Goal: Task Accomplishment & Management: Use online tool/utility

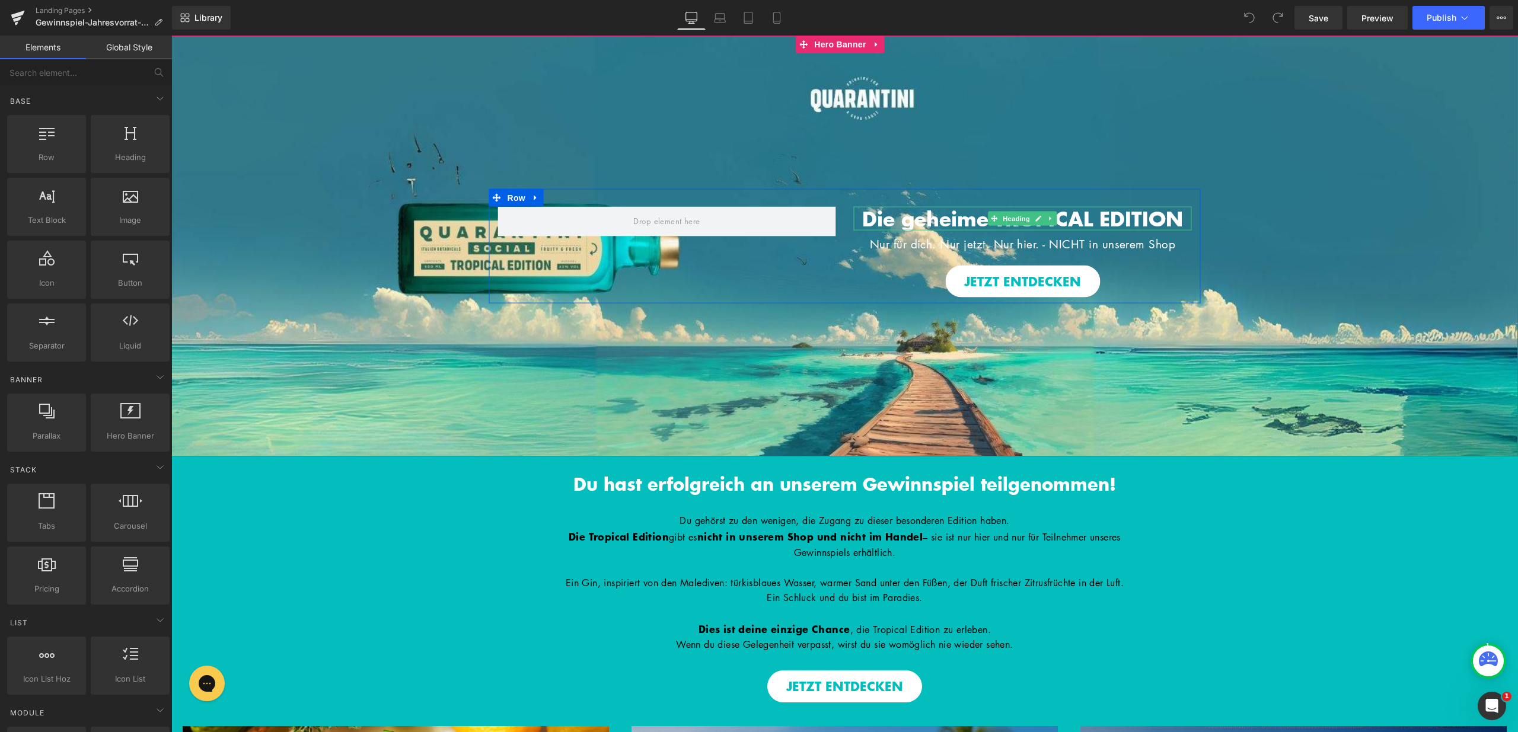
click at [877, 221] on span "Die geheime TROPICAL EDITION" at bounding box center [1022, 217] width 321 height 29
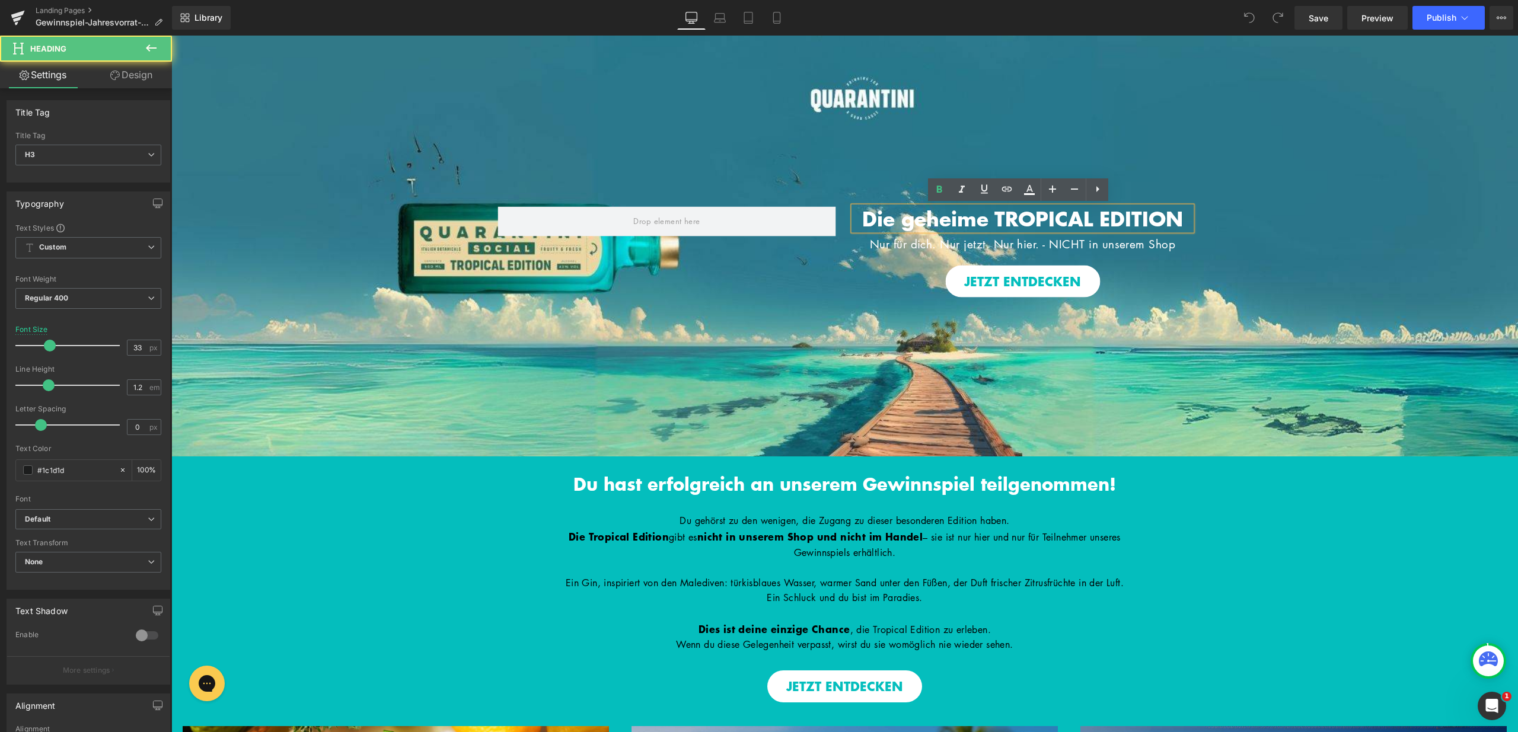
click at [877, 221] on span "Die geheime TROPICAL EDITION" at bounding box center [1022, 217] width 321 height 29
drag, startPoint x: 1090, startPoint y: 219, endPoint x: 850, endPoint y: 212, distance: 240.8
click at [854, 212] on h3 "Die geheime TROPICAL EDITION" at bounding box center [1023, 218] width 338 height 24
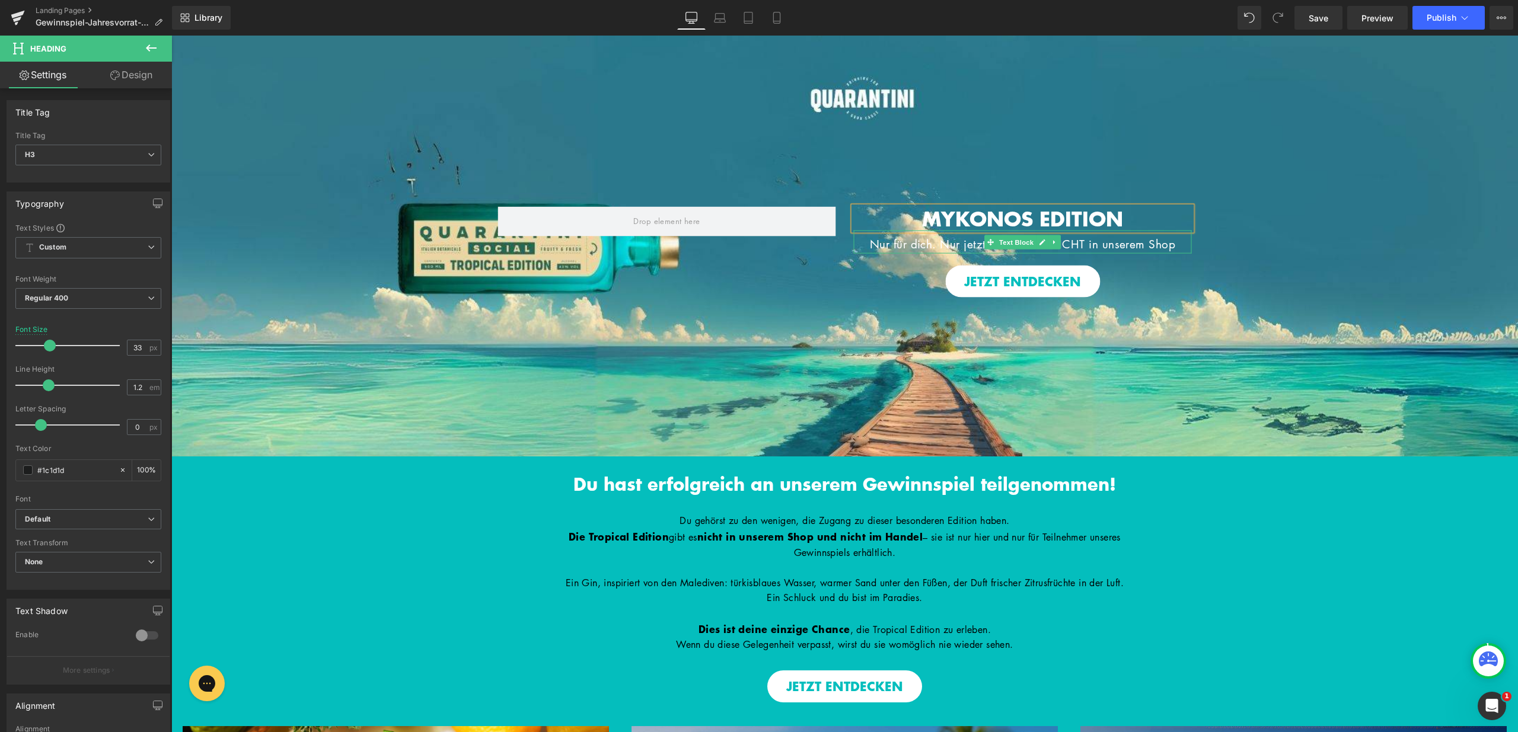
click at [946, 245] on span "Nur für dich. Nur jetzt. Nur hier. - NICHT in unserem Shop" at bounding box center [1023, 244] width 306 height 16
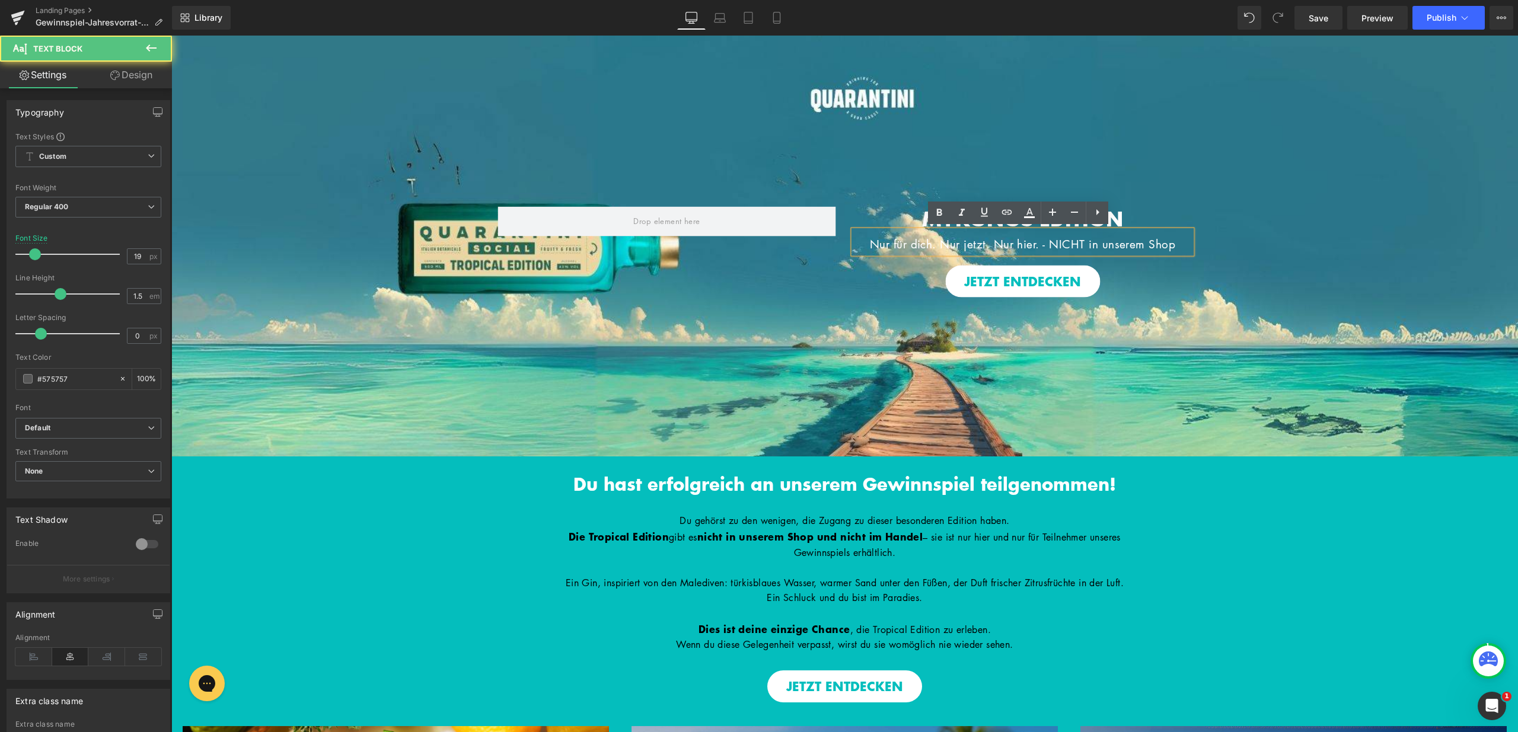
click at [1197, 272] on span "MYKONOS EDITION Heading Nur für dich. Nur jetzt. Nur hier. - NICHT in unserem S…" at bounding box center [844, 246] width 1347 height 114
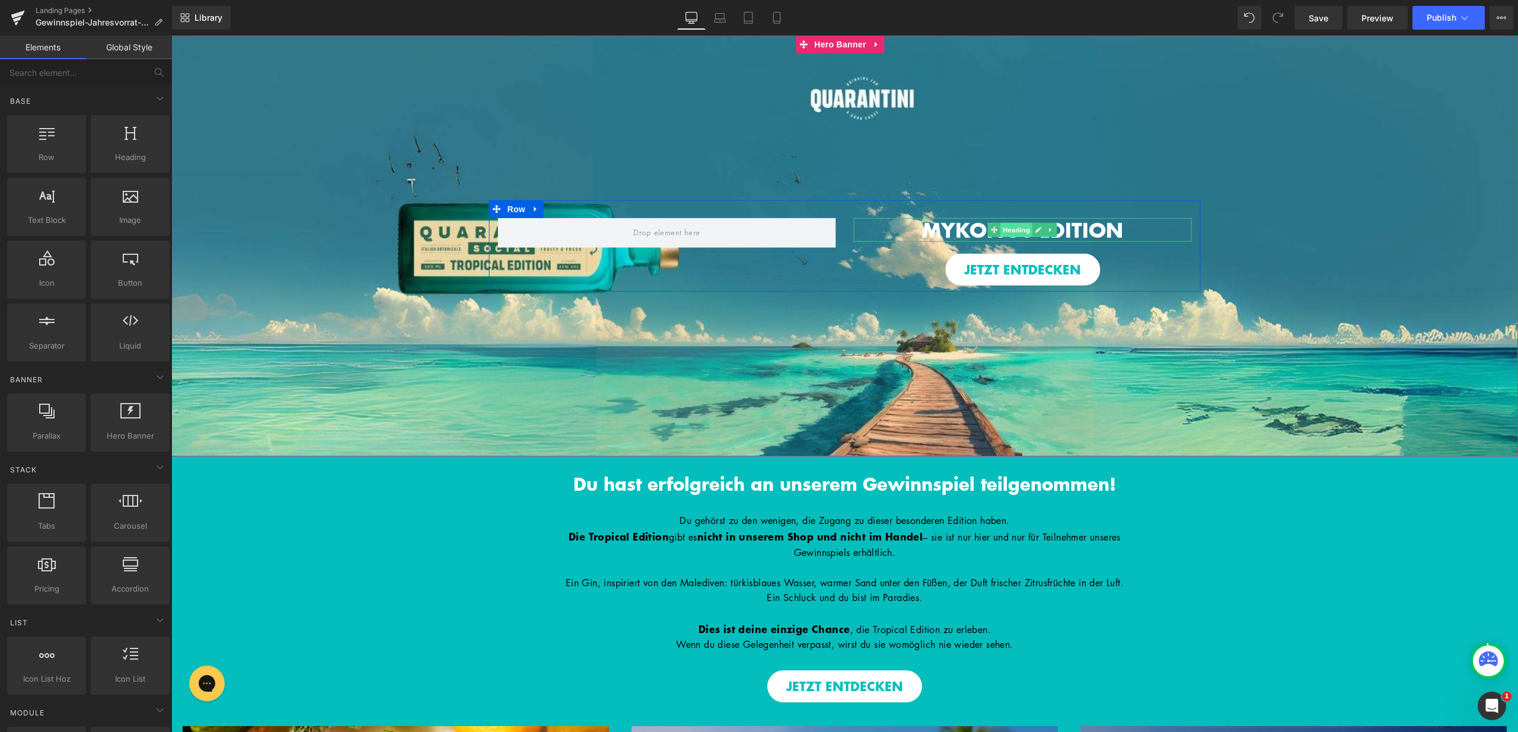
click at [1013, 227] on span "Heading" at bounding box center [1016, 230] width 32 height 14
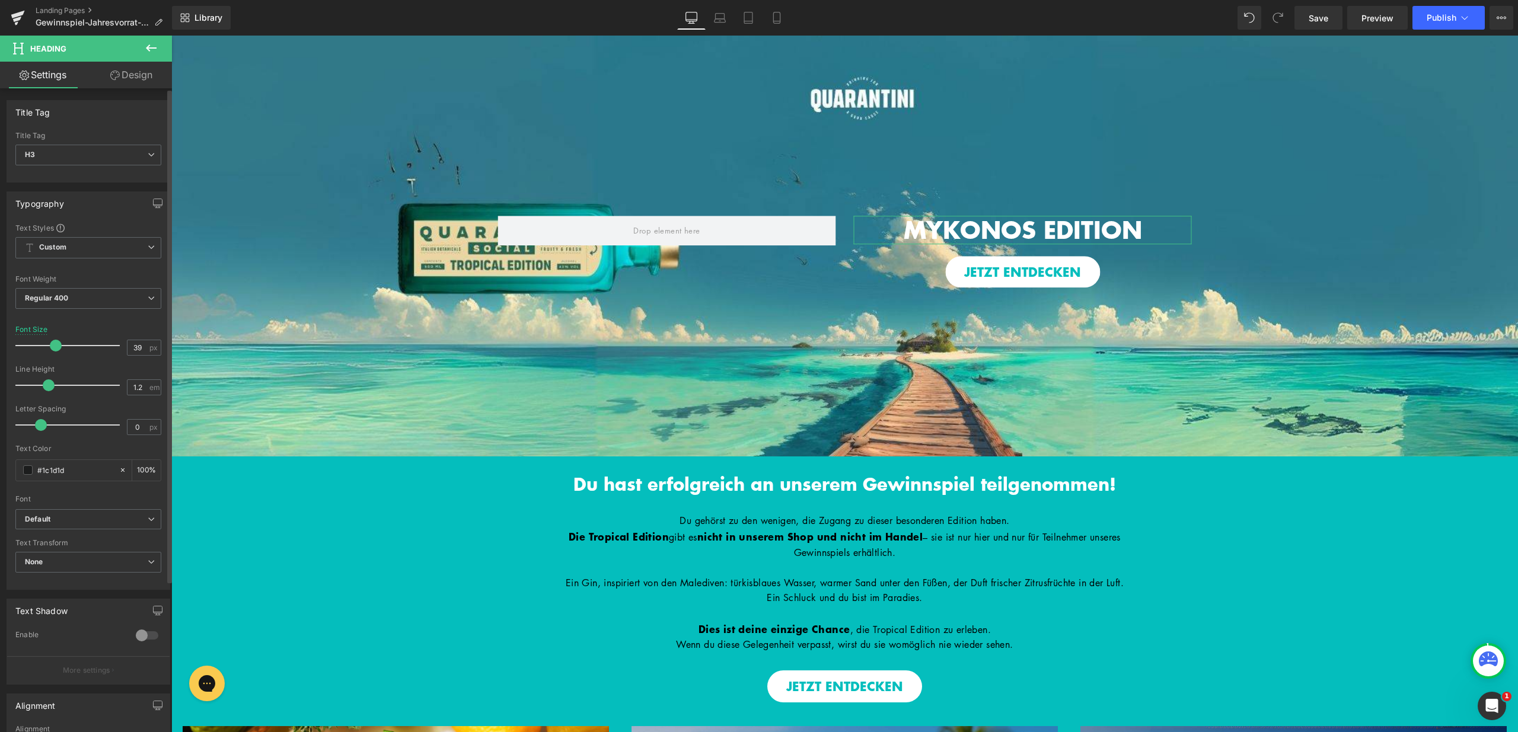
type input "40"
drag, startPoint x: 50, startPoint y: 349, endPoint x: 57, endPoint y: 347, distance: 7.3
click at [57, 347] on span at bounding box center [57, 346] width 12 height 12
click at [159, 53] on button at bounding box center [151, 49] width 42 height 26
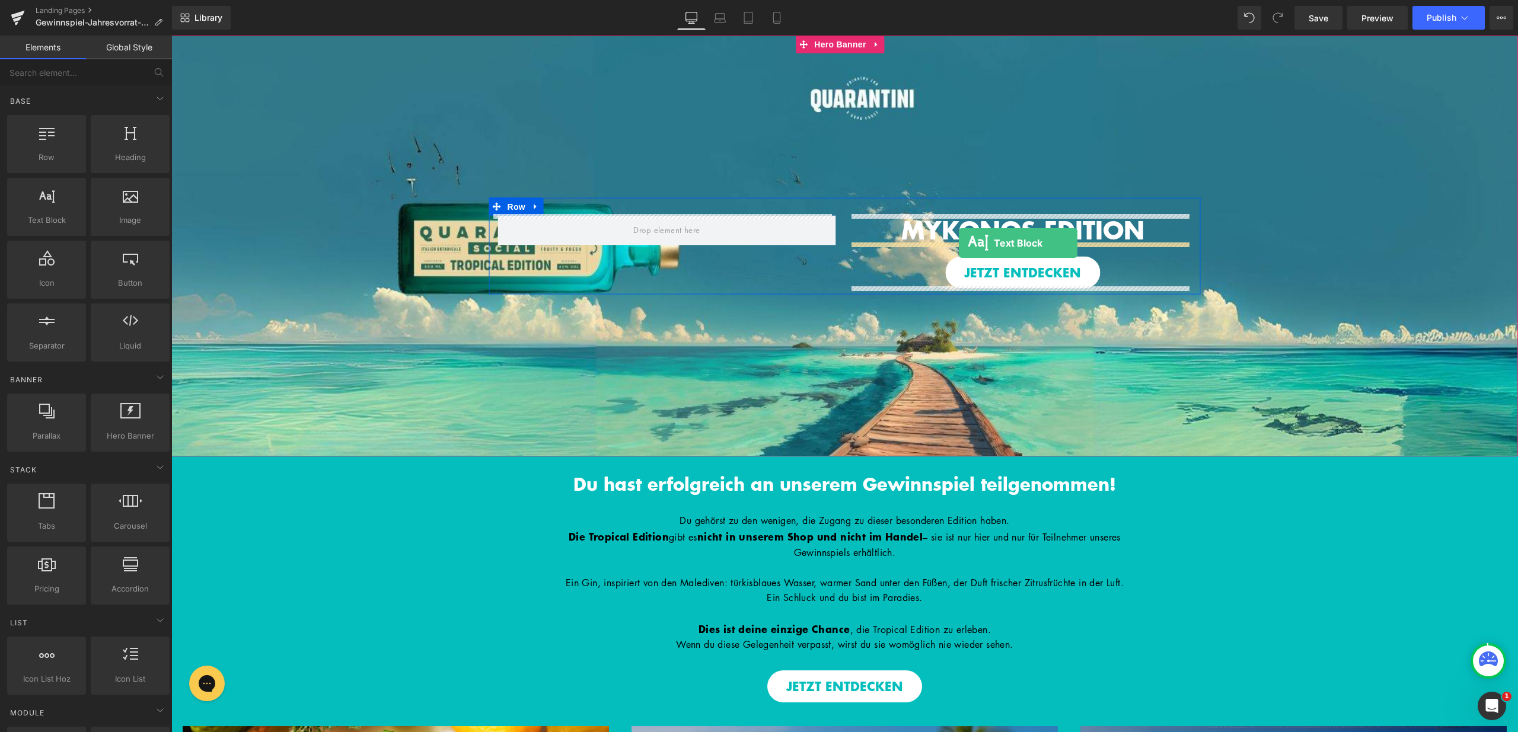
drag, startPoint x: 217, startPoint y: 237, endPoint x: 959, endPoint y: 243, distance: 741.8
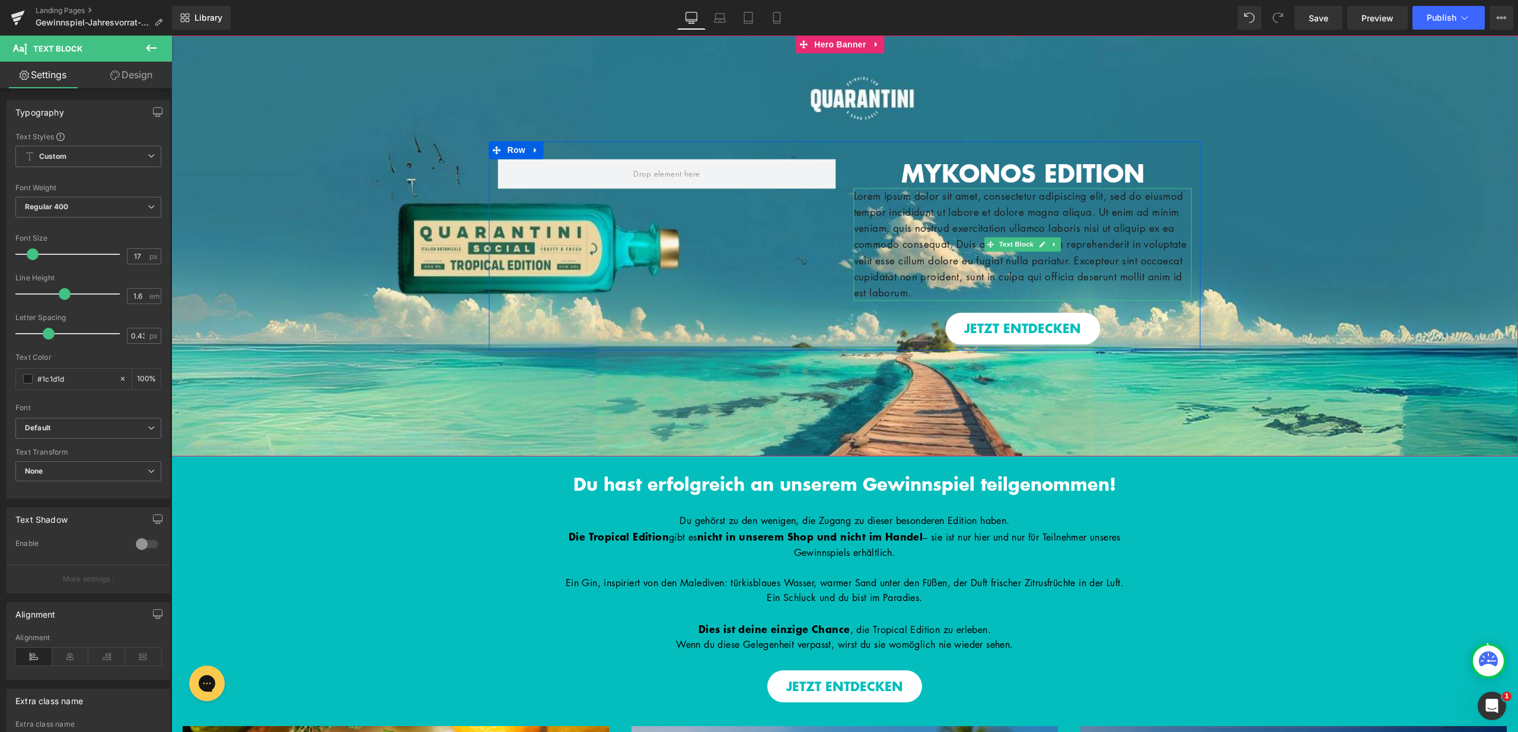
click at [940, 218] on p "Lorem ipsum dolor sit amet, consectetur adipiscing elit, sed do eiusmod tempor …" at bounding box center [1023, 244] width 338 height 113
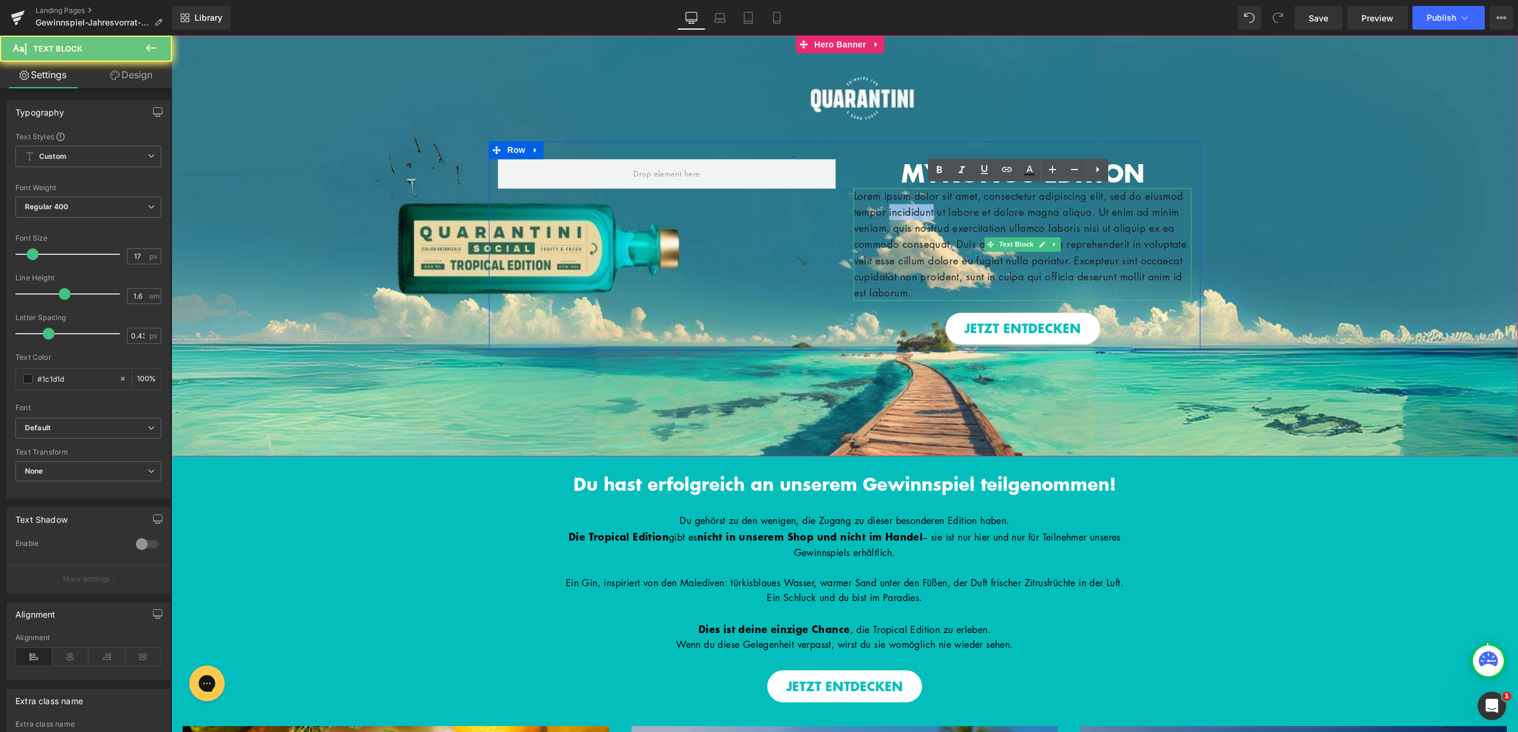
click at [940, 218] on p "Lorem ipsum dolor sit amet, consectetur adipiscing elit, sed do eiusmod tempor …" at bounding box center [1023, 244] width 338 height 113
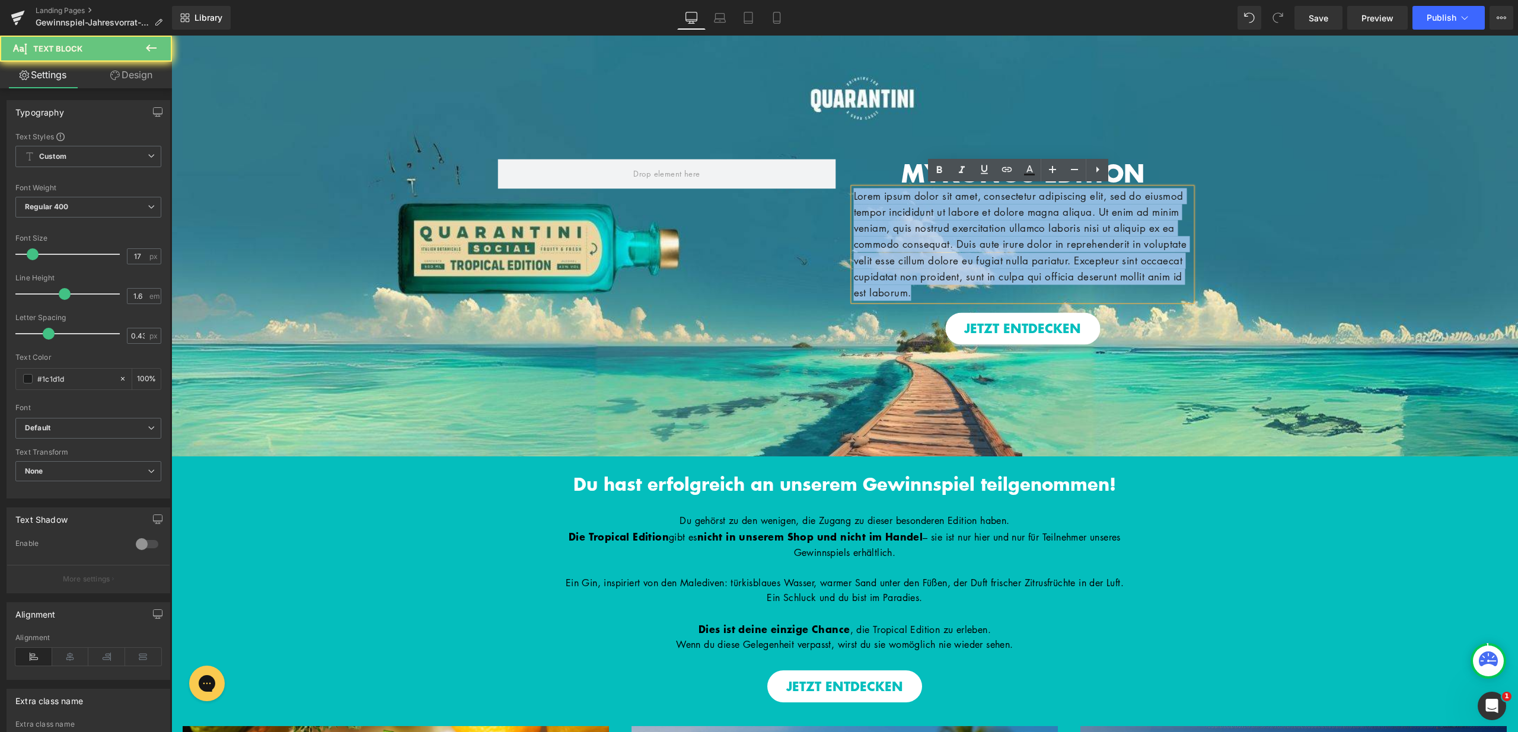
click at [940, 218] on p "Lorem ipsum dolor sit amet, consectetur adipiscing elit, sed do eiusmod tempor …" at bounding box center [1023, 244] width 338 height 113
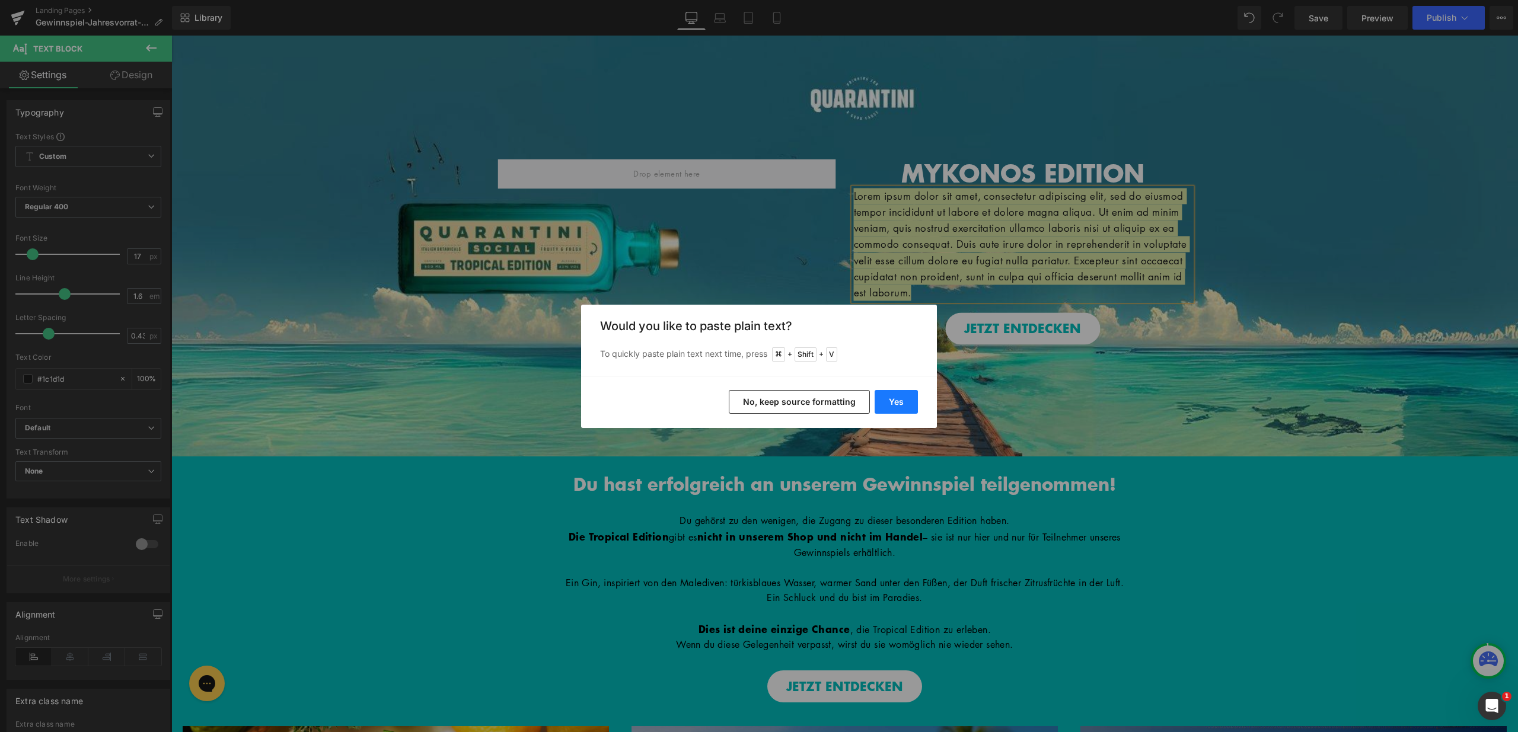
click at [878, 398] on button "Yes" at bounding box center [896, 402] width 43 height 24
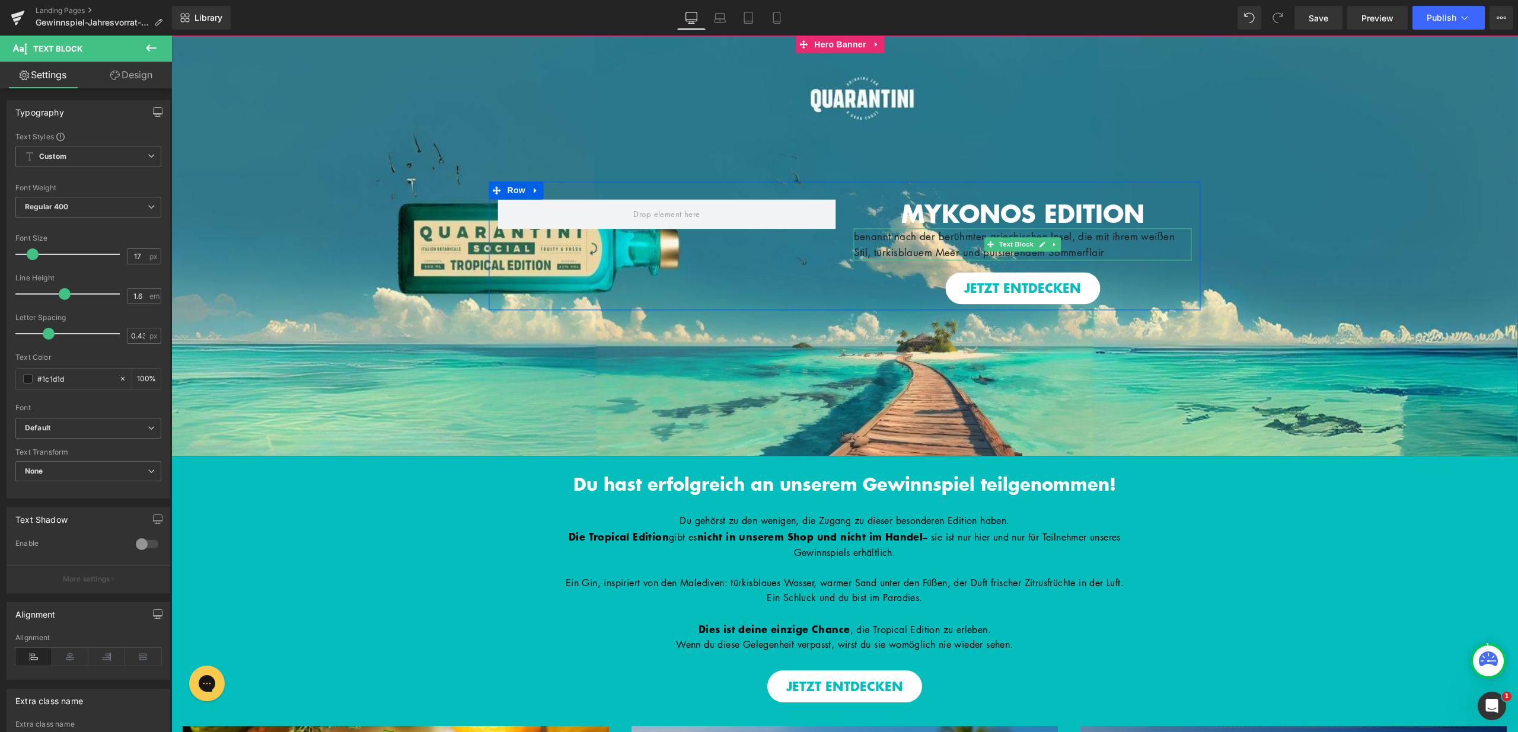
click at [854, 235] on p "benannt nach der berühmten griechischen Insel, die mit ihrem weißen Stil, türki…" at bounding box center [1023, 244] width 338 height 32
click at [1122, 249] on p "Benannt nach der berühmten griechischen Insel, die mit ihrem weißen Stil, türki…" at bounding box center [1023, 244] width 338 height 32
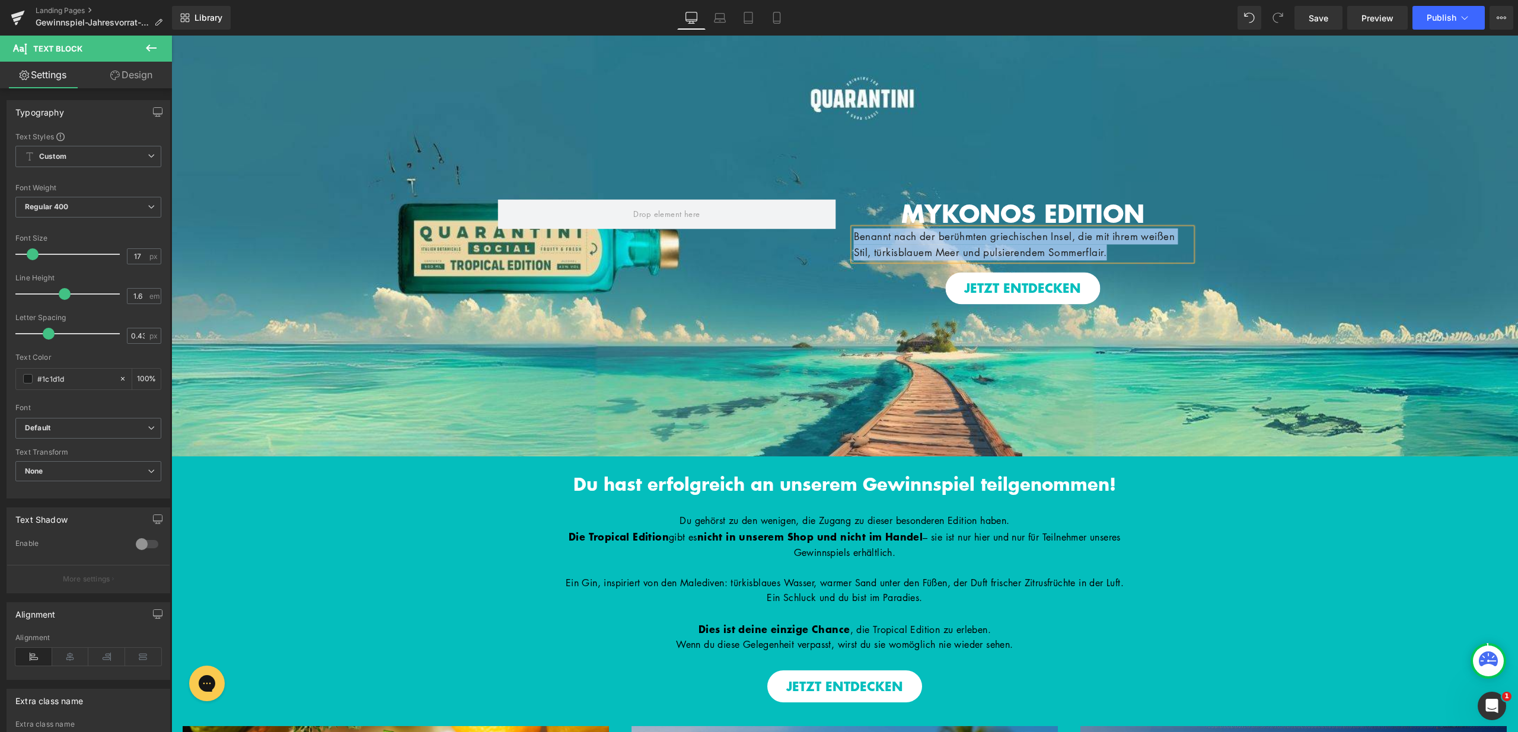
drag, startPoint x: 1127, startPoint y: 250, endPoint x: 825, endPoint y: 237, distance: 301.5
click at [836, 237] on div "MYKONOS EDITION Heading Benannt nach der berühmten griechischen Insel, die mit …" at bounding box center [845, 245] width 712 height 129
click at [61, 660] on icon at bounding box center [70, 657] width 37 height 18
drag, startPoint x: 72, startPoint y: 376, endPoint x: 3, endPoint y: 377, distance: 68.8
click at [3, 377] on div "Typography Text Styles Custom Custom Setup Global Style Custom Setup Global Sty…" at bounding box center [88, 294] width 177 height 407
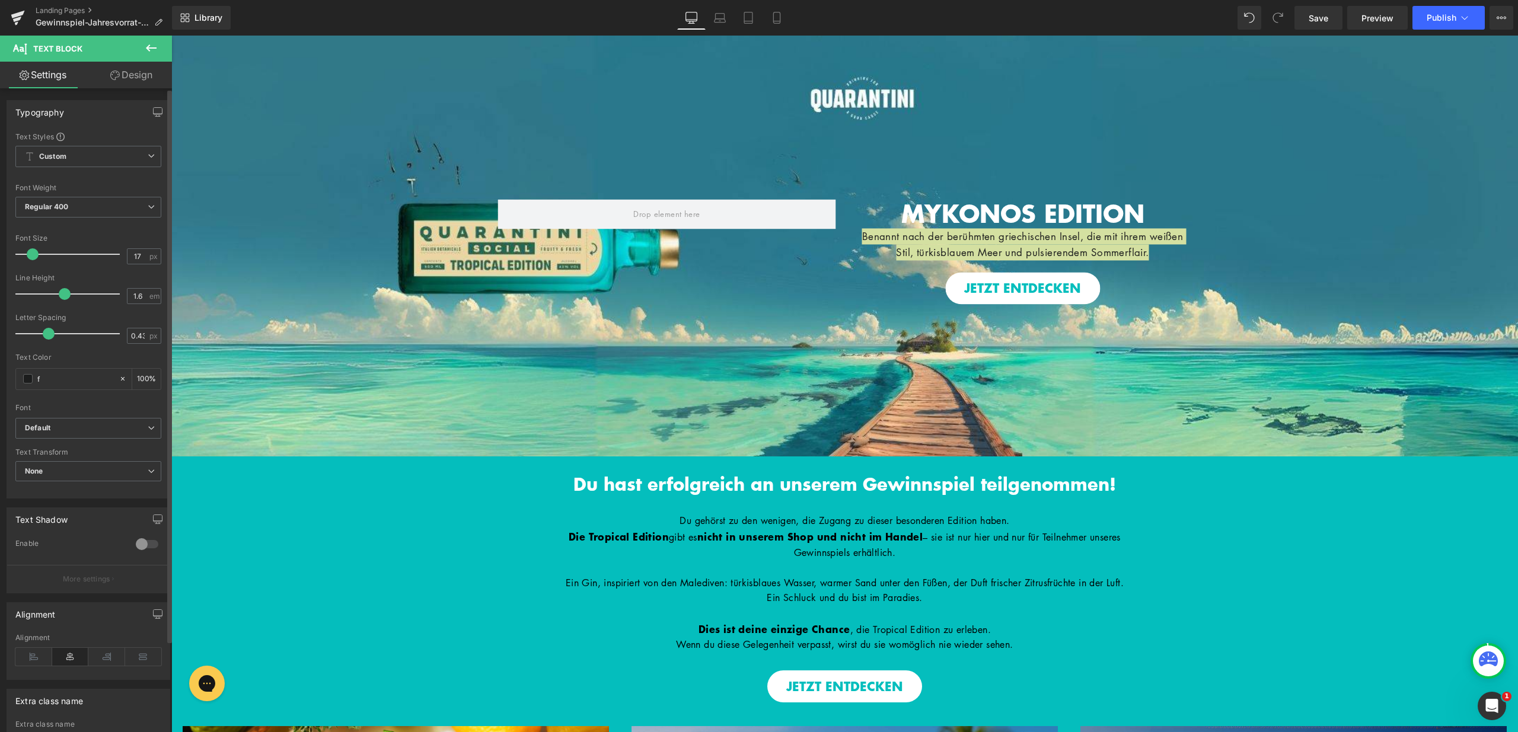
type input "ff"
type input "0"
type input "fff"
type input "100"
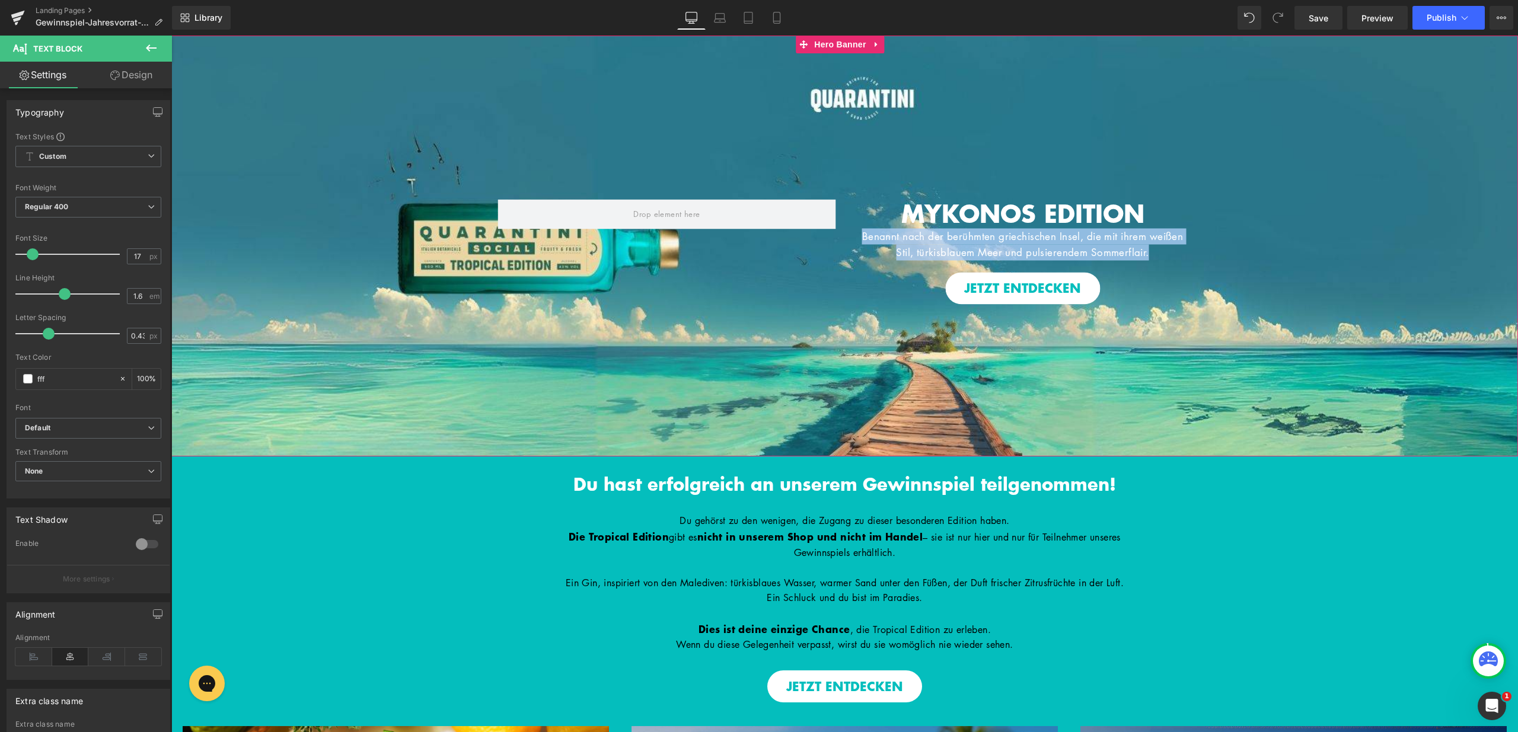
click at [1362, 319] on div "MYKONOS EDITION Heading Benannt nach der berühmten griechischen Insel, die mit …" at bounding box center [844, 246] width 1347 height 421
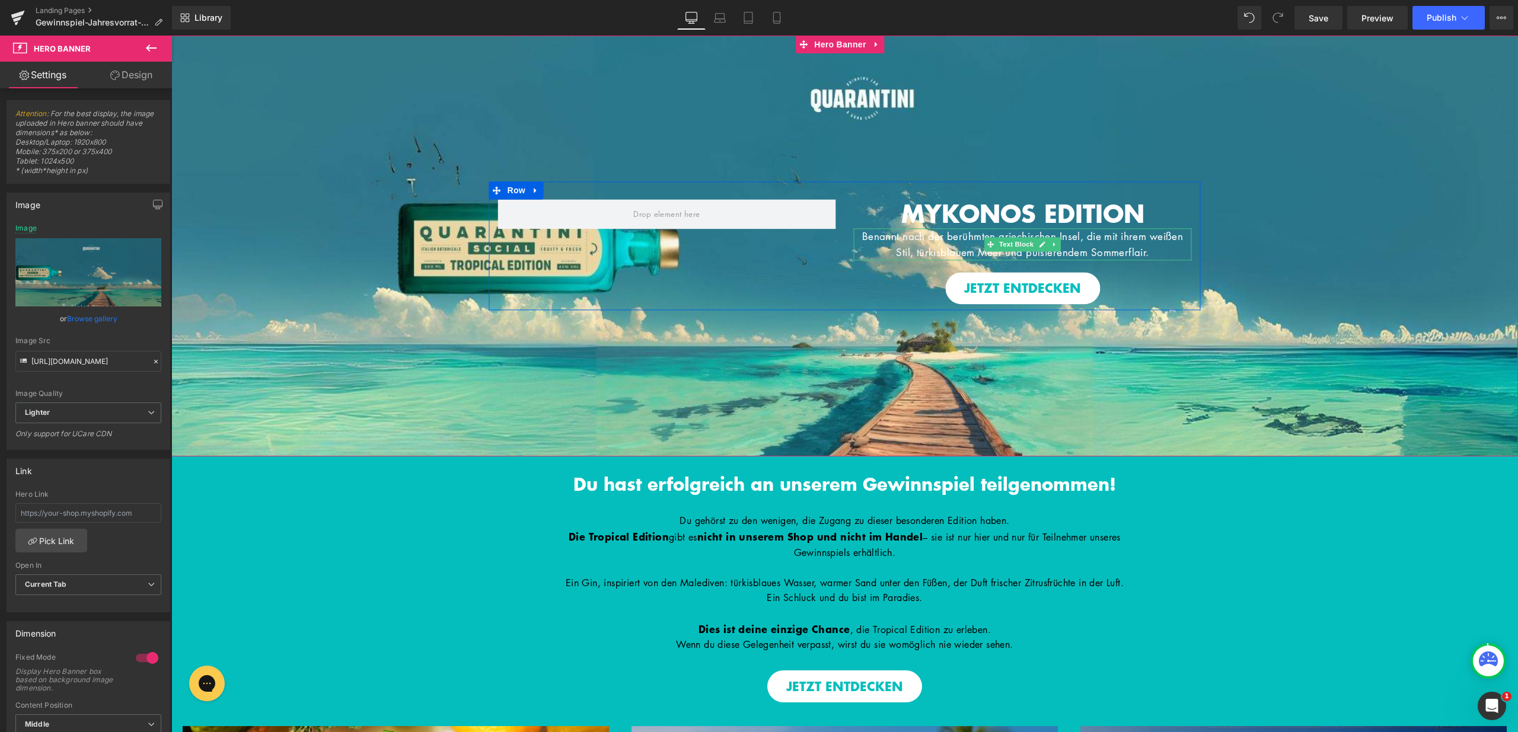
click at [931, 251] on p "Benannt nach der berühmten griechischen Insel, die mit ihrem weißen Stil, türki…" at bounding box center [1023, 244] width 338 height 32
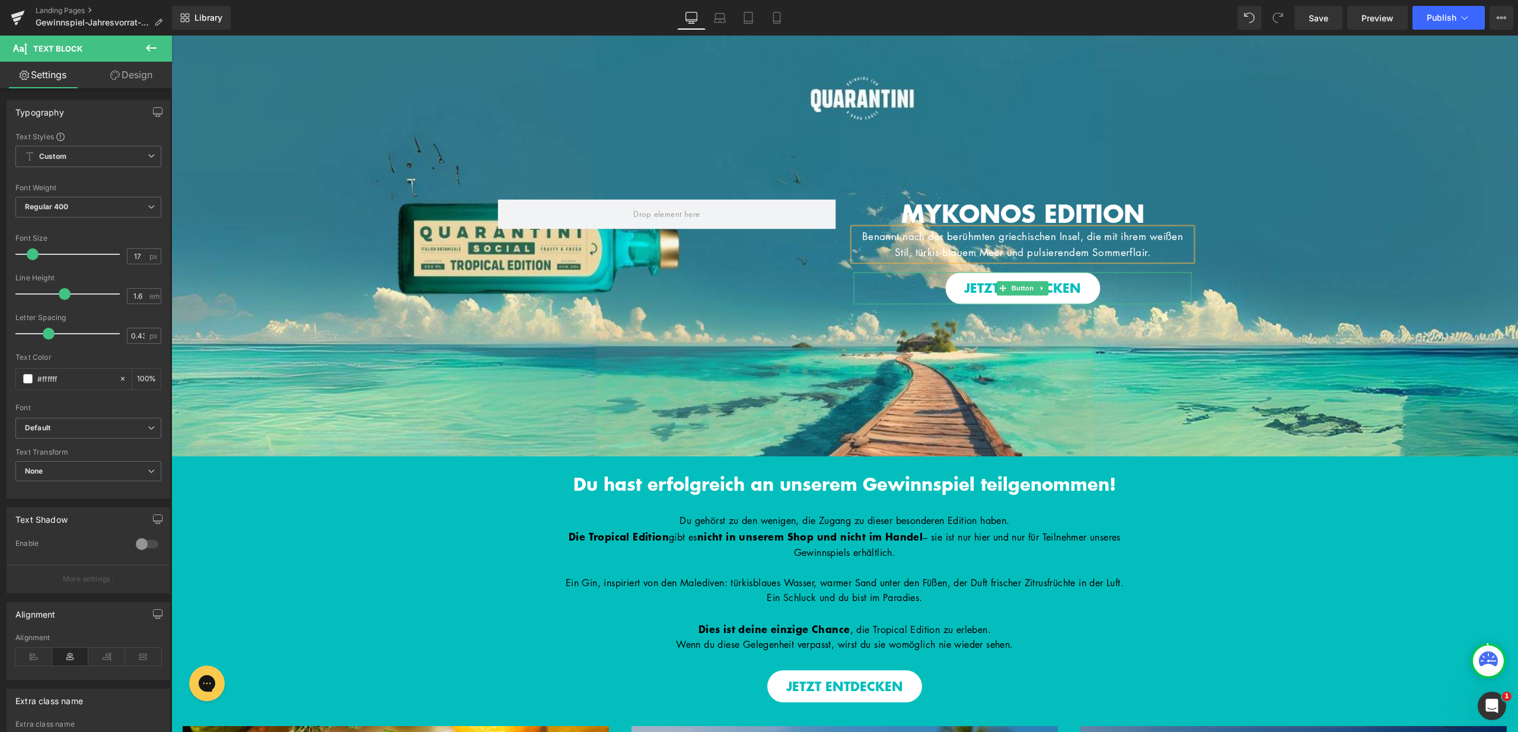
click at [1174, 286] on div "JETZT ENTDECKEN" at bounding box center [1023, 289] width 338 height 32
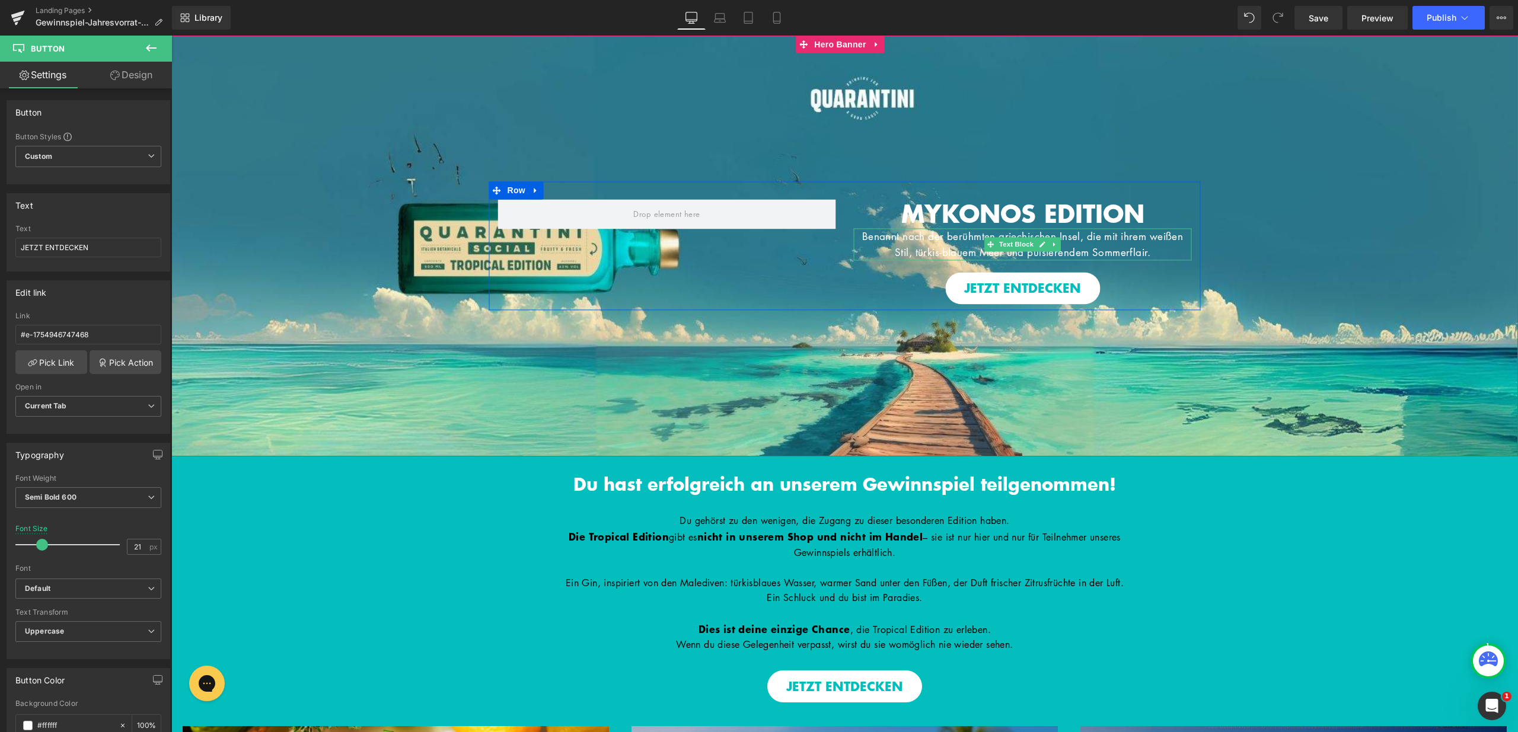
click at [1151, 250] on p "Benannt nach der berühmten griechischen Insel, die mit ihrem weißen Stil, türki…" at bounding box center [1023, 244] width 338 height 32
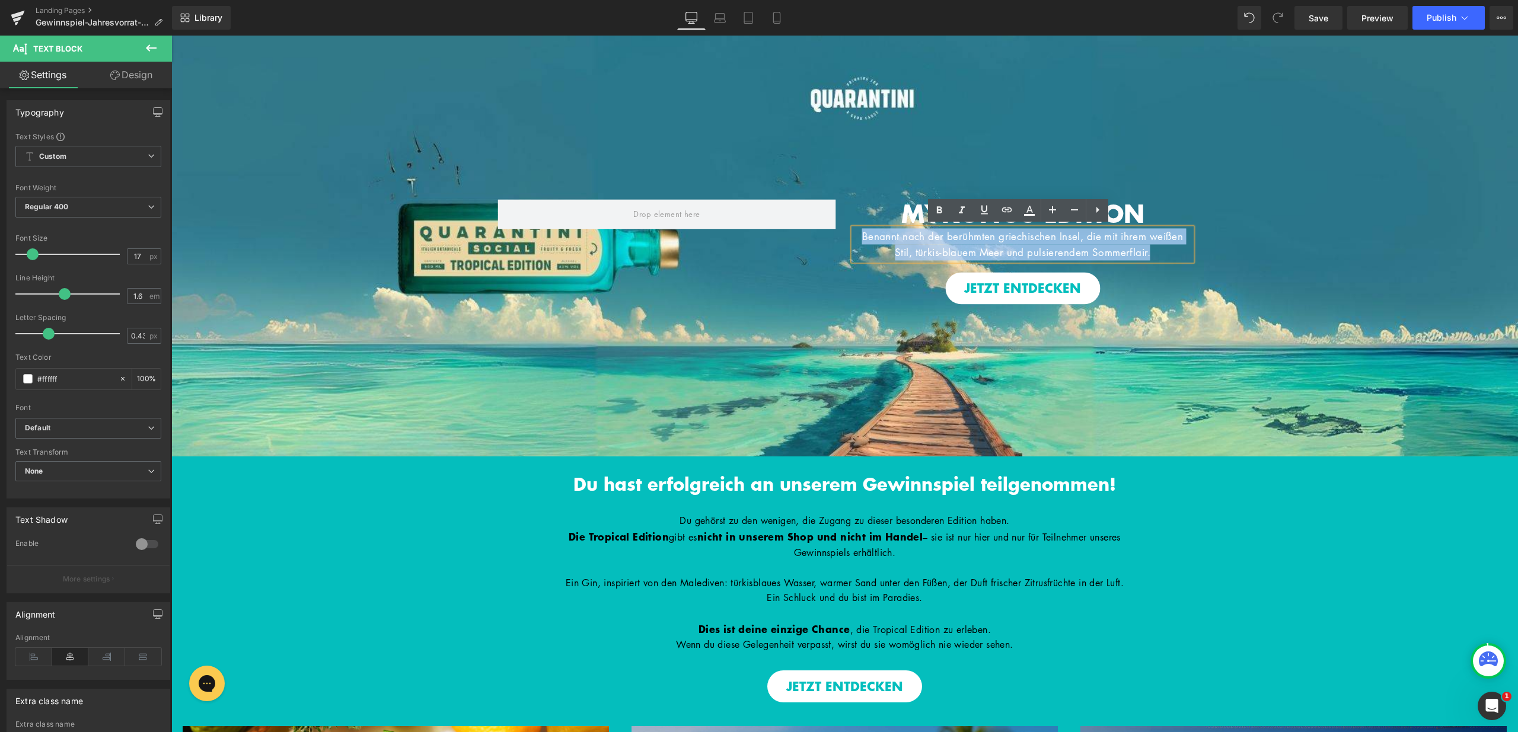
drag, startPoint x: 1156, startPoint y: 251, endPoint x: 842, endPoint y: 229, distance: 314.4
click at [845, 229] on div "MYKONOS EDITION Heading Benannt nach der berühmten griechischen Insel, die mit …" at bounding box center [1023, 251] width 356 height 105
click at [935, 213] on icon at bounding box center [939, 210] width 14 height 14
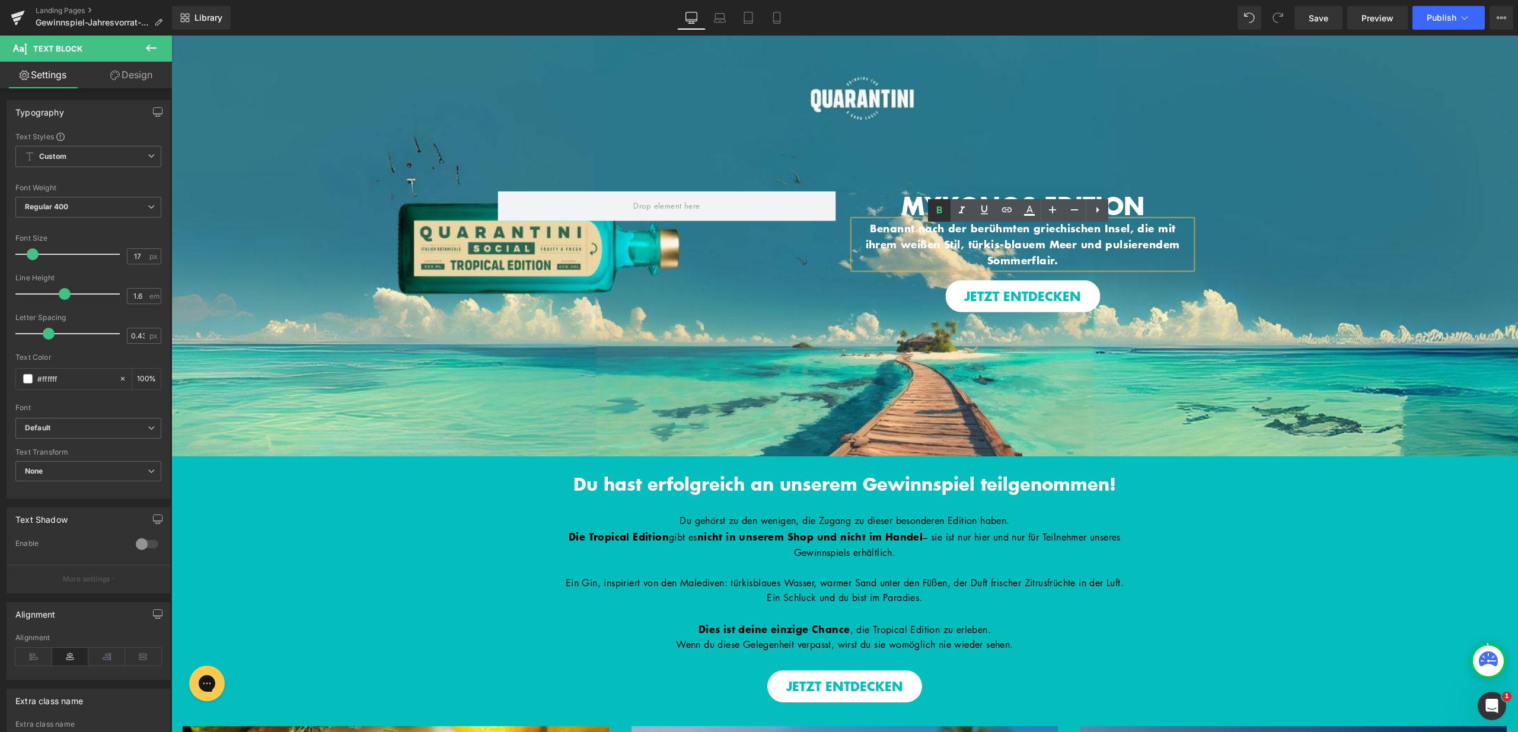
click at [945, 210] on icon at bounding box center [939, 210] width 14 height 14
click at [931, 213] on link at bounding box center [939, 210] width 23 height 23
drag, startPoint x: 923, startPoint y: 248, endPoint x: 930, endPoint y: 248, distance: 7.1
click at [923, 248] on strong "Benannt nach der berühmten griechischen Insel, die mit ihrem weißen Stil, türki…" at bounding box center [1023, 244] width 314 height 47
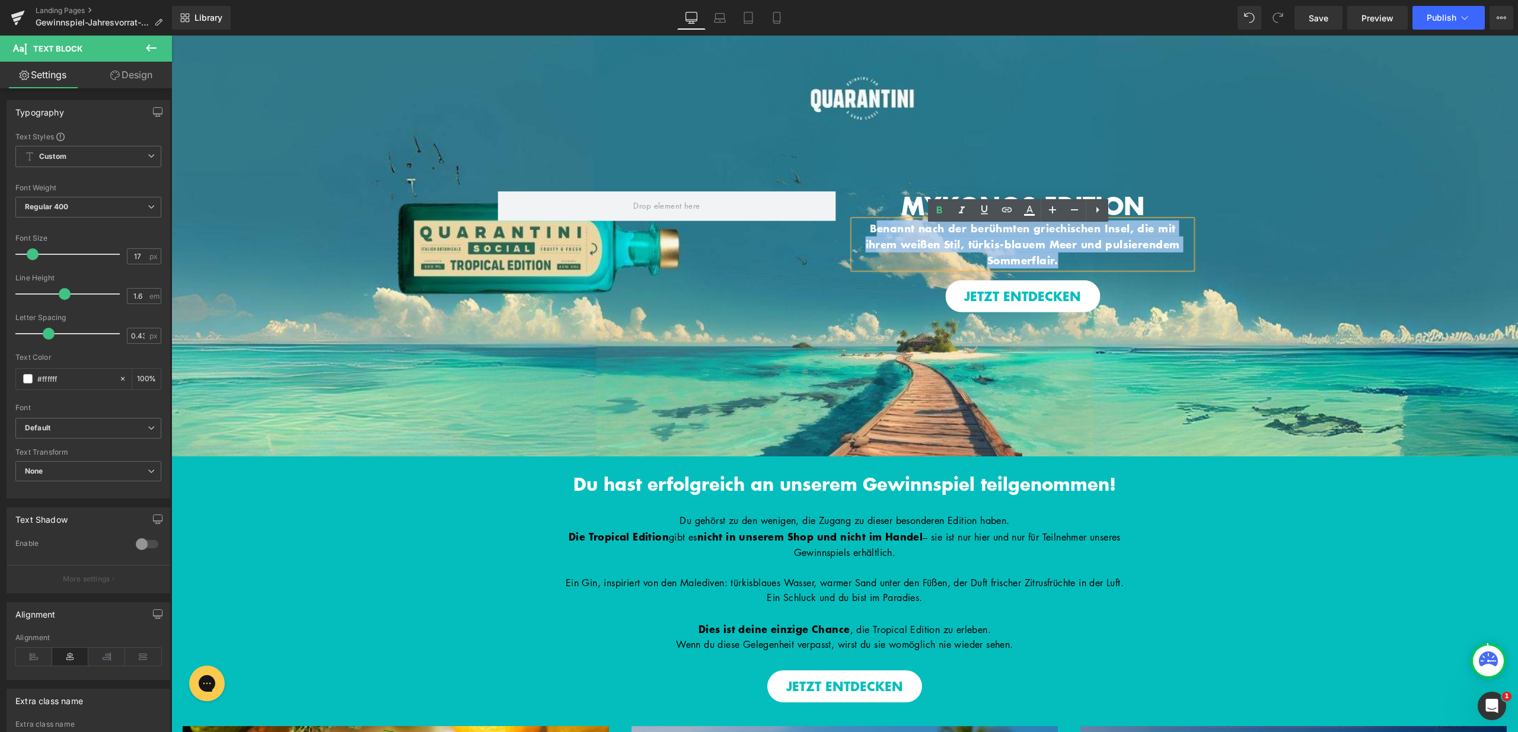
drag, startPoint x: 1059, startPoint y: 259, endPoint x: 867, endPoint y: 220, distance: 195.4
click at [867, 221] on p "Benannt nach der berühmten griechischen Insel, die mit ihrem weißen Stil, türki…" at bounding box center [1023, 245] width 338 height 49
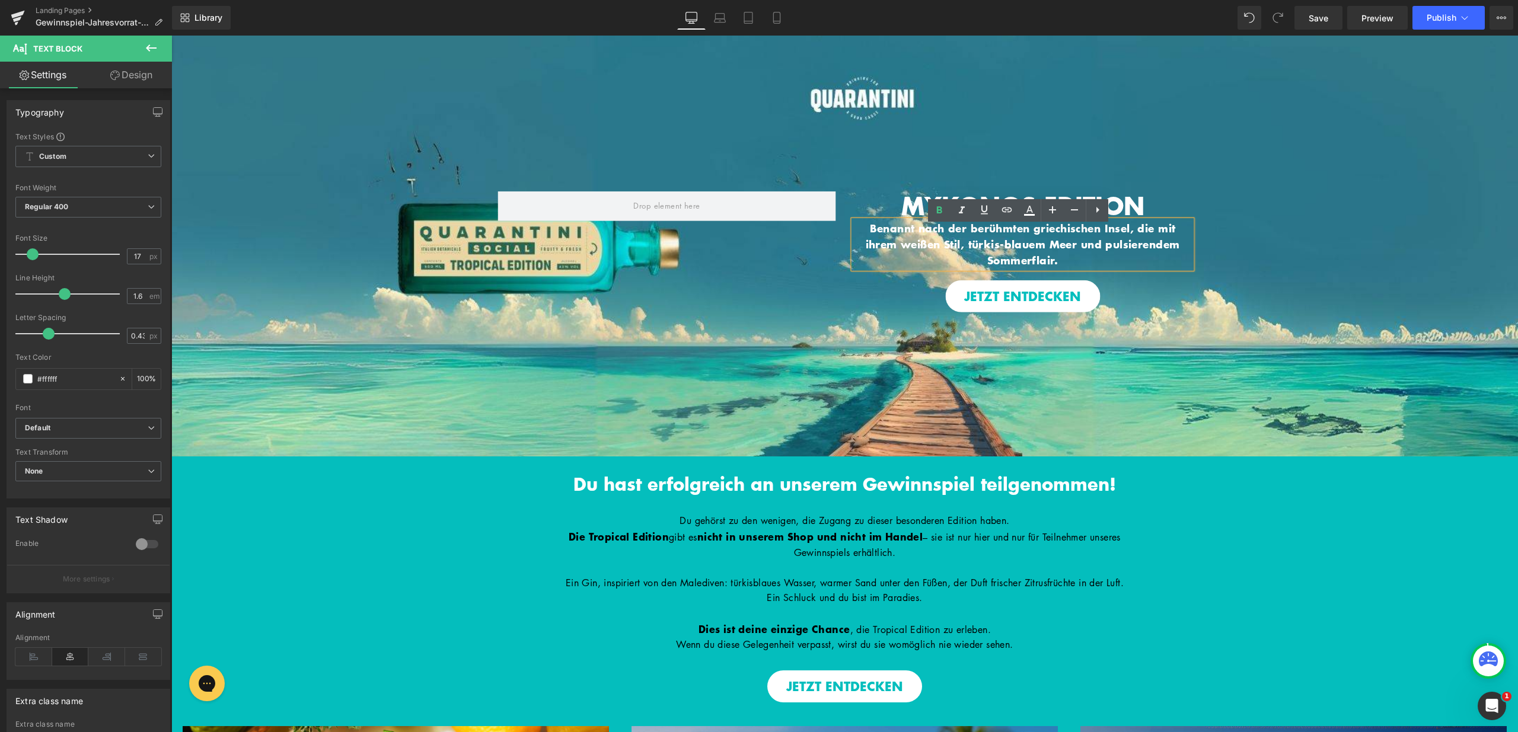
click at [866, 221] on strong "Benannt nach der berühmten griechischen Insel, die mit ihrem weißen Stil, türki…" at bounding box center [1023, 244] width 314 height 47
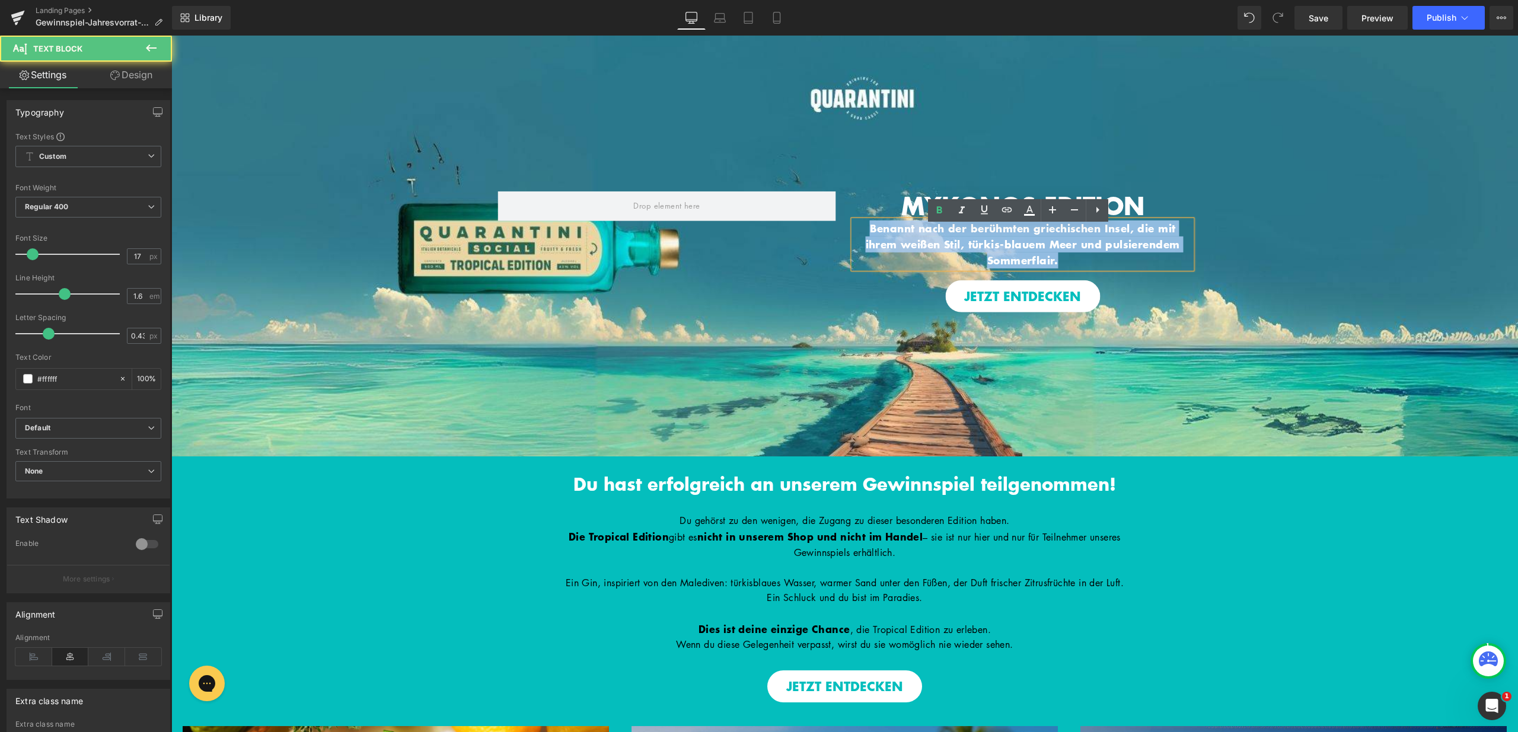
drag, startPoint x: 853, startPoint y: 221, endPoint x: 1043, endPoint y: 256, distance: 192.8
click at [1065, 264] on p "Benannt nach der berühmten griechischen Insel, die mit ihrem weißen Stil, türki…" at bounding box center [1023, 245] width 338 height 49
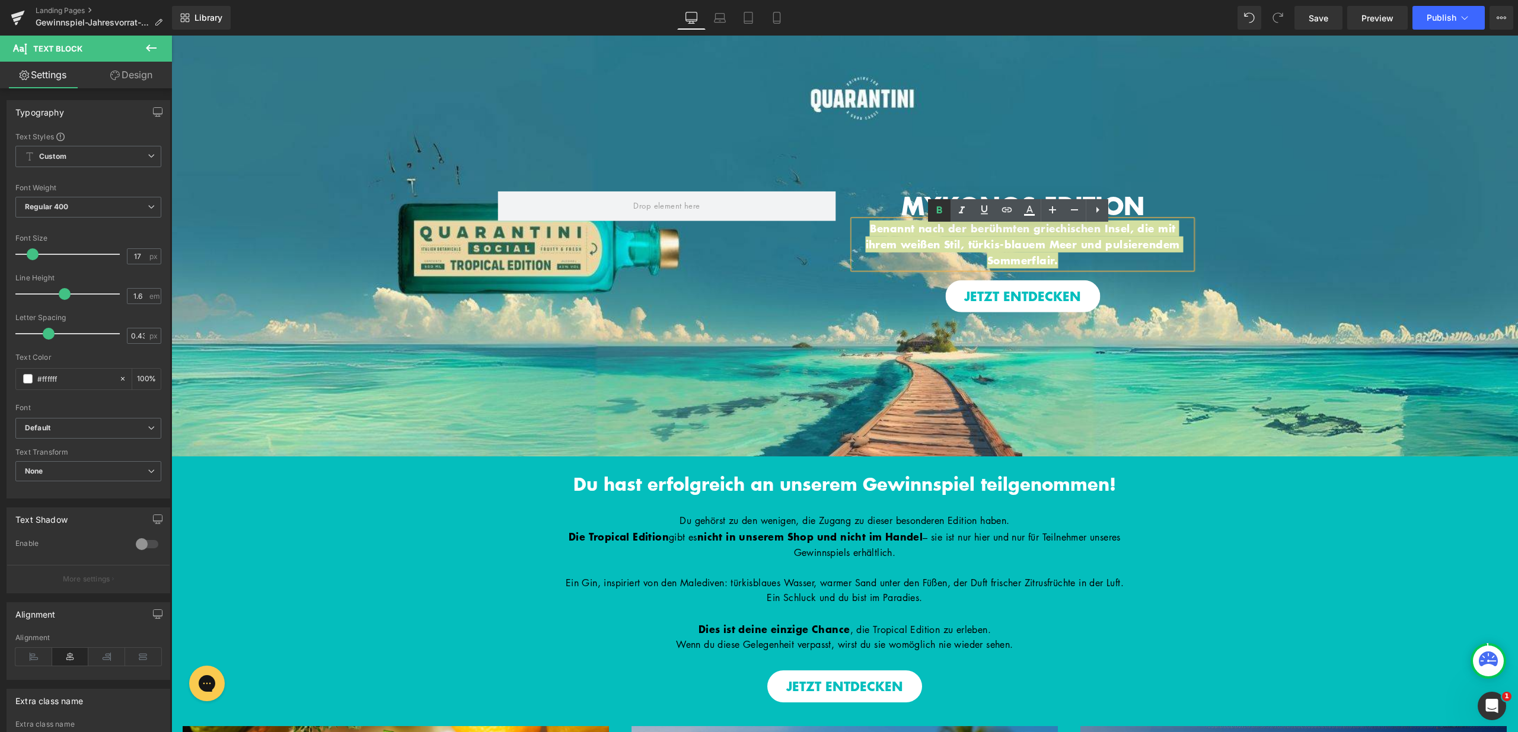
click at [940, 215] on icon at bounding box center [939, 210] width 14 height 14
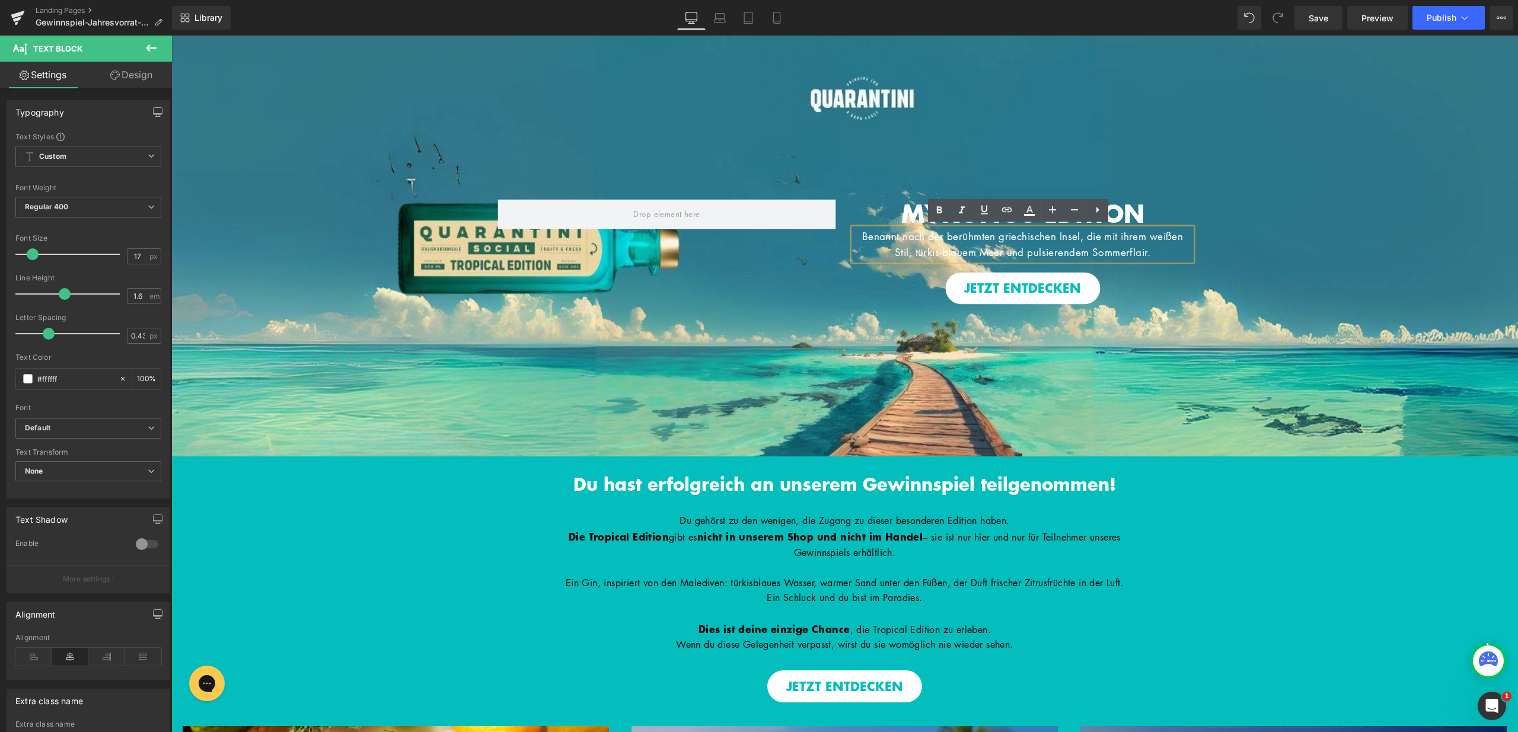
click at [937, 337] on div "MYKONOS EDITION Heading Benannt nach der berühmten griechischen Insel, die mit …" at bounding box center [844, 246] width 1347 height 421
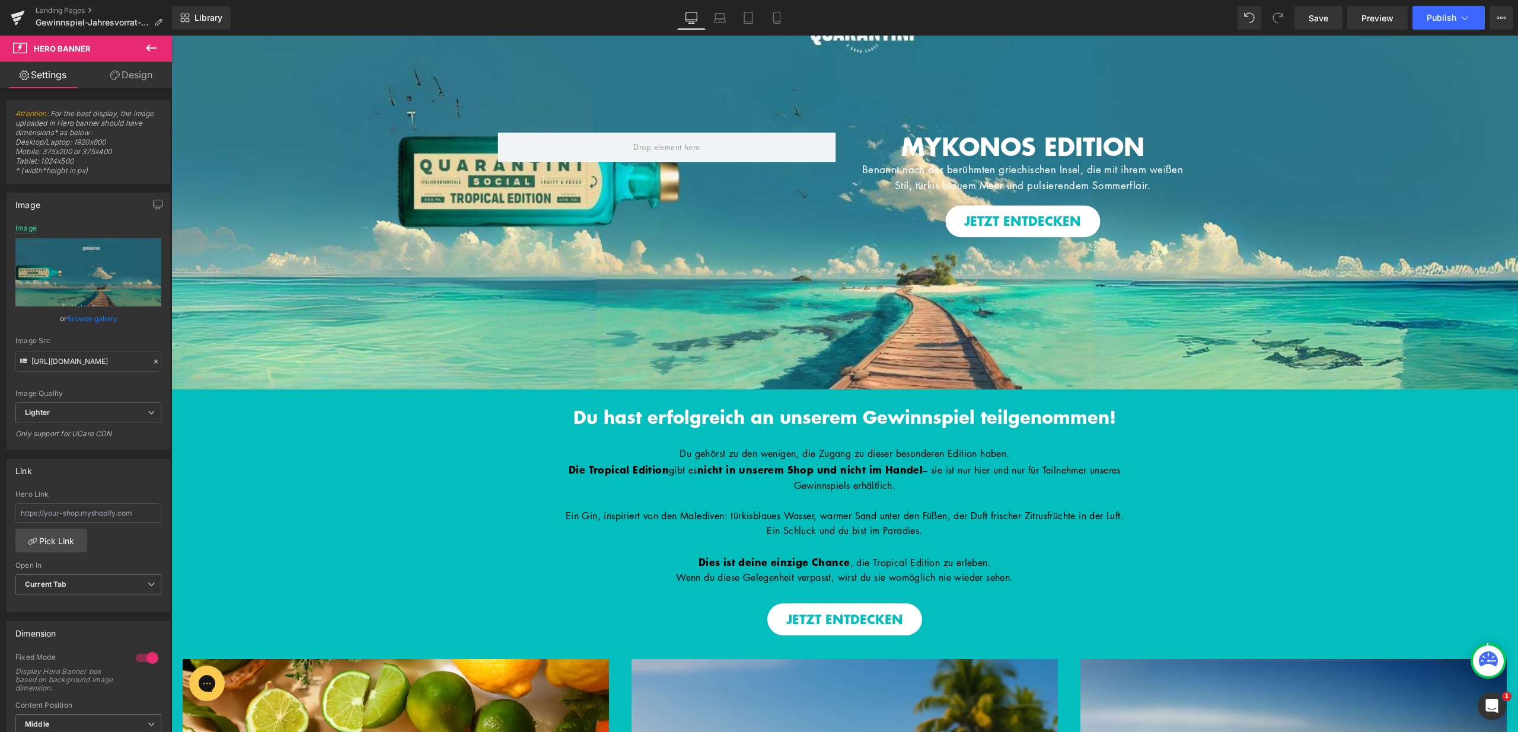
scroll to position [79, 0]
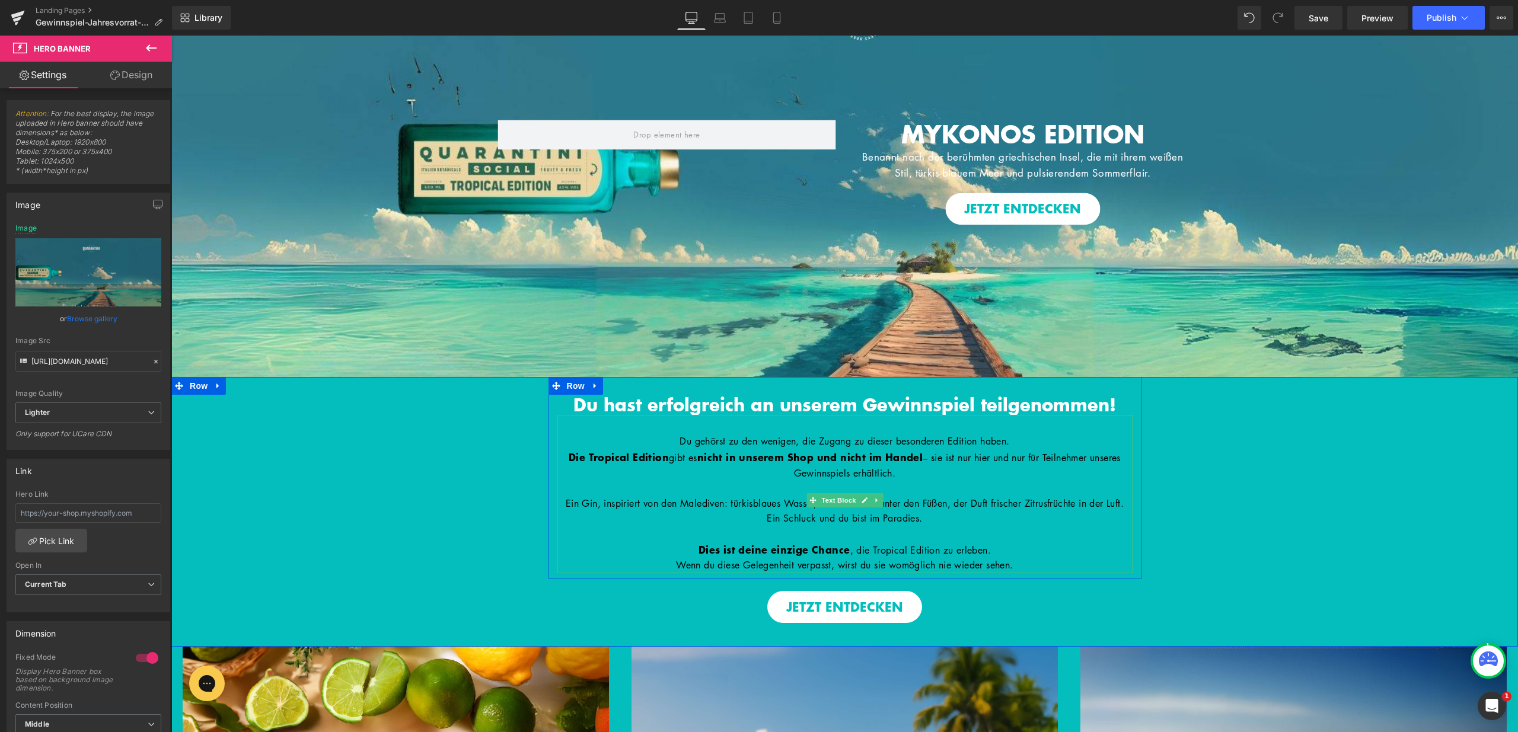
click at [666, 470] on p "Die Tropical Edition gibt es nicht in unserem Shop und nicht im Handel – sie is…" at bounding box center [844, 464] width 575 height 31
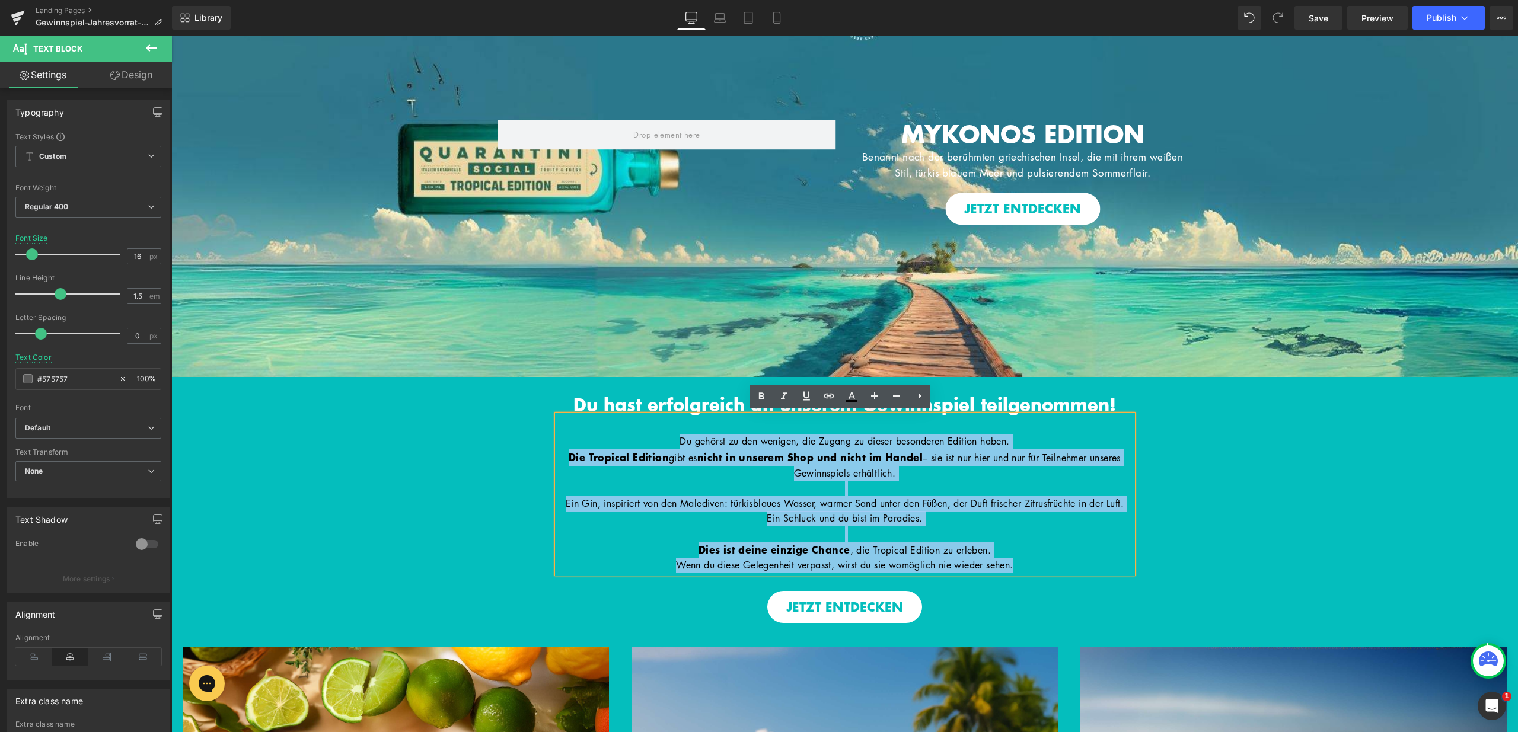
drag, startPoint x: 665, startPoint y: 437, endPoint x: 1044, endPoint y: 585, distance: 406.3
click at [1044, 573] on div "Du gehörst zu den wenigen, die Zugang zu dieser besonderen Edition haben. Die T…" at bounding box center [844, 494] width 575 height 158
copy div "Du gehörst zu den wenigen, die Zugang zu dieser besonderen Edition haben. Die T…"
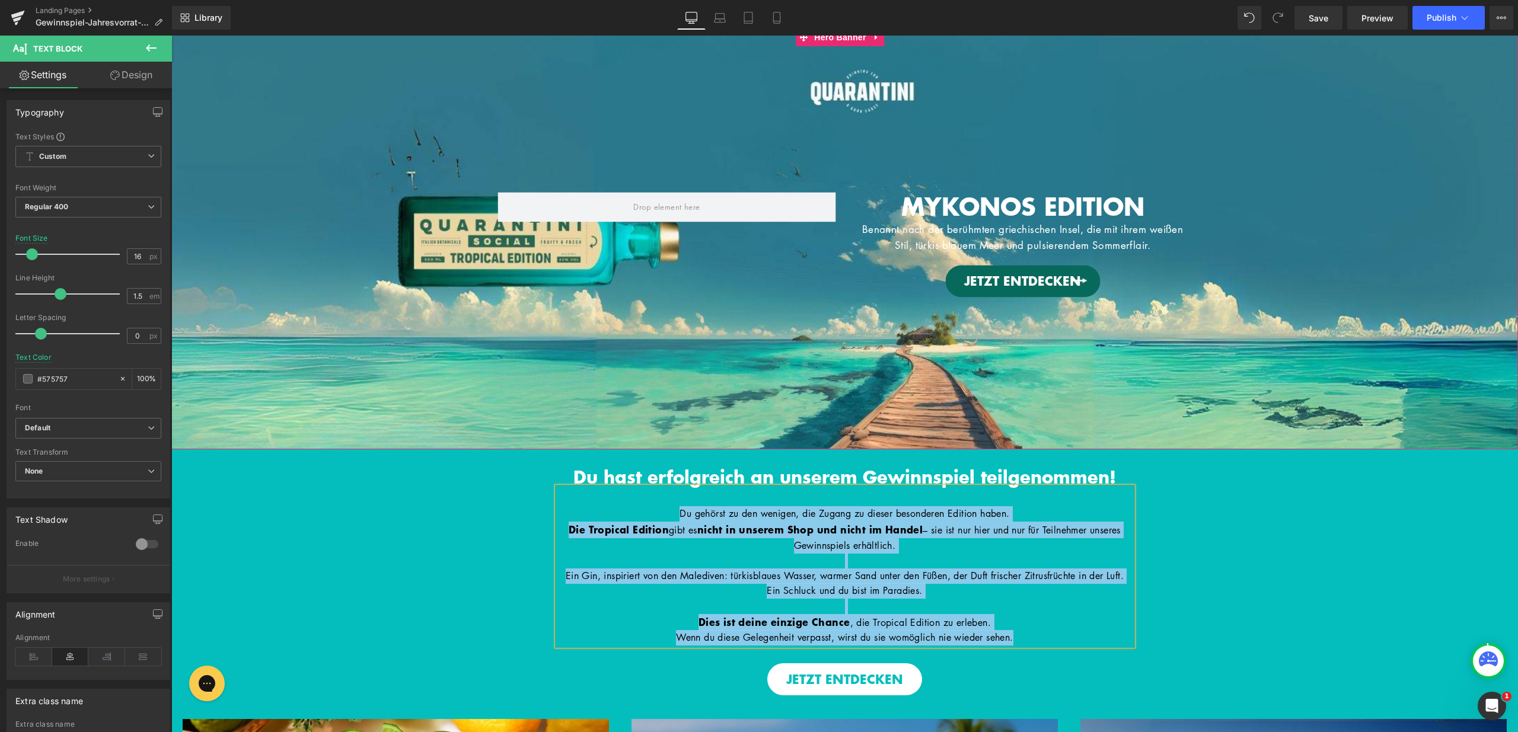
scroll to position [0, 0]
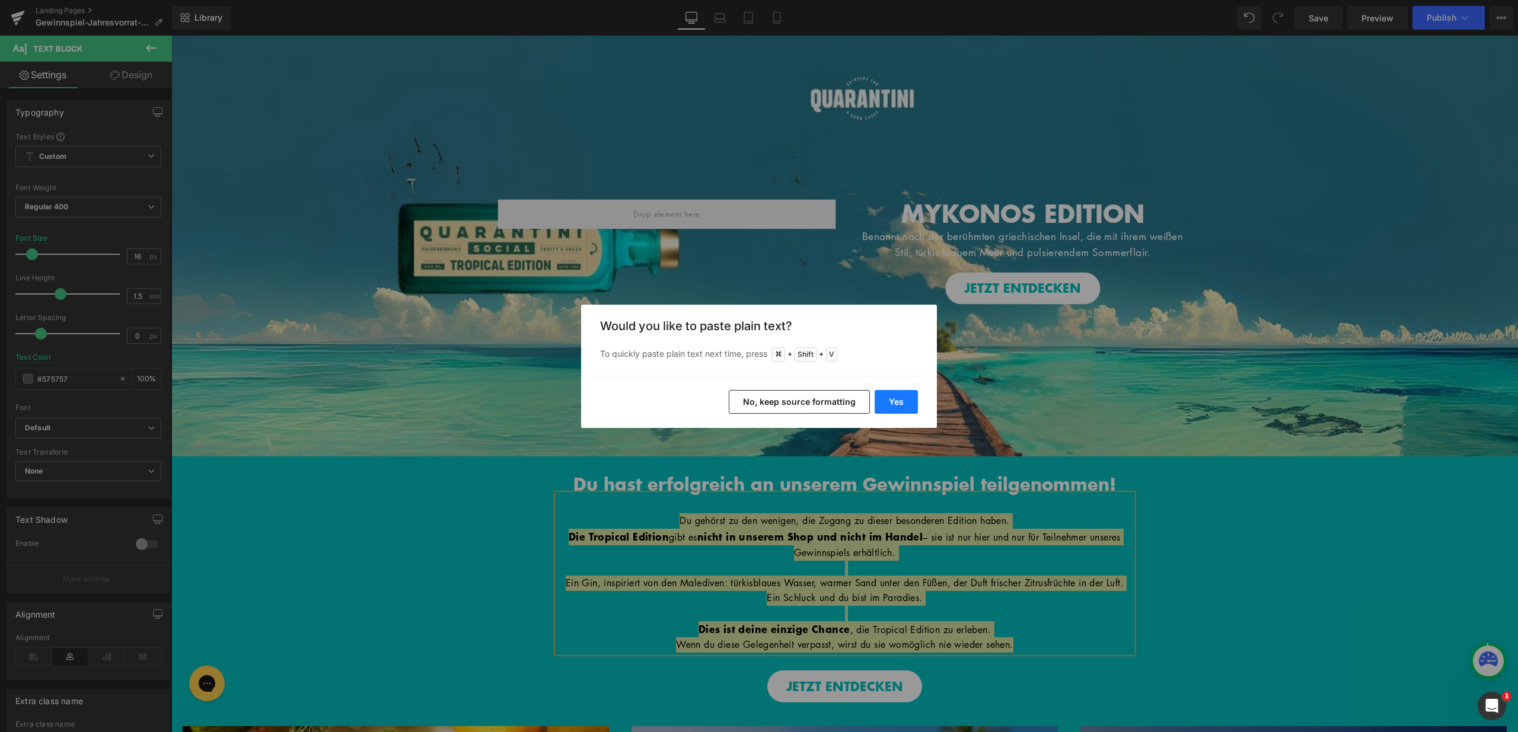
click at [899, 398] on button "Yes" at bounding box center [896, 402] width 43 height 24
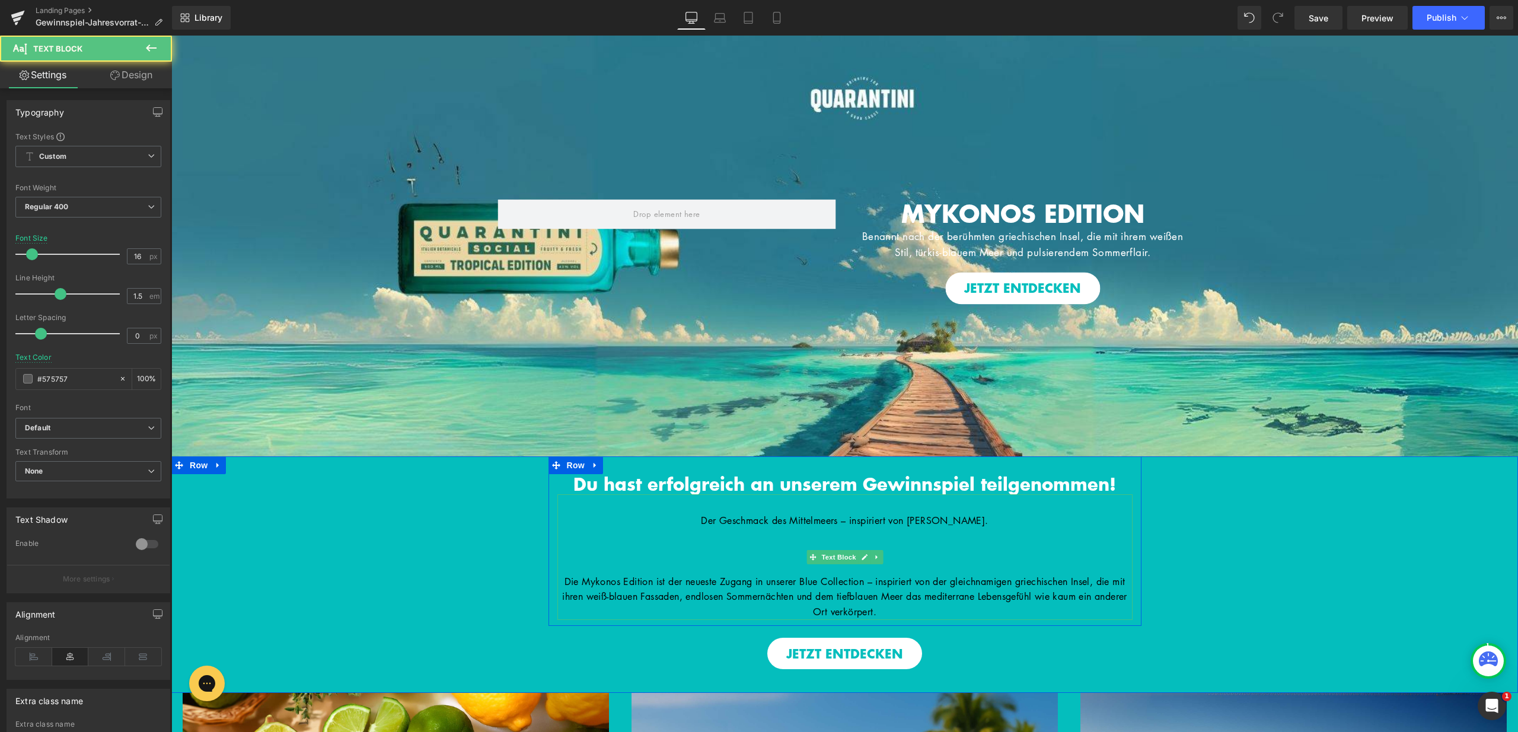
click at [902, 575] on p "Die Mykonos Edition ist der neueste Zugang in unserer Blue Collection – inspiri…" at bounding box center [844, 598] width 575 height 46
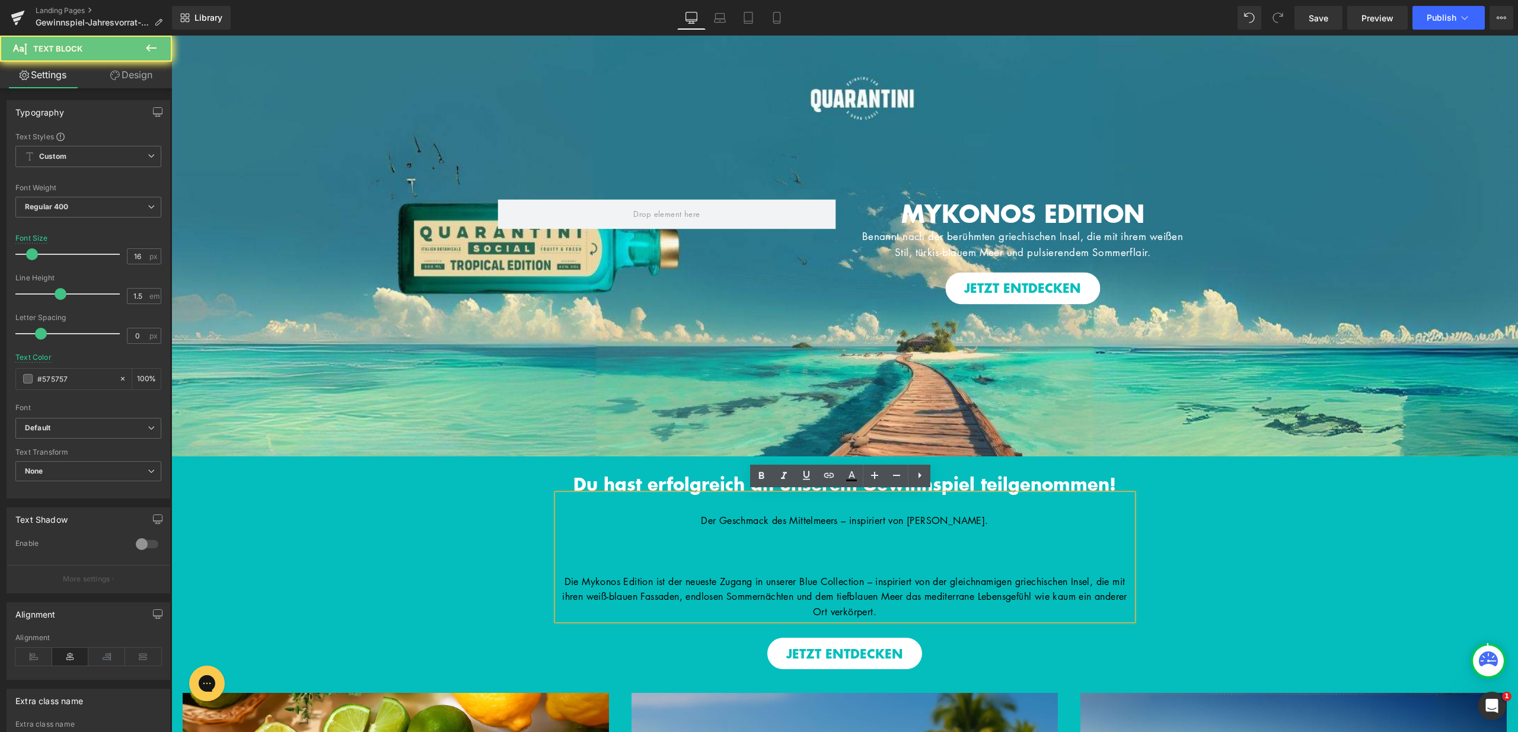
click at [899, 564] on p at bounding box center [844, 566] width 575 height 15
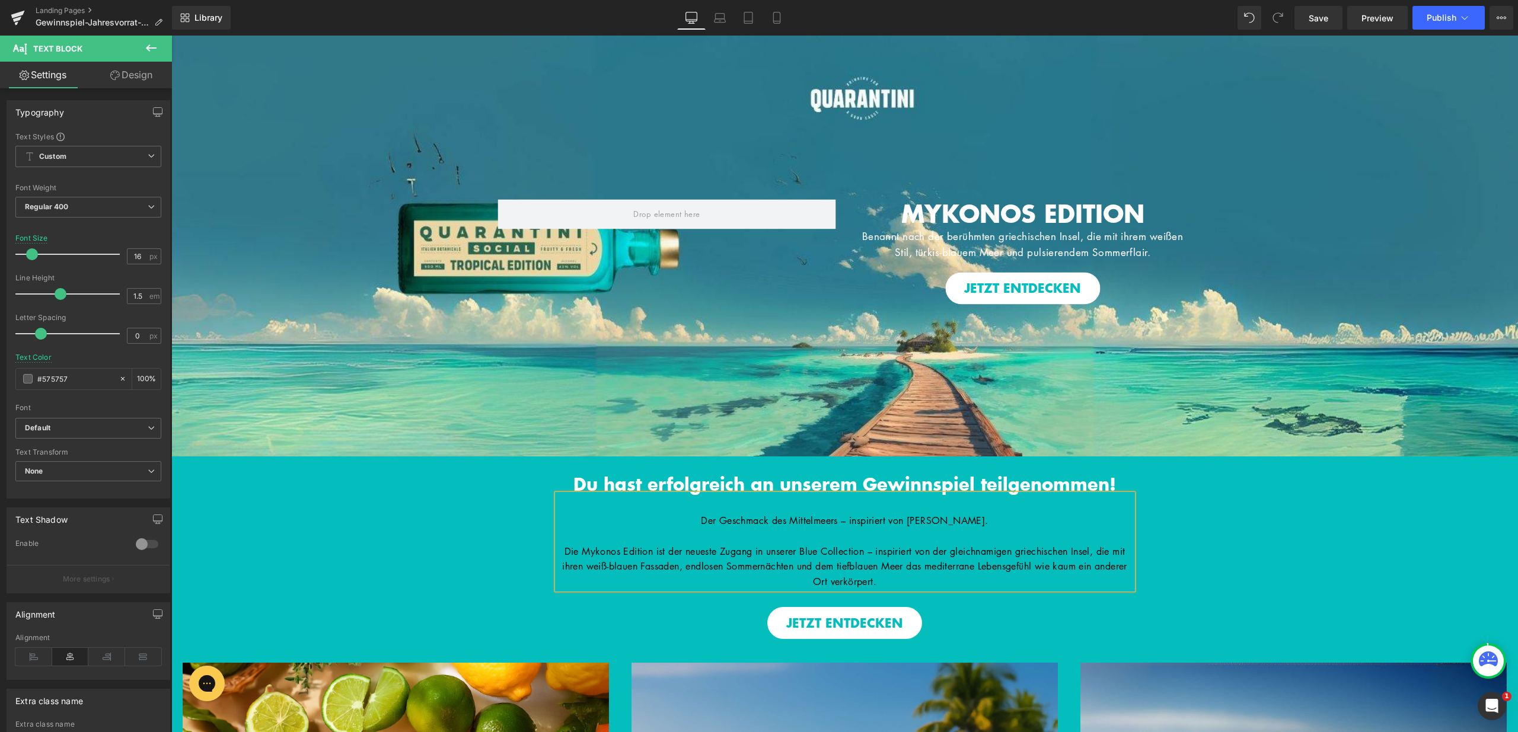
click at [928, 579] on p "Die Mykonos Edition ist der neueste Zugang in unserer Blue Collection – inspiri…" at bounding box center [844, 567] width 575 height 46
click at [1234, 535] on div "Du hast erfolgreich an unserem Gewinnspiel teilgenommen! Heading Hero Banner Di…" at bounding box center [844, 548] width 1347 height 183
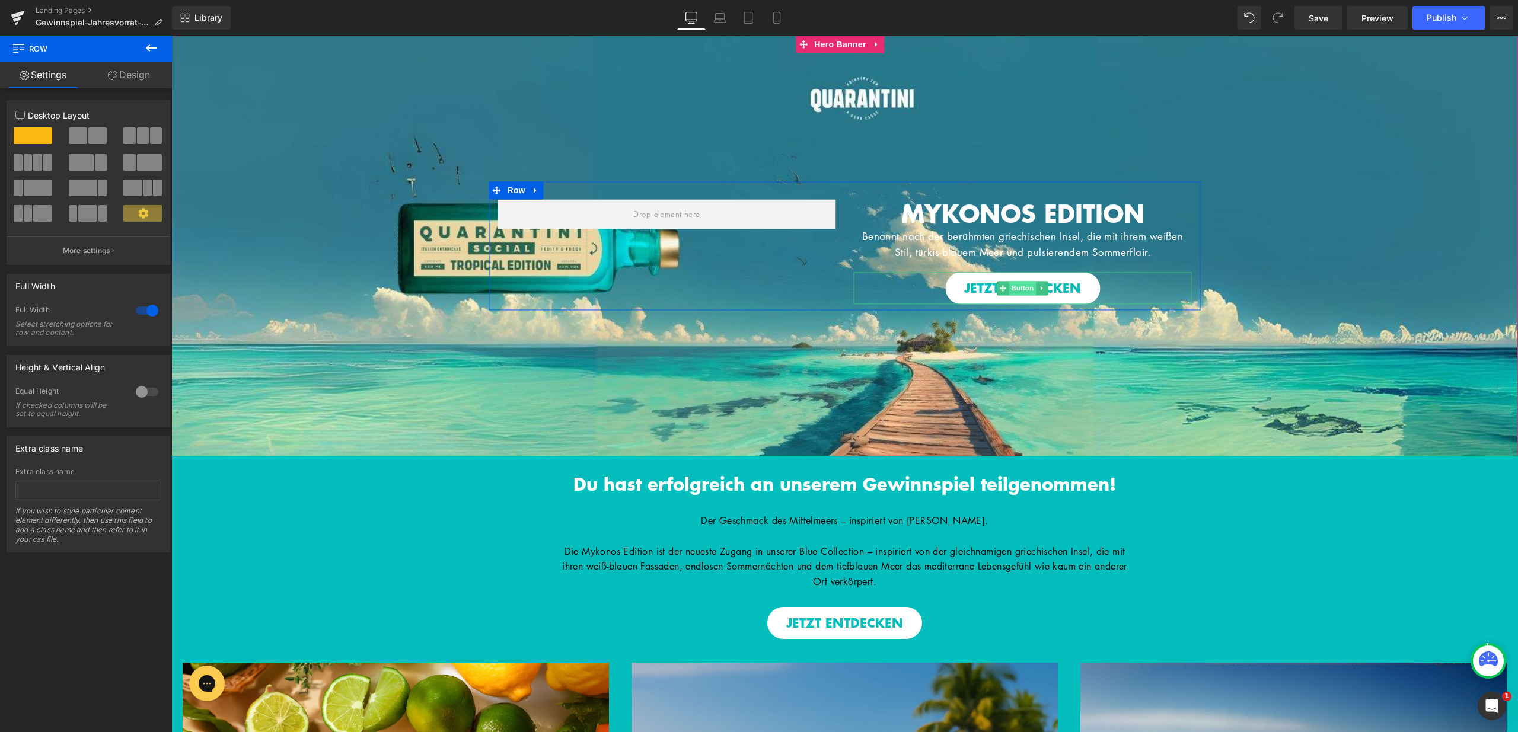
click at [1017, 291] on span "Button" at bounding box center [1022, 289] width 27 height 14
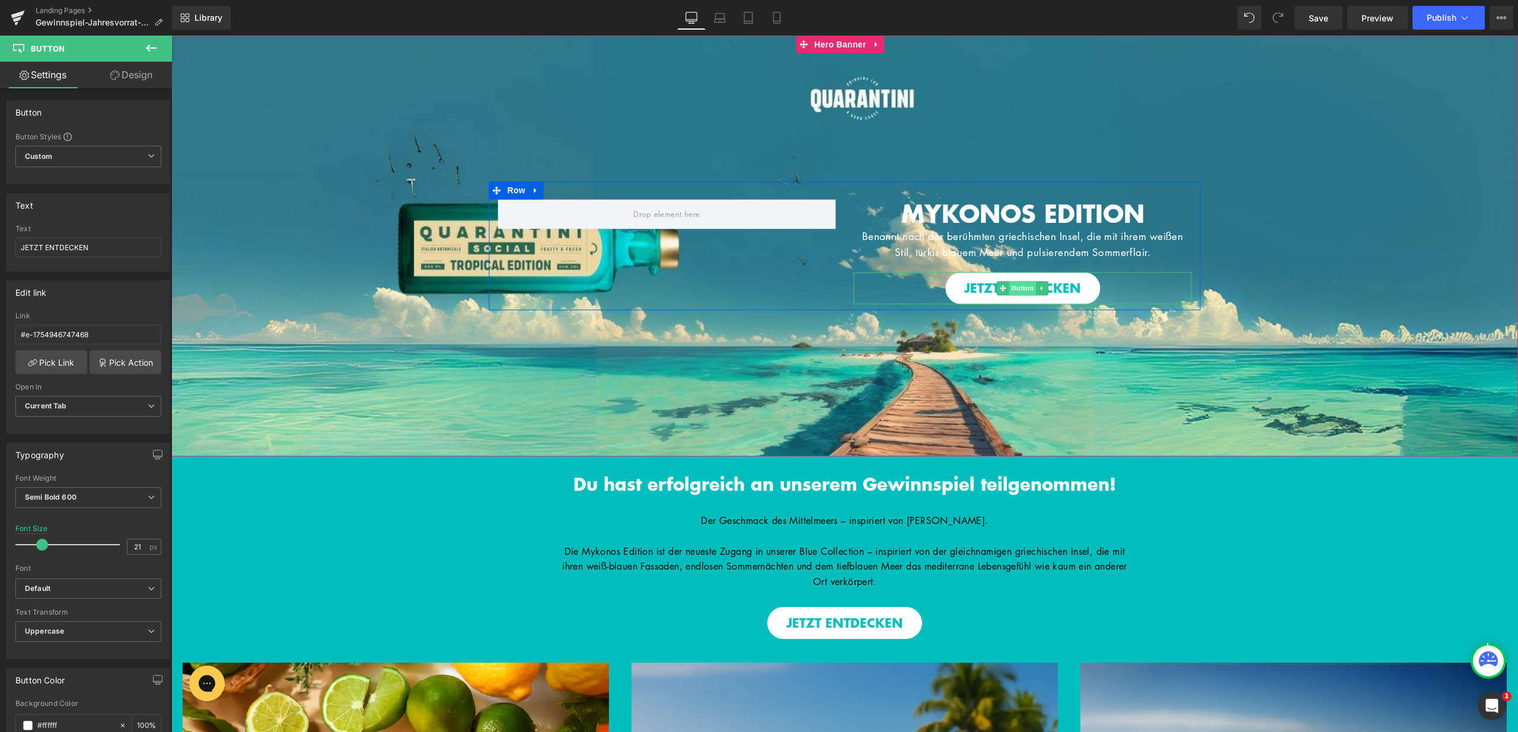
click at [1019, 283] on span "Button" at bounding box center [1022, 289] width 27 height 14
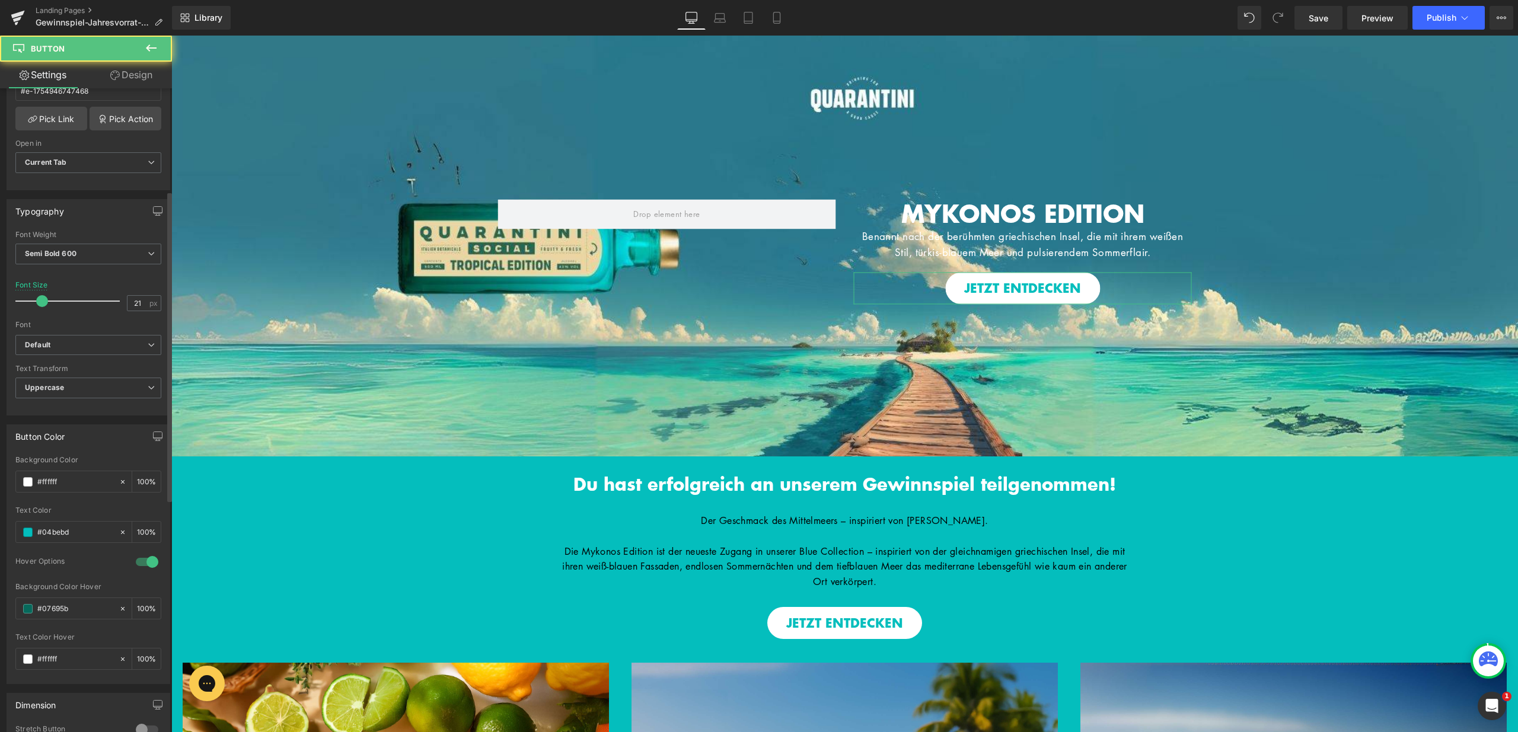
scroll to position [319, 0]
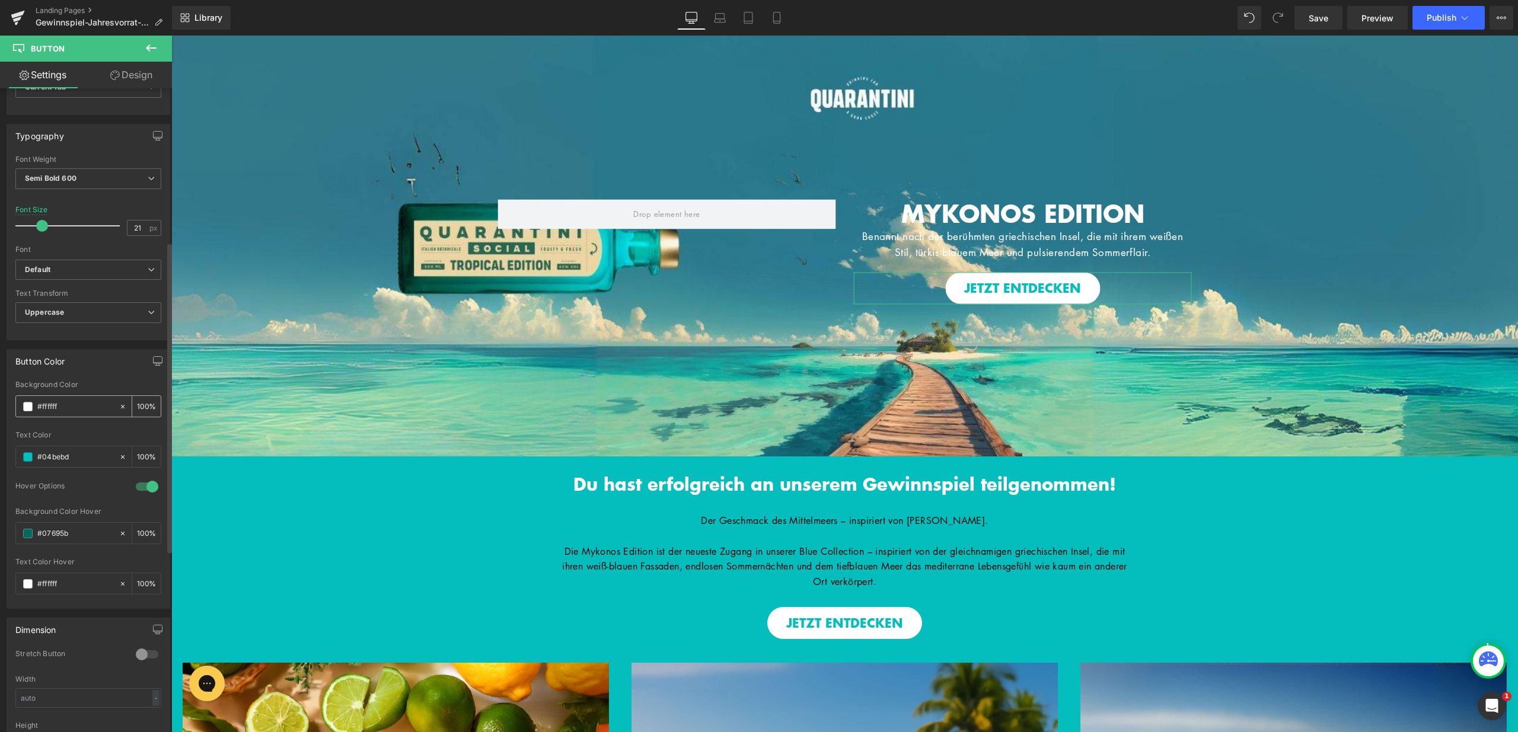
drag, startPoint x: 69, startPoint y: 406, endPoint x: 26, endPoint y: 410, distance: 43.5
click at [26, 410] on div "#ffffff" at bounding box center [67, 406] width 103 height 21
paste input "0e00b2"
type input "#0e00b2"
drag, startPoint x: 84, startPoint y: 455, endPoint x: 19, endPoint y: 461, distance: 64.9
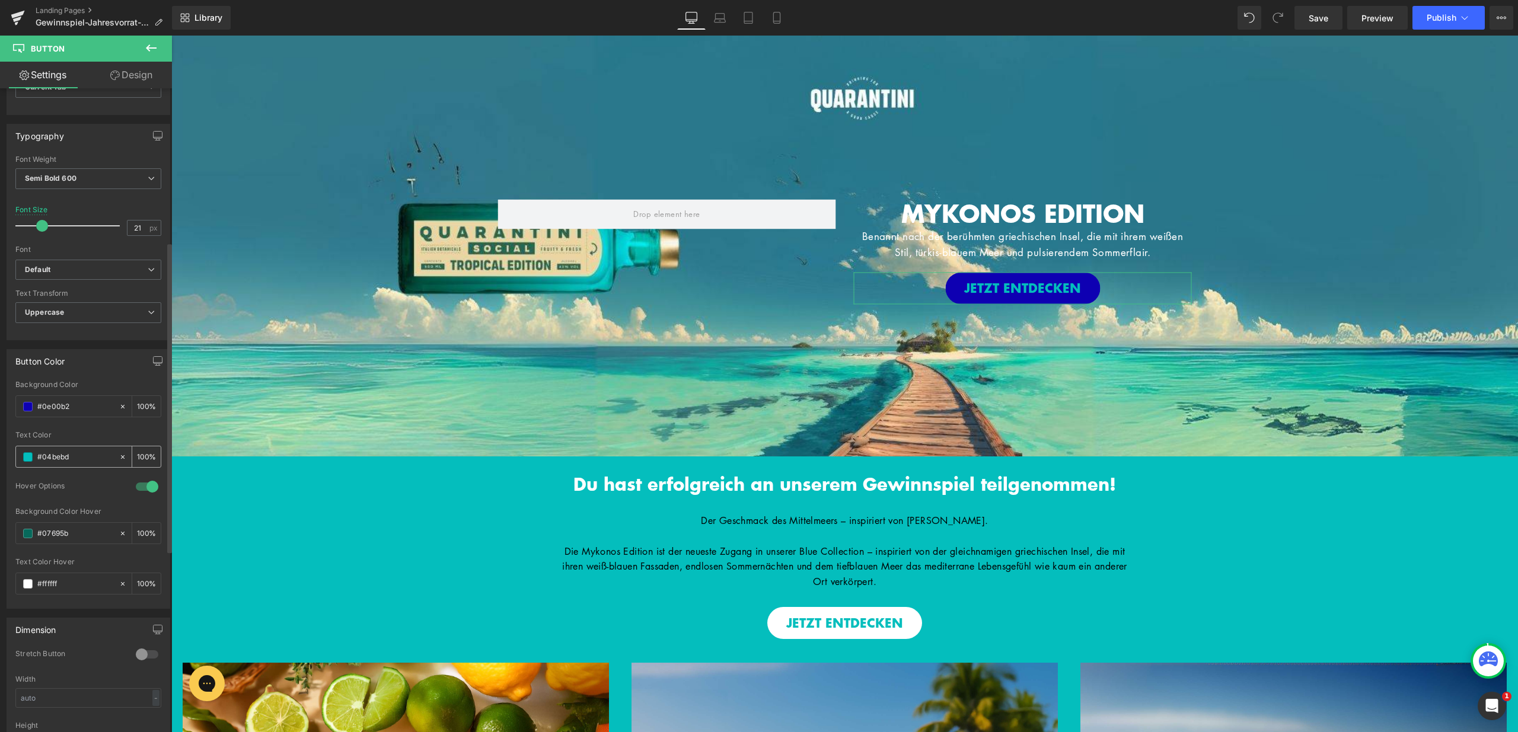
click at [19, 461] on div "#04bebd" at bounding box center [67, 456] width 103 height 21
type input "ff"
type input "0"
type input "fff"
type input "100"
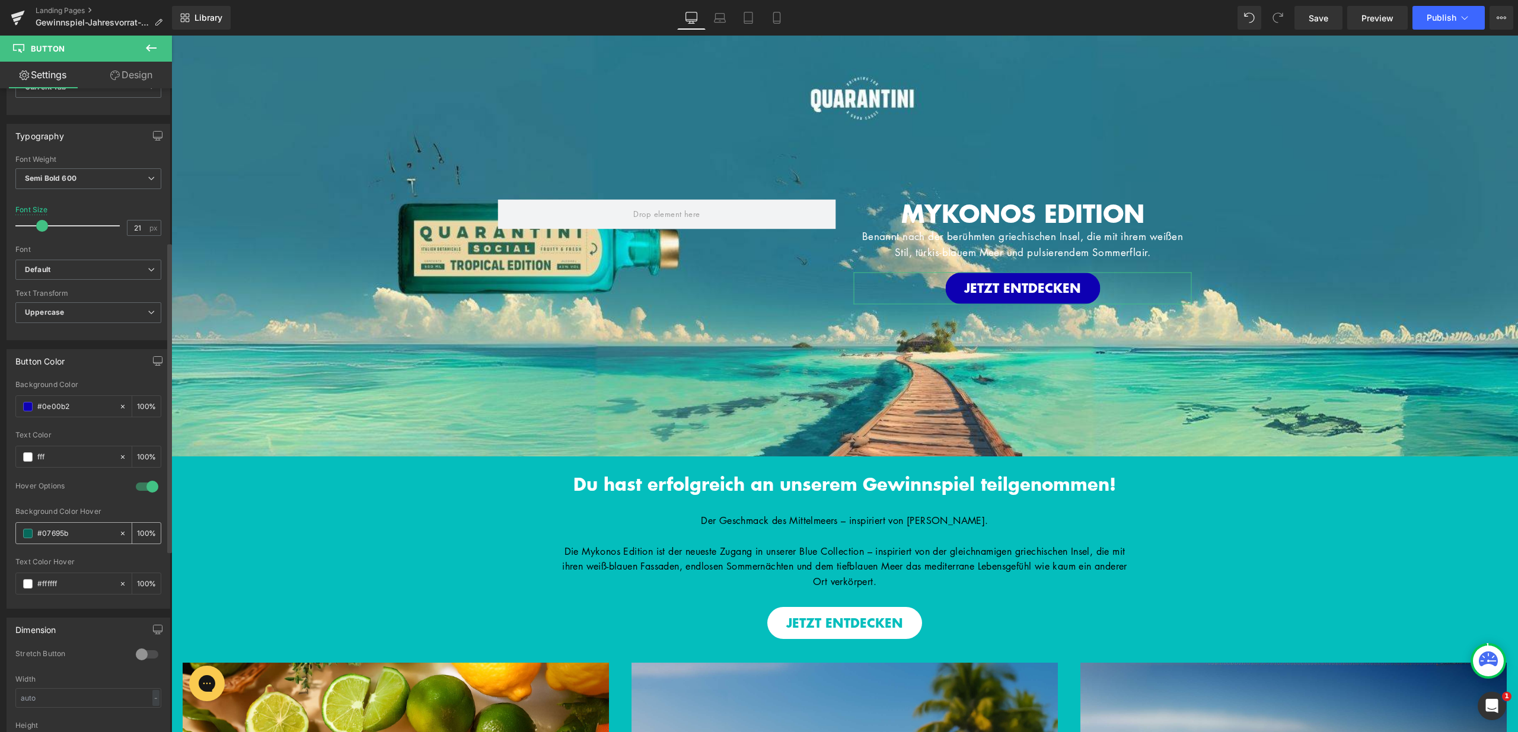
type input "#ffffff"
drag, startPoint x: 74, startPoint y: 532, endPoint x: 67, endPoint y: 534, distance: 7.2
click at [67, 534] on input "#07695b" at bounding box center [75, 533] width 76 height 13
drag, startPoint x: 68, startPoint y: 583, endPoint x: 31, endPoint y: 583, distance: 36.2
click at [31, 583] on div "#ffffff" at bounding box center [67, 583] width 103 height 21
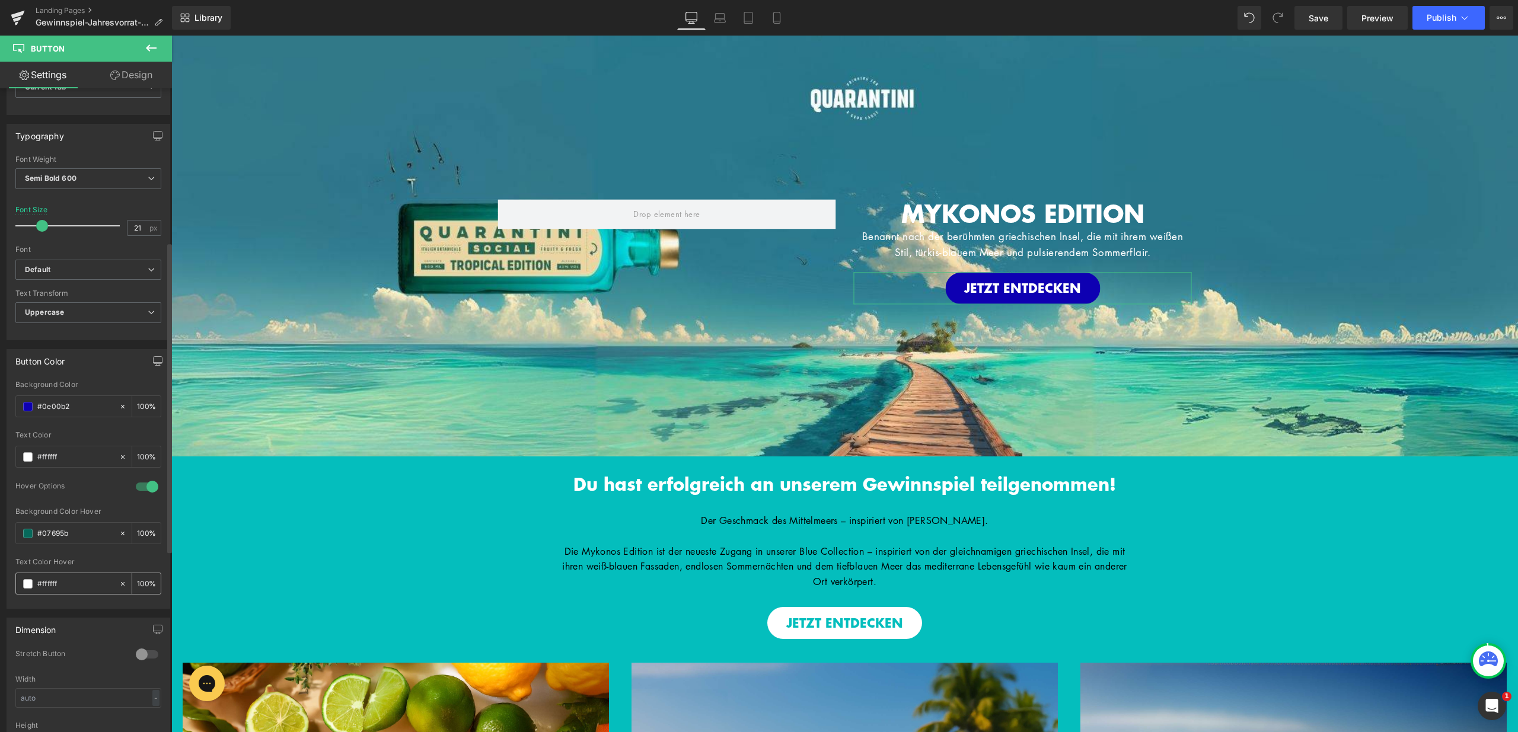
paste input "0e00b2"
type input "#0e00b2"
drag, startPoint x: 82, startPoint y: 527, endPoint x: 28, endPoint y: 531, distance: 54.7
click at [28, 531] on div "#07695b" at bounding box center [67, 533] width 103 height 21
drag, startPoint x: 77, startPoint y: 533, endPoint x: 22, endPoint y: 537, distance: 55.3
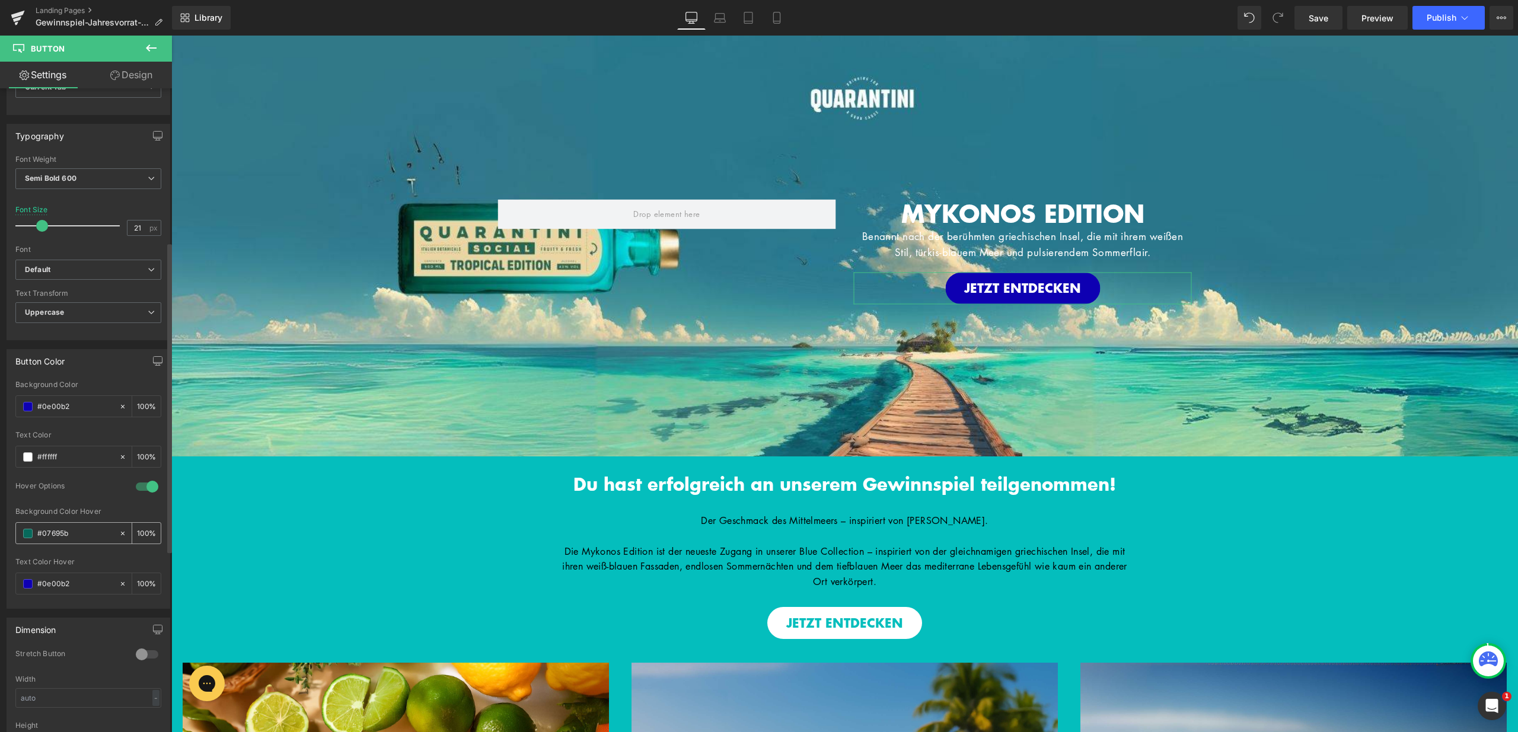
click at [22, 537] on div "#07695b" at bounding box center [67, 533] width 103 height 21
type input "ff"
type input "0"
type input "ffff"
type input "100"
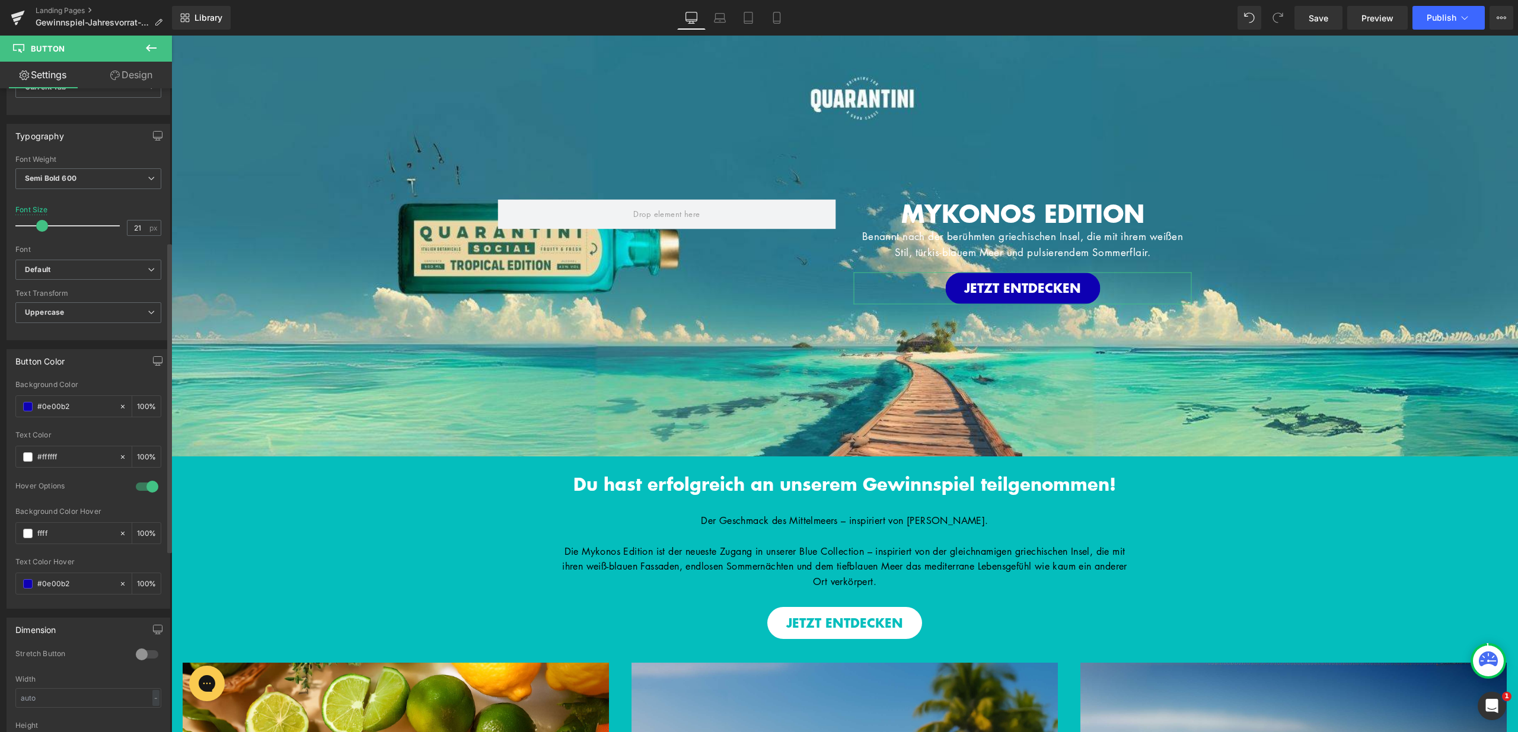
click at [71, 499] on div "Hover Options" at bounding box center [88, 494] width 146 height 26
type input "#ffffff"
click at [1013, 282] on span "Button" at bounding box center [1022, 289] width 27 height 14
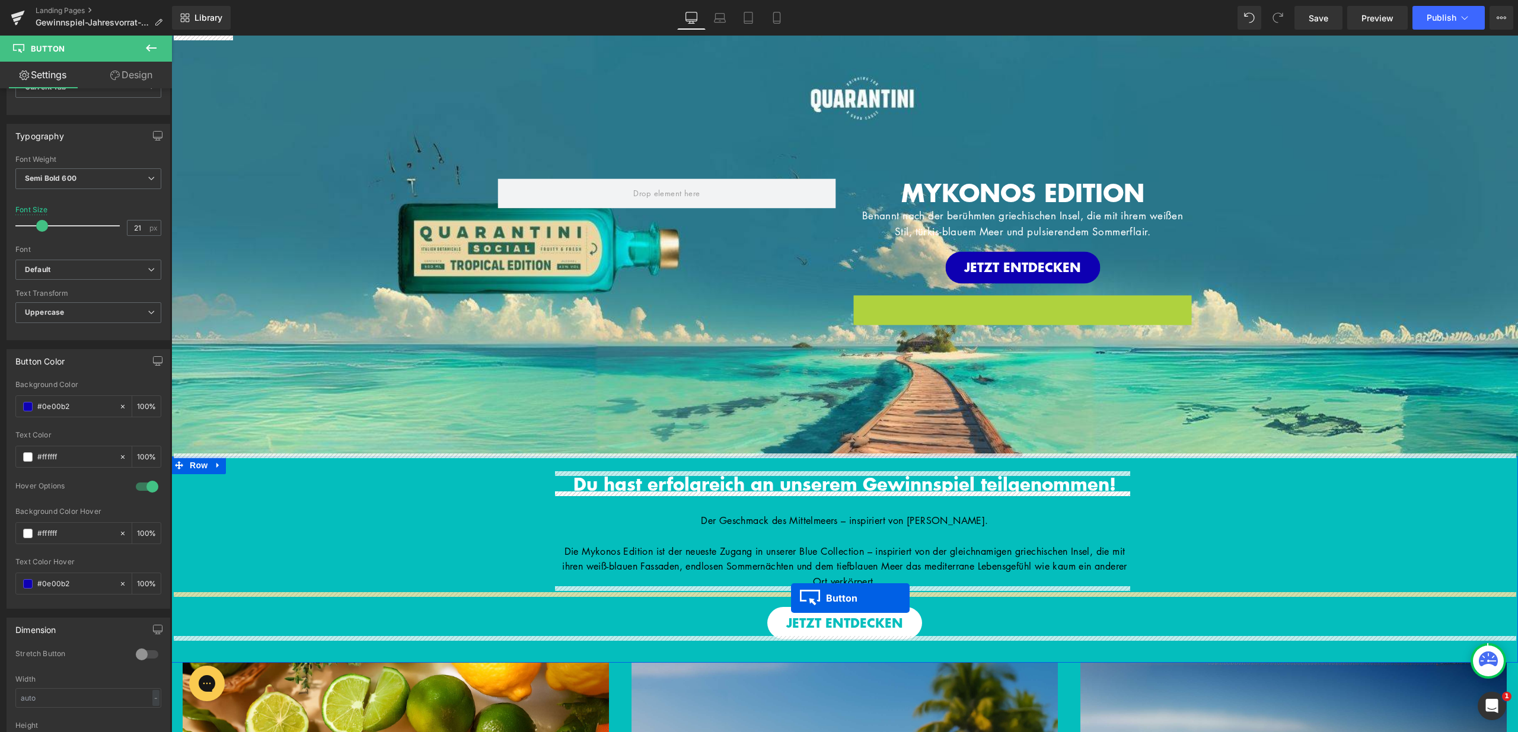
drag, startPoint x: 998, startPoint y: 307, endPoint x: 792, endPoint y: 599, distance: 357.0
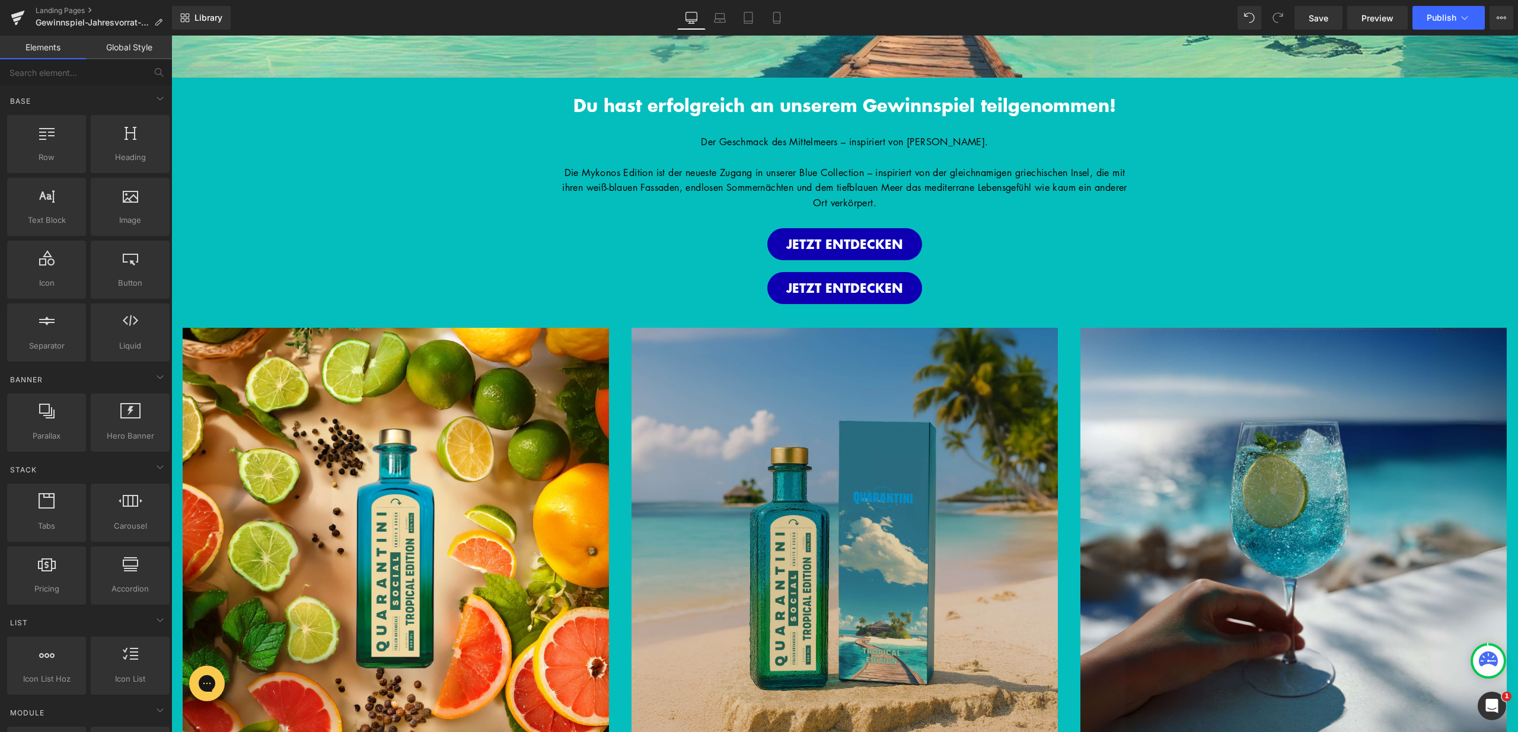
scroll to position [498, 0]
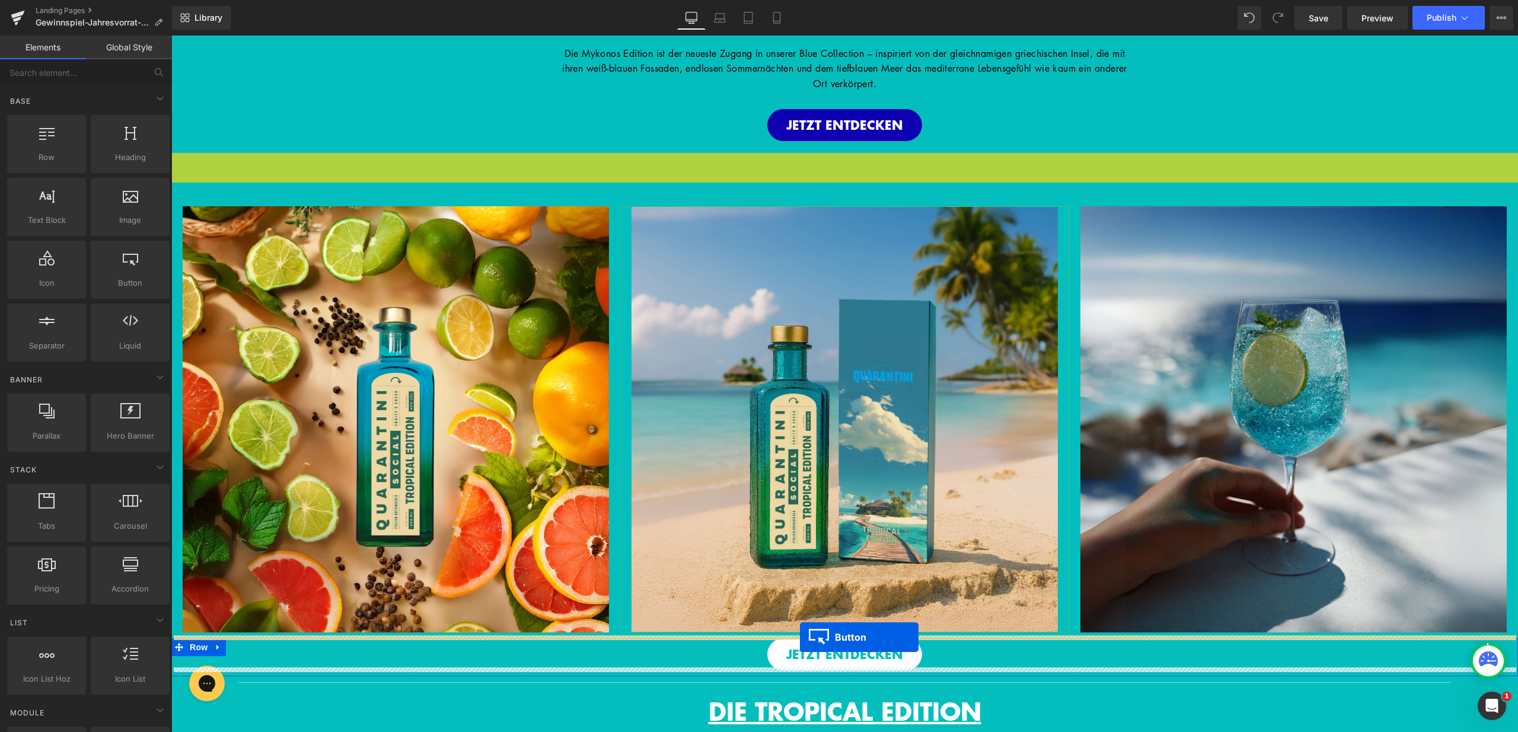
drag, startPoint x: 819, startPoint y: 167, endPoint x: 800, endPoint y: 637, distance: 470.6
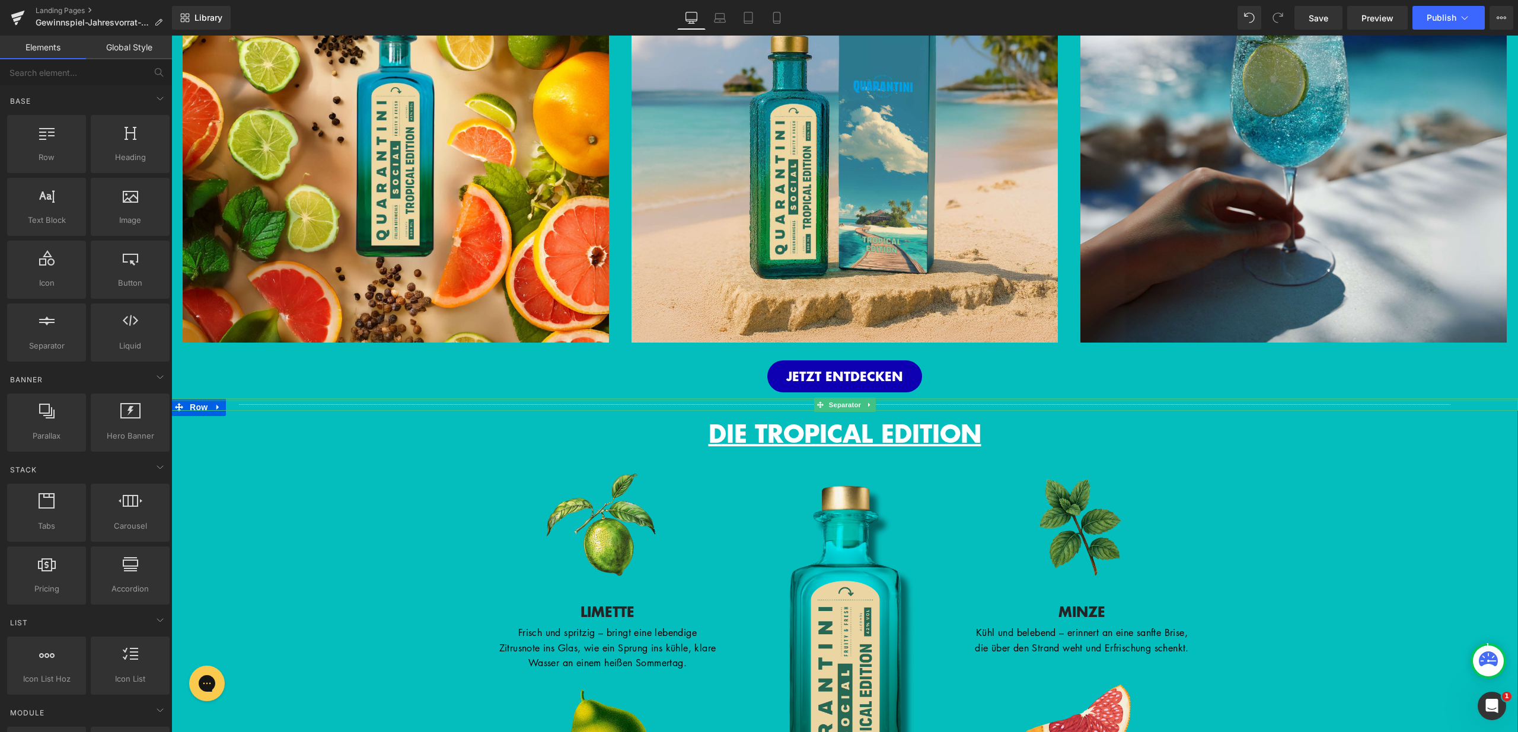
scroll to position [755, 0]
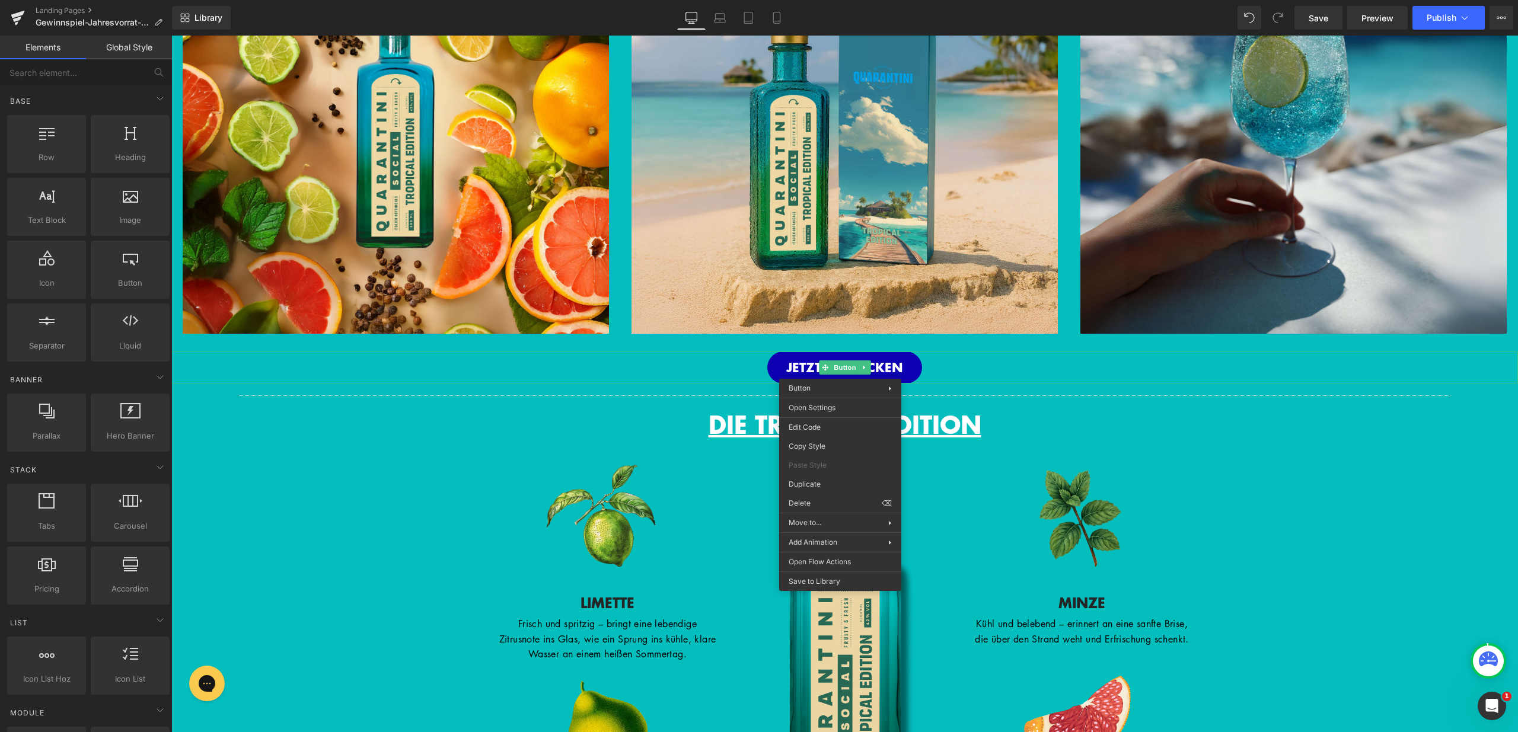
drag, startPoint x: 988, startPoint y: 519, endPoint x: 844, endPoint y: 478, distance: 149.8
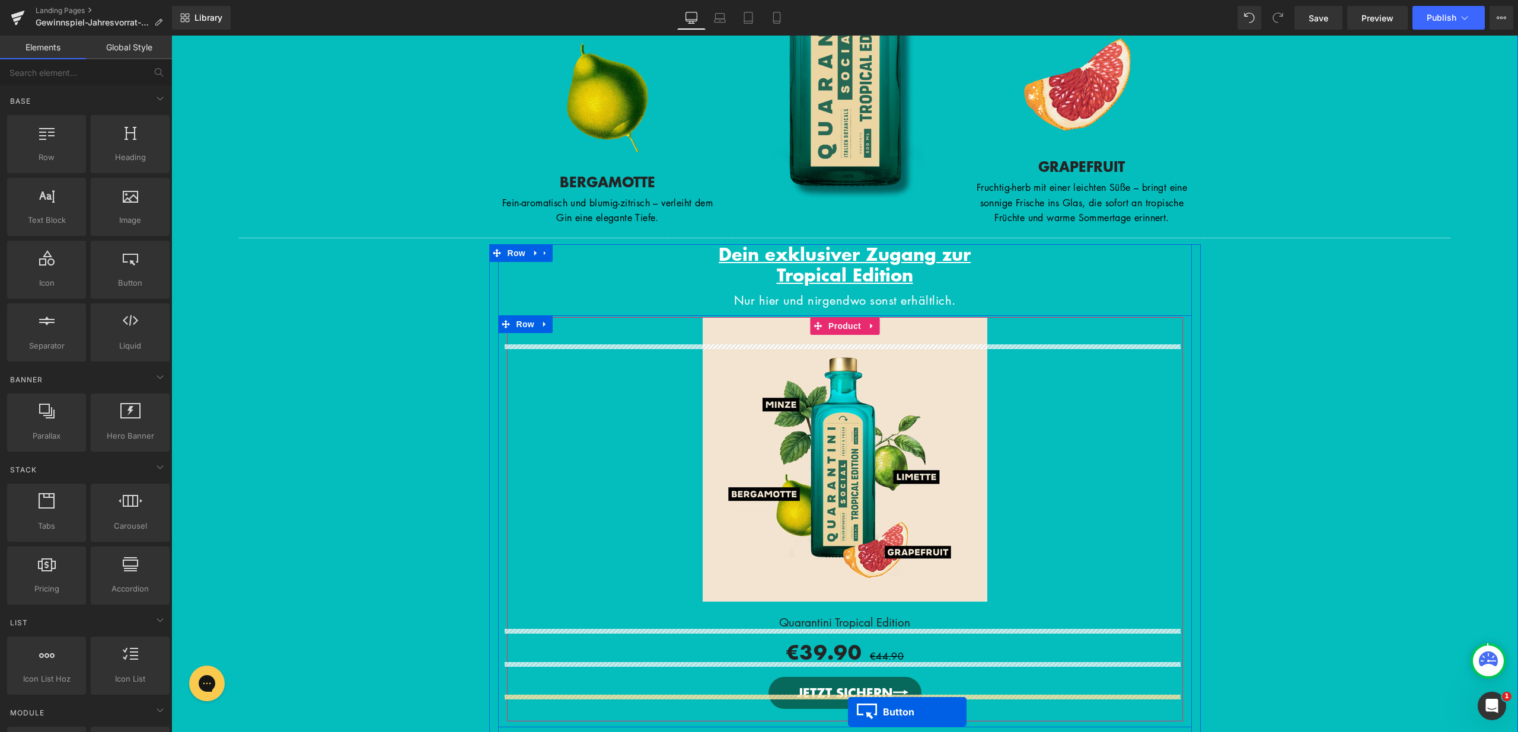
scroll to position [1494, 0]
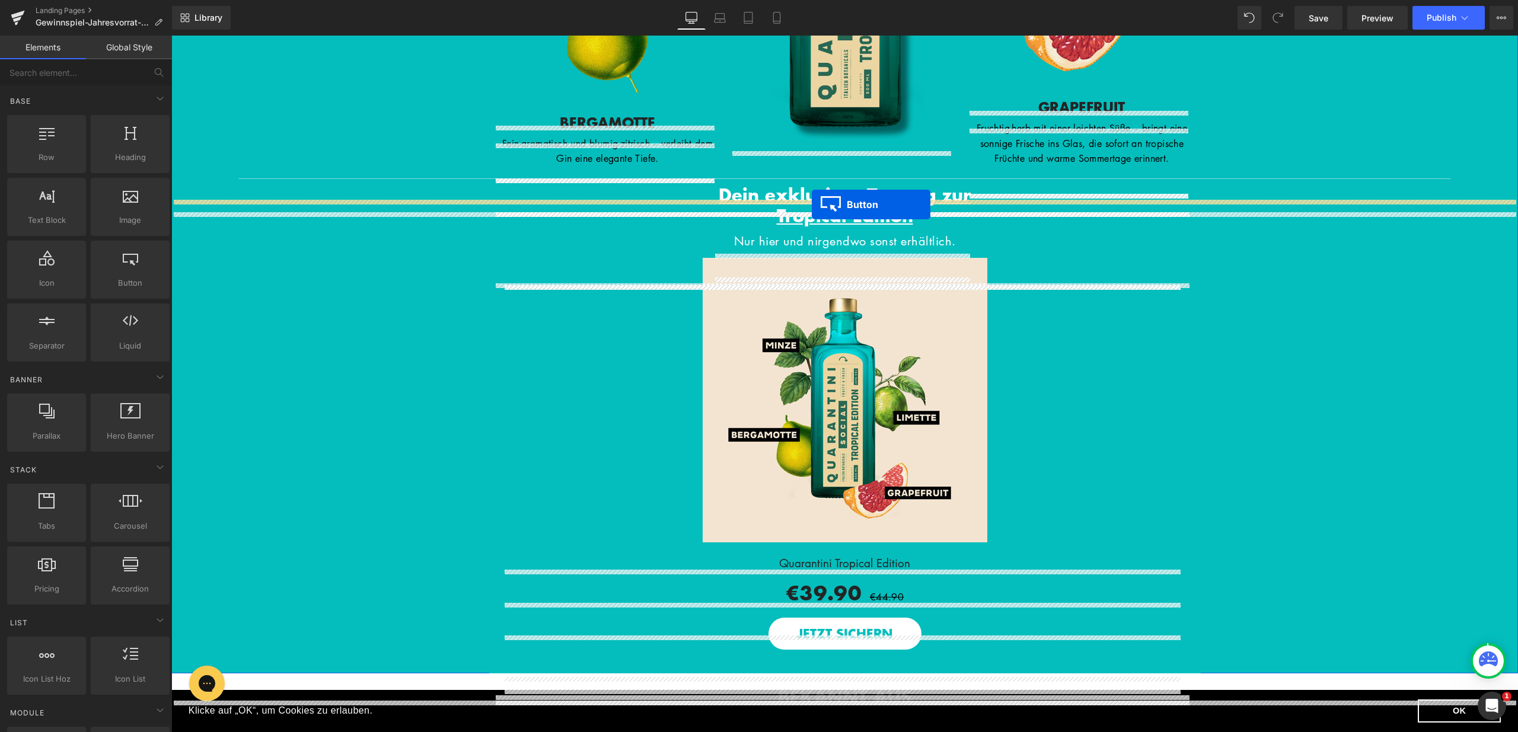
drag, startPoint x: 819, startPoint y: 189, endPoint x: 812, endPoint y: 205, distance: 17.2
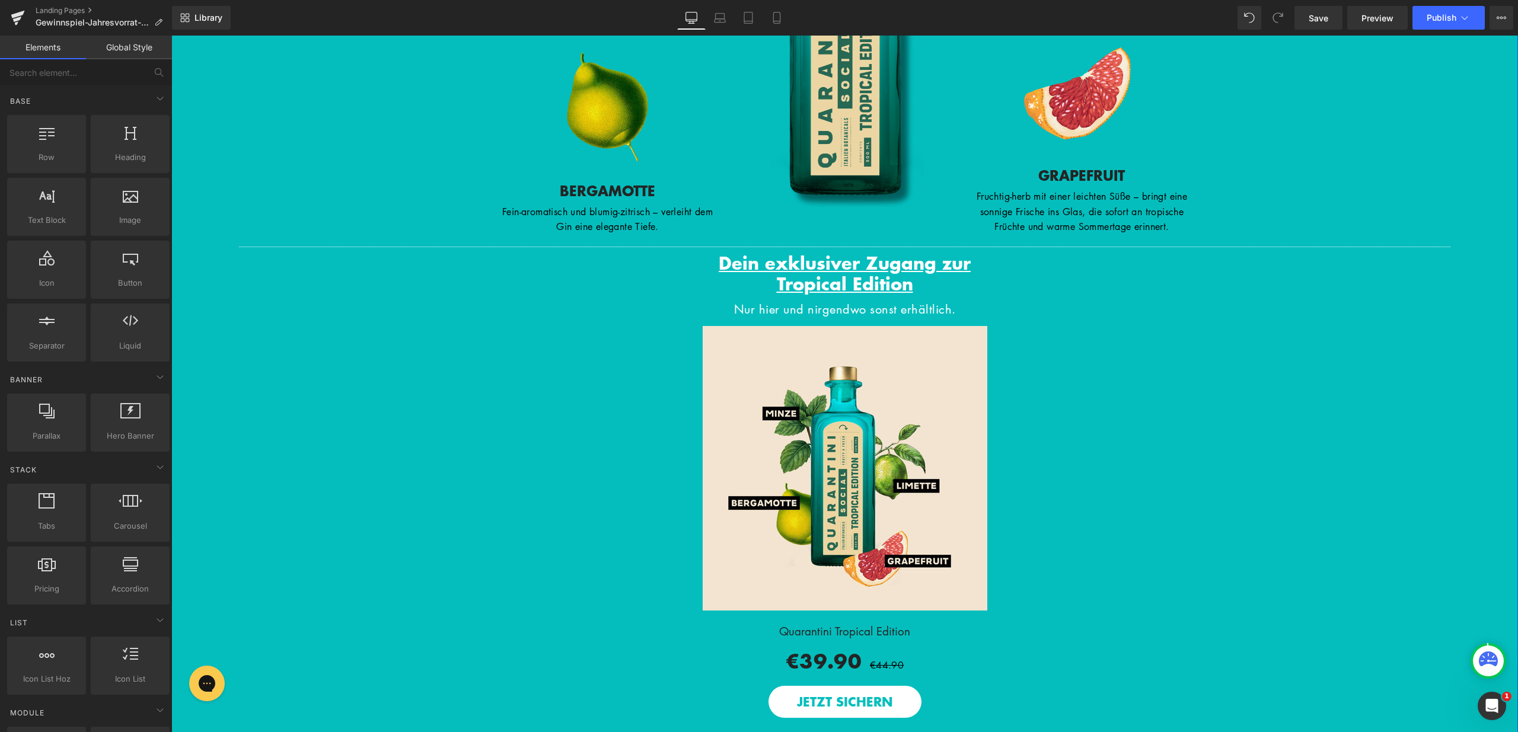
scroll to position [1264, 0]
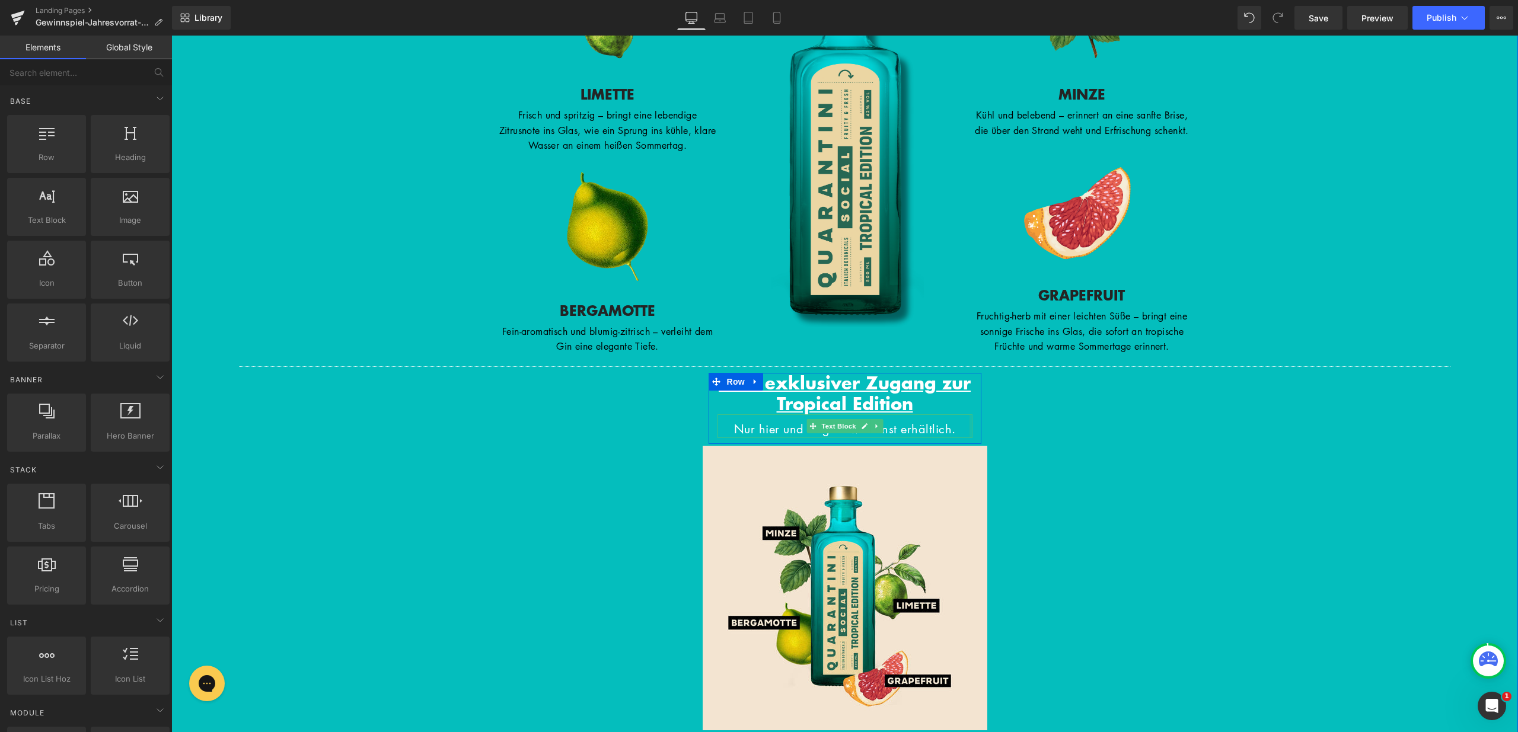
click at [952, 417] on div at bounding box center [844, 415] width 255 height 3
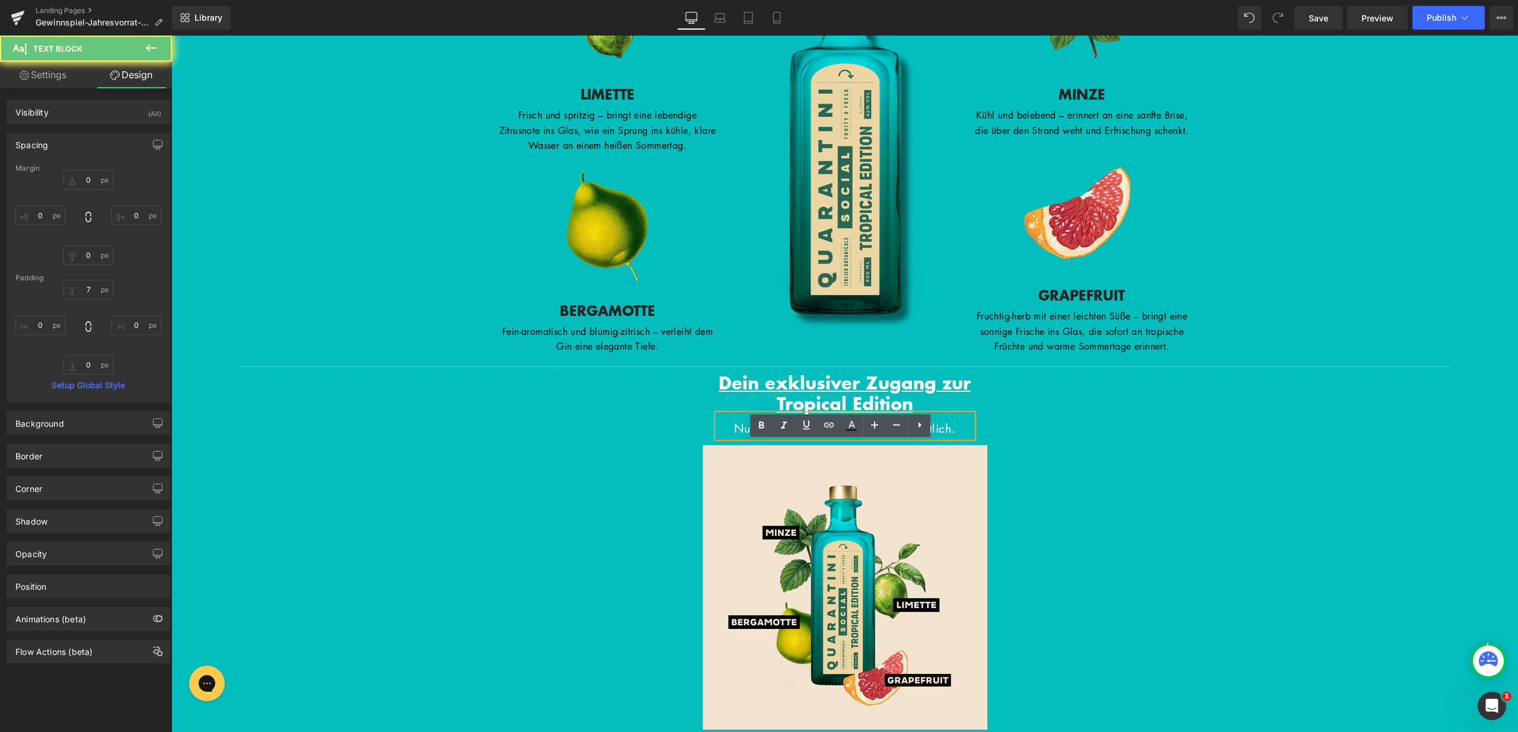
click at [1056, 438] on div "Dein exklusiver Zugang zur Tropical Edition Heading Nur hier und nirgendwo sons…" at bounding box center [845, 614] width 694 height 483
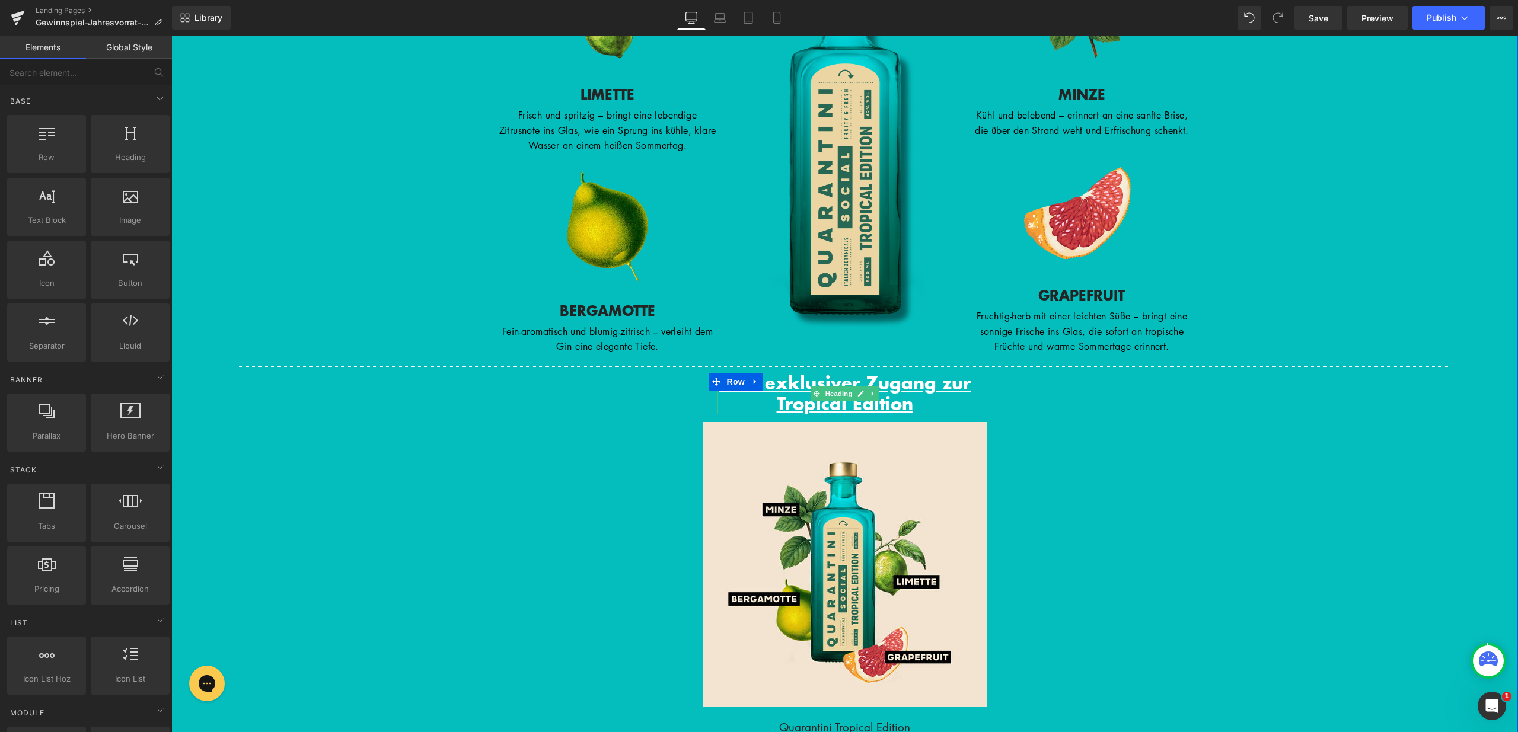
click at [916, 416] on span "Dein exklusiver Zugang zur Tropical Edition" at bounding box center [845, 393] width 252 height 46
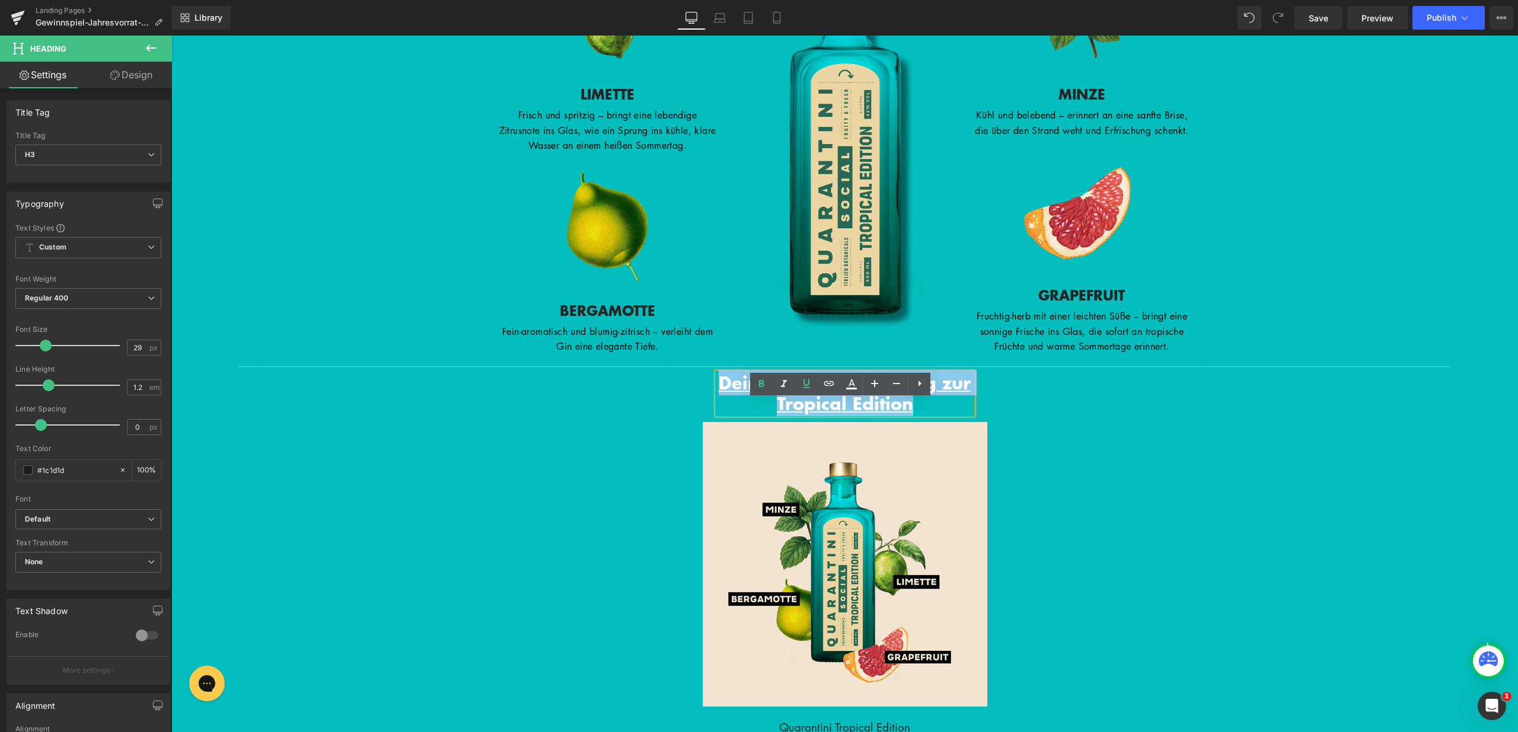
drag, startPoint x: 937, startPoint y: 433, endPoint x: 726, endPoint y: 411, distance: 211.6
click at [726, 411] on h3 "Dein exklusiver Zugang zur Tropical Edition" at bounding box center [844, 394] width 255 height 42
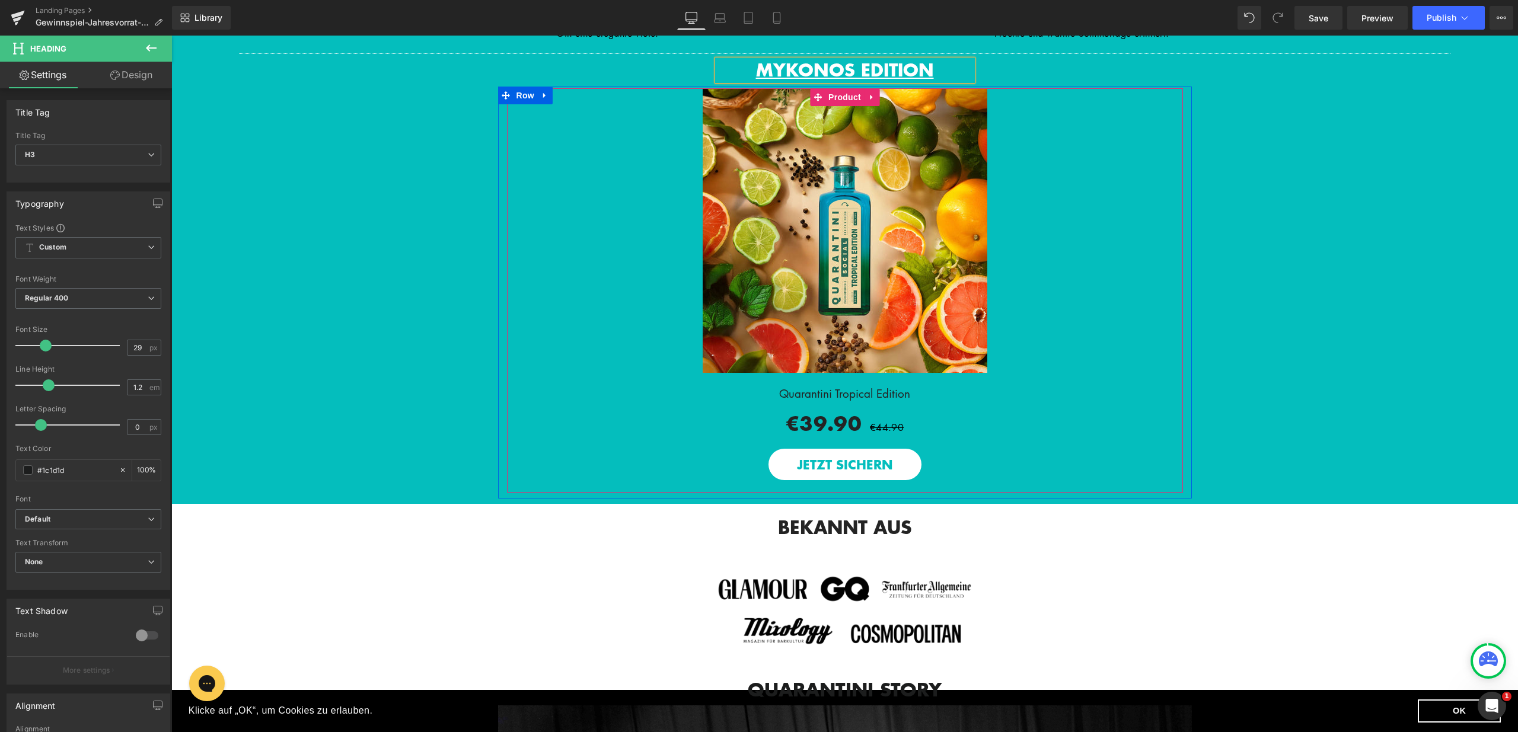
scroll to position [1565, 0]
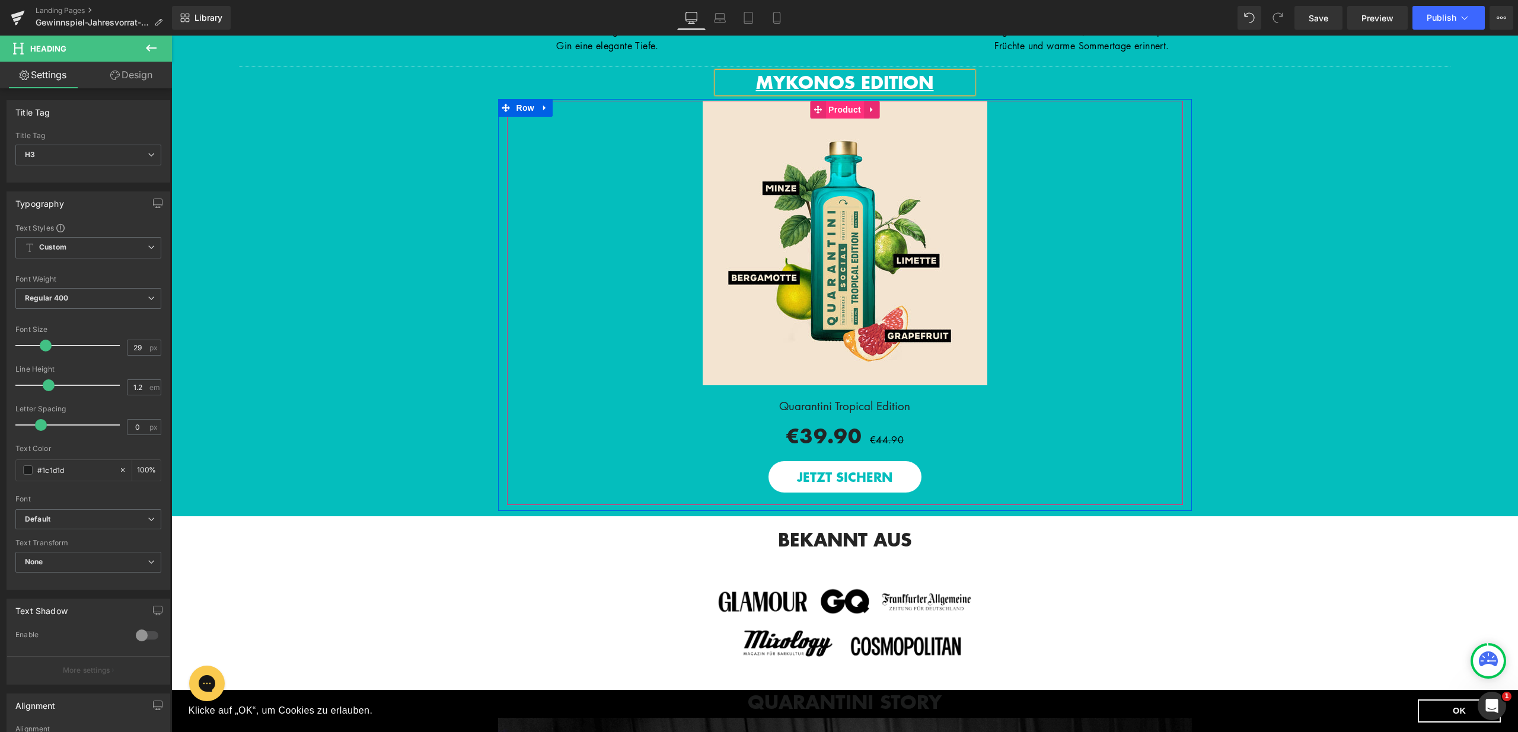
click at [834, 119] on span "Product" at bounding box center [844, 110] width 39 height 18
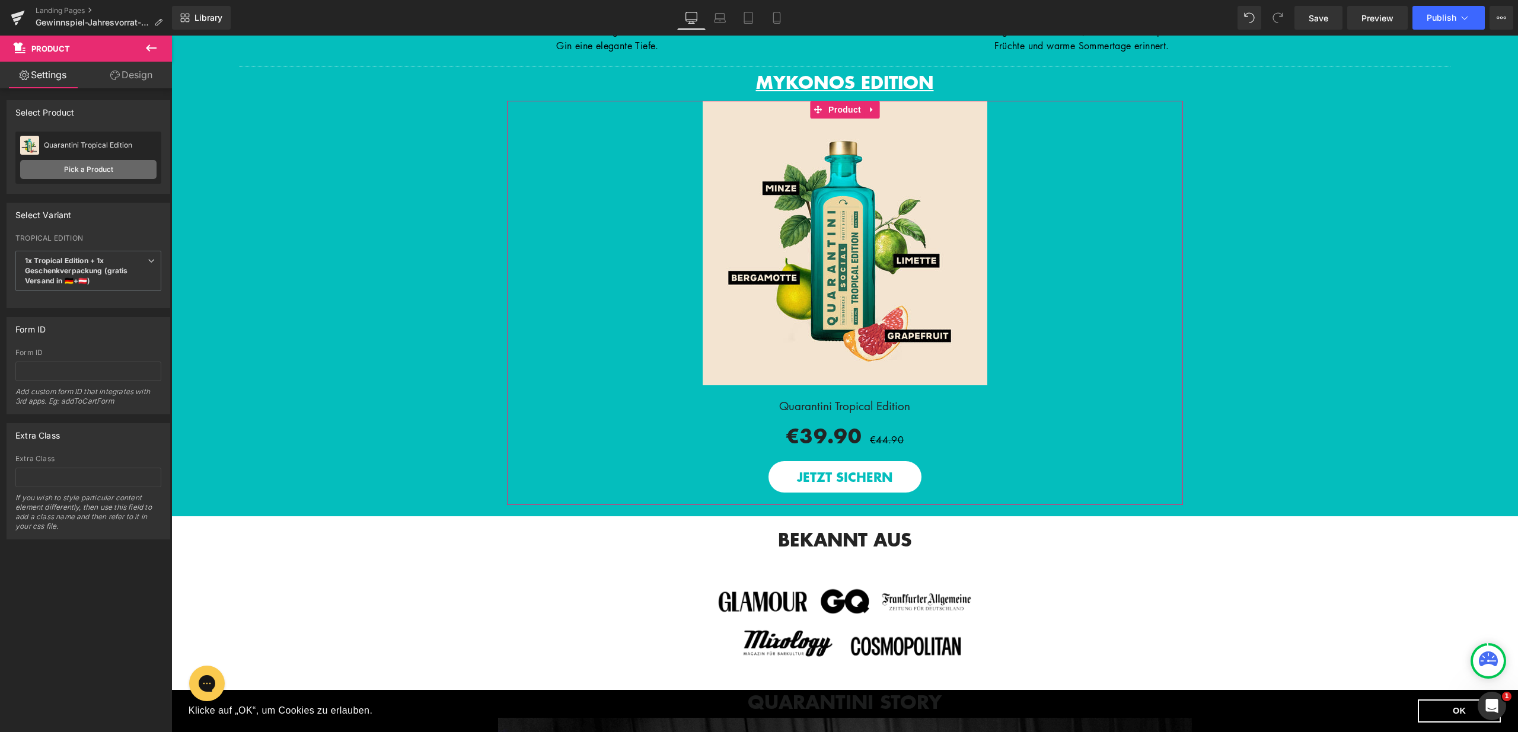
click at [102, 168] on link "Pick a Product" at bounding box center [88, 169] width 136 height 19
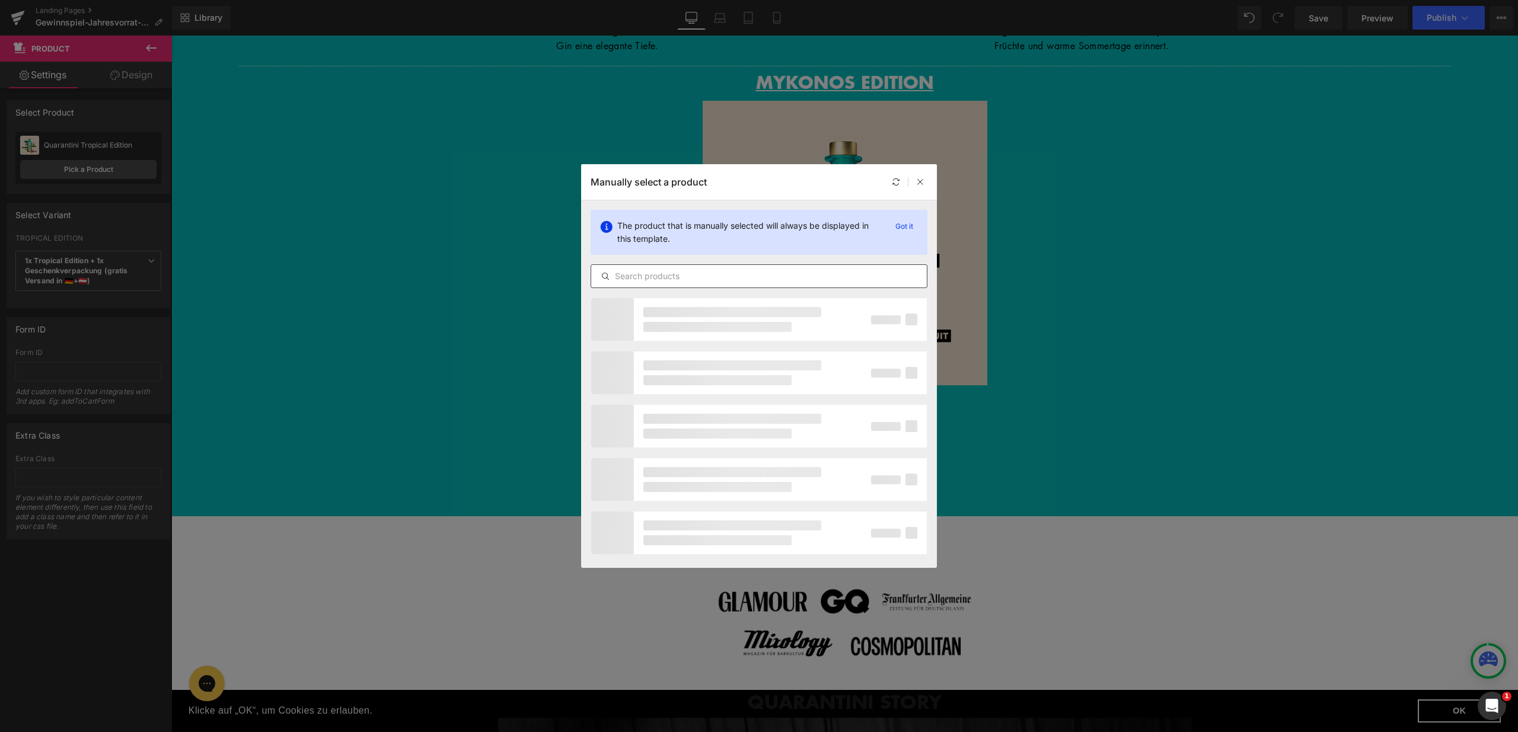
click at [715, 275] on input "text" at bounding box center [759, 276] width 336 height 14
type input "mykonos"
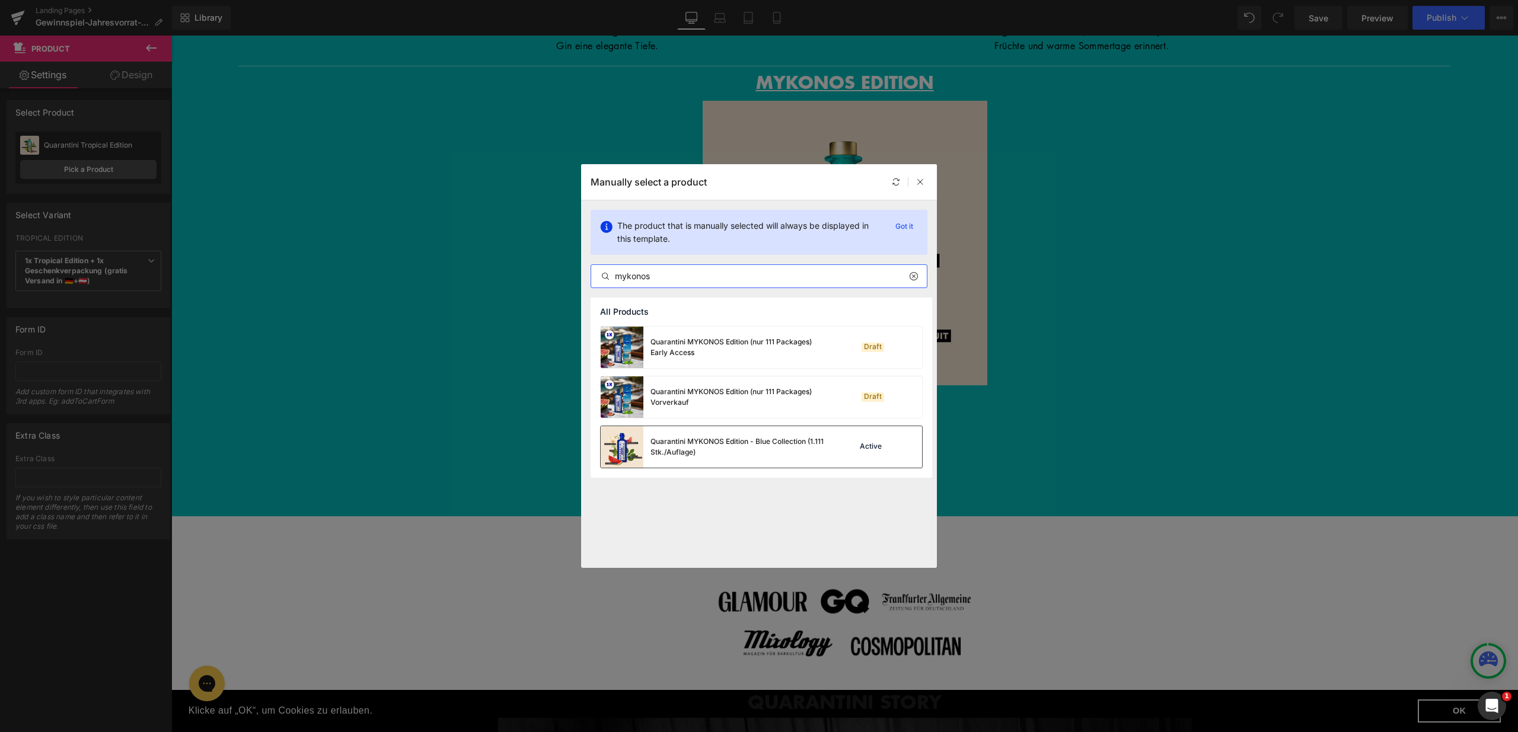
click at [709, 446] on div "Quarantini MYKONOS Edition - Blue Collection (1.111 Stk./Auflage)" at bounding box center [739, 446] width 178 height 21
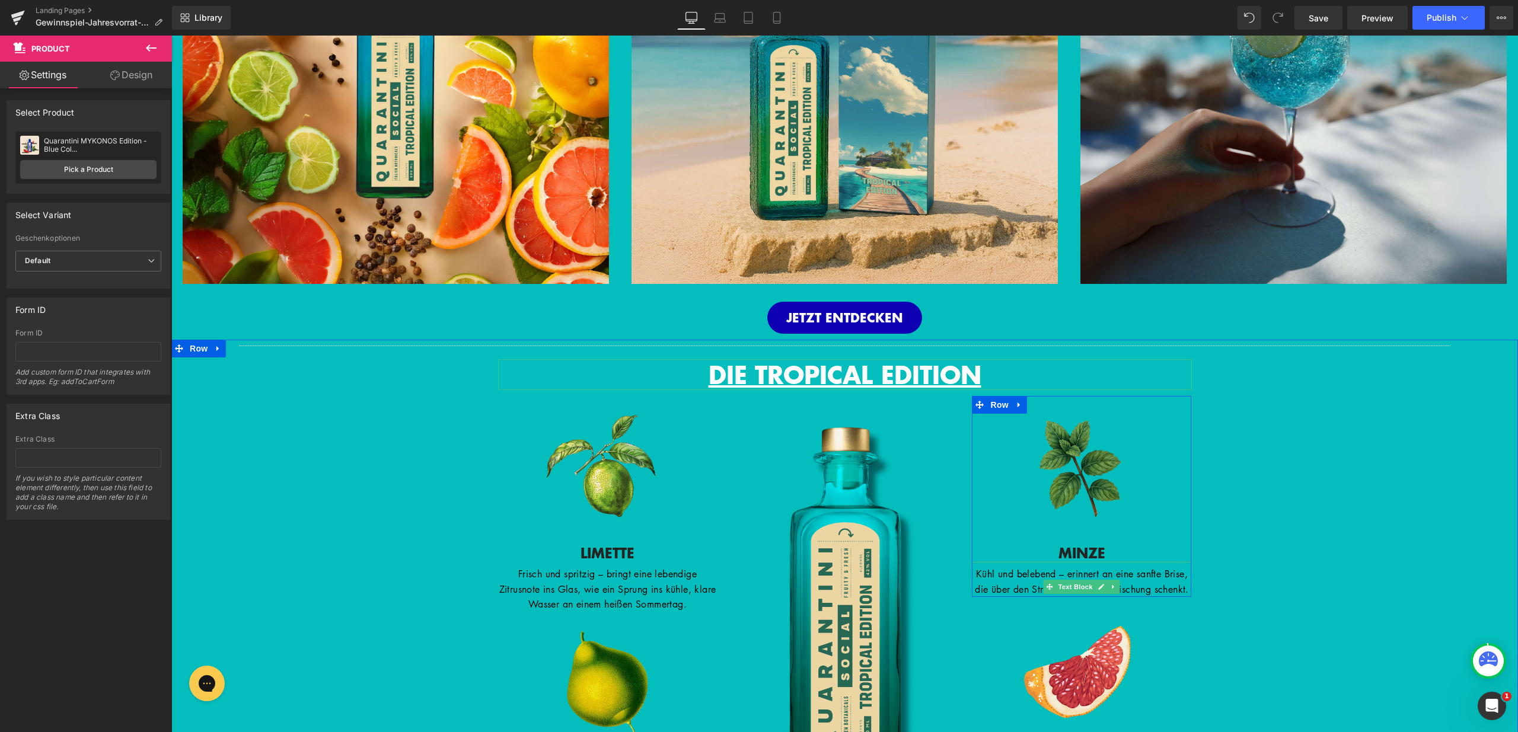
scroll to position [805, 0]
click at [945, 374] on span "DIE TROPICAL EDITION" at bounding box center [845, 375] width 273 height 35
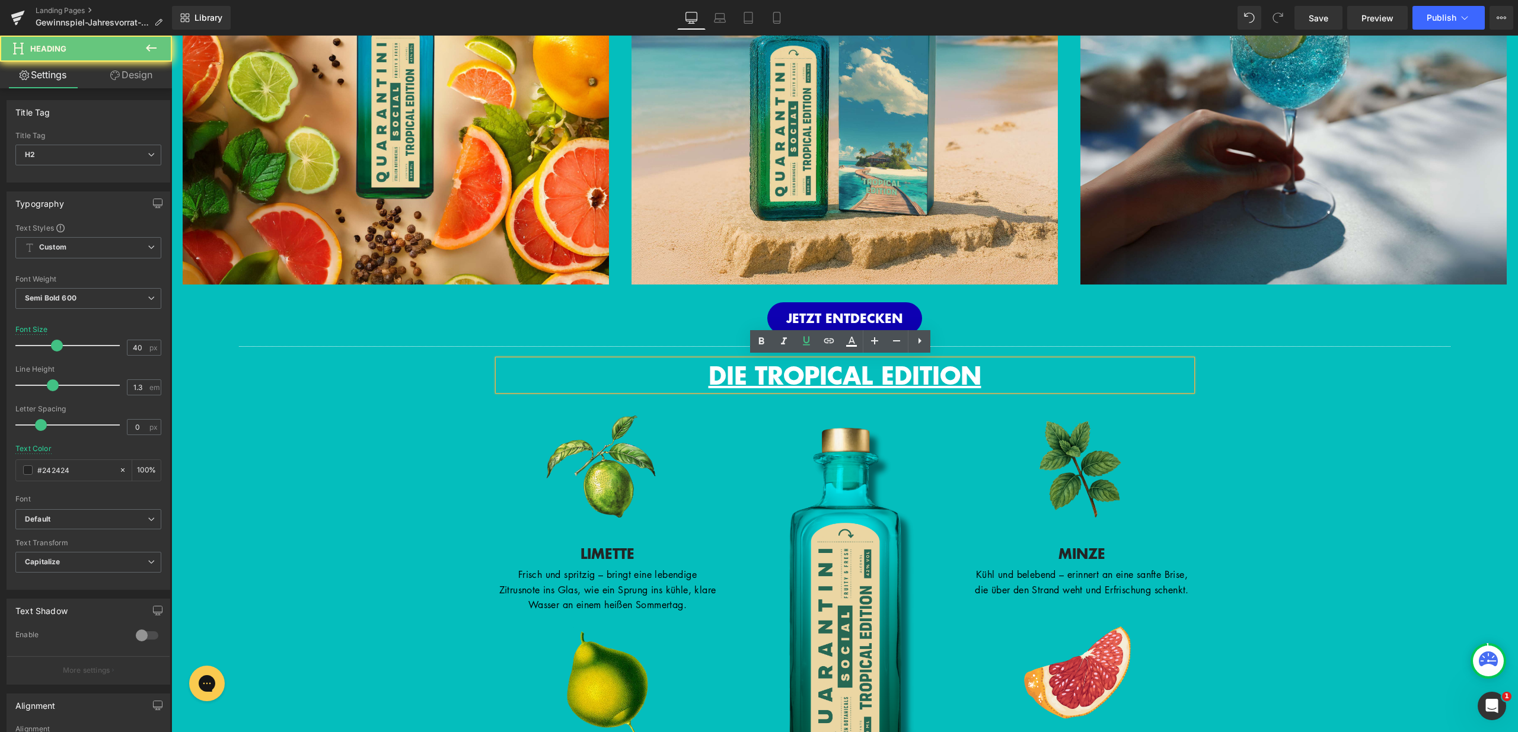
click at [783, 373] on span "DIE TROPICAL EDITION" at bounding box center [845, 375] width 273 height 35
drag, startPoint x: 750, startPoint y: 371, endPoint x: 866, endPoint y: 380, distance: 116.6
click at [866, 380] on span "DIE TROPICAL EDITION" at bounding box center [845, 375] width 273 height 35
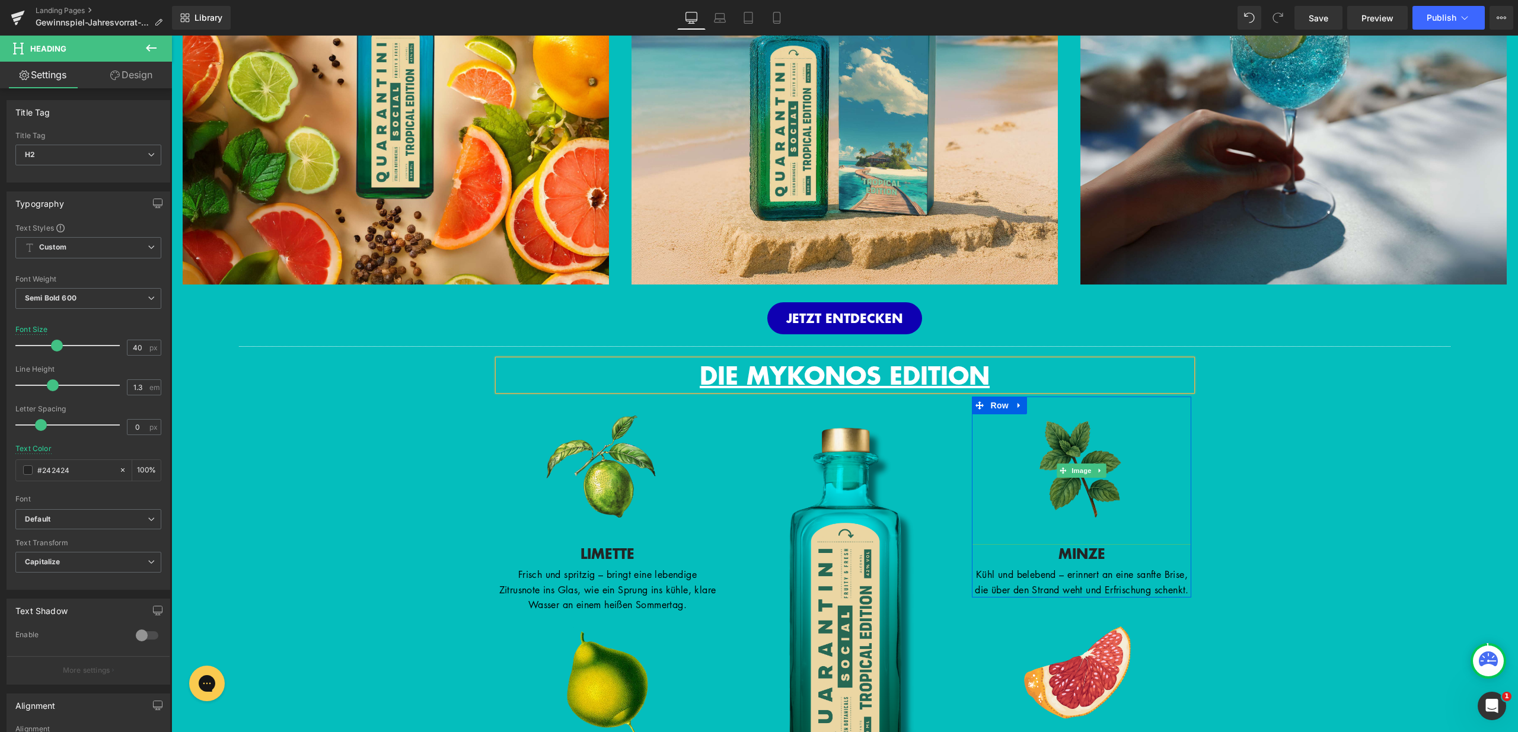
scroll to position [429, 0]
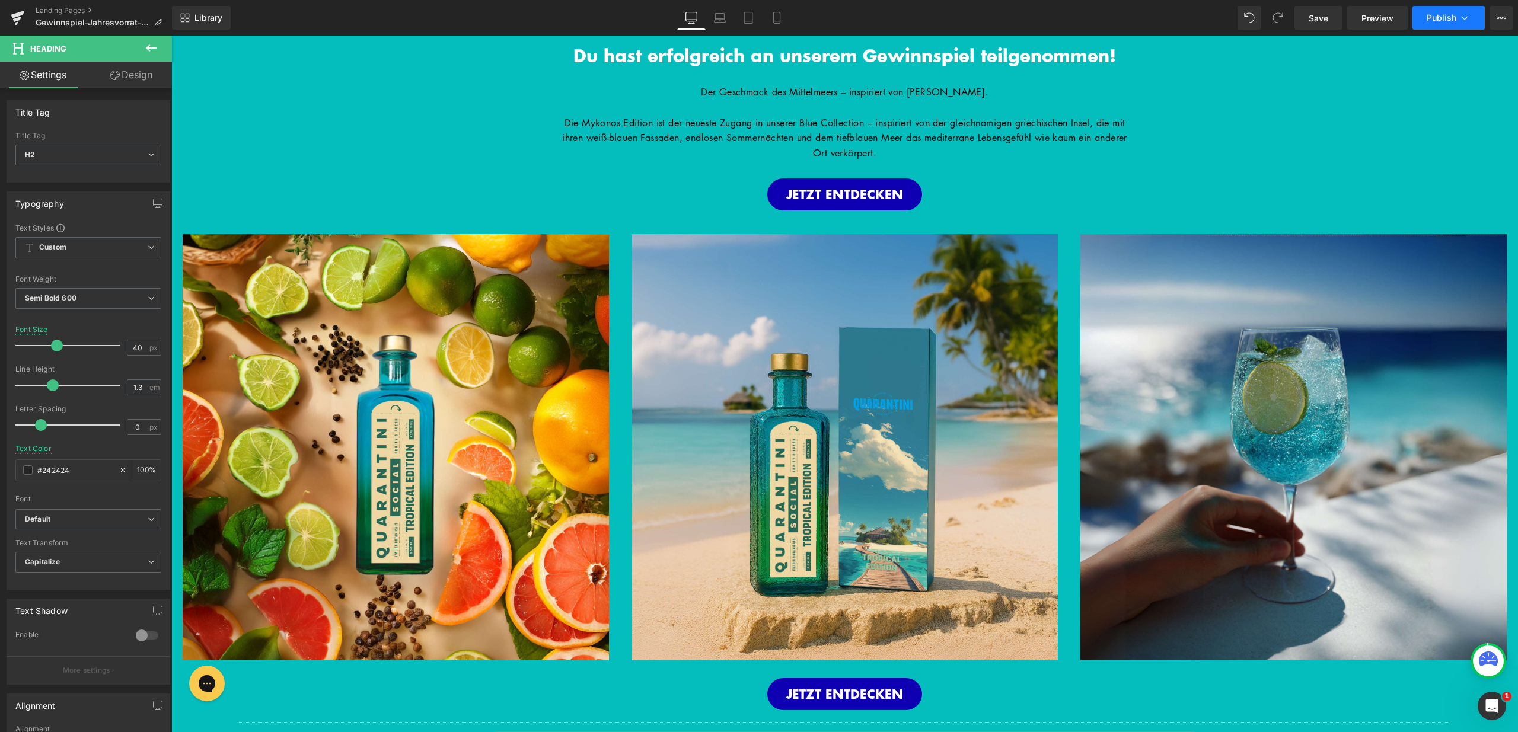
click at [1441, 19] on span "Publish" at bounding box center [1442, 17] width 30 height 9
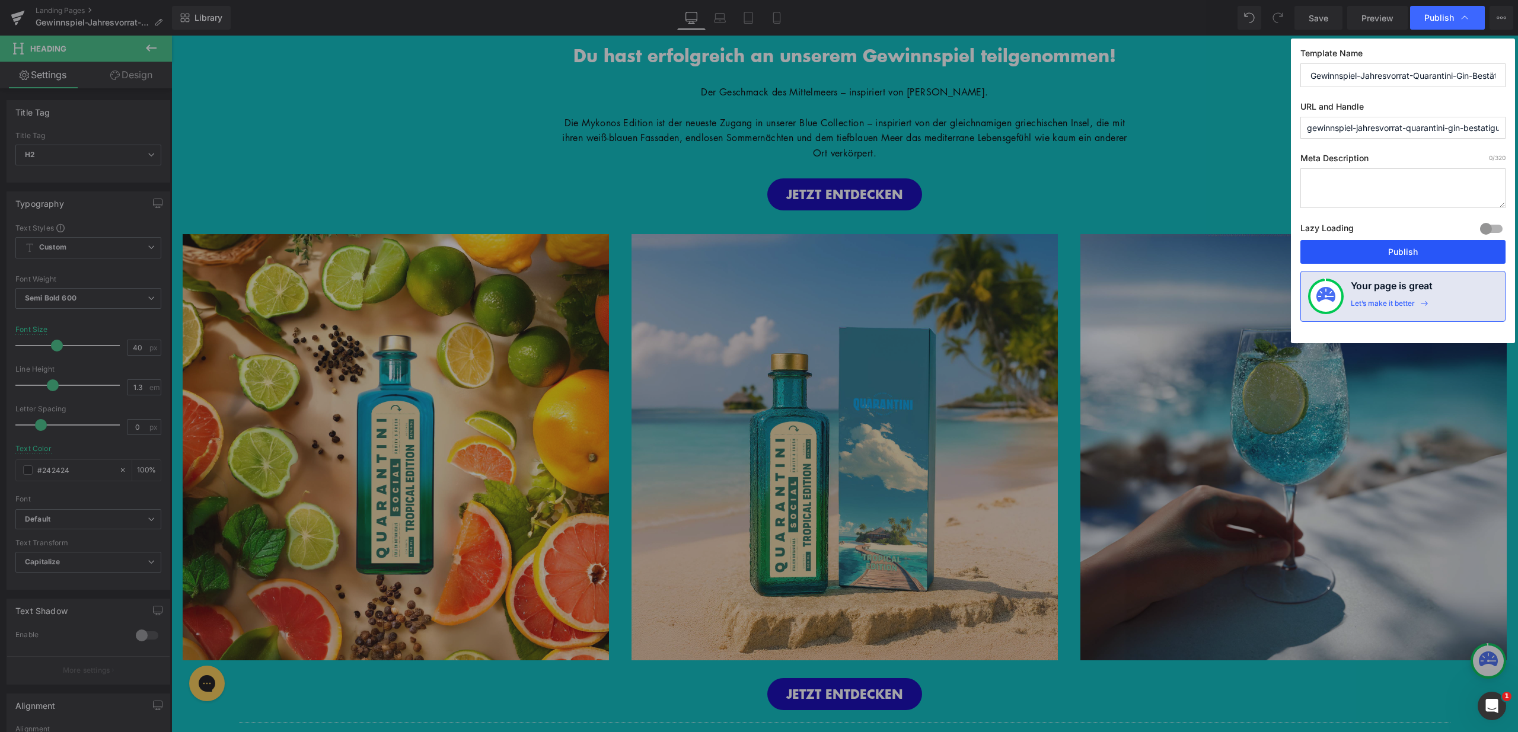
drag, startPoint x: 1412, startPoint y: 249, endPoint x: 1240, endPoint y: 214, distance: 174.9
click at [1412, 249] on button "Publish" at bounding box center [1402, 252] width 205 height 24
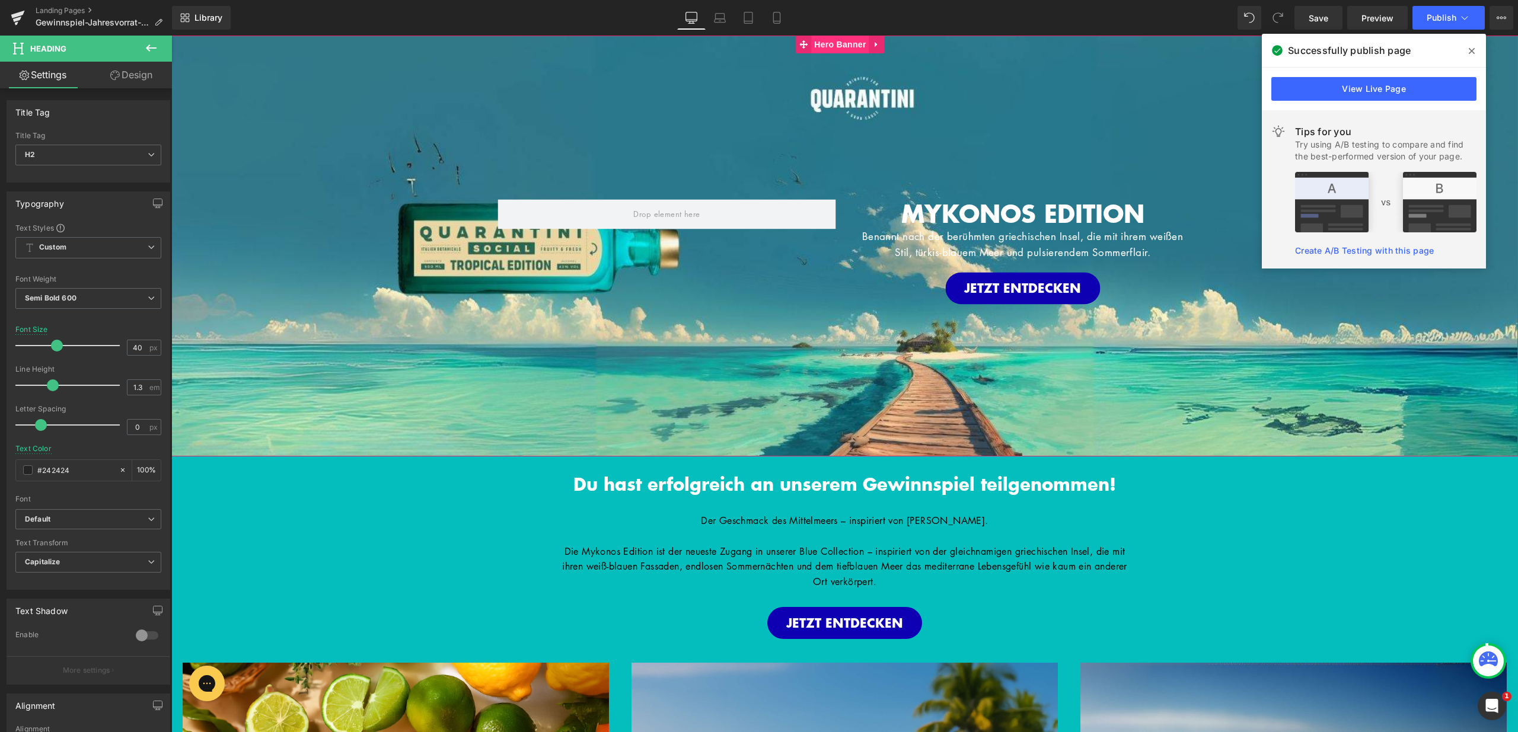
click at [854, 44] on span "Hero Banner" at bounding box center [840, 45] width 58 height 18
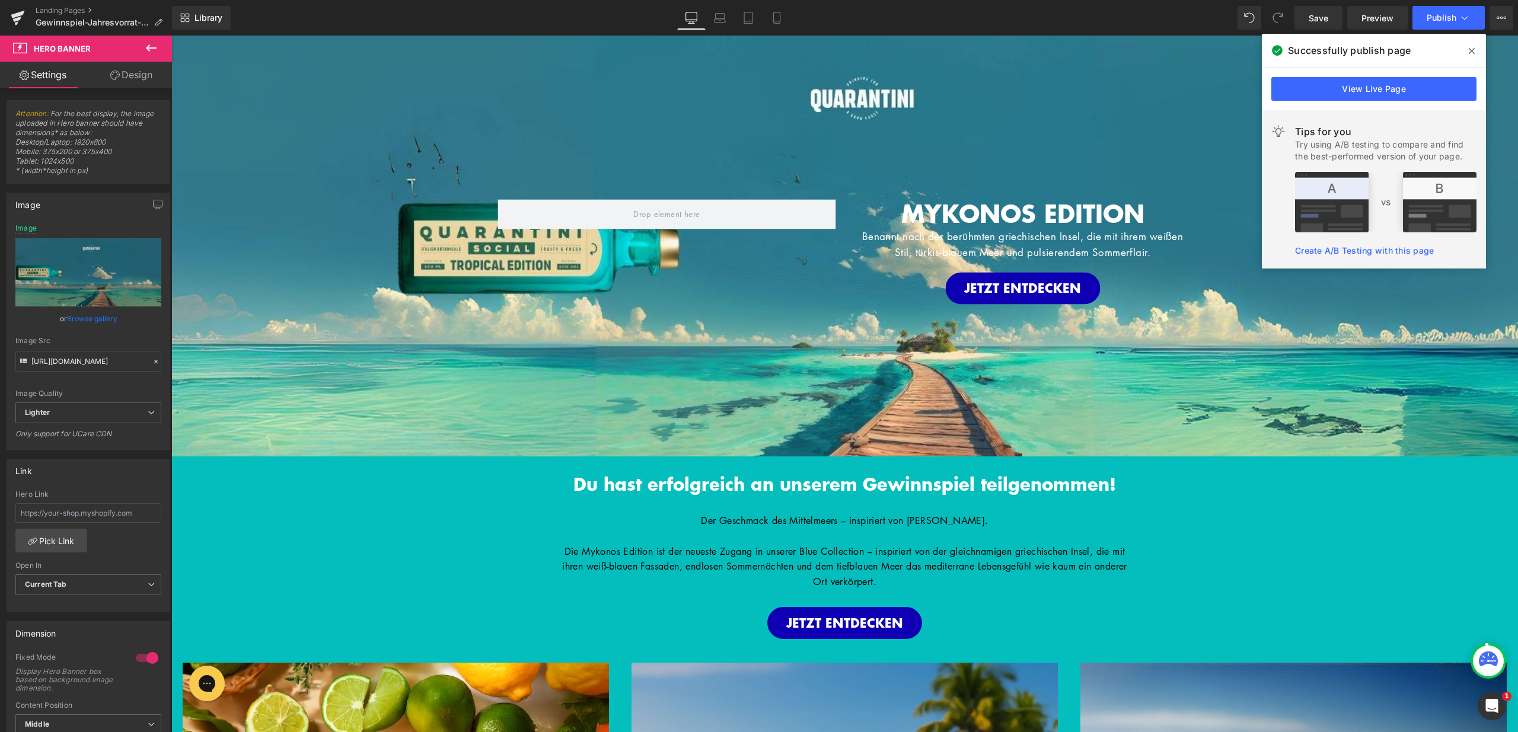
click at [1474, 50] on icon at bounding box center [1472, 50] width 6 height 9
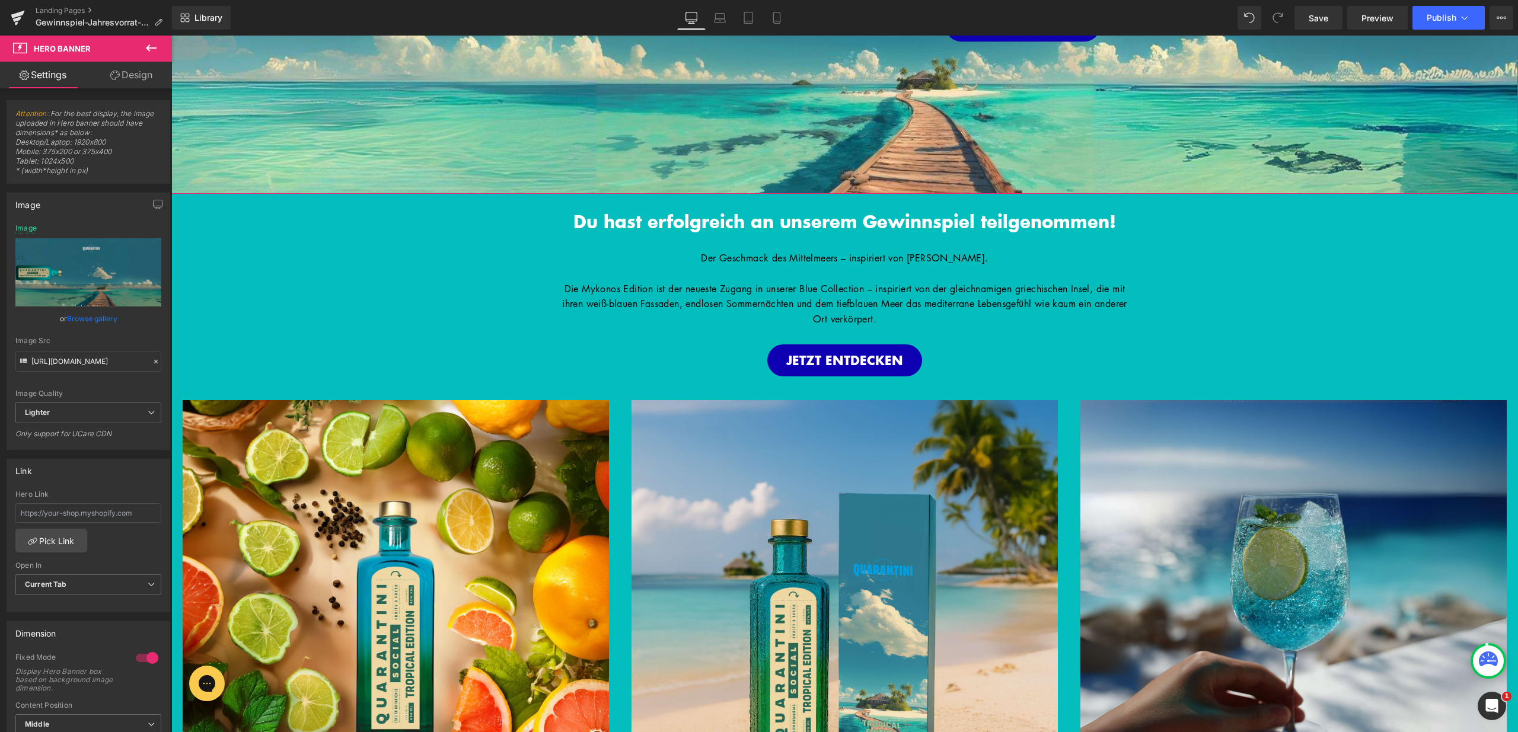
scroll to position [375, 0]
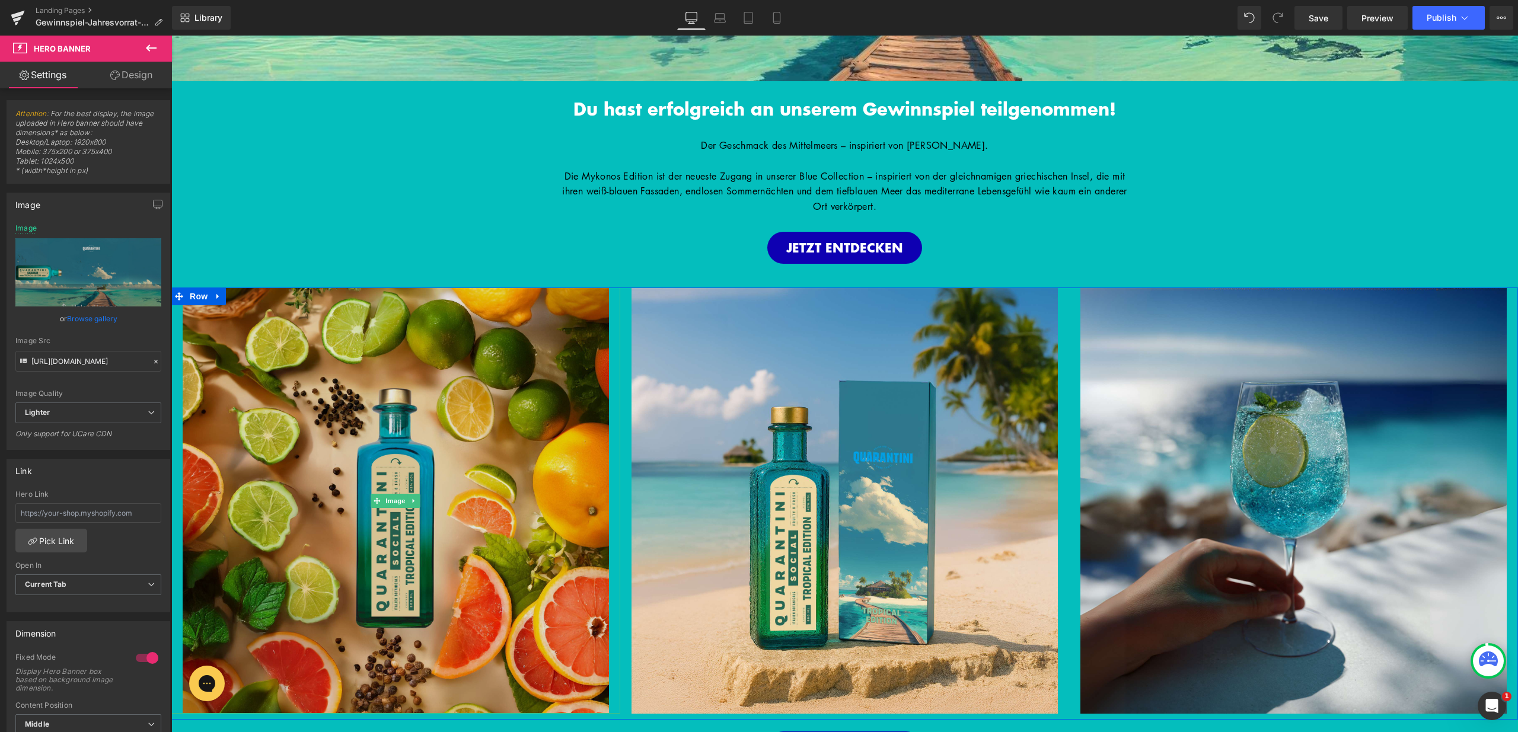
click at [499, 406] on img at bounding box center [396, 501] width 426 height 426
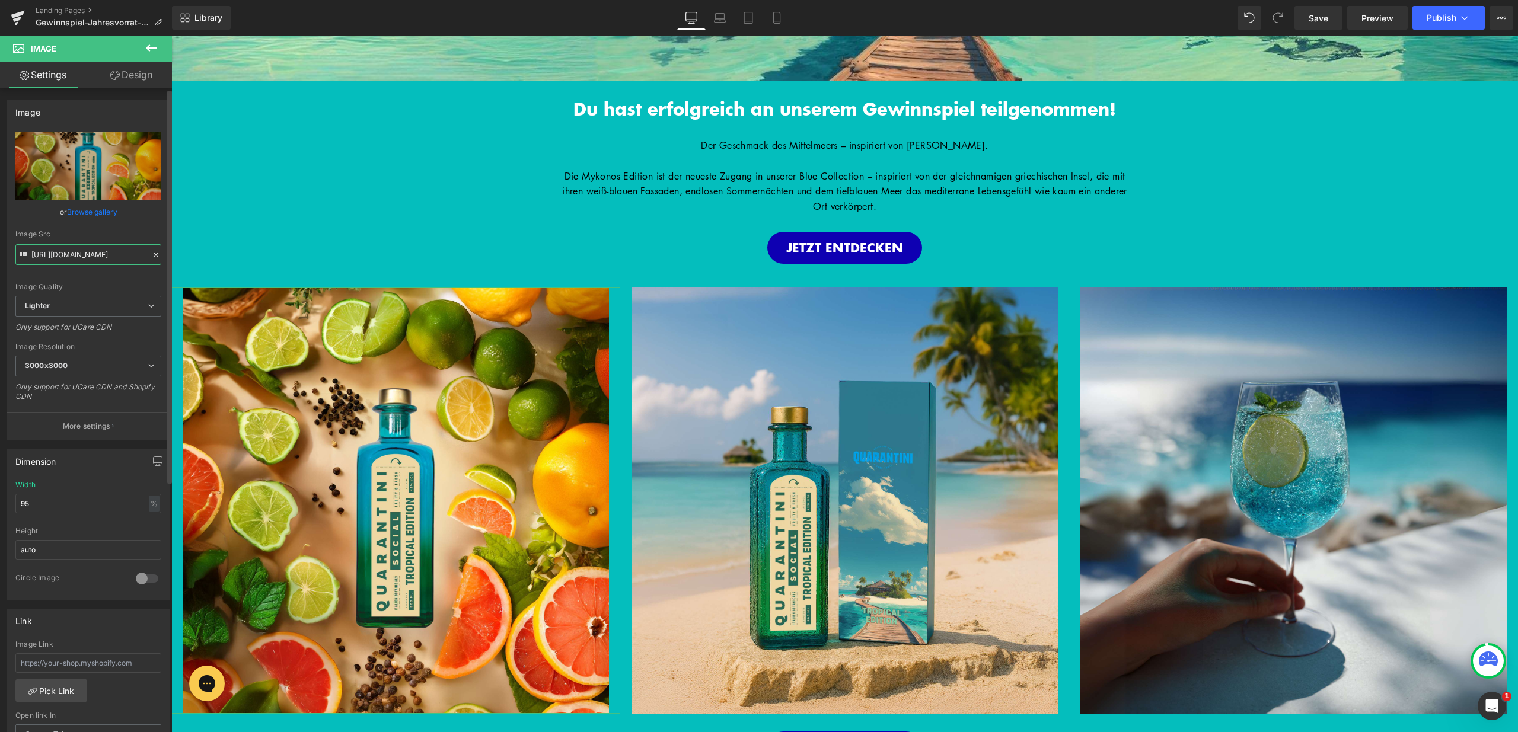
click at [89, 257] on input "https://ucarecdn.com/c3db9179-1e2d-4cd5-babe-b4d05e57d53f/-/format/auto/-/previ…" at bounding box center [88, 254] width 146 height 21
paste input "6ae703a6-c319-4875-8f96-52c73fc3b3e7/-/format/auto/-/preview/3000x3000/-/qualit…"
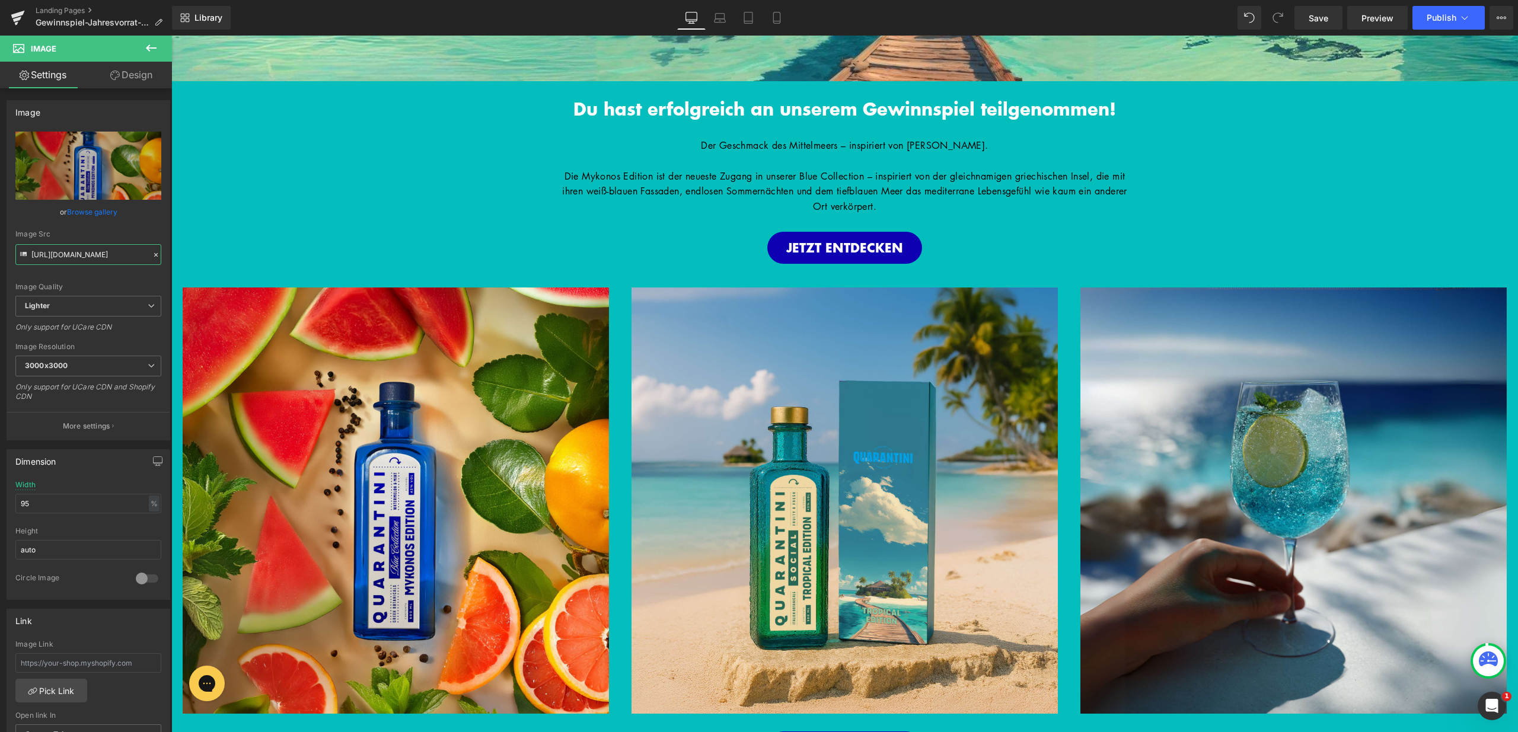
type input "[URL][DOMAIN_NAME]"
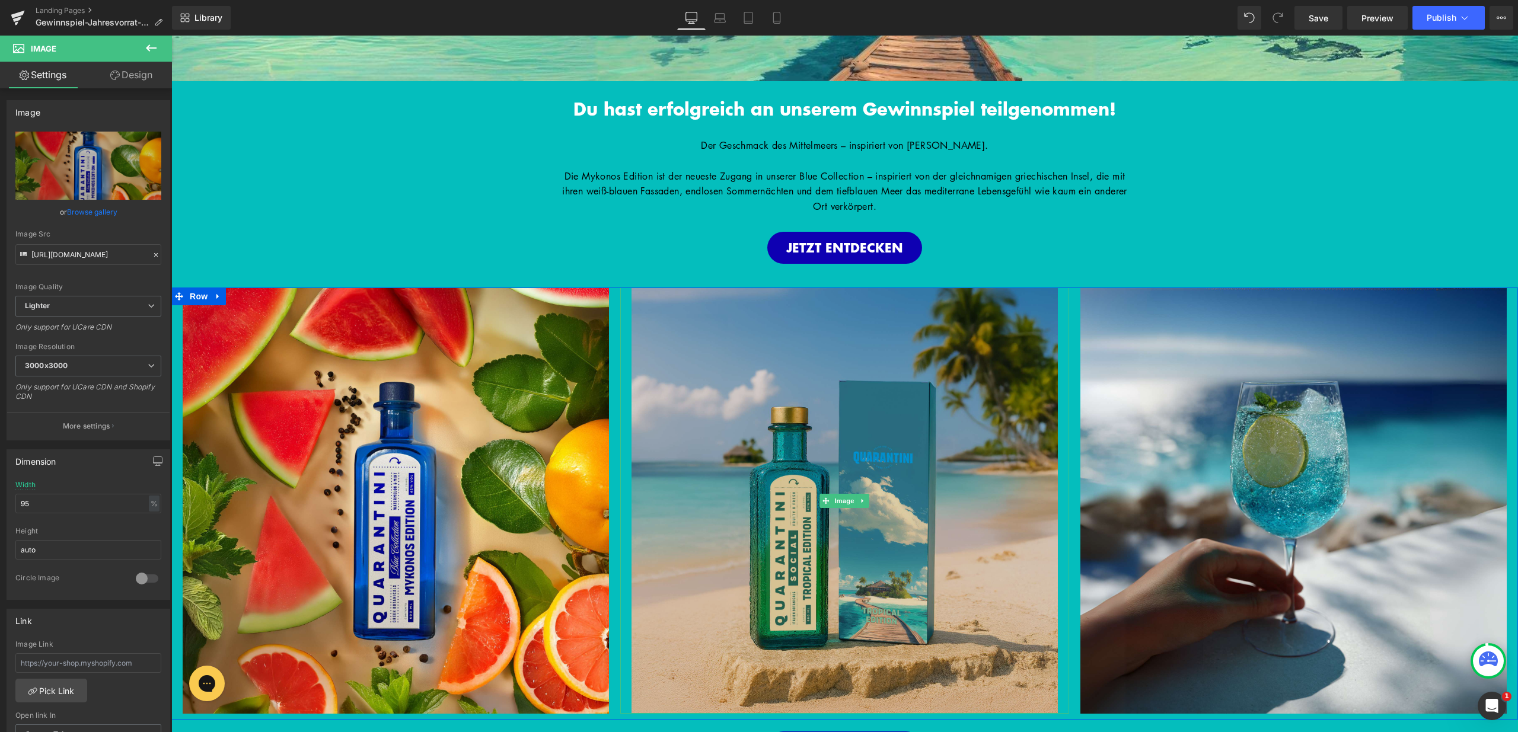
click at [800, 396] on img at bounding box center [844, 501] width 426 height 426
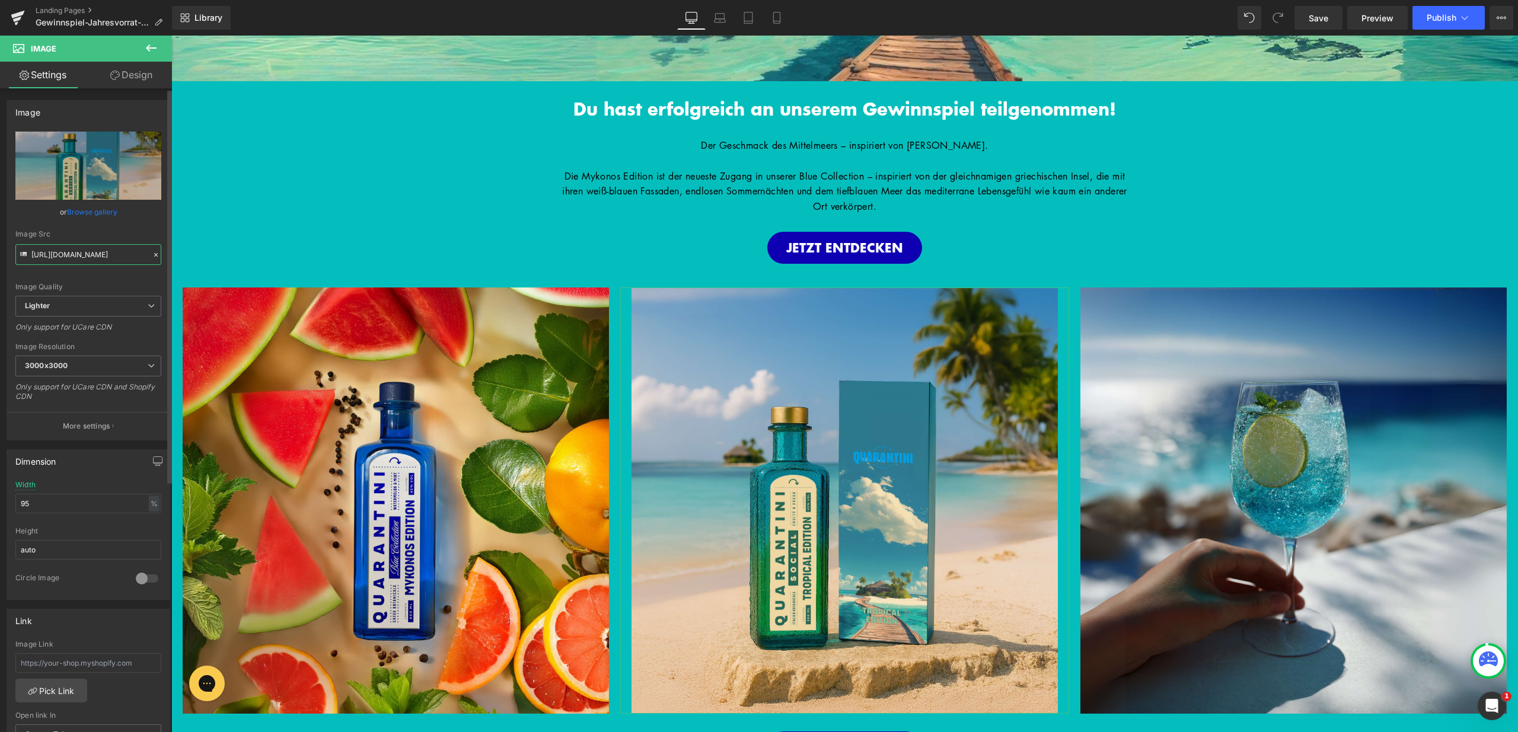
click at [76, 251] on input "https://ucarecdn.com/39e14e38-2edb-4dff-a4fb-215ecd9b9d25/-/format/auto/-/previ…" at bounding box center [88, 254] width 146 height 21
paste input "d3dca94c-7267-4ced-9618-d301edb58dd5/-/format/auto/-/preview/3000x3000/-/qualit…"
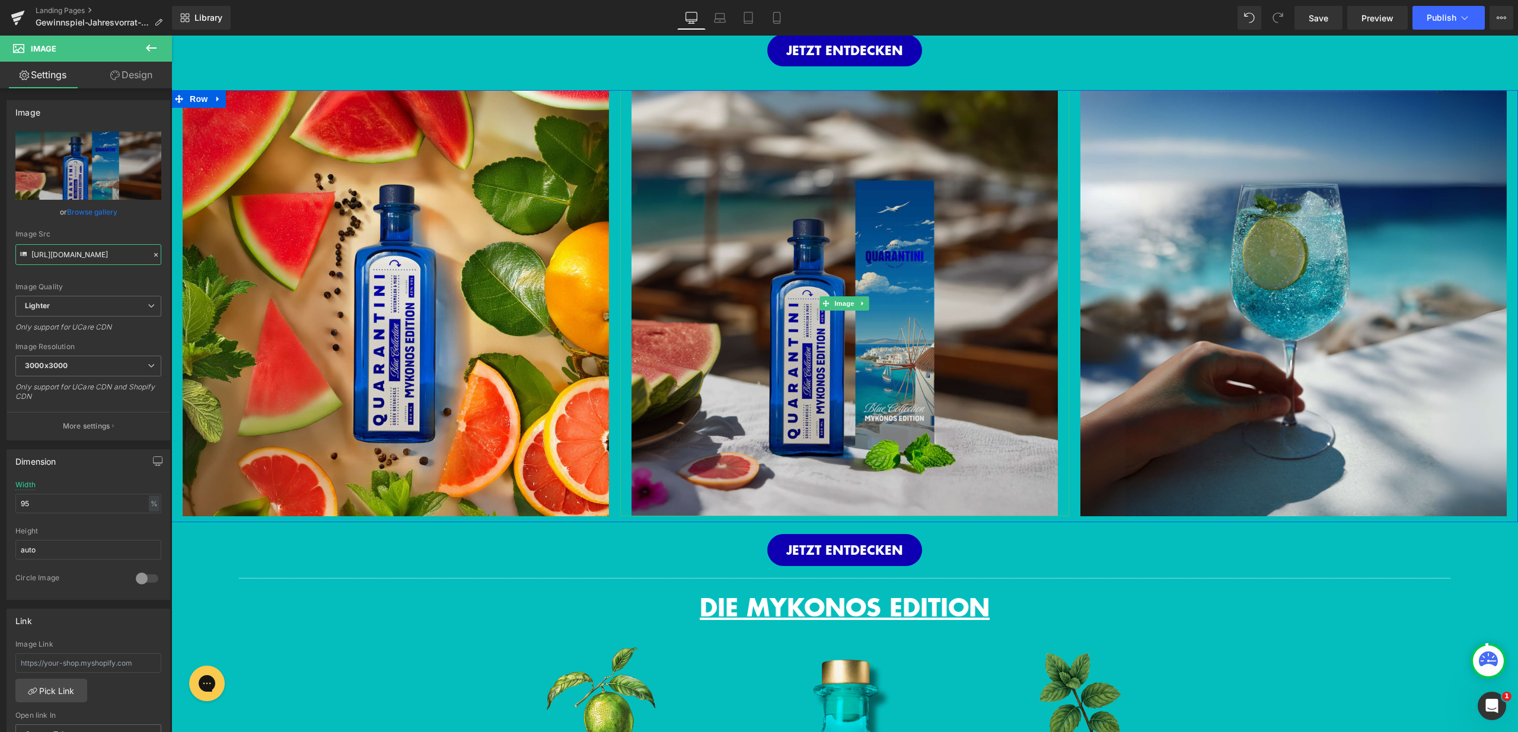
scroll to position [610, 0]
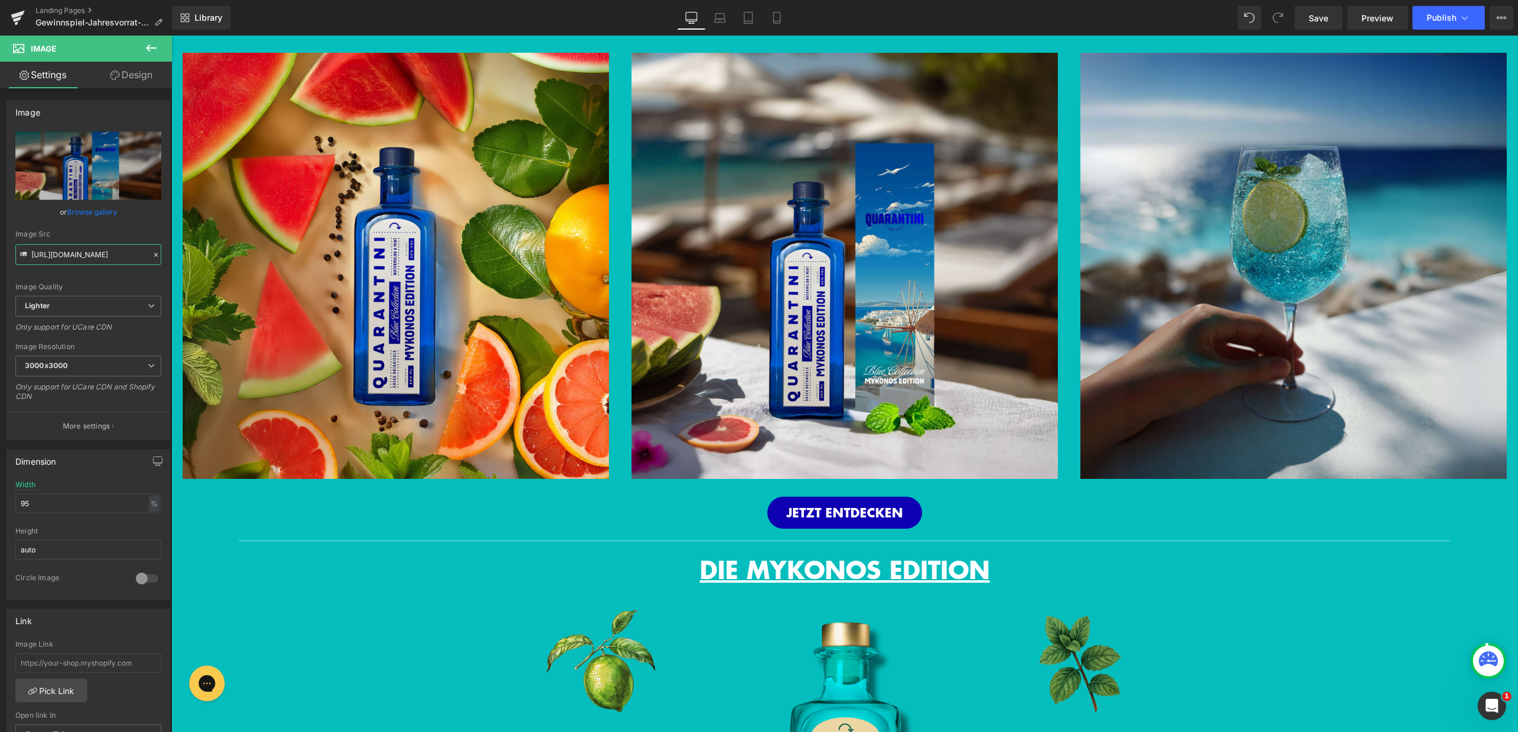
type input "[URL][DOMAIN_NAME]"
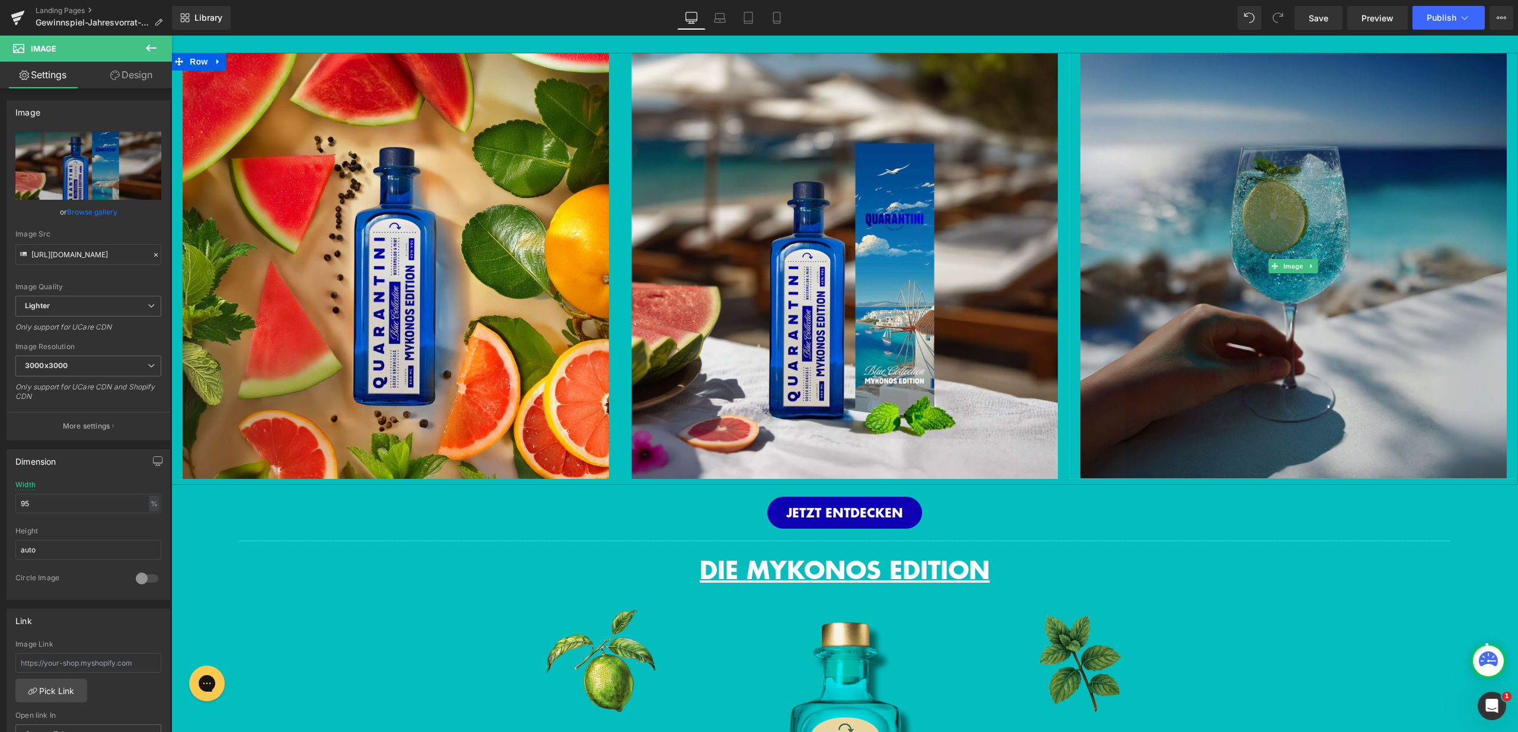
click at [1359, 294] on img at bounding box center [1293, 266] width 426 height 426
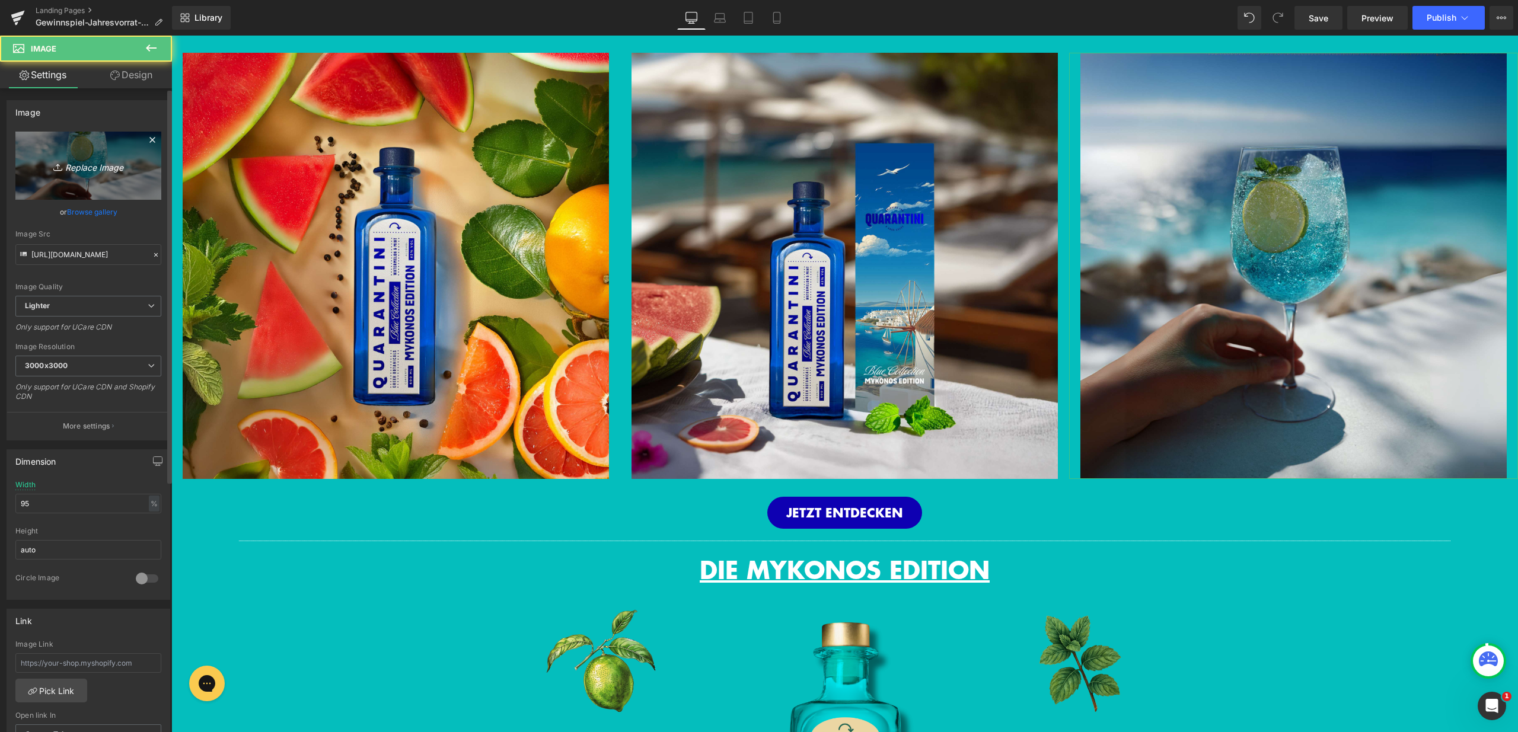
click at [92, 179] on link "Replace Image" at bounding box center [88, 166] width 146 height 68
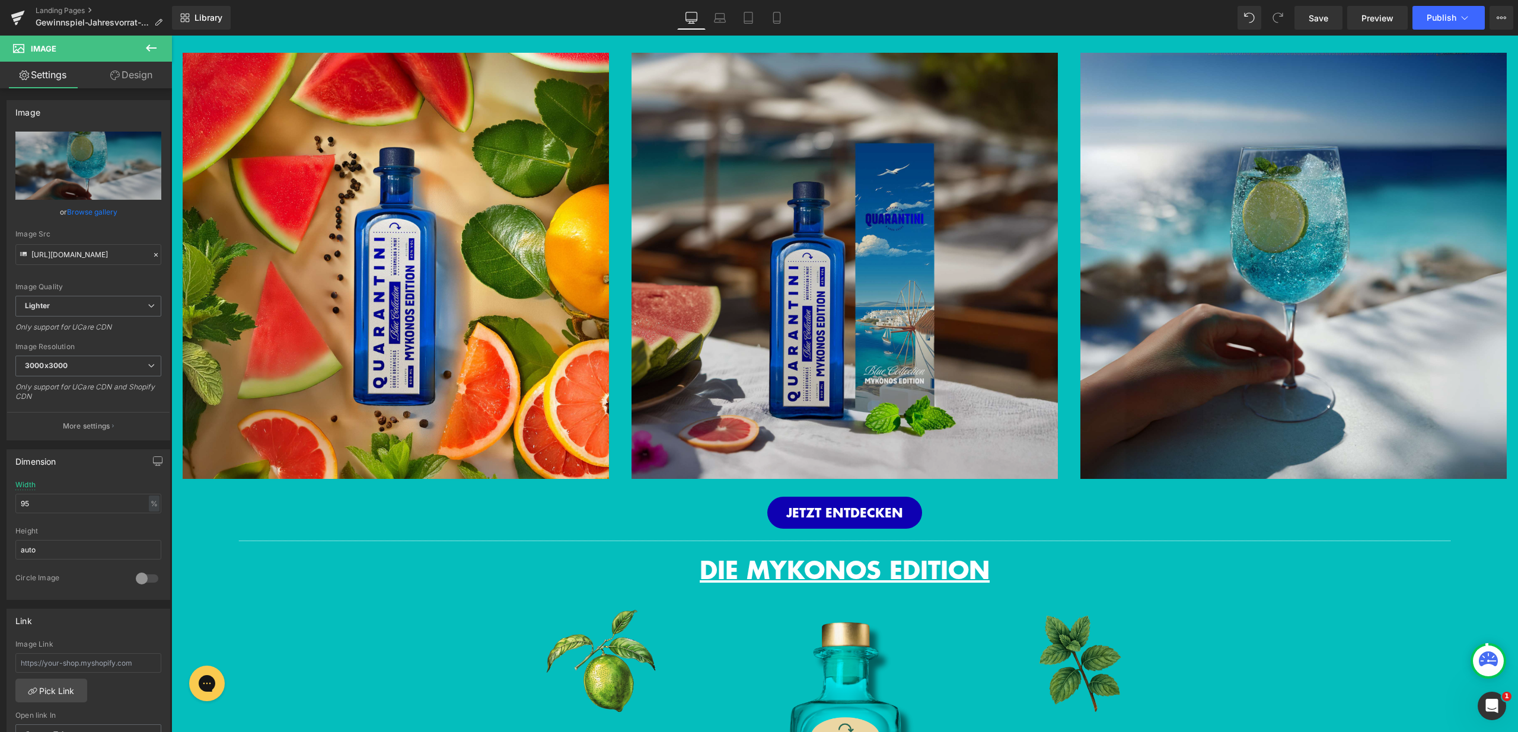
type input "C:\fakepath\marketingqqq_97253_A_realistic_high-detail_Instagram-style_ph_de4f5…"
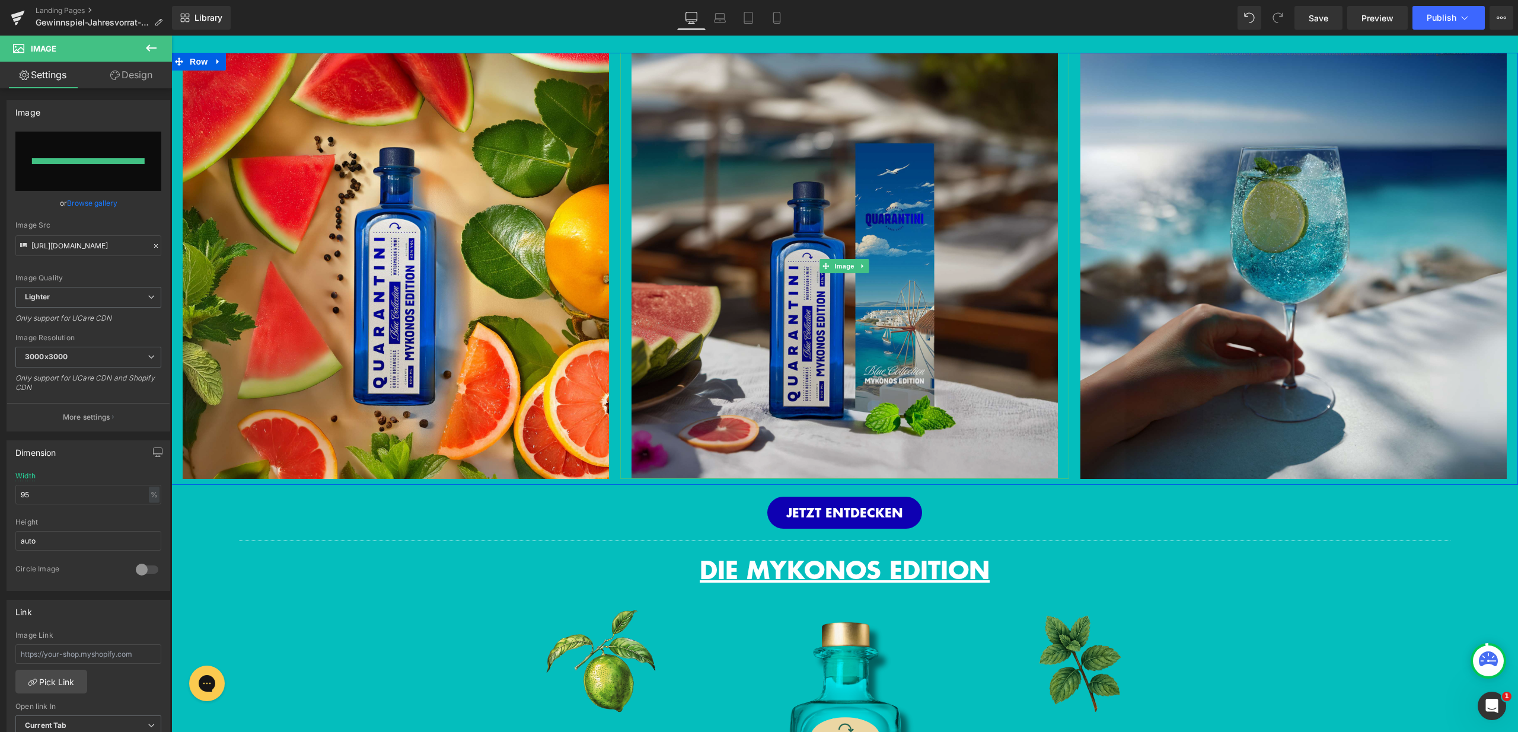
type input "https://ucarecdn.com/c148a084-553e-4e69-8e7f-860374e4a44b/-/format/auto/-/previ…"
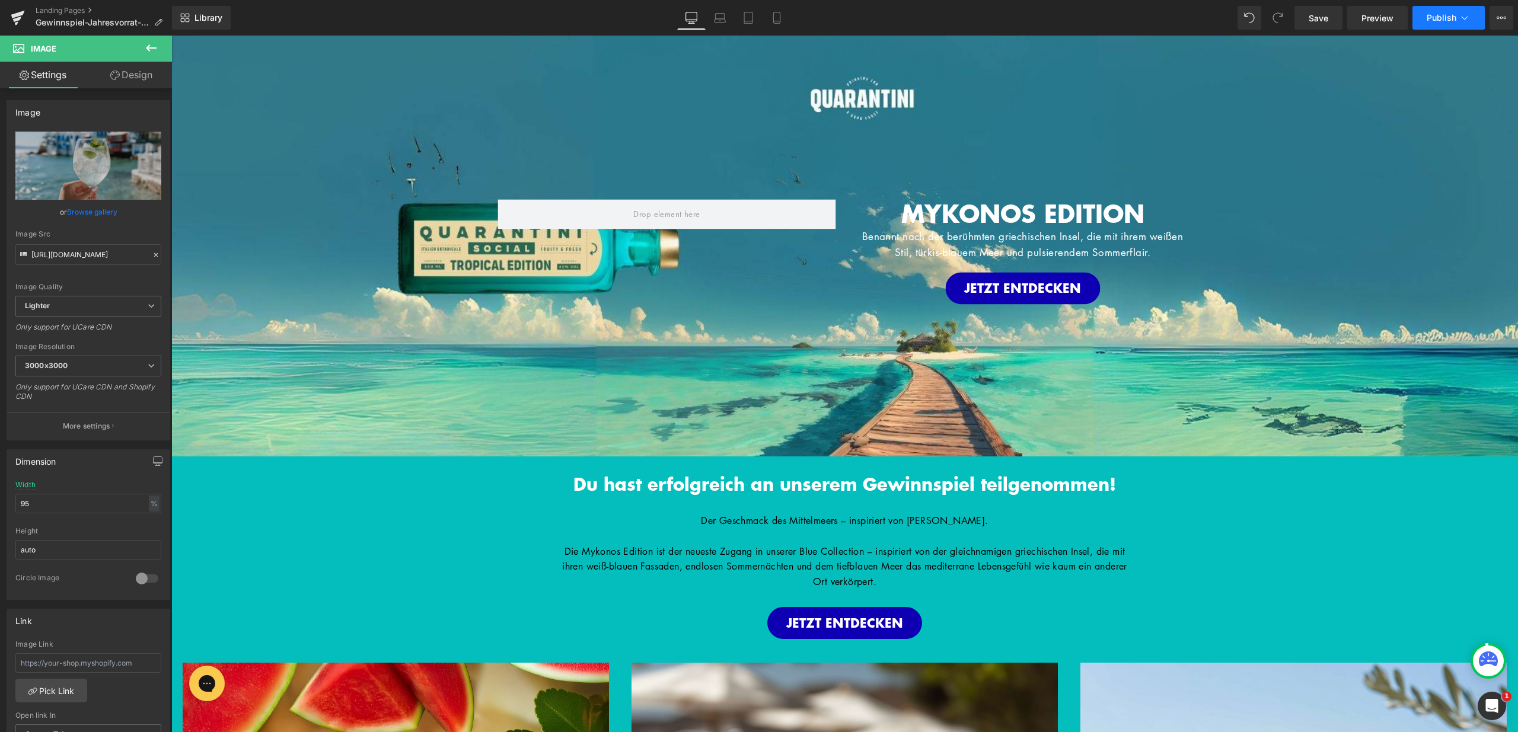
click at [1432, 20] on span "Publish" at bounding box center [1442, 17] width 30 height 9
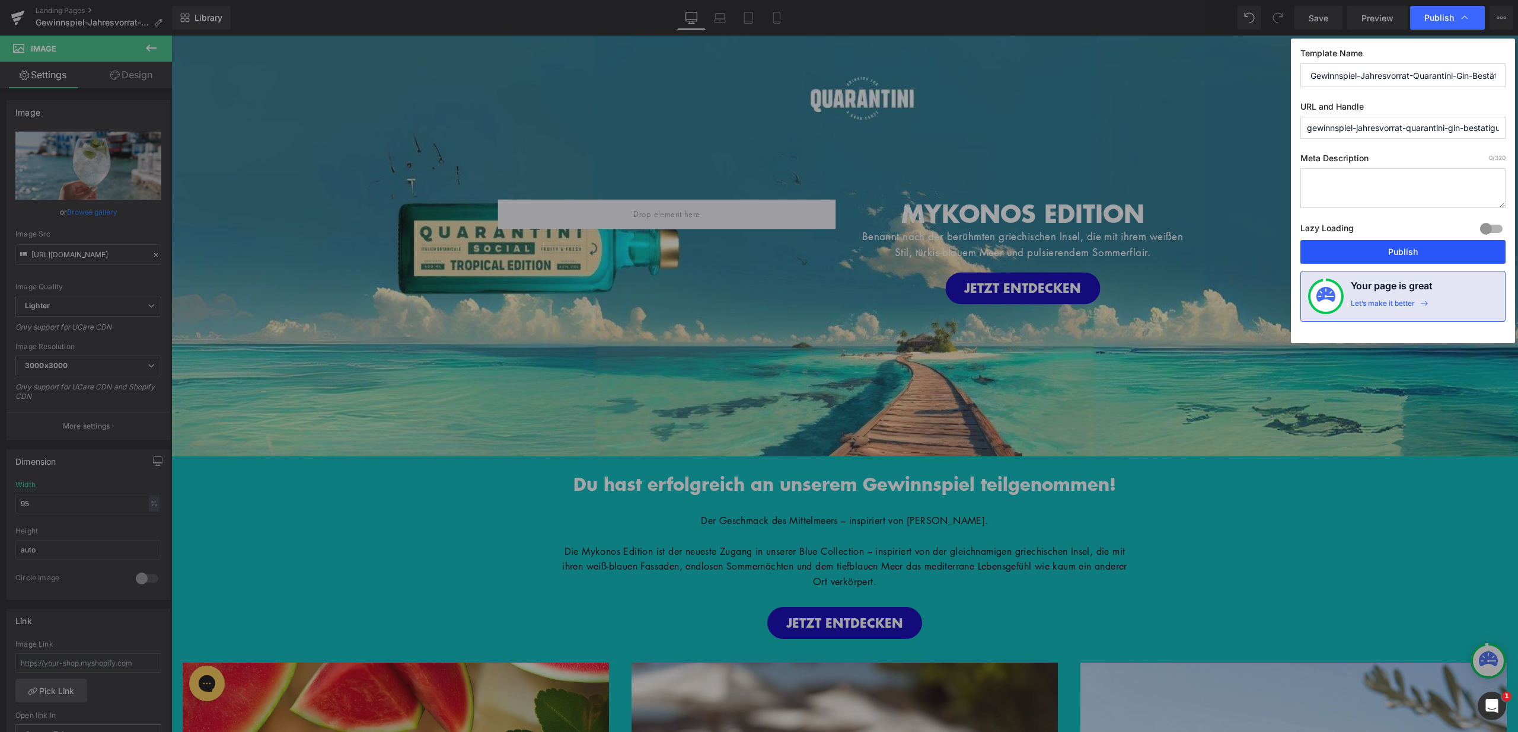
click at [1383, 249] on button "Publish" at bounding box center [1402, 252] width 205 height 24
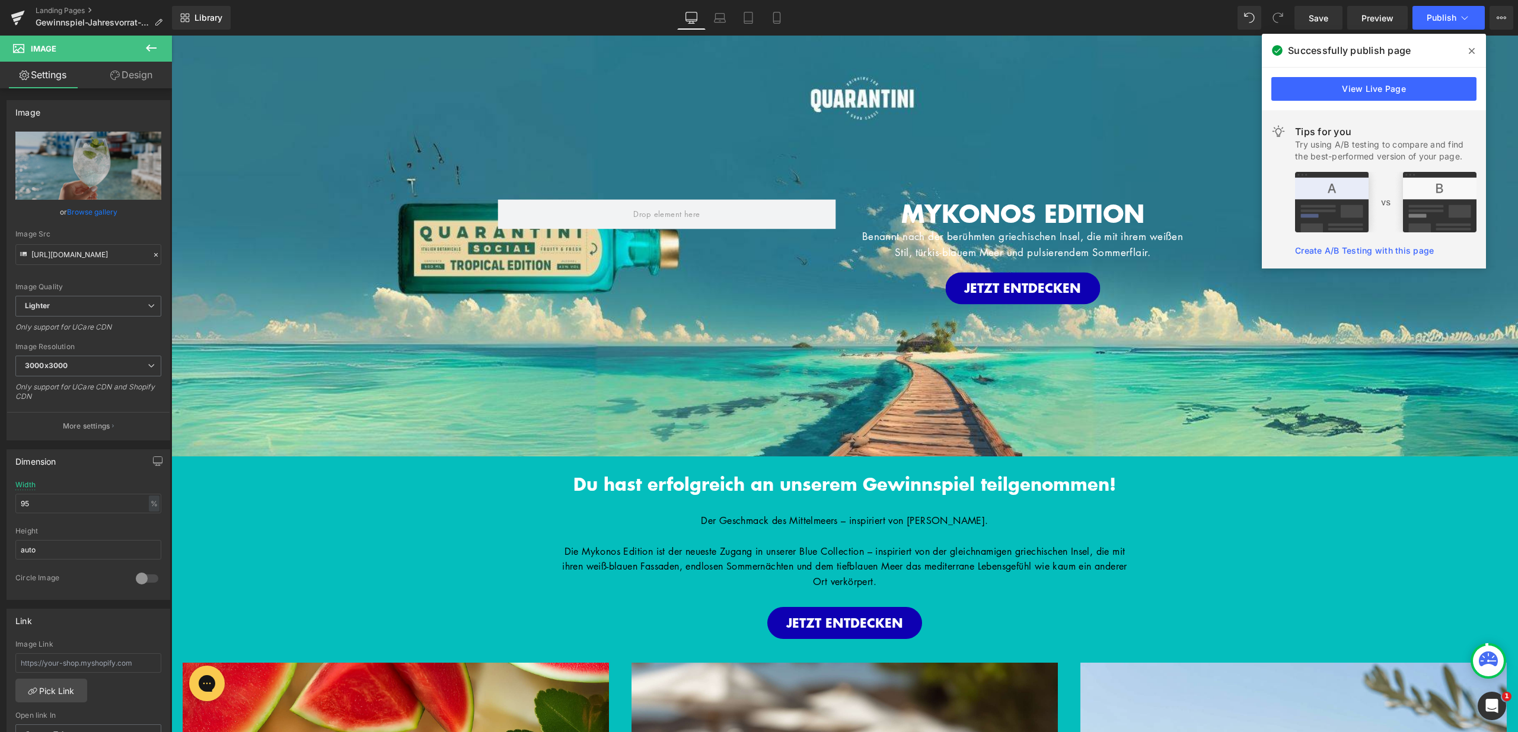
click at [1478, 47] on span at bounding box center [1471, 51] width 19 height 19
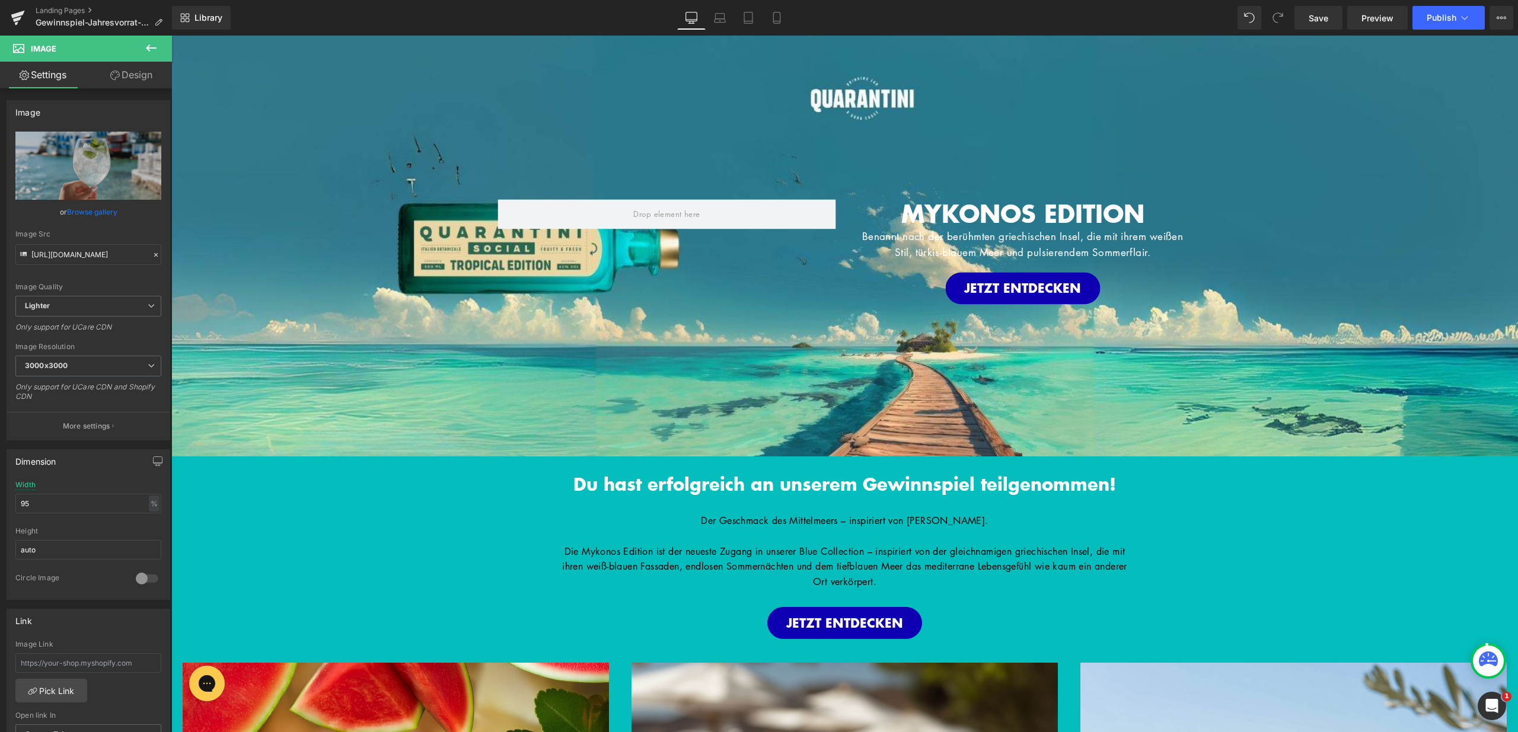
click at [443, 150] on div "MYKONOS EDITION Heading Benannt nach der berühmten griechischen Insel, die mit …" at bounding box center [844, 246] width 1347 height 421
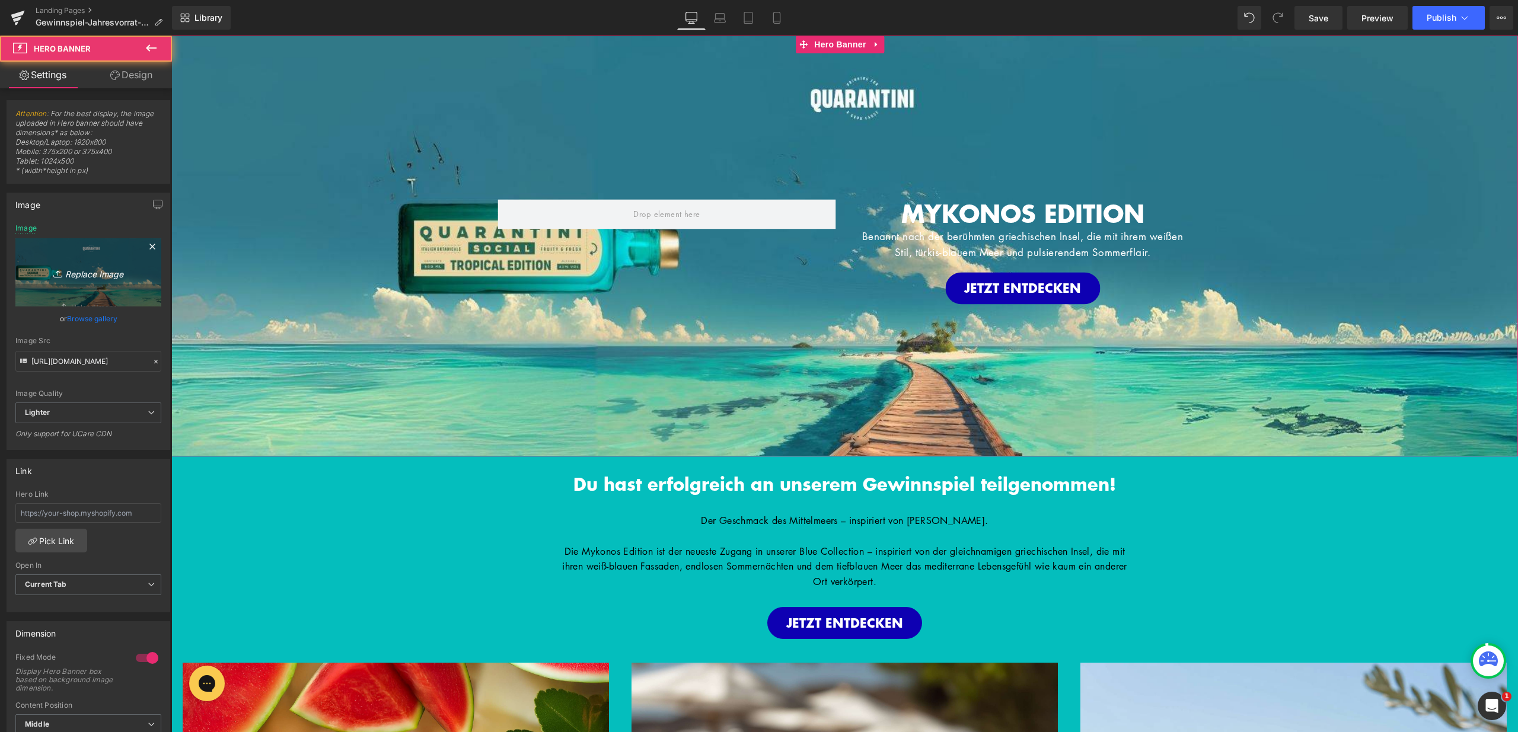
click at [97, 266] on icon "Replace Image" at bounding box center [88, 272] width 95 height 15
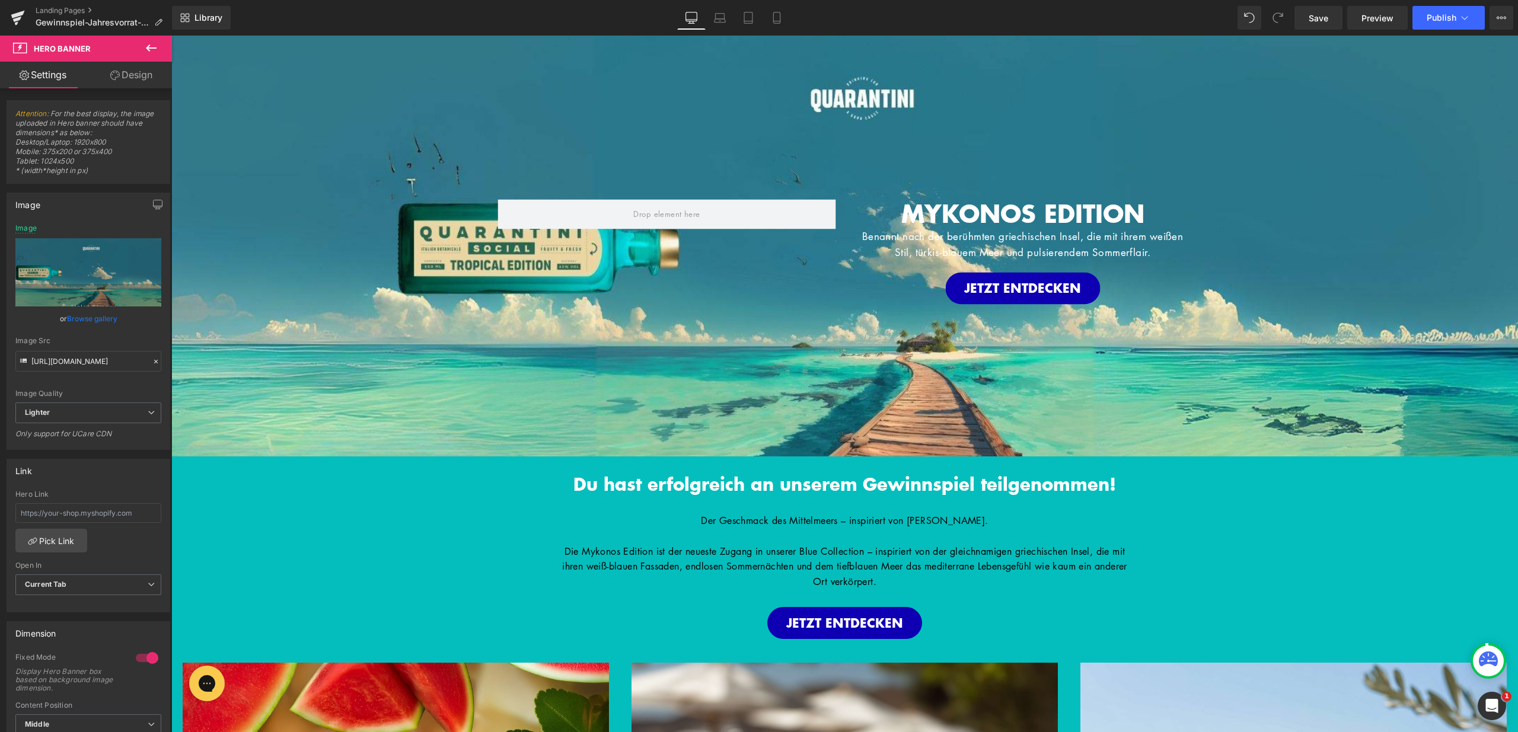
type input "C:\fakepath\25.jpg"
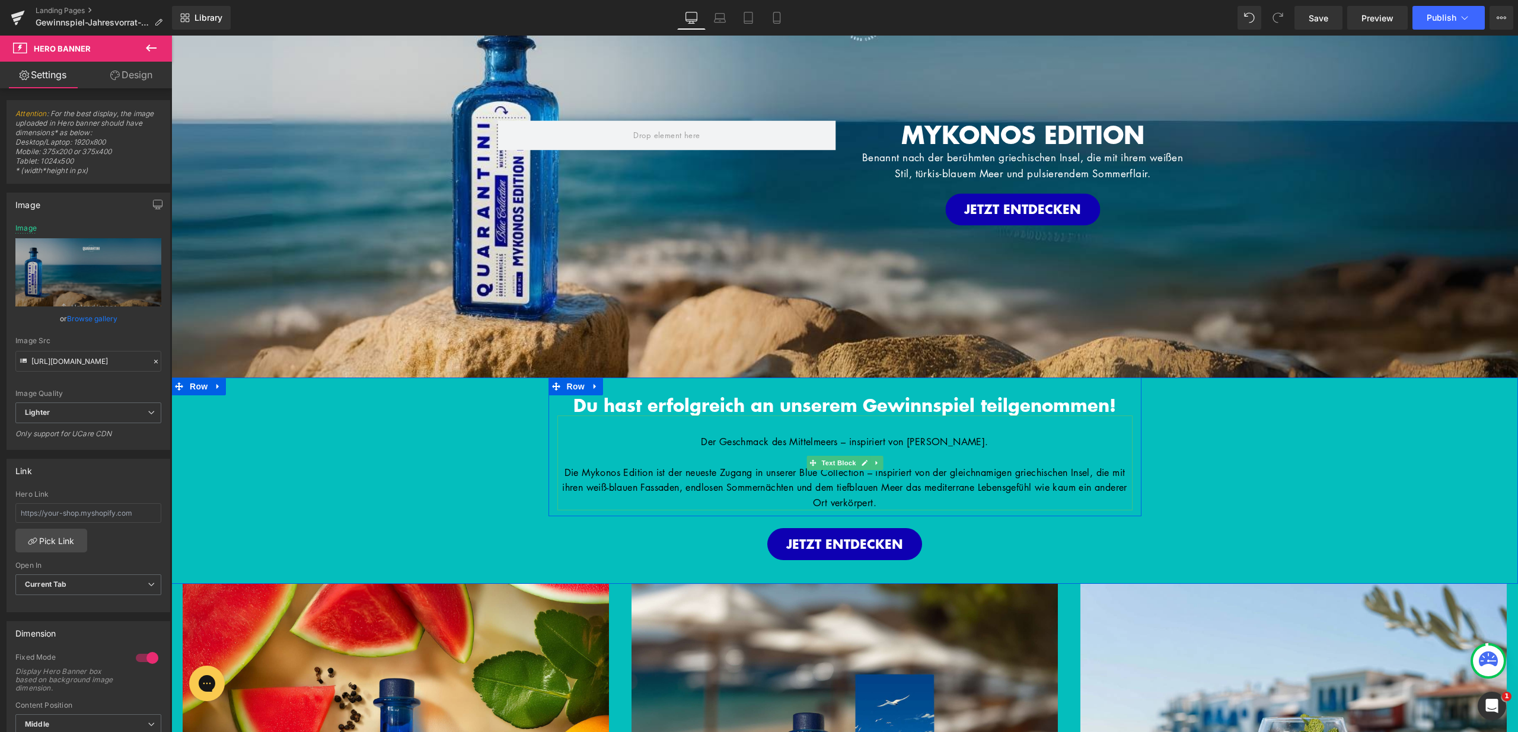
scroll to position [80, 0]
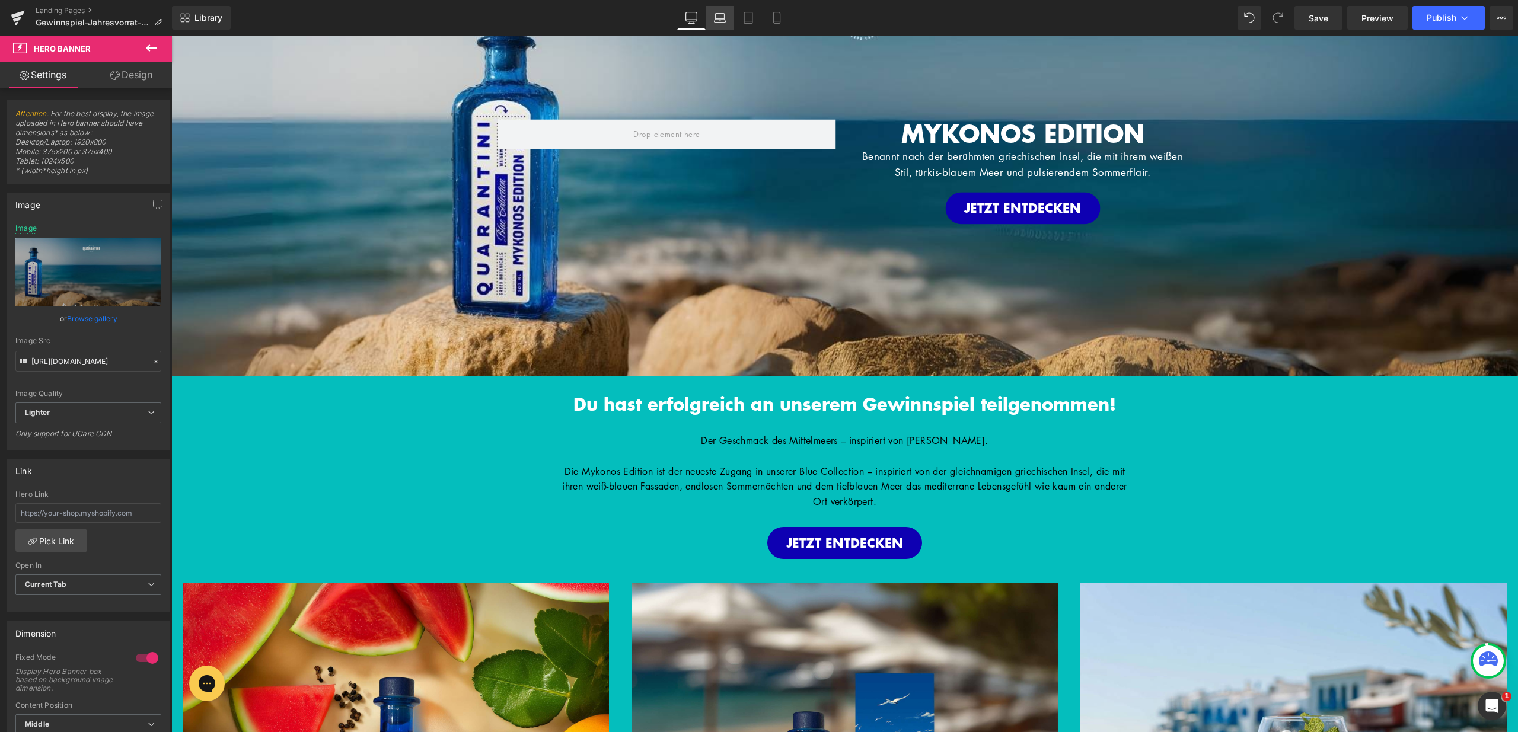
click at [722, 21] on icon at bounding box center [720, 18] width 12 height 12
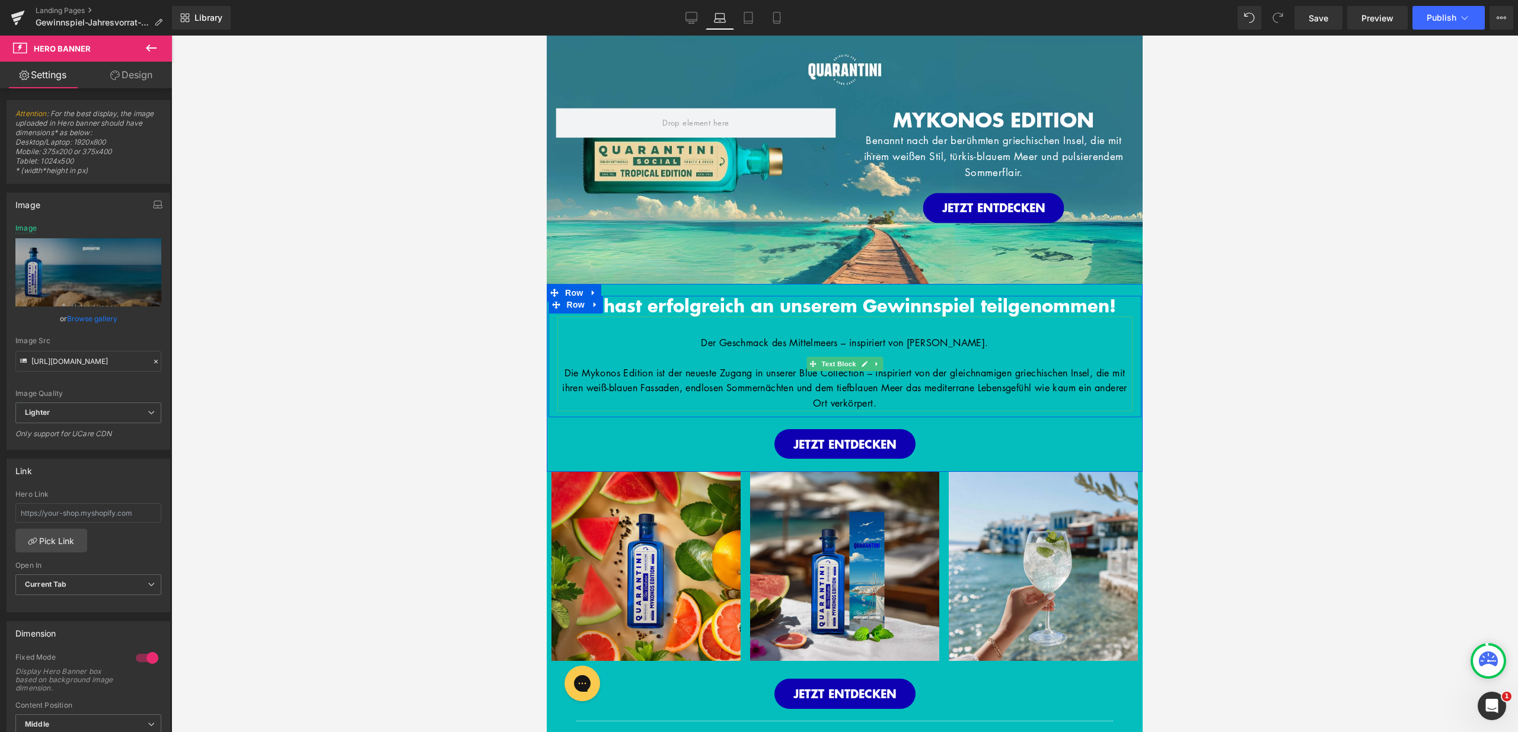
type input "https://ucarecdn.com/8a9d79aa-7f53-4da5-b54e-92890b109c31/-/format/auto/-/previ…"
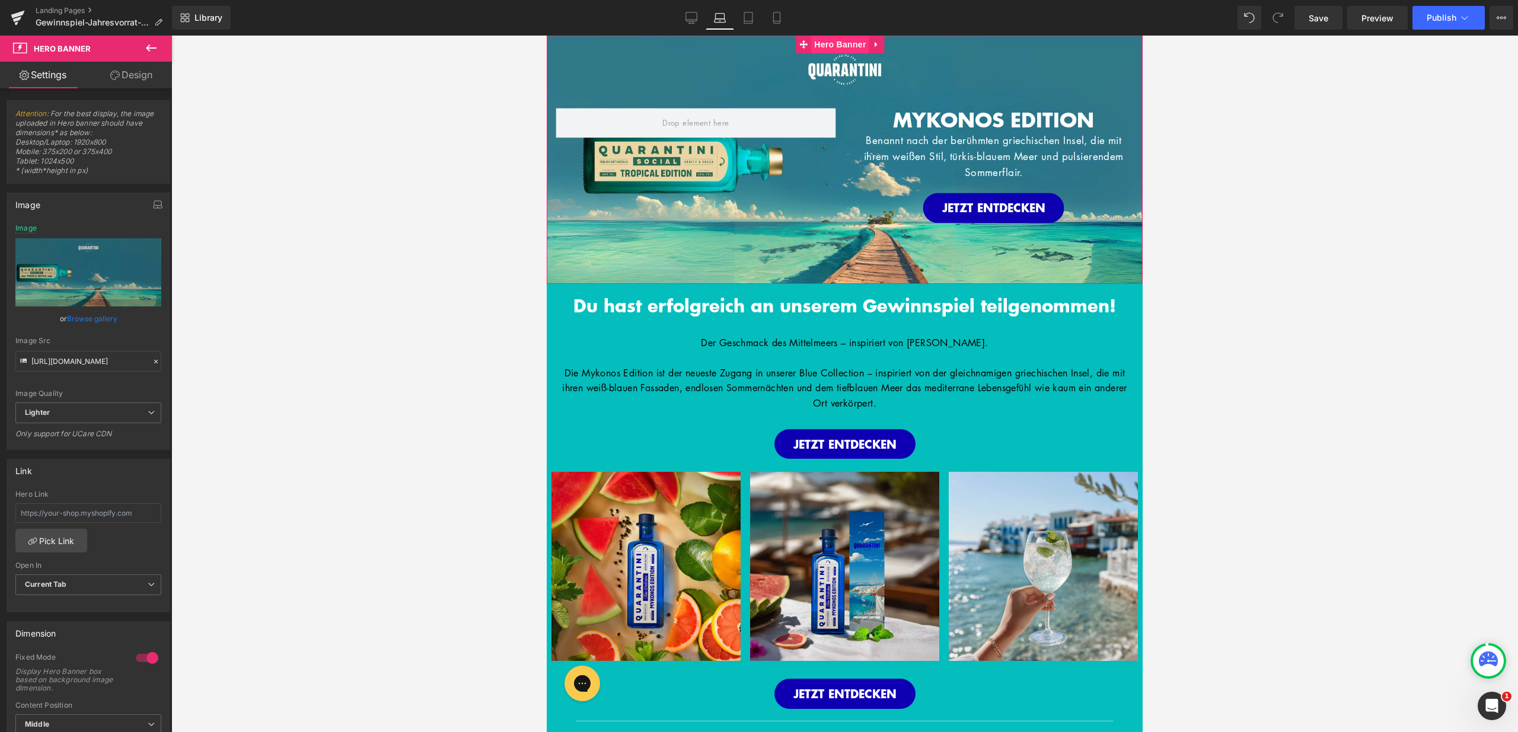
click at [843, 37] on span "Hero Banner" at bounding box center [840, 45] width 58 height 18
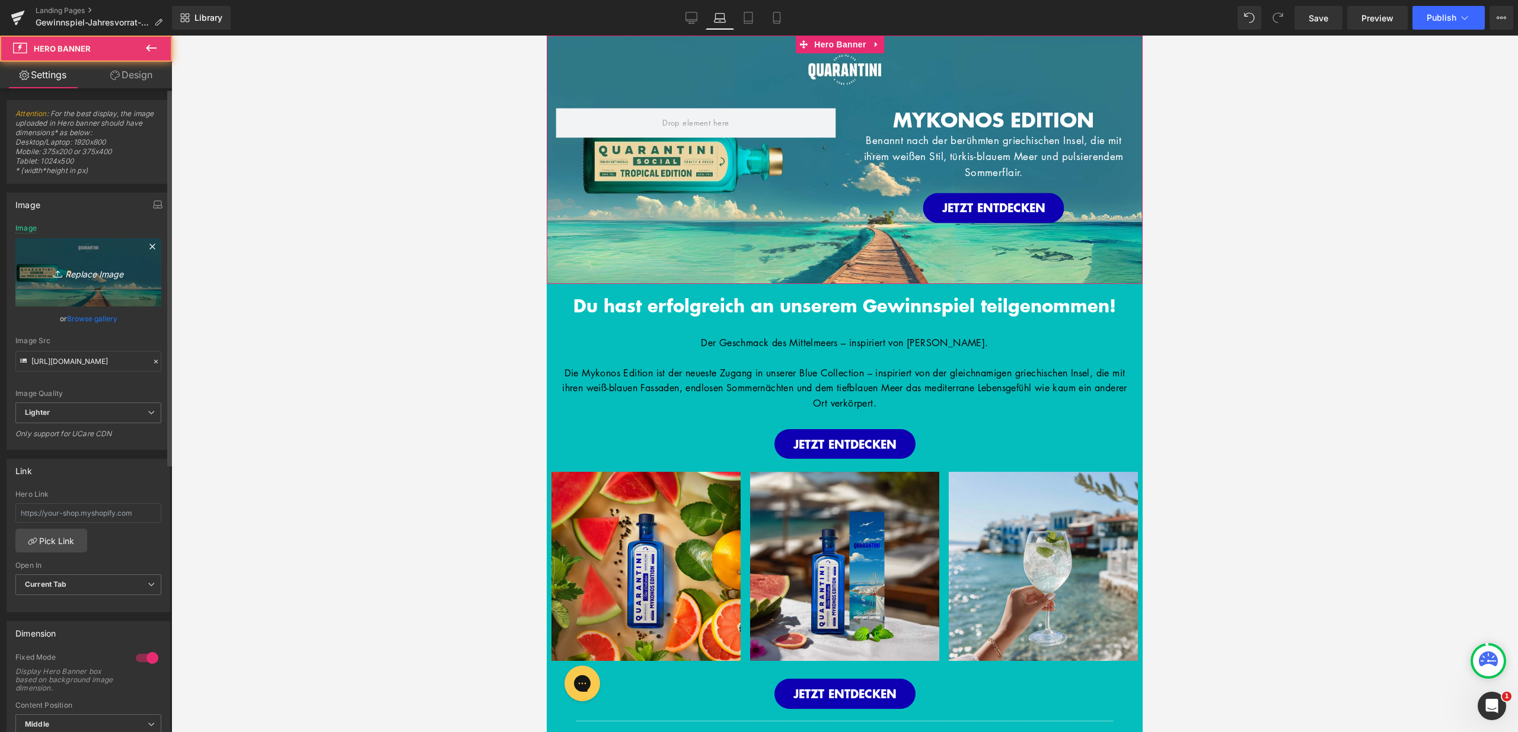
click at [90, 265] on icon "Replace Image" at bounding box center [88, 272] width 95 height 15
type input "C:\fakepath\26.jpg"
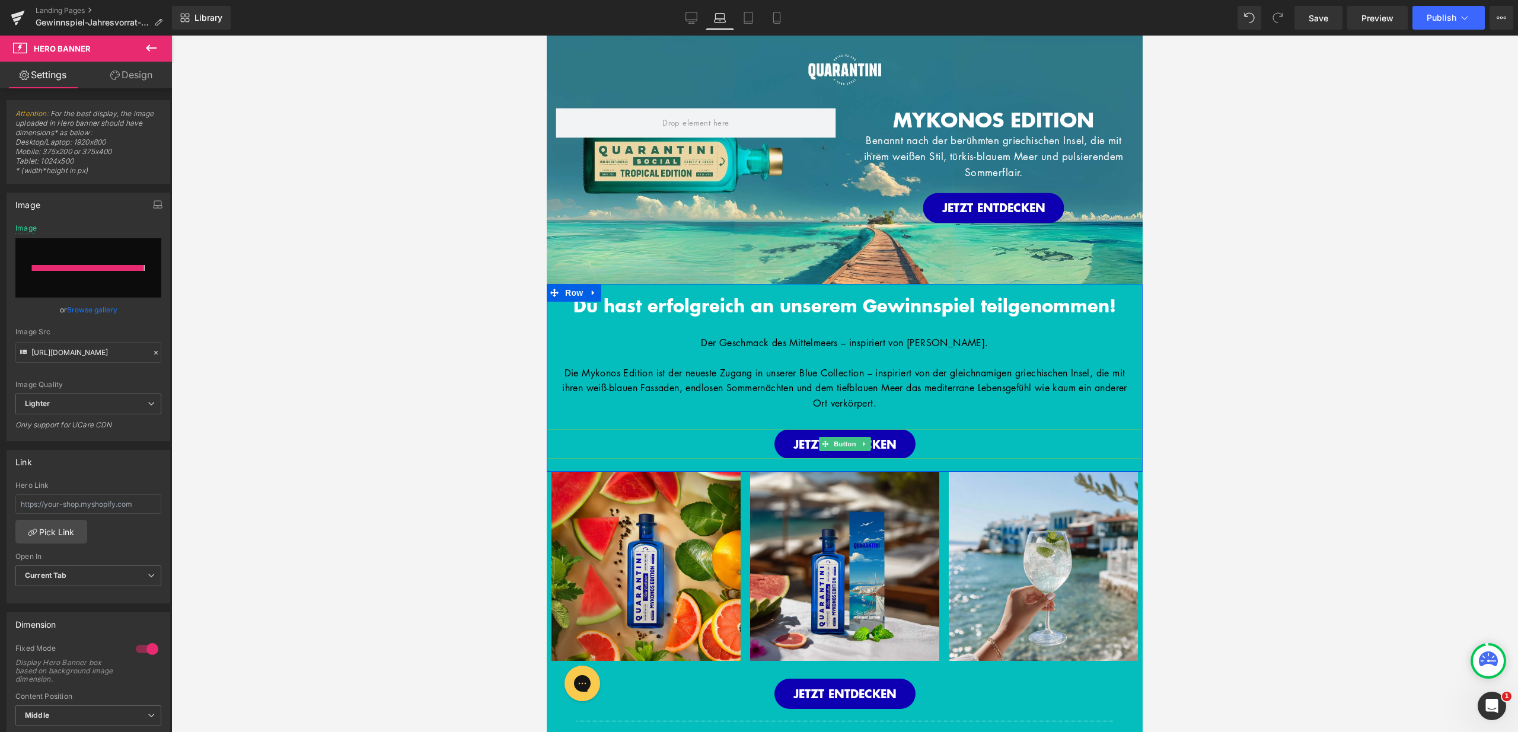
type input "https://ucarecdn.com/b9c520d8-e78a-421e-9ea8-5446f6100810/-/format/auto/-/previ…"
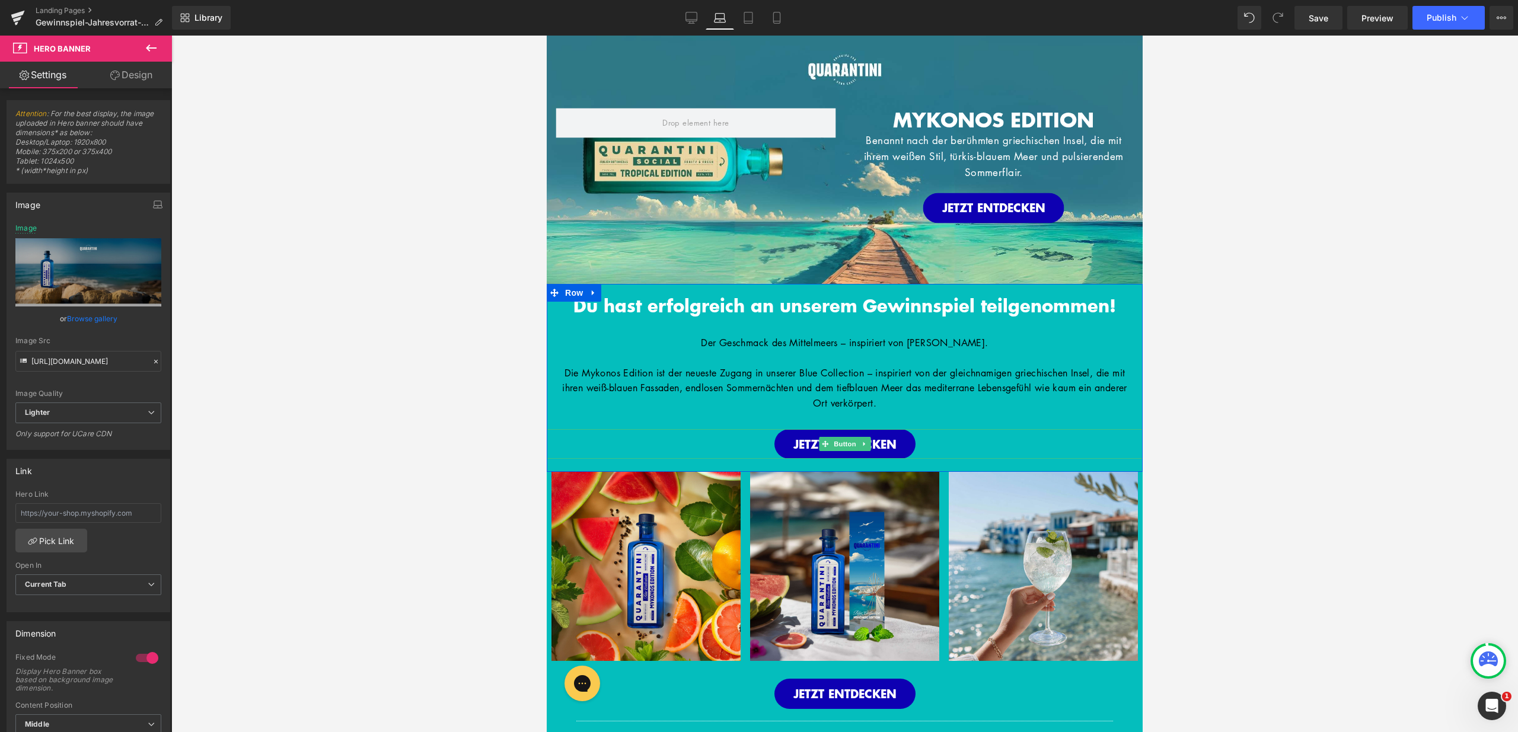
click at [971, 370] on font "Die Mykonos Edition ist der neueste Zugang in unserer Blue Collection – inspiri…" at bounding box center [844, 387] width 565 height 43
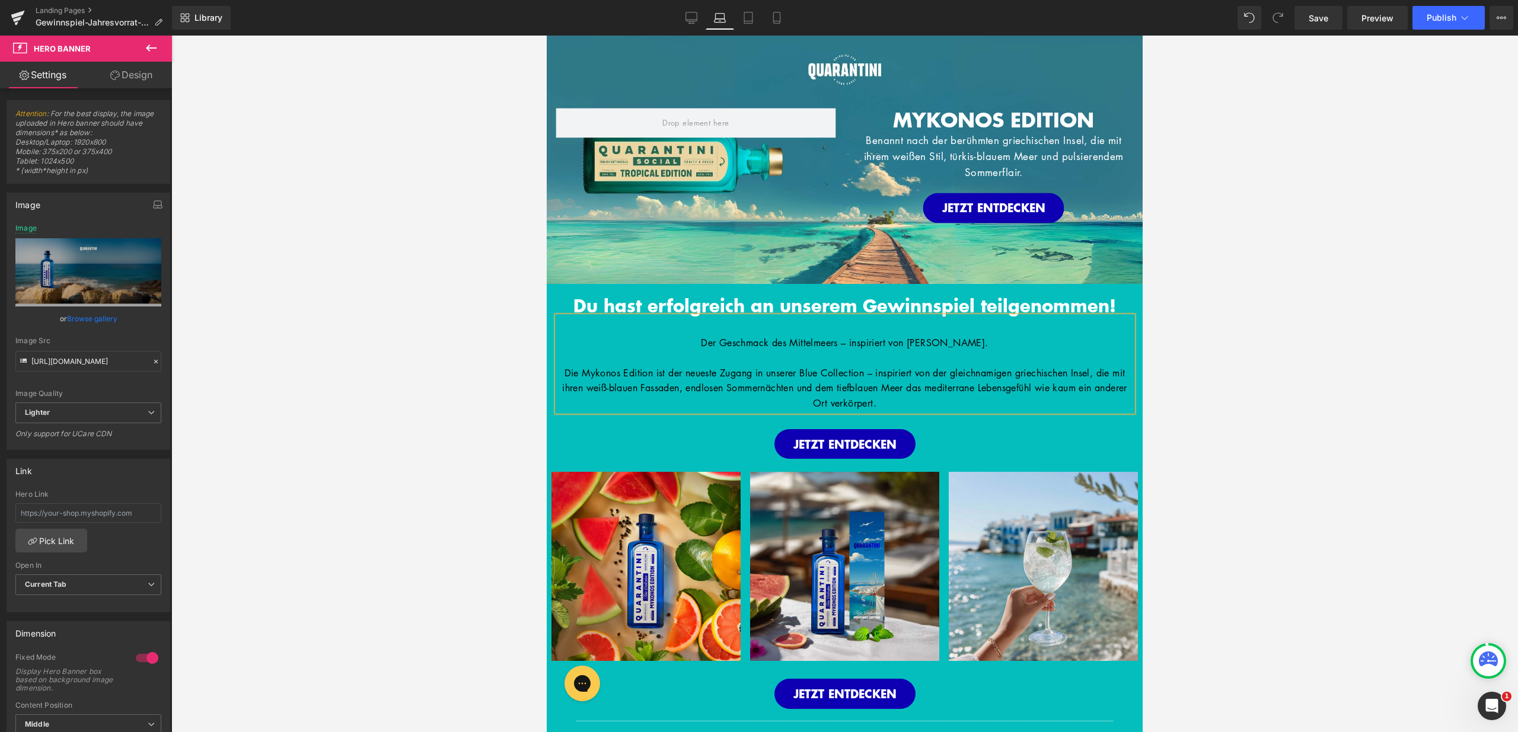
click at [1189, 363] on div at bounding box center [844, 384] width 1347 height 697
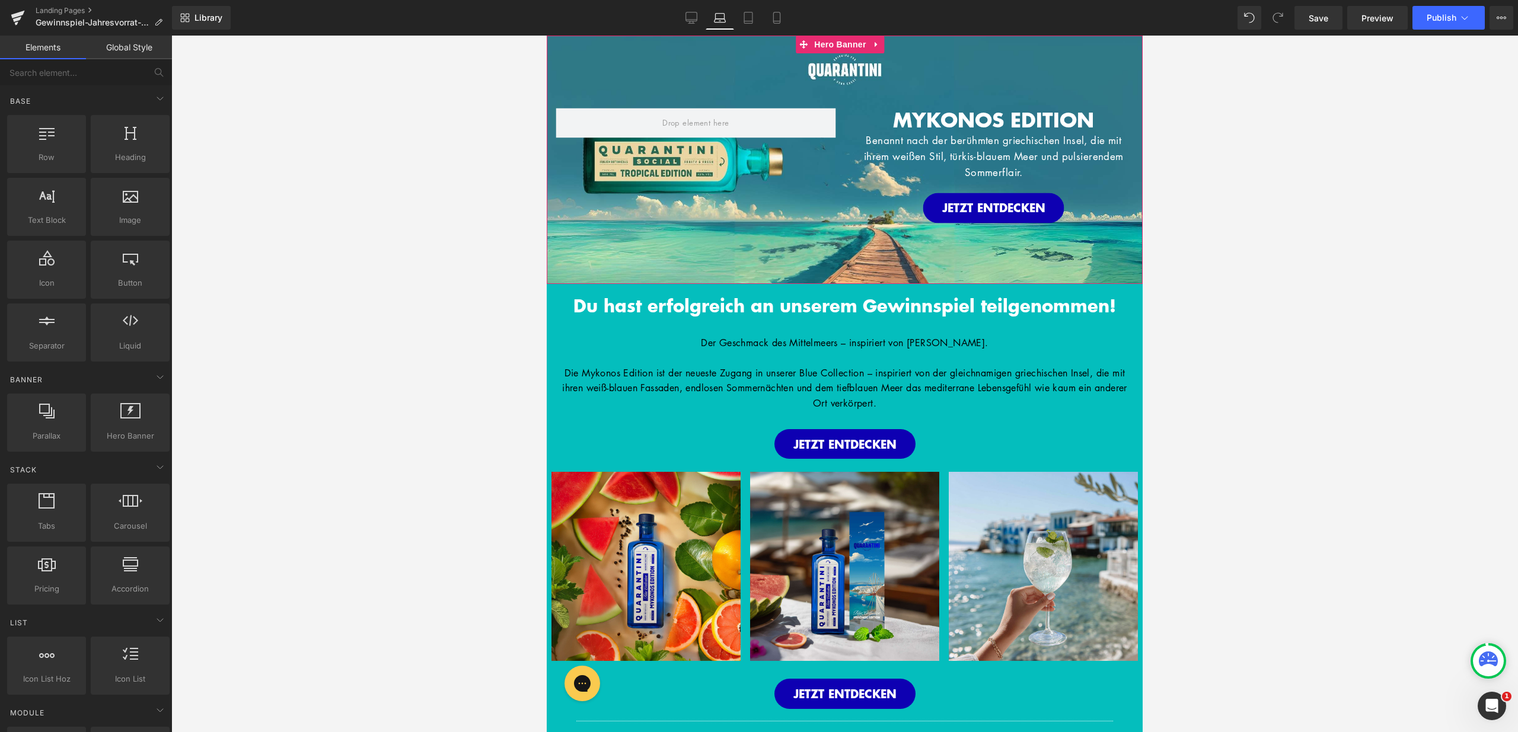
click at [777, 87] on div "MYKONOS EDITION Heading Benannt nach der berühmten griechischen Insel, die mit …" at bounding box center [845, 160] width 596 height 248
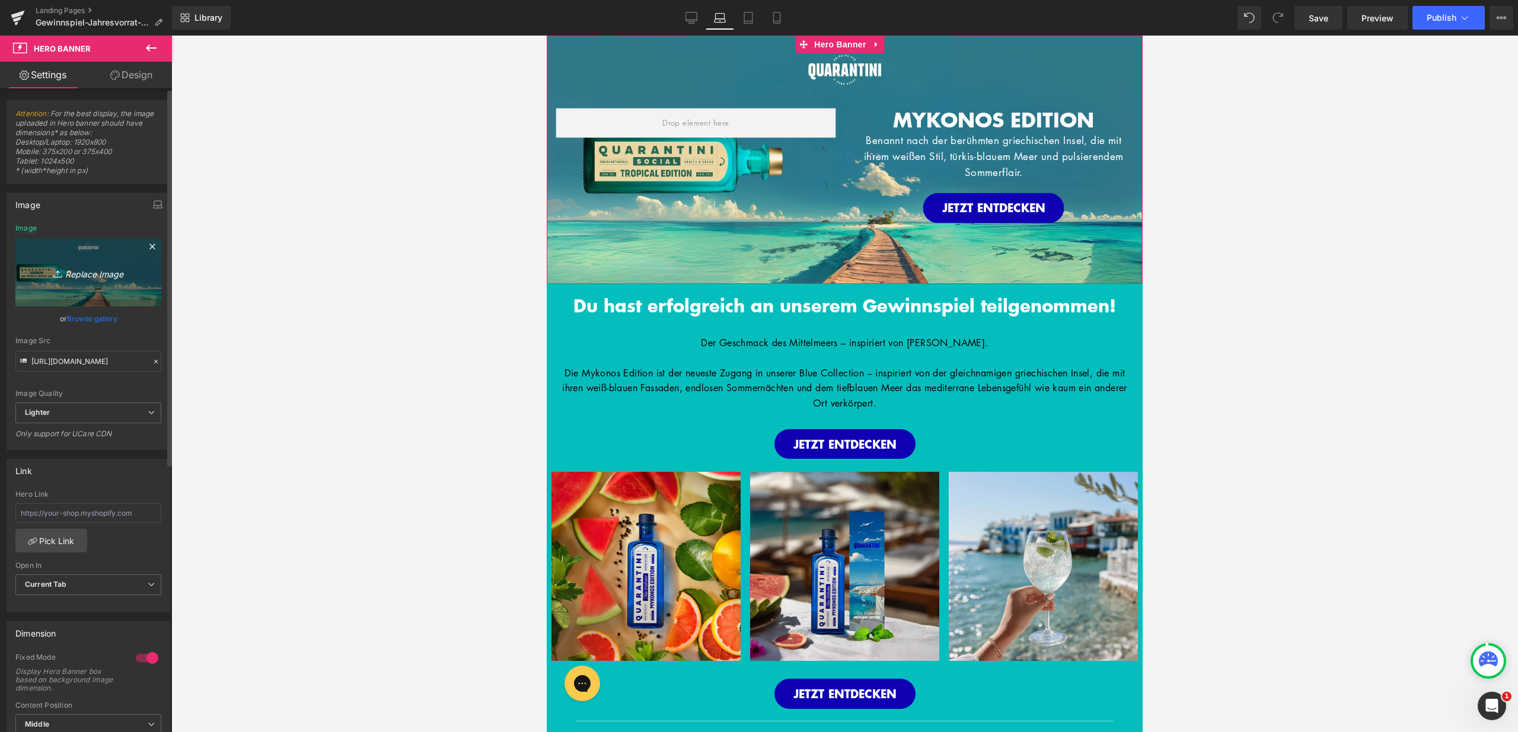
click at [91, 267] on icon "Replace Image" at bounding box center [88, 272] width 95 height 15
type input "C:\fakepath\26.jpg"
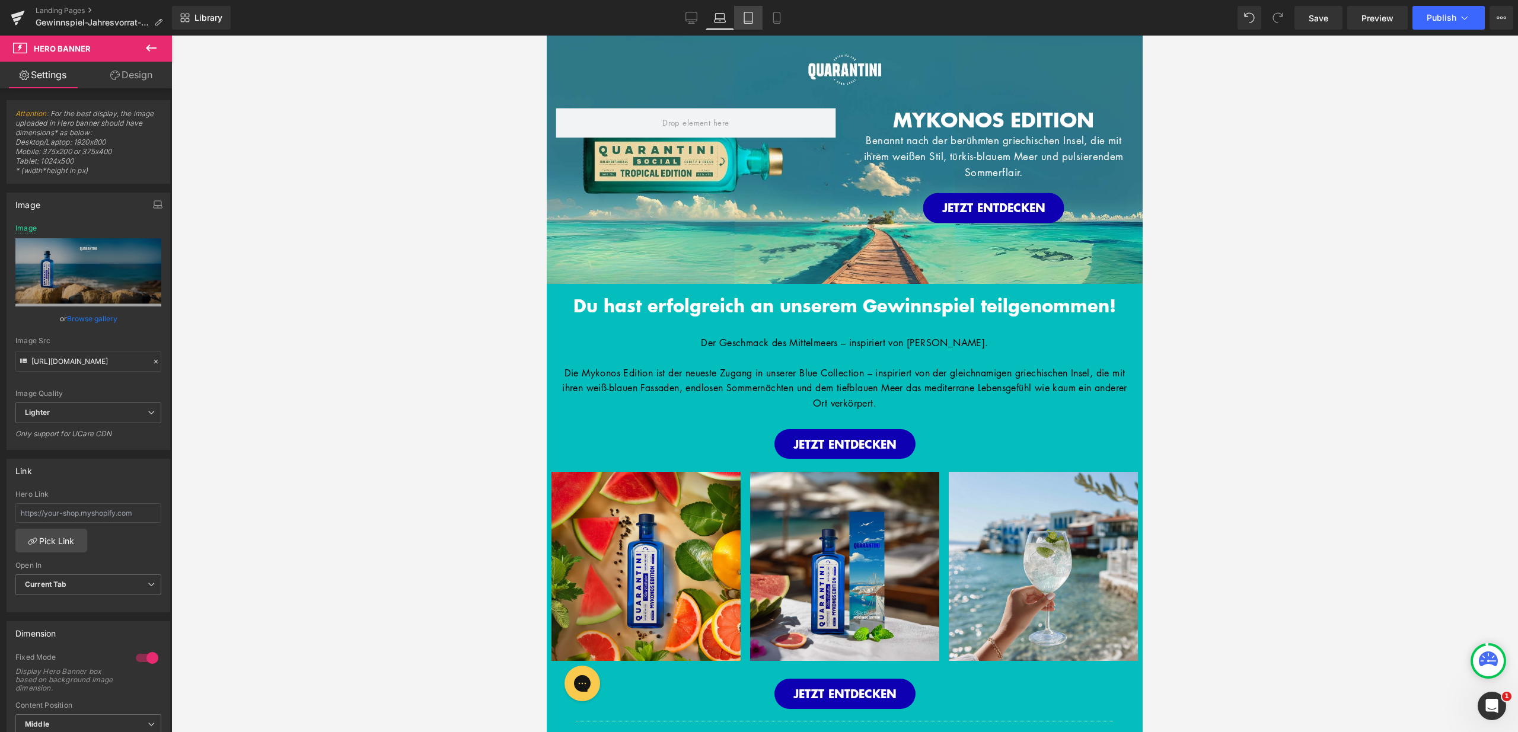
click at [745, 21] on icon at bounding box center [748, 17] width 8 height 11
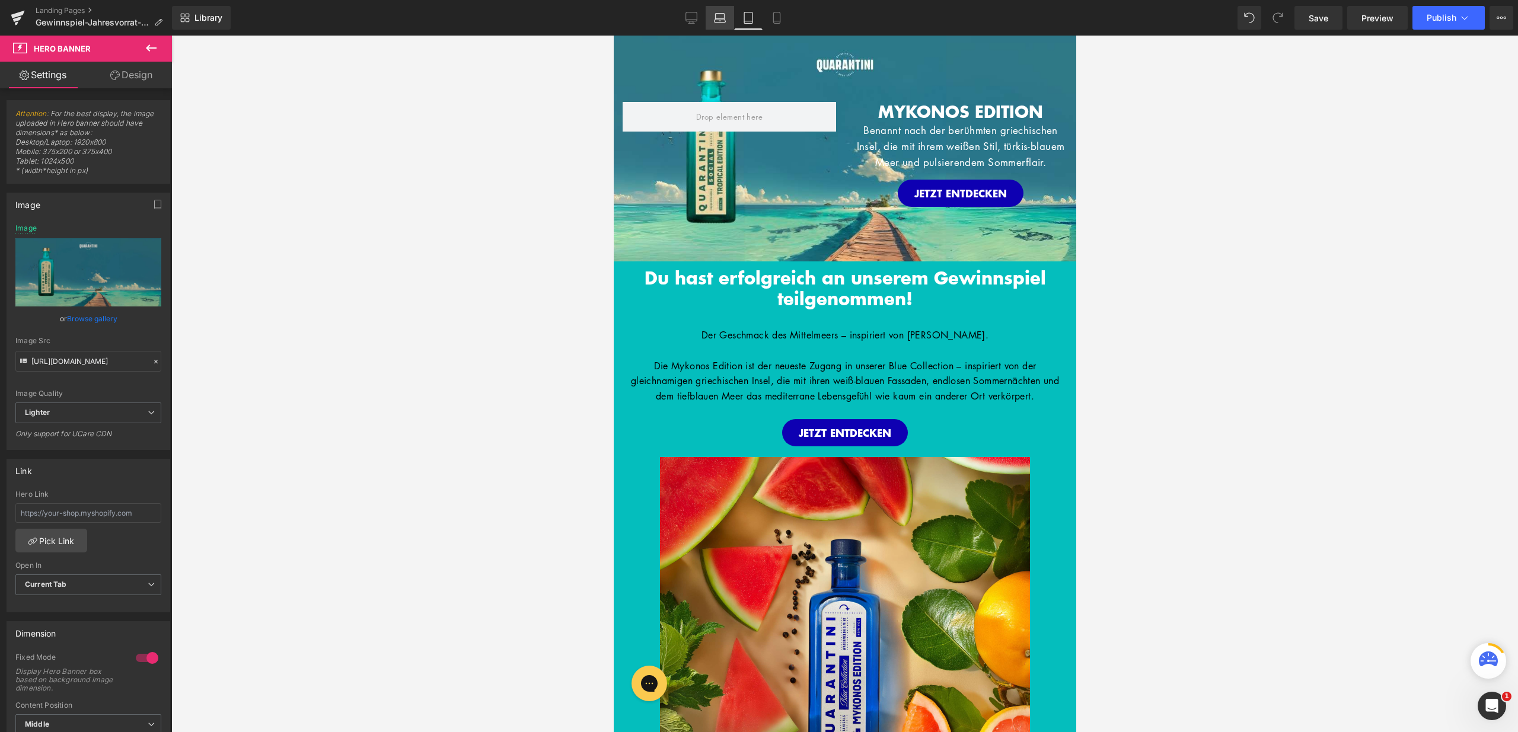
click at [727, 17] on link "Laptop" at bounding box center [720, 18] width 28 height 24
type input "https://ucarecdn.com/8a9d79aa-7f53-4da5-b54e-92890b109c31/-/format/auto/-/previ…"
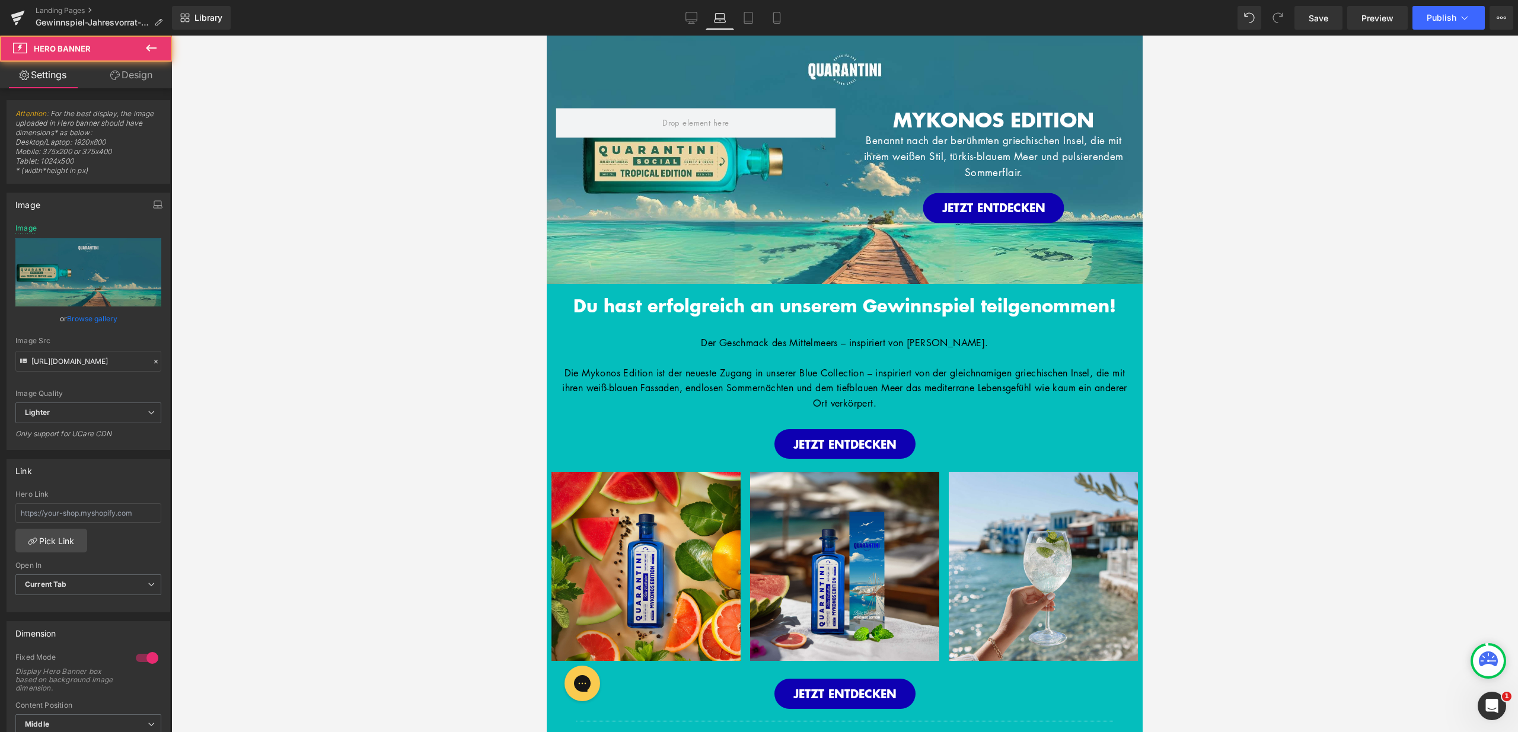
click at [835, 55] on div "MYKONOS EDITION Heading Benannt nach der berühmten griechischen Insel, die mit …" at bounding box center [845, 160] width 596 height 248
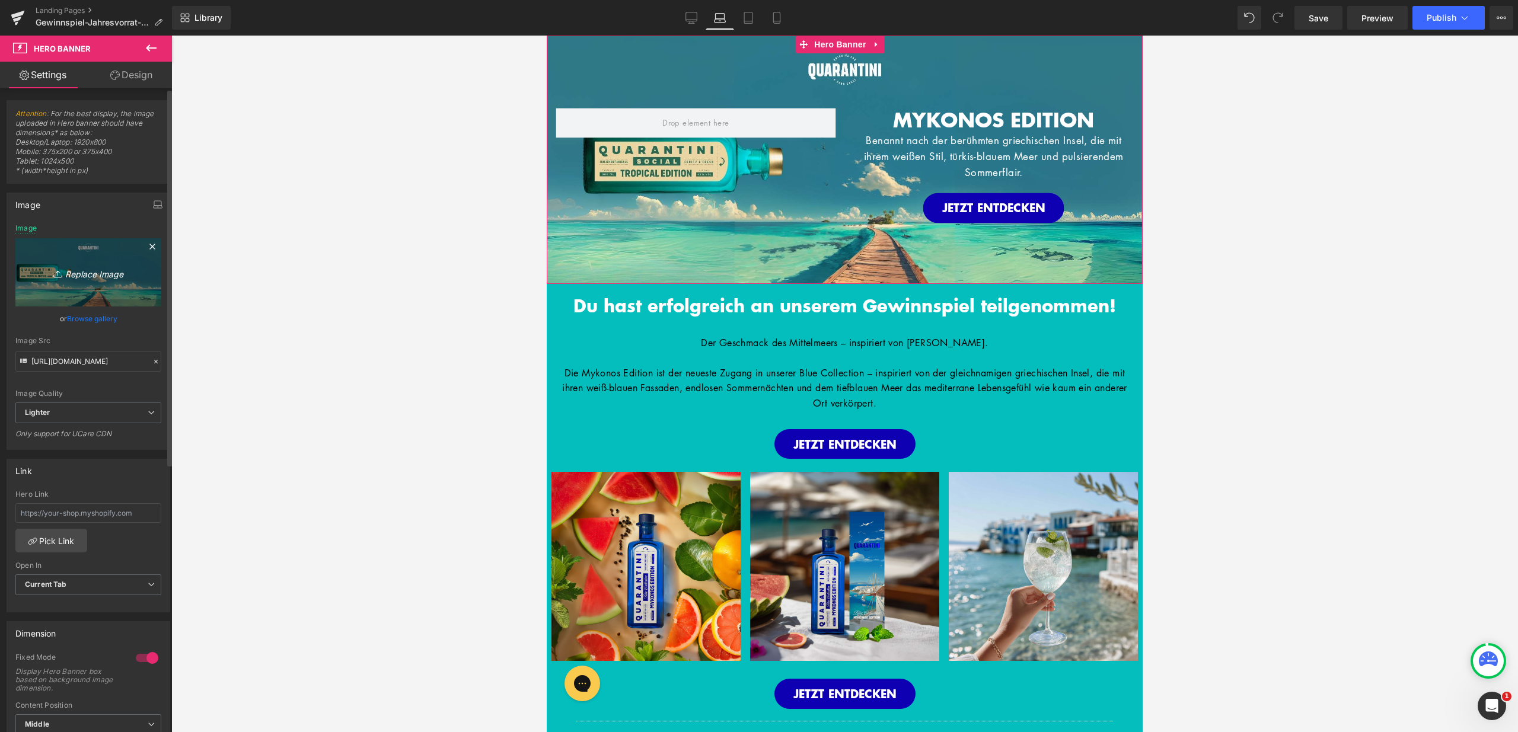
click at [94, 285] on link "Replace Image" at bounding box center [88, 272] width 146 height 68
type input "C:\fakepath\26.jpg"
click at [147, 226] on div "Image Replace Image Upload image" at bounding box center [88, 265] width 146 height 82
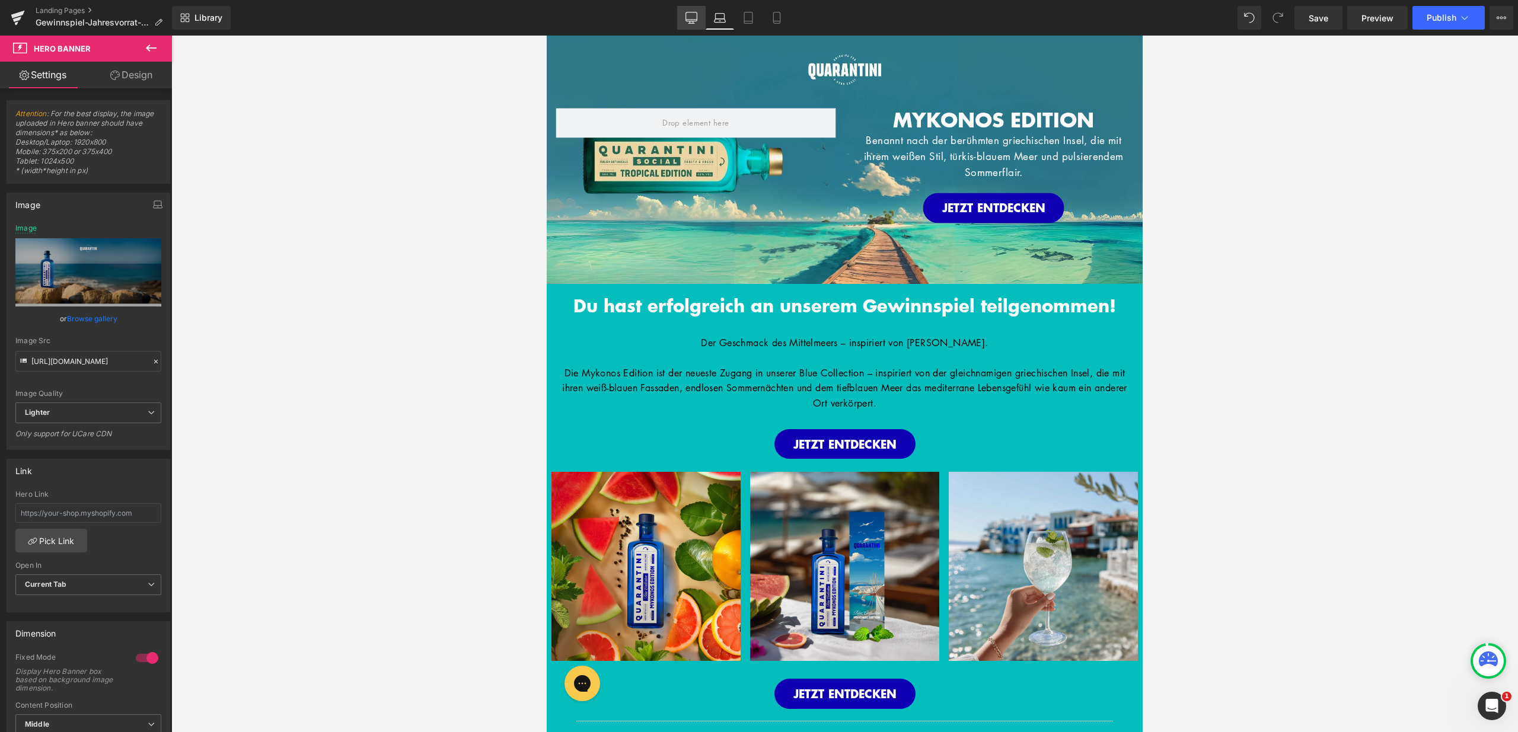
click at [699, 23] on link "Desktop" at bounding box center [691, 18] width 28 height 24
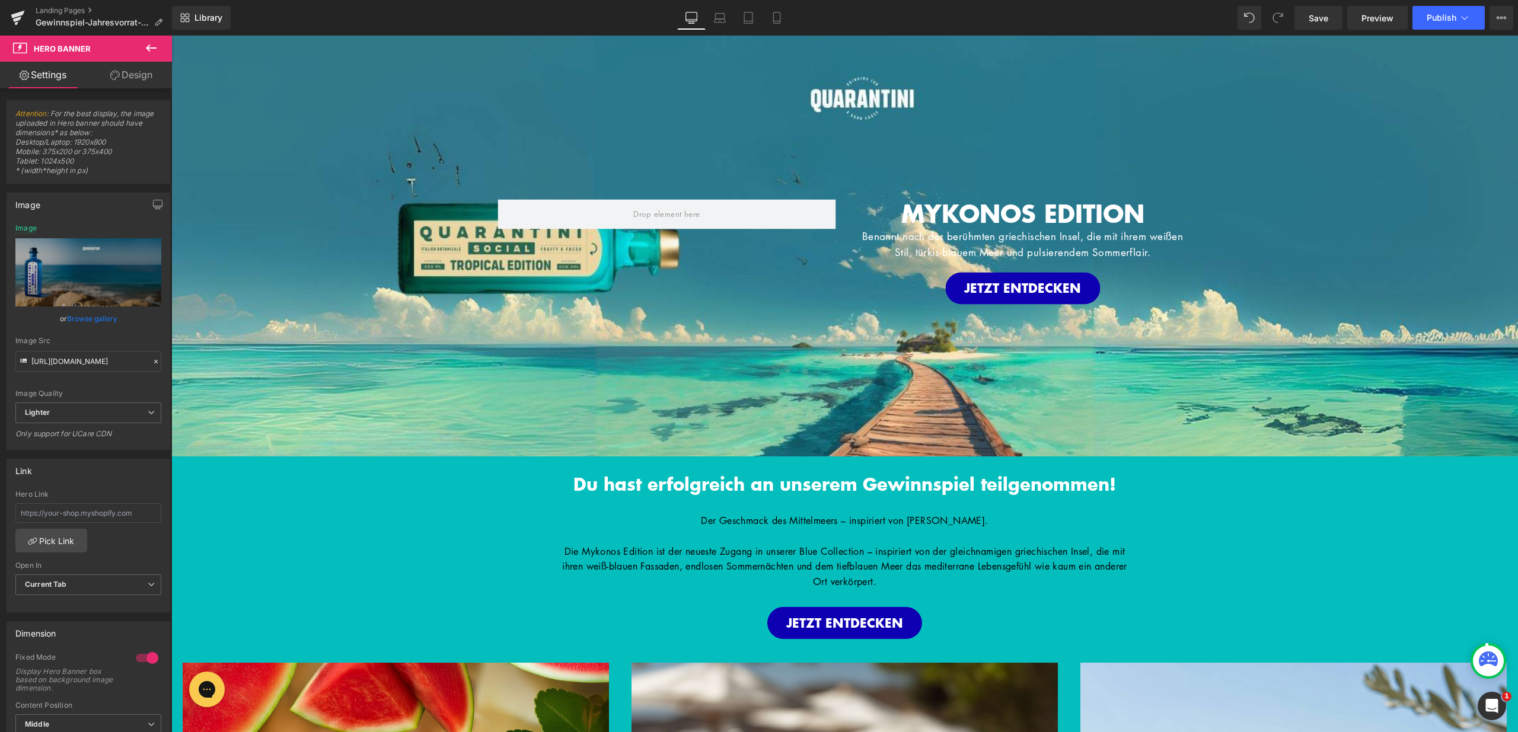
type input "https://ucarecdn.com/f7717cd6-571c-4d9e-946f-3797b58456bf/-/format/auto/-/previ…"
click at [732, 318] on div "MYKONOS EDITION Heading Benannt nach der berühmten griechischen Insel, die mit …" at bounding box center [844, 246] width 1347 height 421
click at [1476, 17] on button "Publish" at bounding box center [1448, 18] width 72 height 24
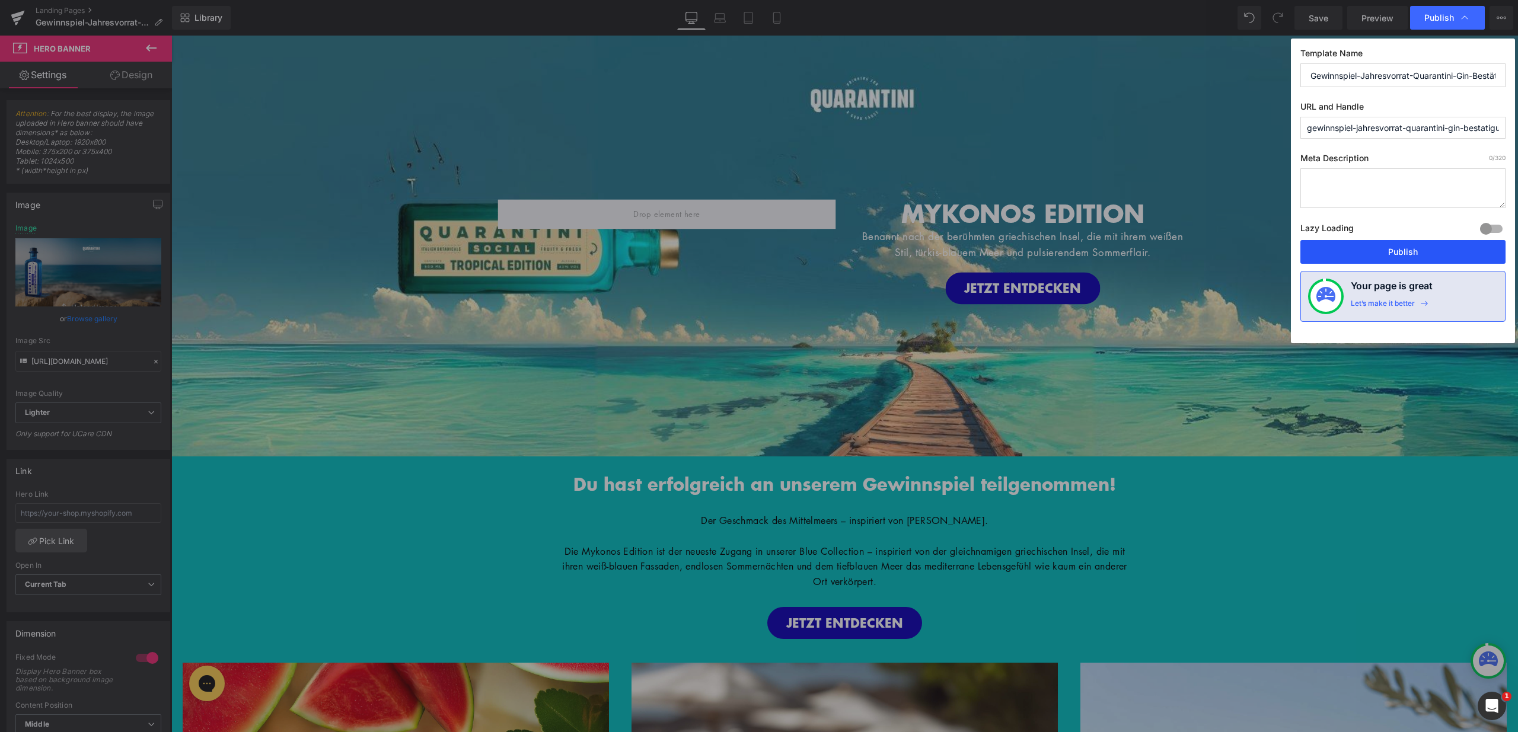
drag, startPoint x: 1416, startPoint y: 245, endPoint x: 959, endPoint y: 209, distance: 459.2
click at [1416, 245] on button "Publish" at bounding box center [1402, 252] width 205 height 24
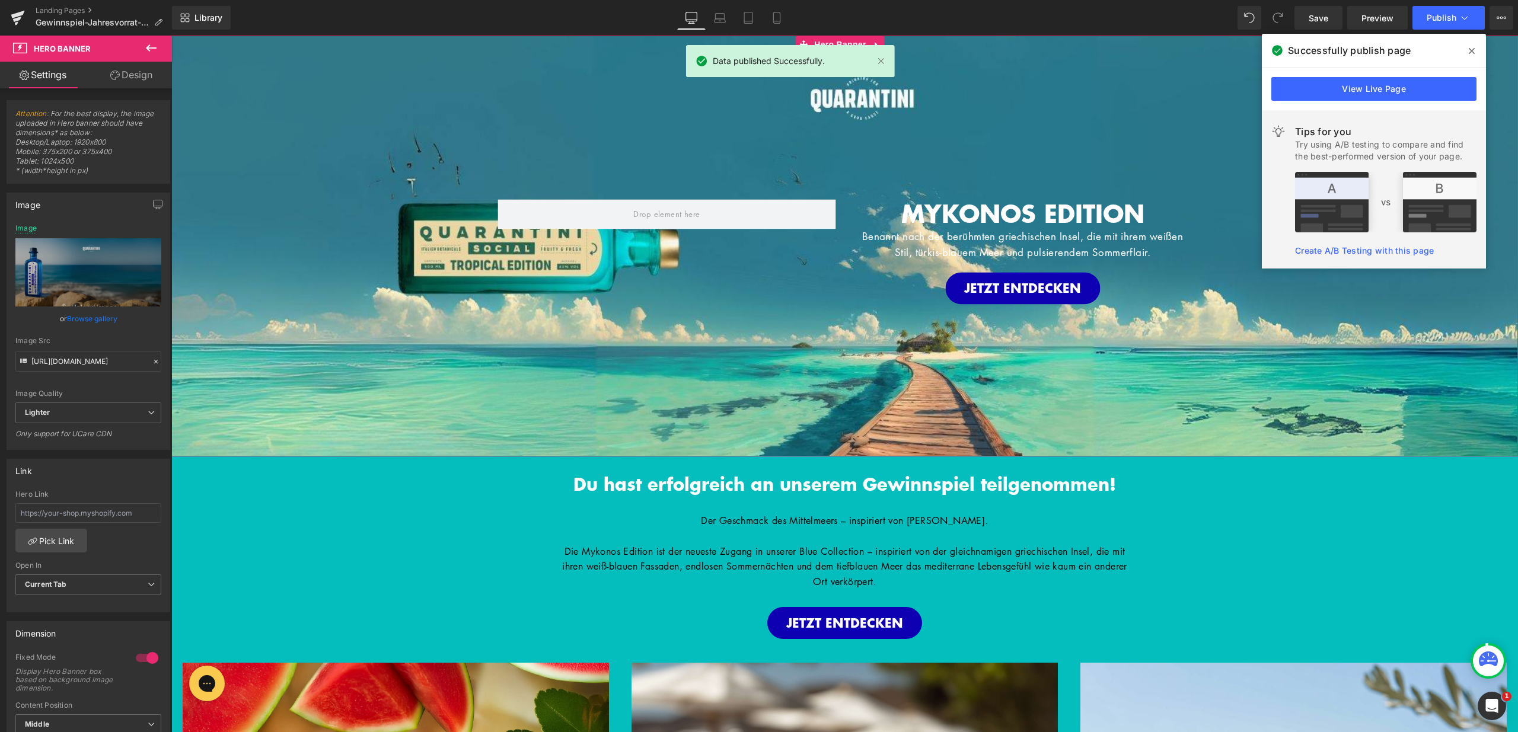
click at [848, 43] on span "Hero Banner" at bounding box center [840, 45] width 58 height 18
click at [88, 275] on icon "Replace Image" at bounding box center [88, 272] width 95 height 15
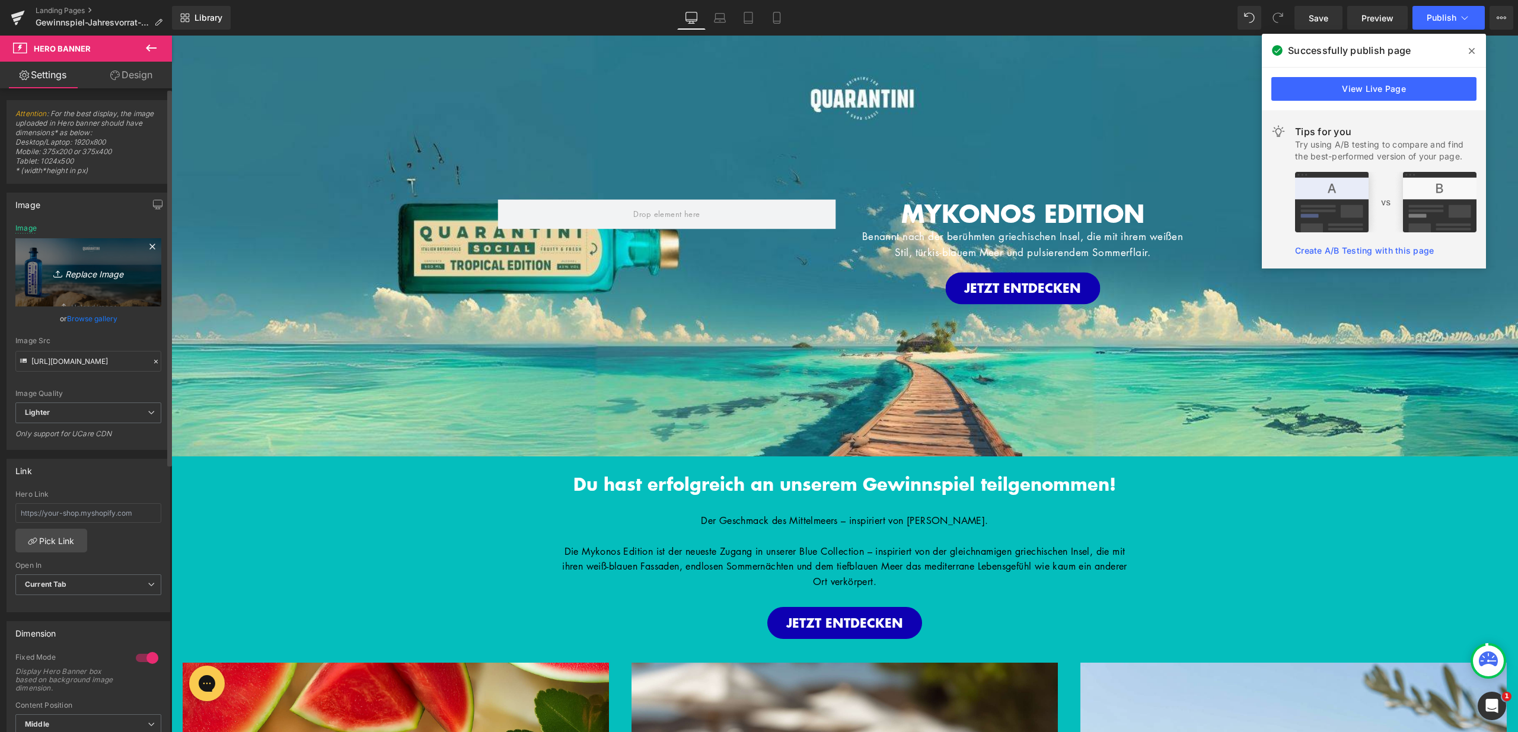
type input "C:\fakepath\25.jpg"
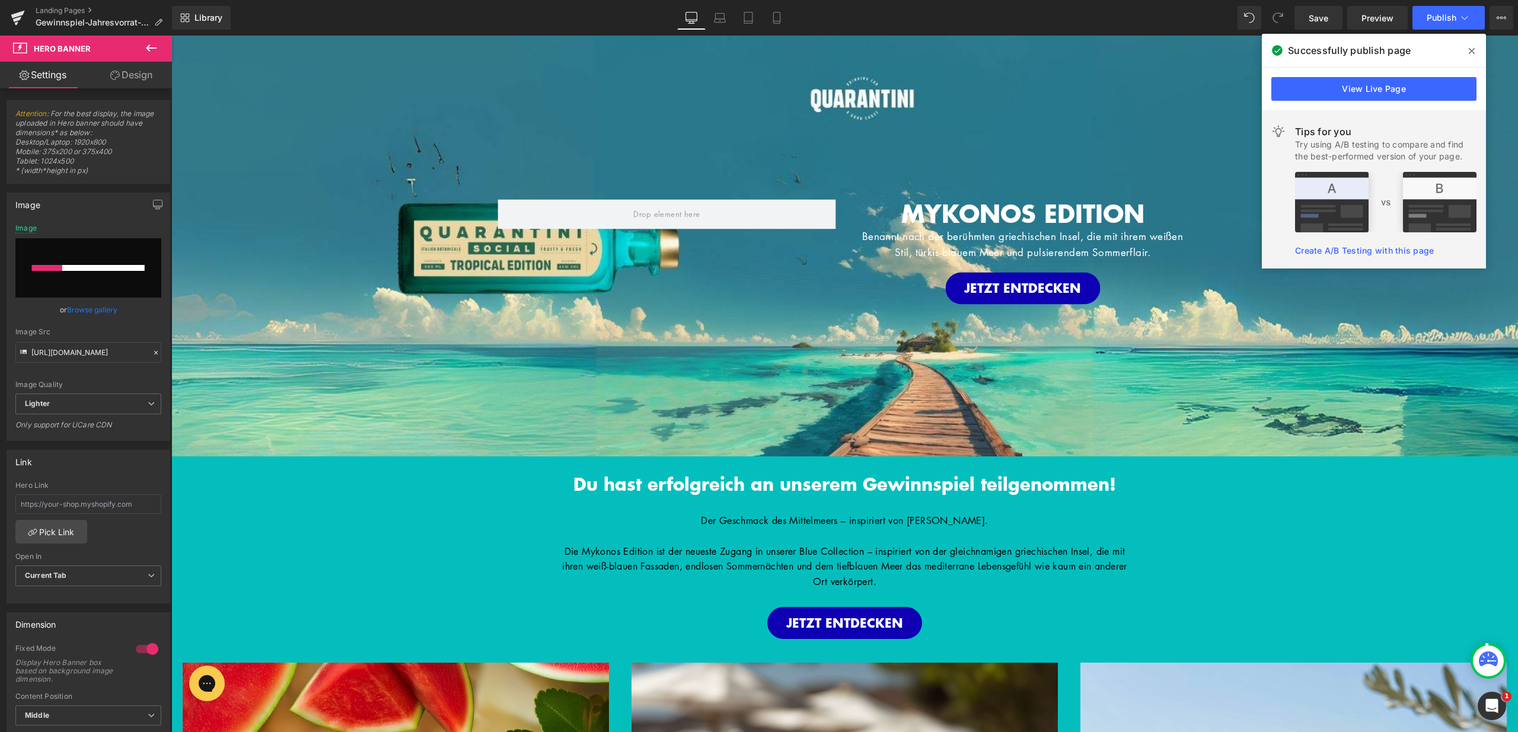
click at [1472, 47] on icon at bounding box center [1472, 50] width 6 height 9
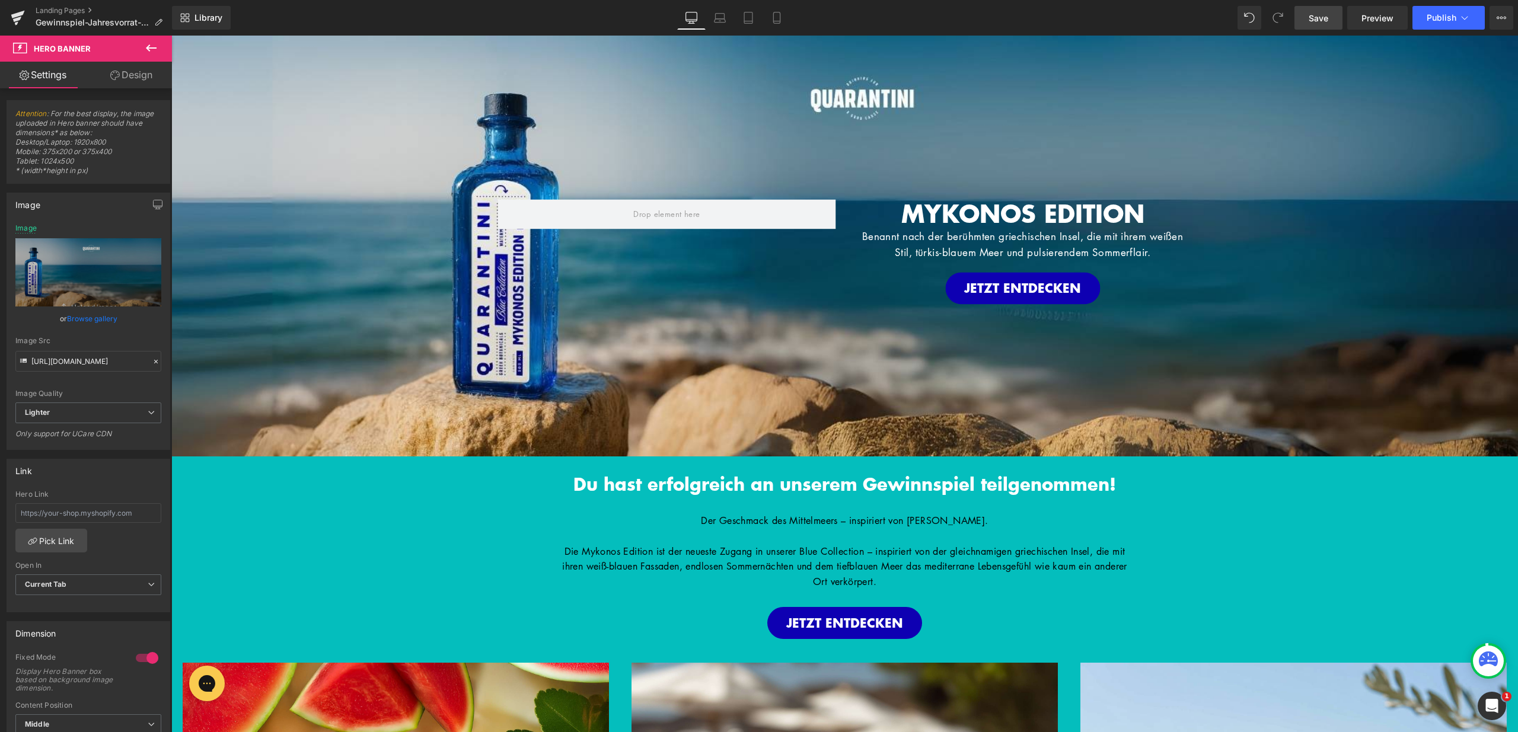
click at [1308, 20] on link "Save" at bounding box center [1318, 18] width 48 height 24
click at [714, 23] on icon at bounding box center [720, 18] width 12 height 12
type input "https://ucarecdn.com/8a9d79aa-7f53-4da5-b54e-92890b109c31/-/format/auto/-/previ…"
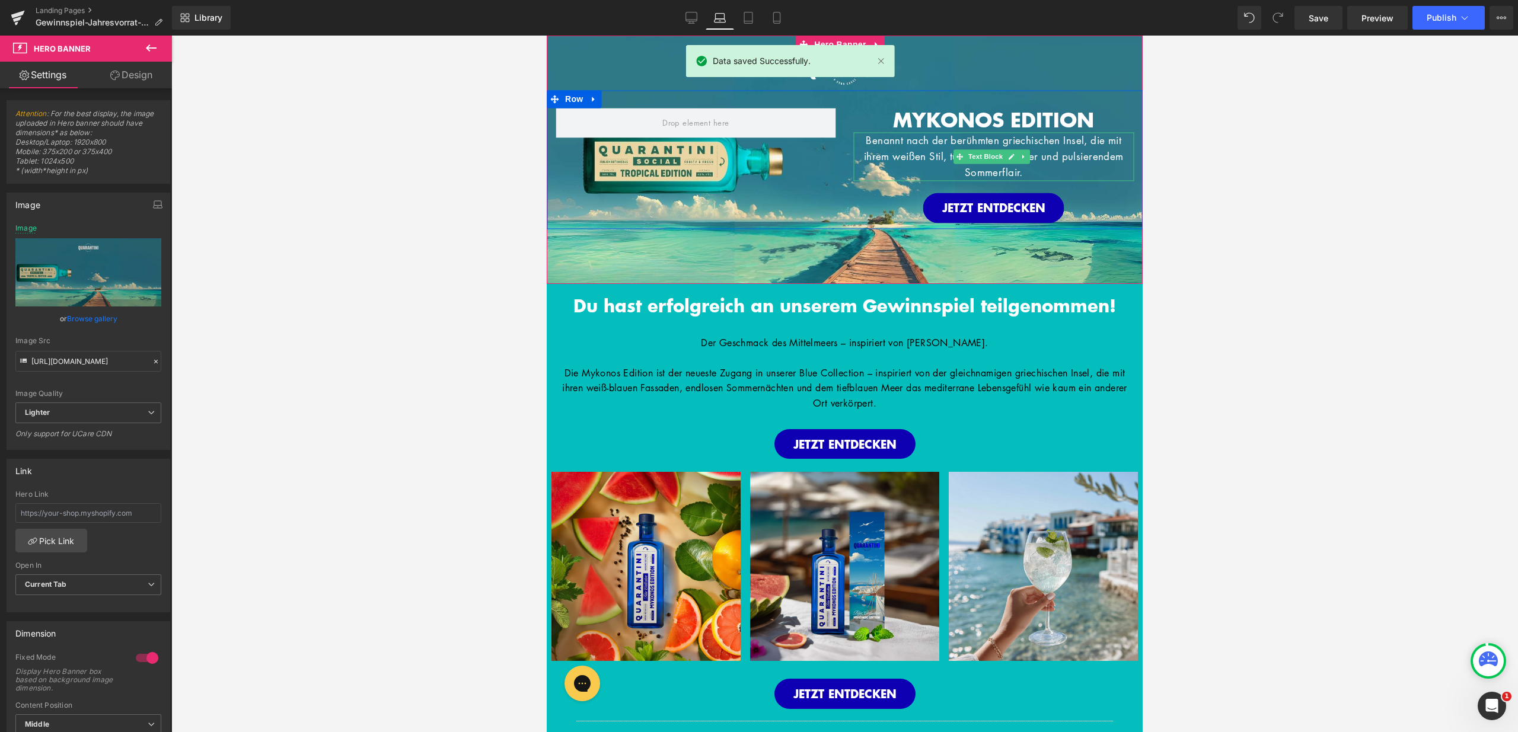
click at [908, 161] on p "Benannt nach der berühmten griechischen Insel, die mit ihrem weißen Stil, türki…" at bounding box center [994, 156] width 280 height 49
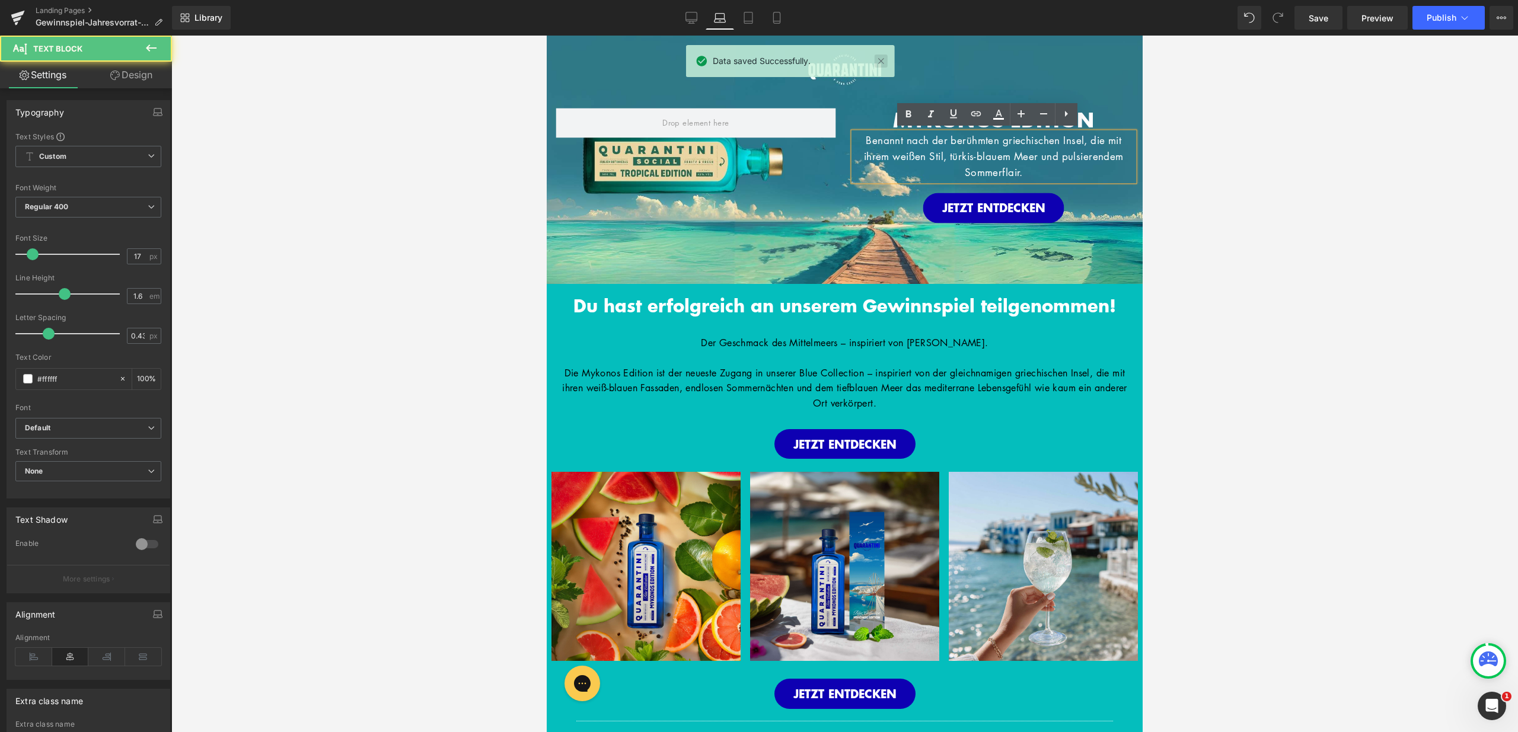
click at [880, 62] on link at bounding box center [881, 61] width 13 height 13
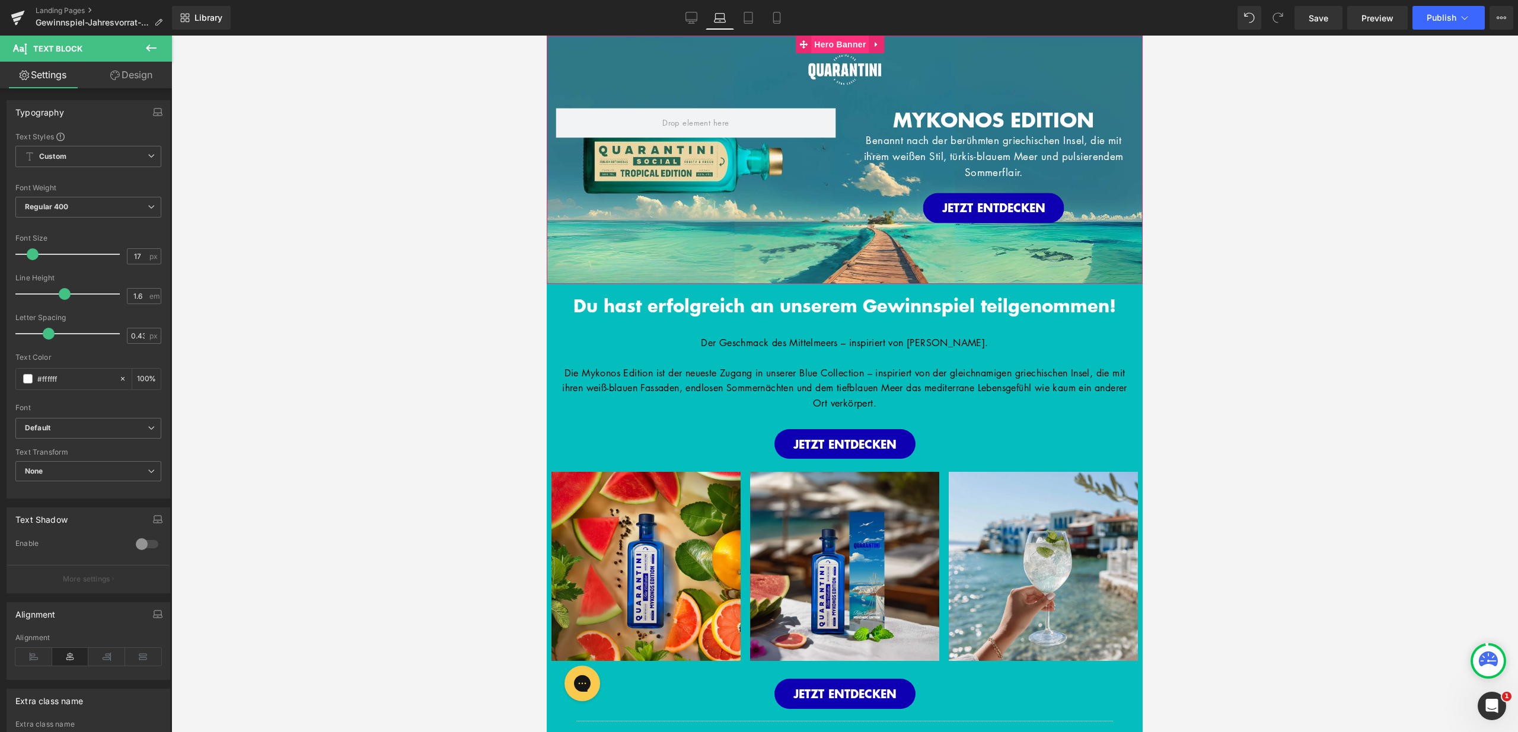
click at [831, 42] on span "Hero Banner" at bounding box center [840, 45] width 58 height 18
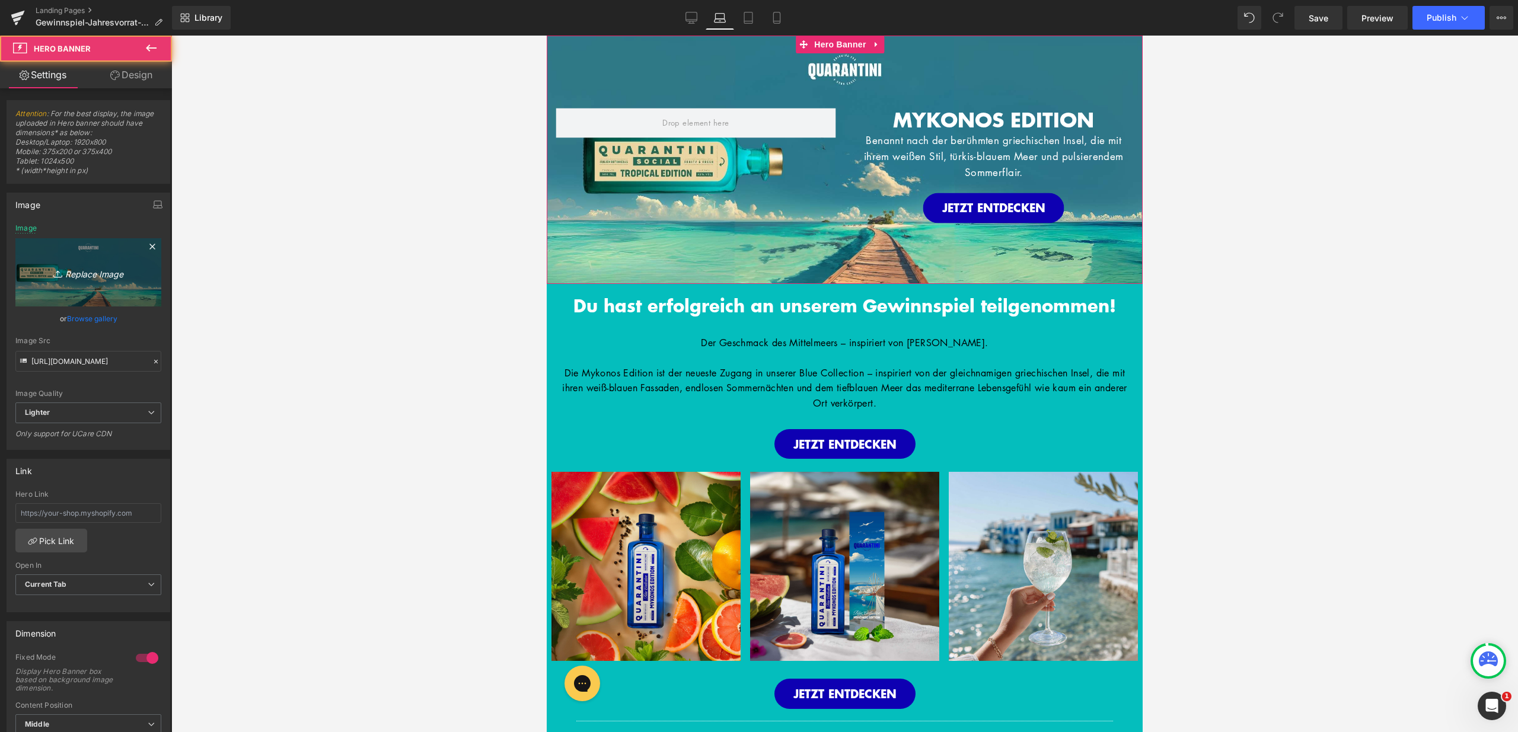
click at [92, 260] on link "Replace Image" at bounding box center [88, 272] width 146 height 68
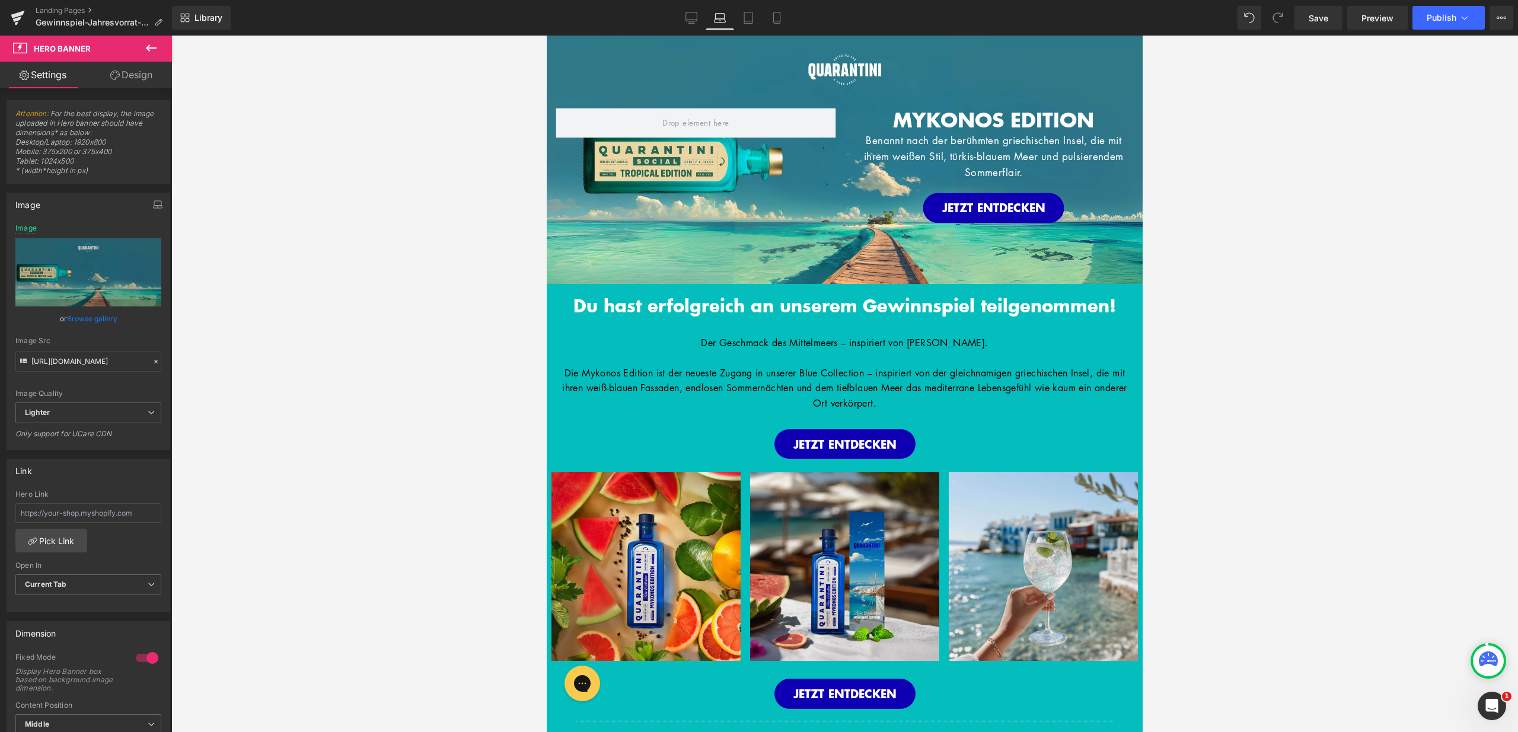
type input "C:\fakepath\26.jpg"
click at [758, 20] on link "Tablet" at bounding box center [748, 18] width 28 height 24
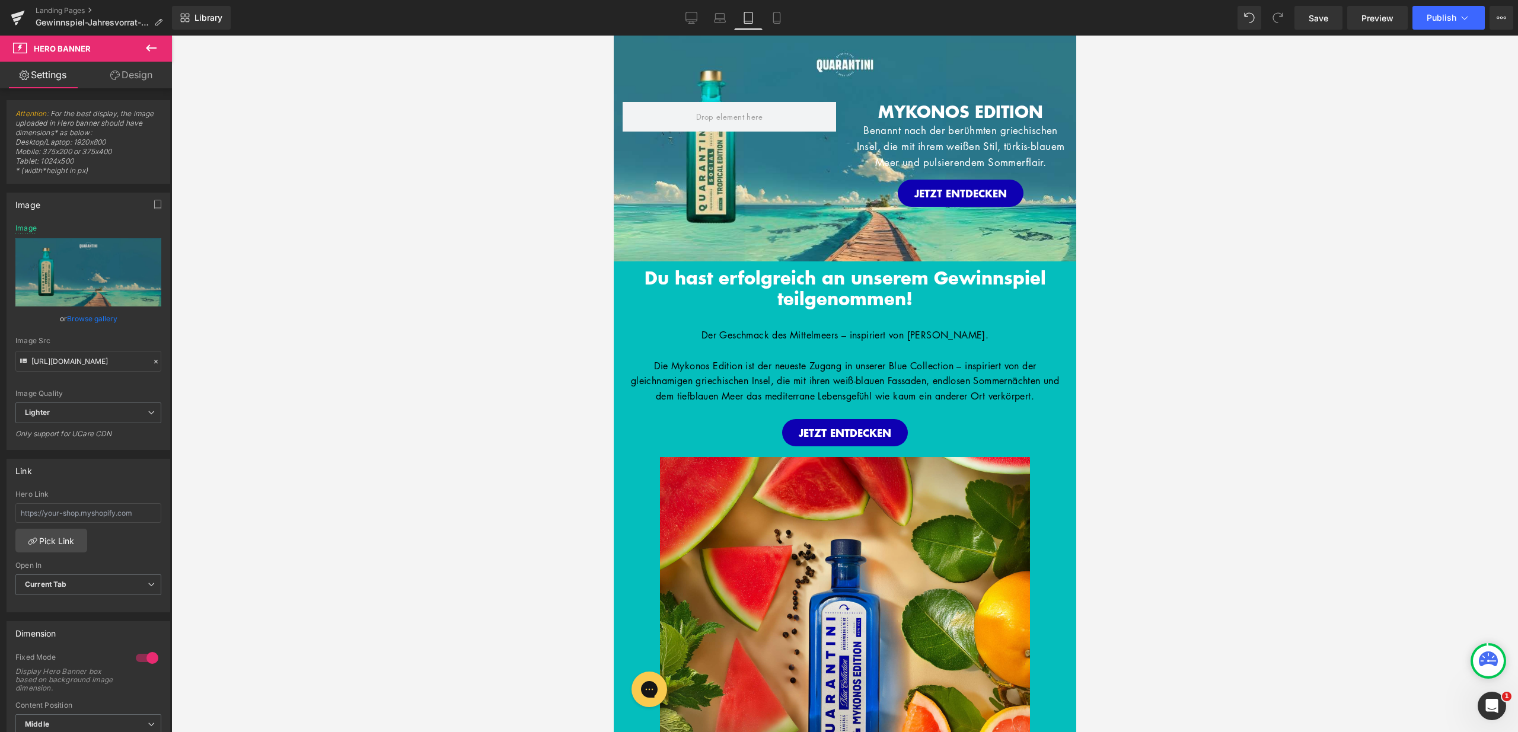
type input "https://ucarecdn.com/33370d65-a2bf-41ff-b74b-35da5d94ff54/-/format/auto/-/previ…"
click at [828, 42] on span "Hero Banner" at bounding box center [840, 45] width 58 height 18
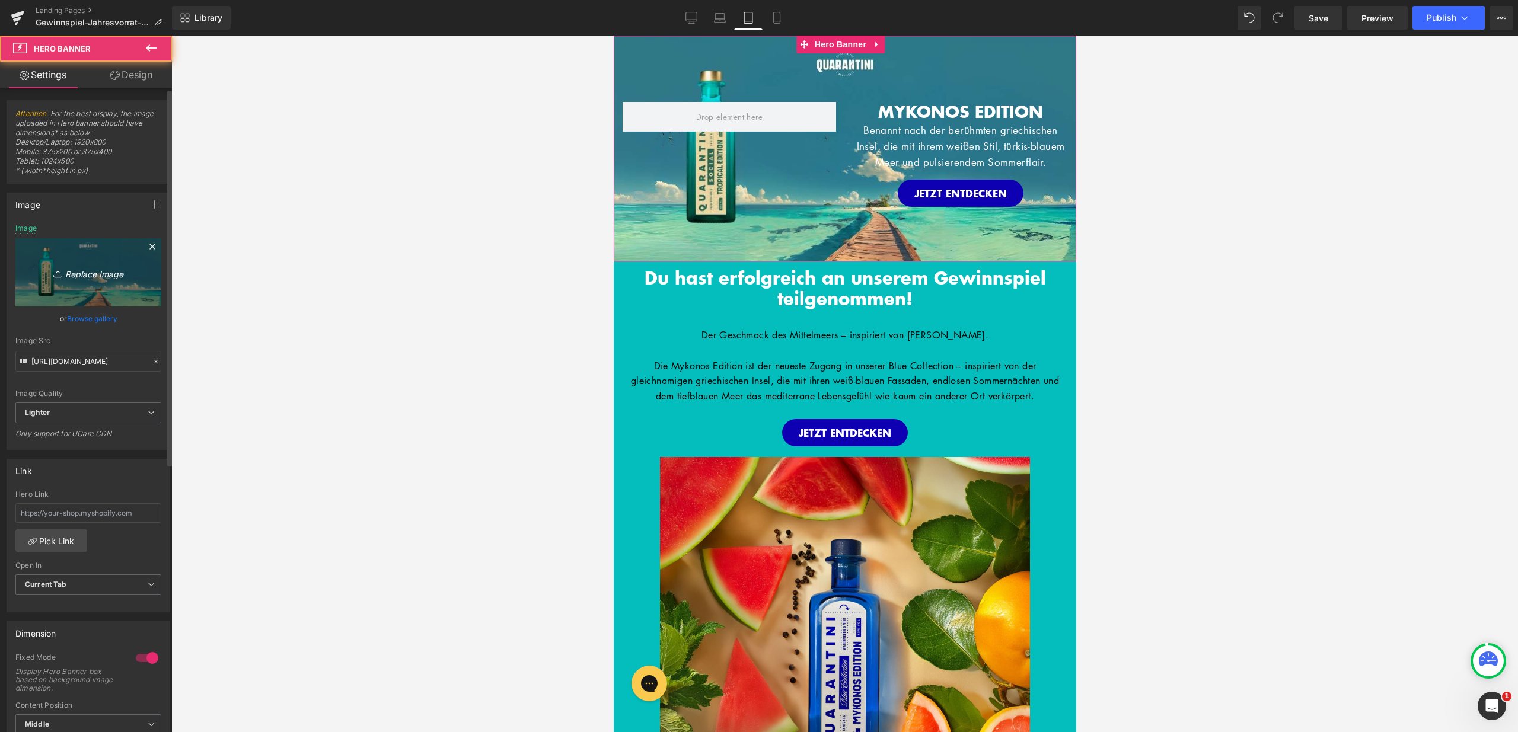
click at [114, 251] on link "Replace Image" at bounding box center [88, 272] width 146 height 68
type input "C:\fakepath\27.jpg"
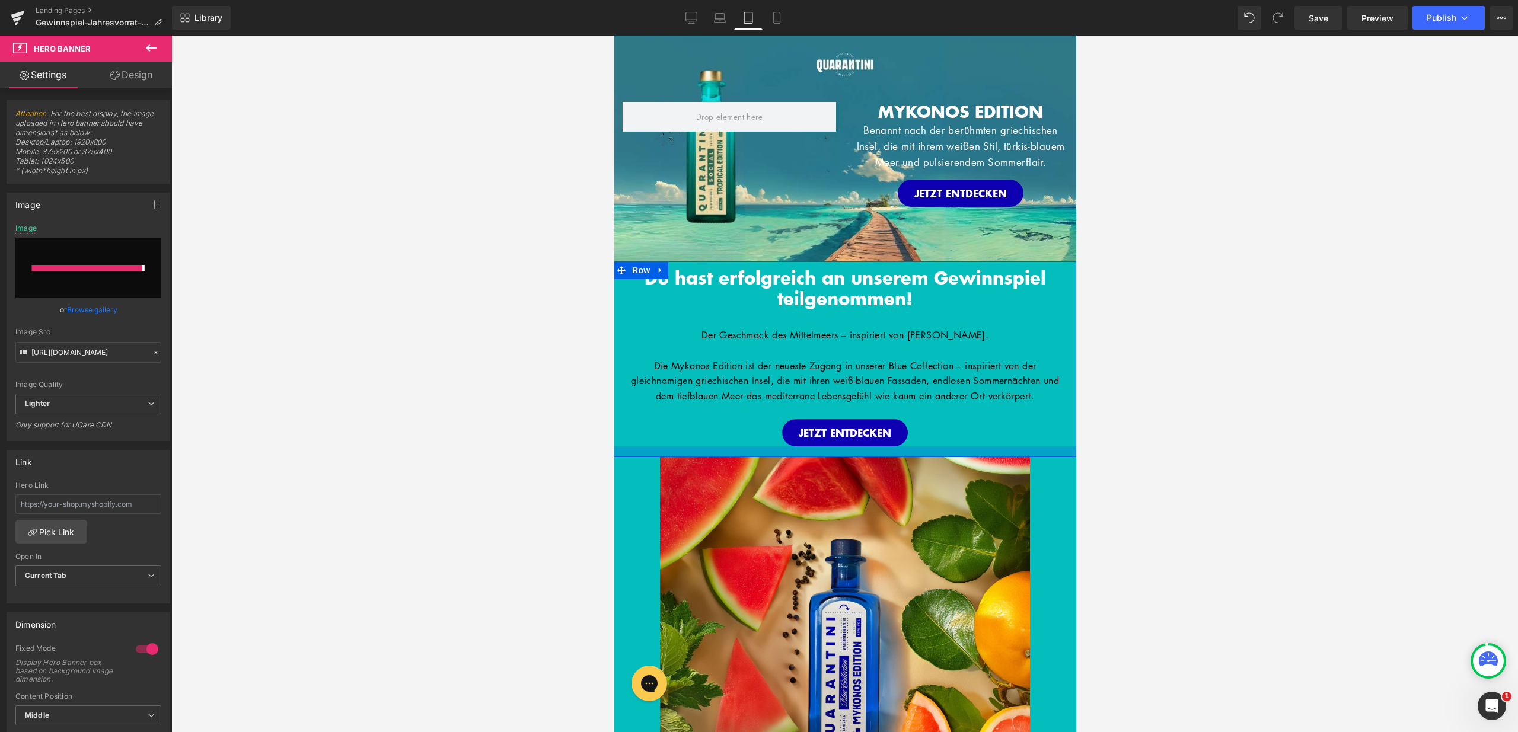
type input "https://ucarecdn.com/17632f60-6c22-461c-aa2f-30cf926b5997/-/format/auto/-/previ…"
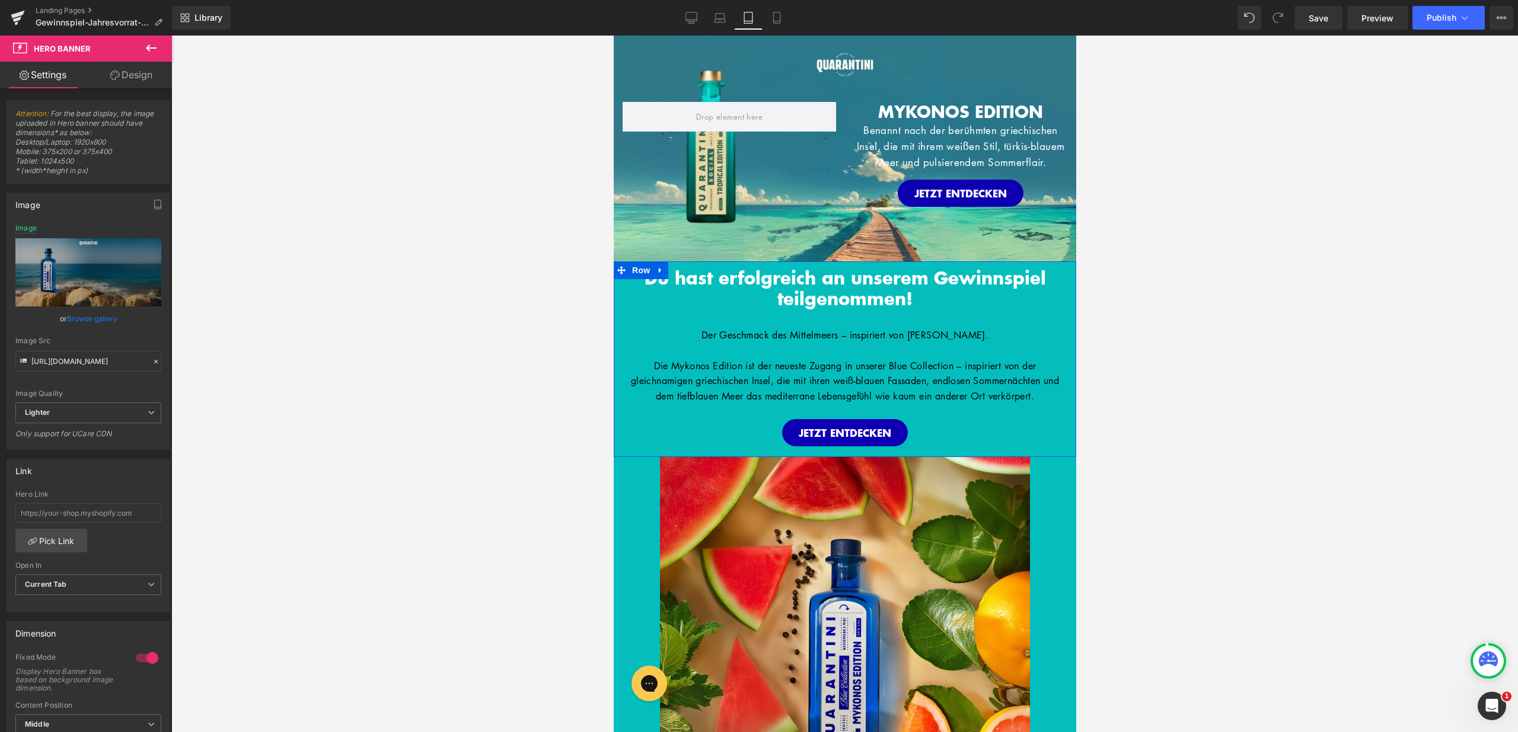
click at [967, 349] on p at bounding box center [844, 350] width 445 height 15
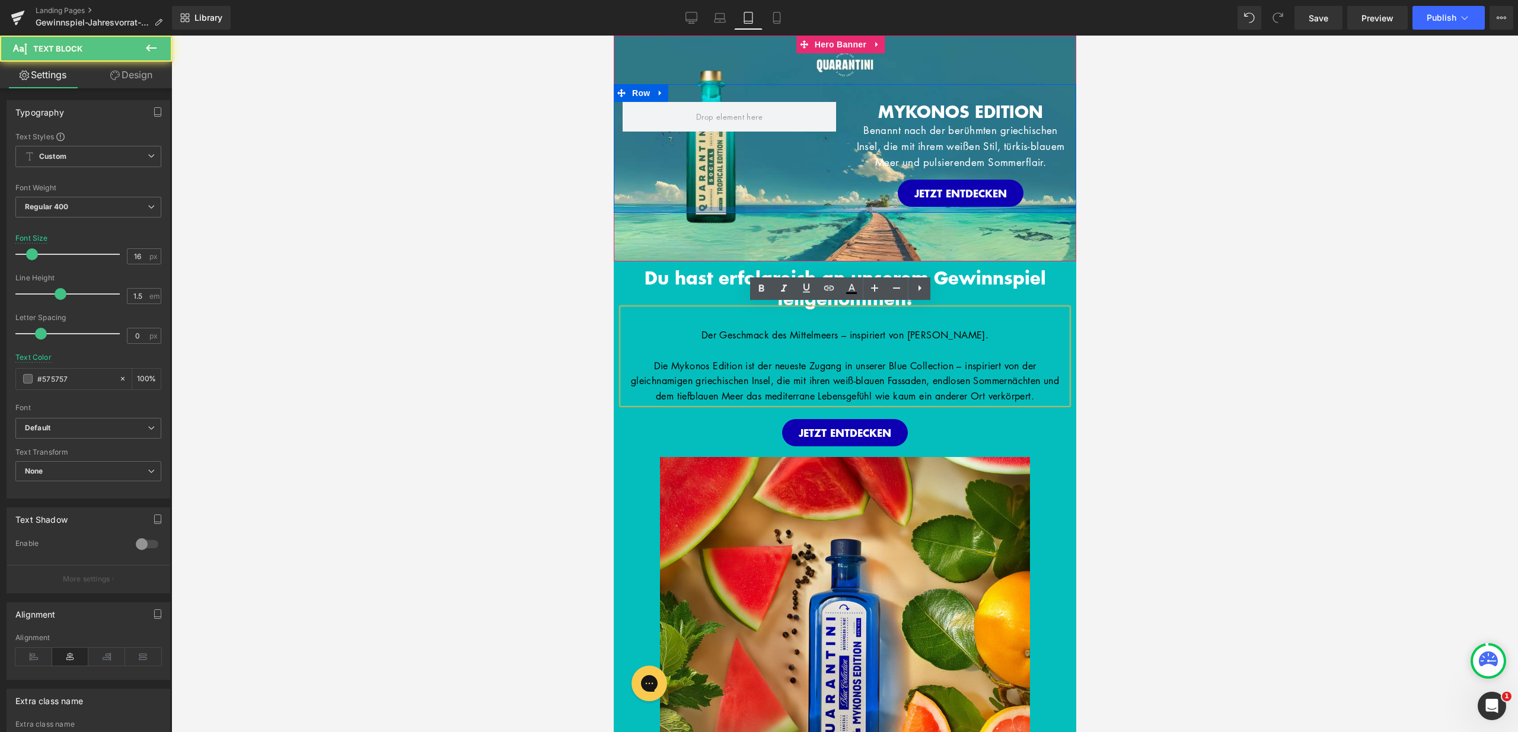
click at [845, 212] on div at bounding box center [844, 209] width 462 height 6
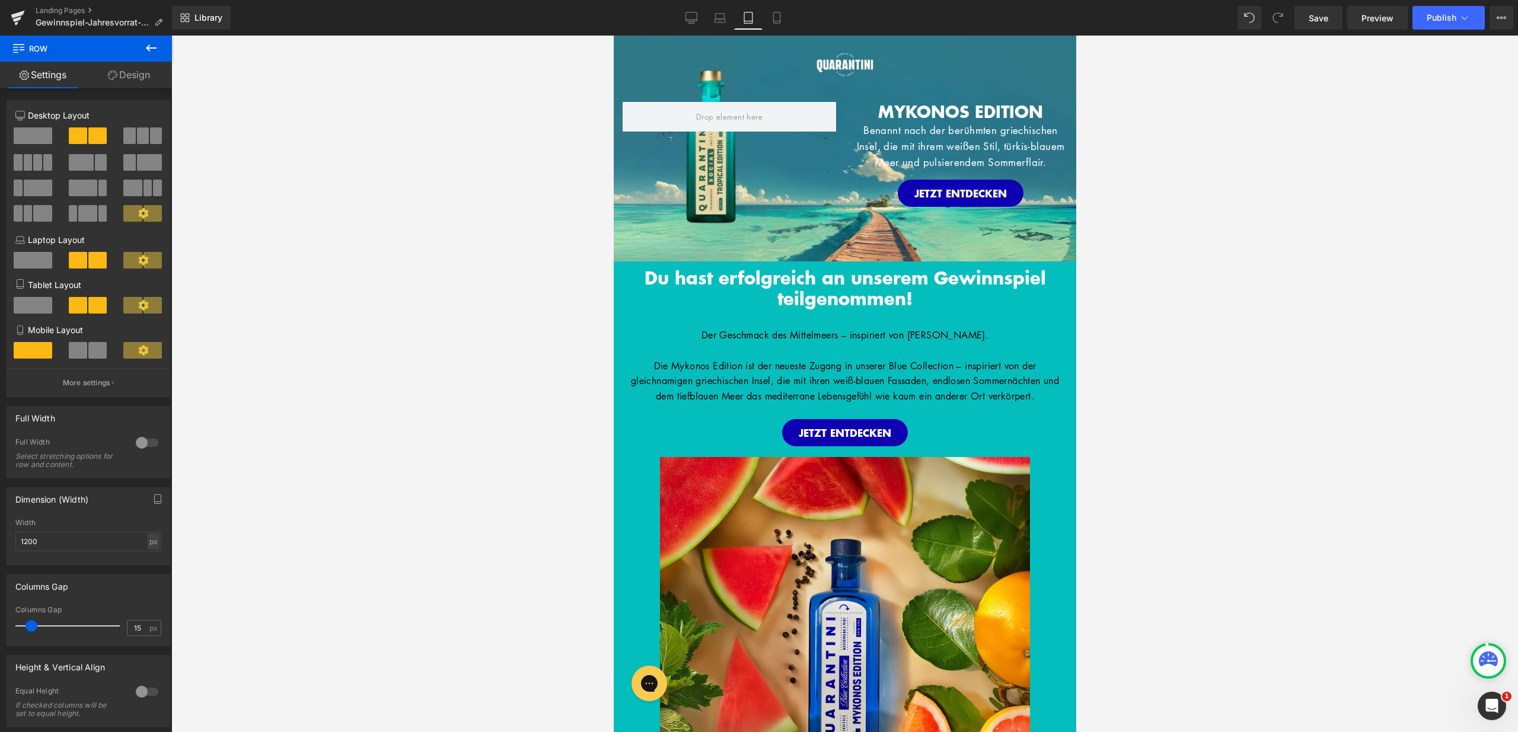
click at [745, 21] on icon at bounding box center [748, 17] width 8 height 11
click at [838, 46] on span "Hero Banner" at bounding box center [840, 45] width 58 height 18
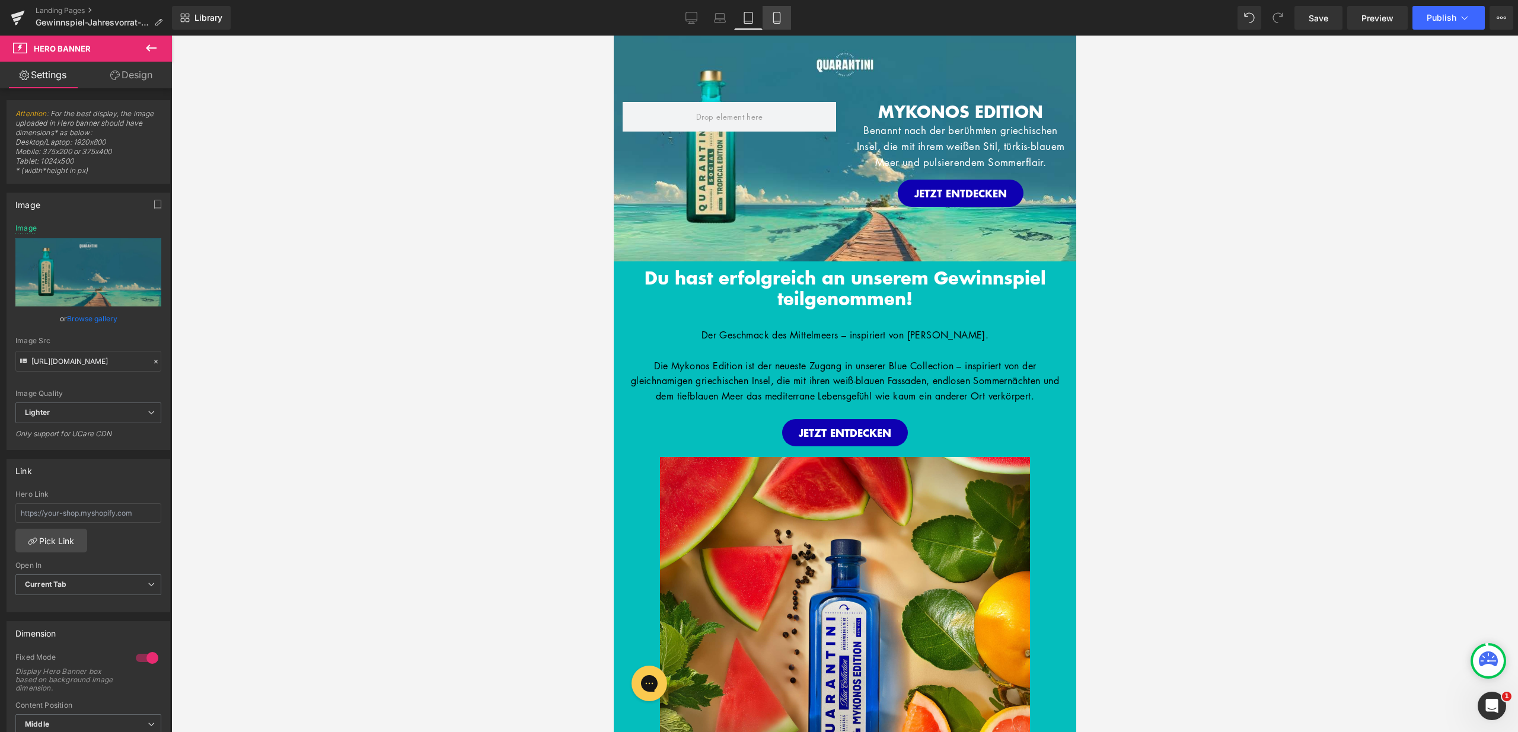
click at [770, 14] on link "Mobile" at bounding box center [776, 18] width 28 height 24
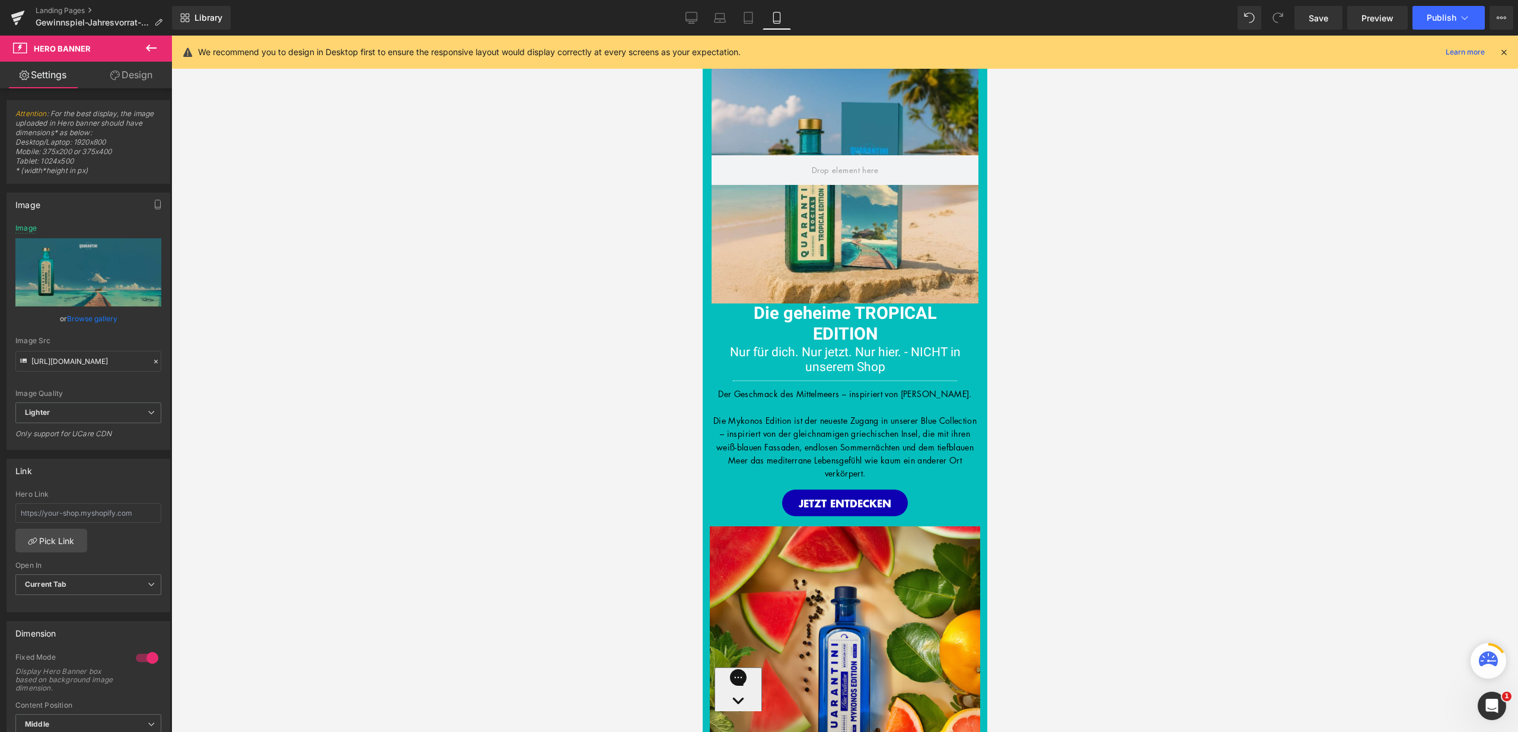
type input "https://ucarecdn.com/1694238f-6869-4ed3-9f96-f0d400f56f19/-/format/auto/-/previ…"
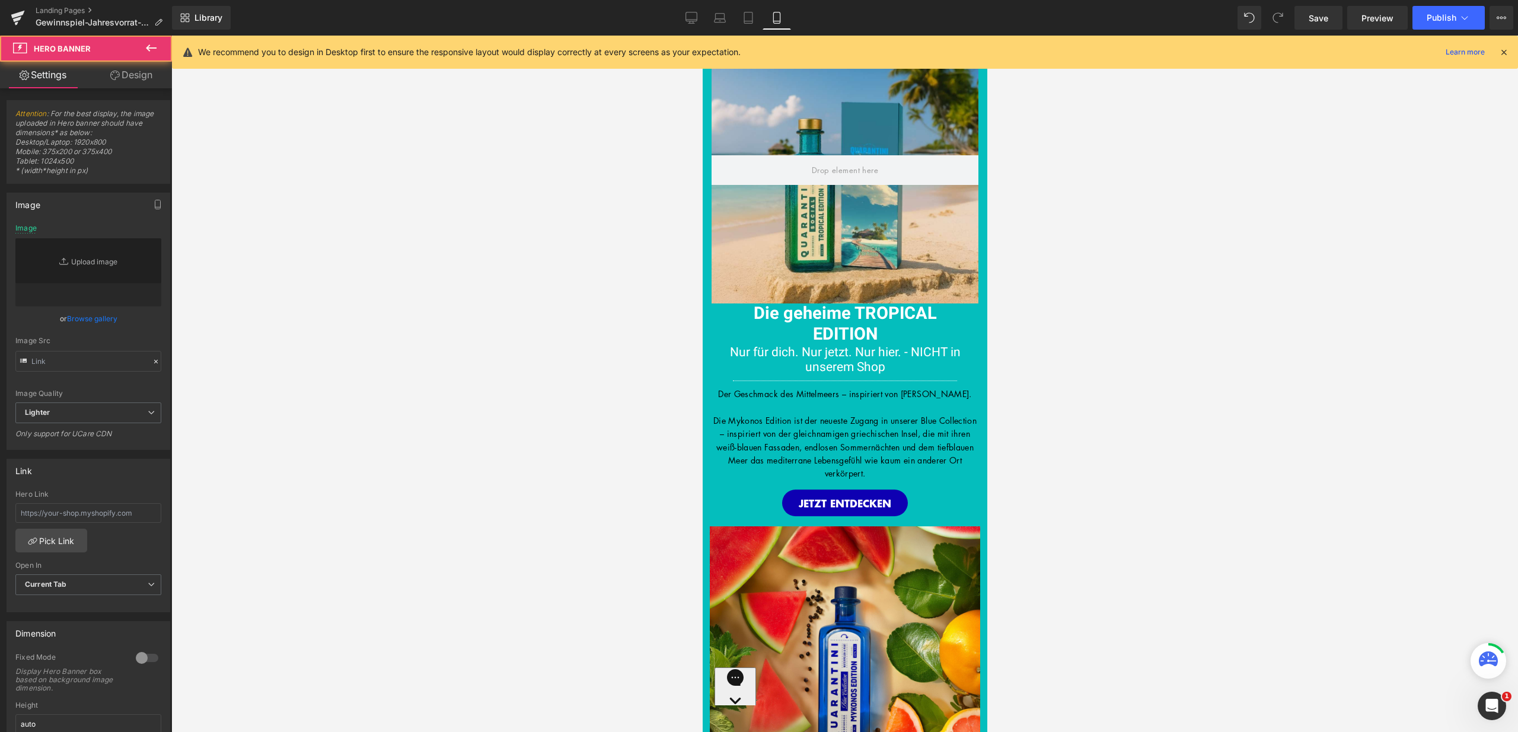
click at [825, 101] on div at bounding box center [844, 170] width 267 height 267
type input "https://ucarecdn.com/e7a7ee26-2d92-4b16-955f-58ff530d4315/-/format/auto/-/previ…"
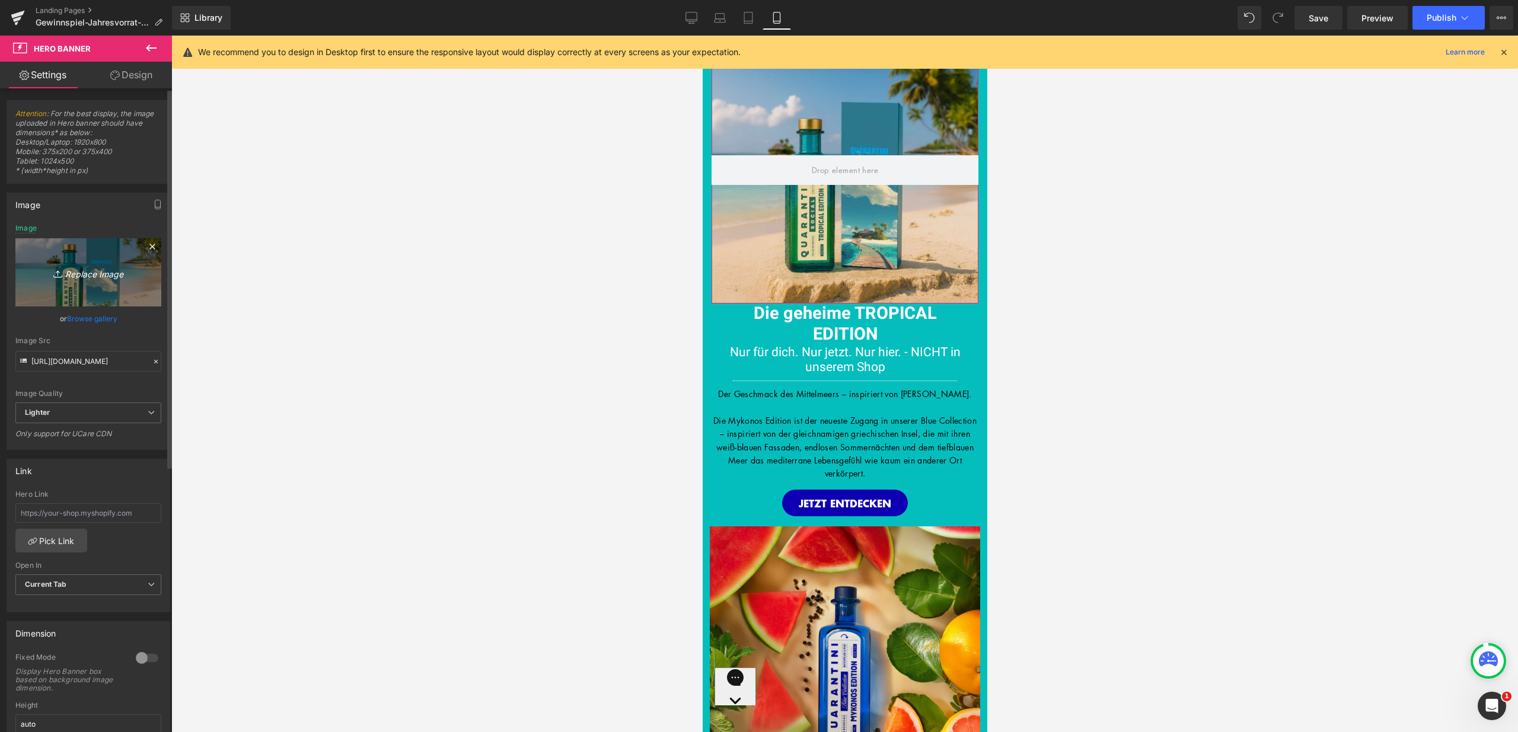
click at [75, 275] on icon "Replace Image" at bounding box center [88, 272] width 95 height 15
type input "C:\fakepath\24.jpg"
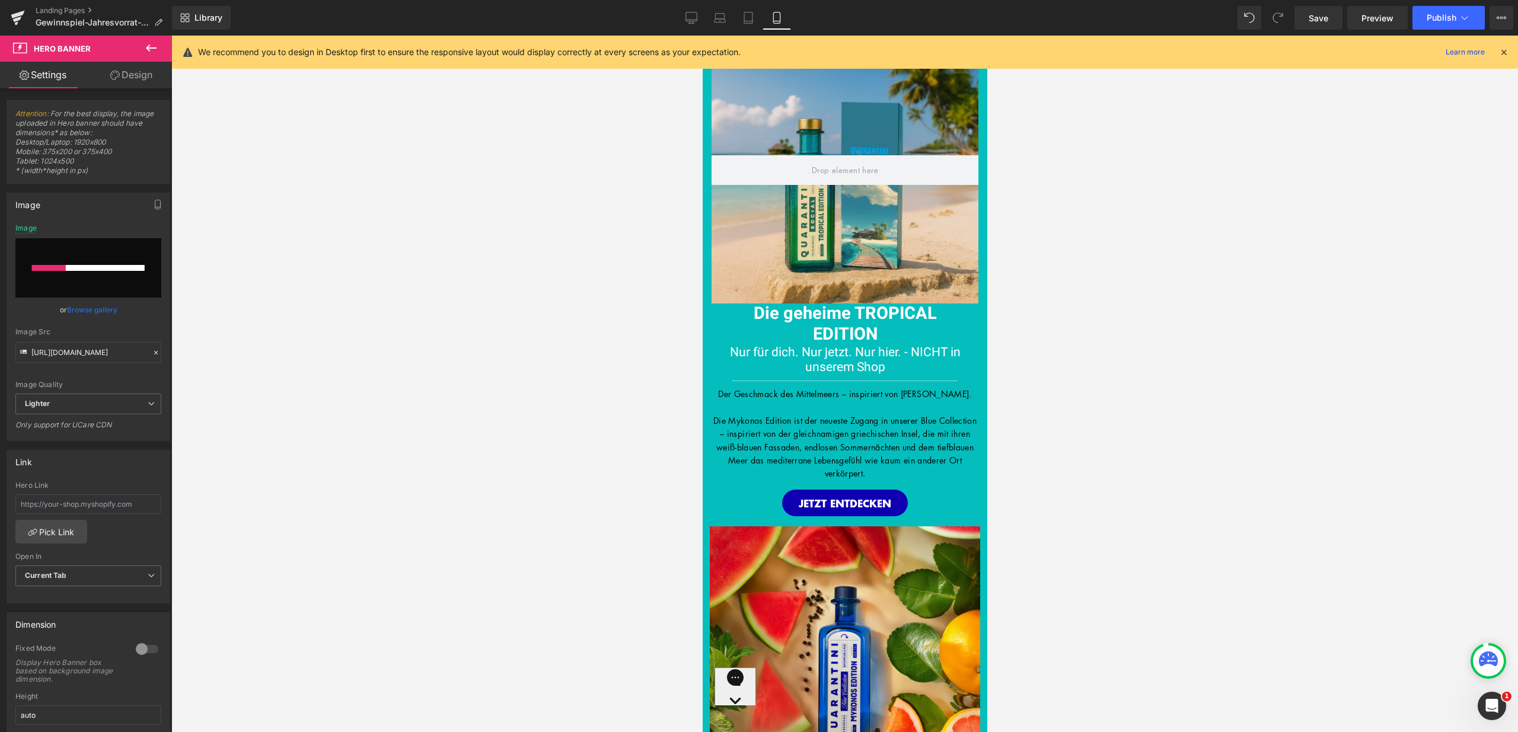
click at [1505, 56] on icon at bounding box center [1503, 52] width 11 height 11
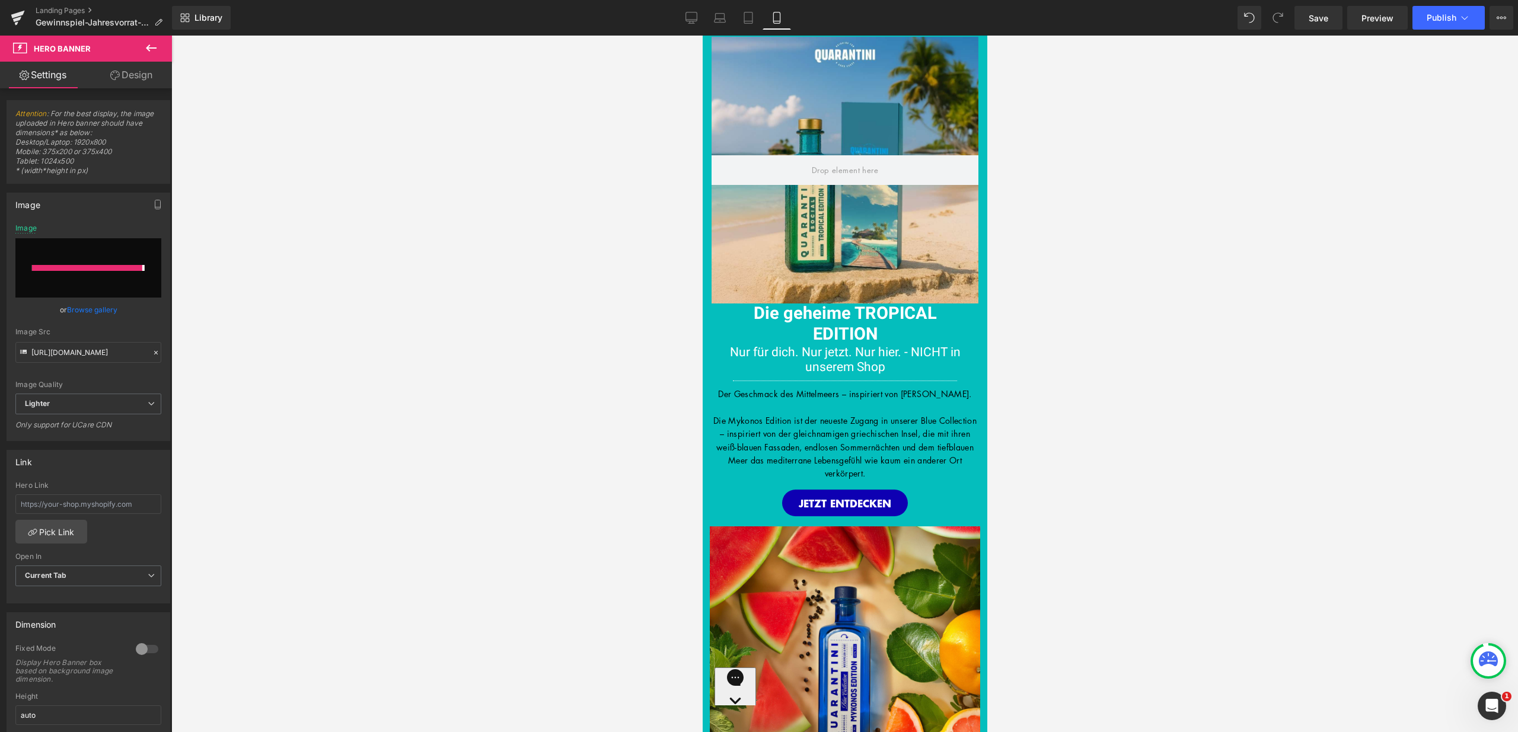
type input "https://ucarecdn.com/ba01bb3f-b81d-4d66-8c60-149df733d944/-/format/auto/-/previ…"
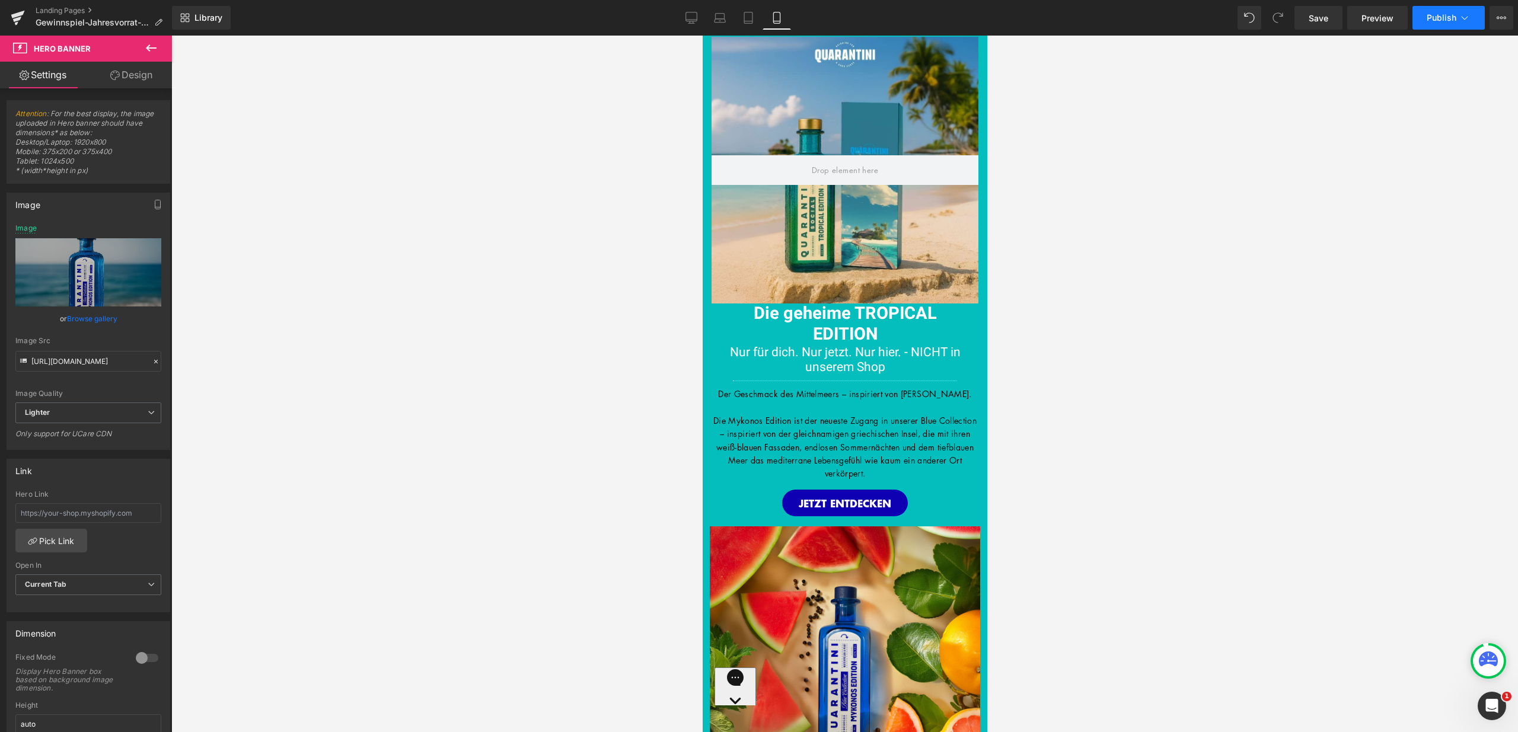
click at [1452, 21] on span "Publish" at bounding box center [1442, 17] width 30 height 9
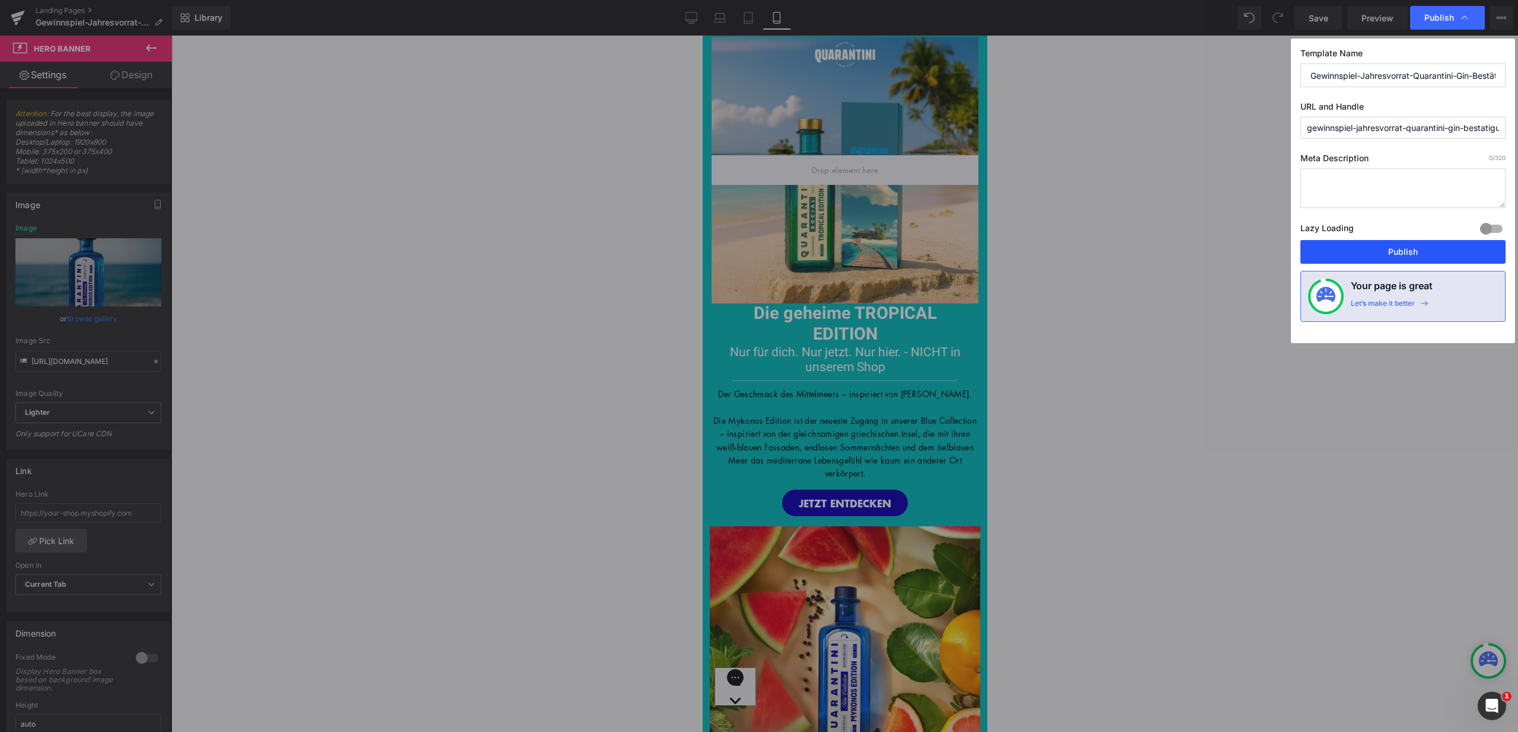
click at [1415, 248] on button "Publish" at bounding box center [1402, 252] width 205 height 24
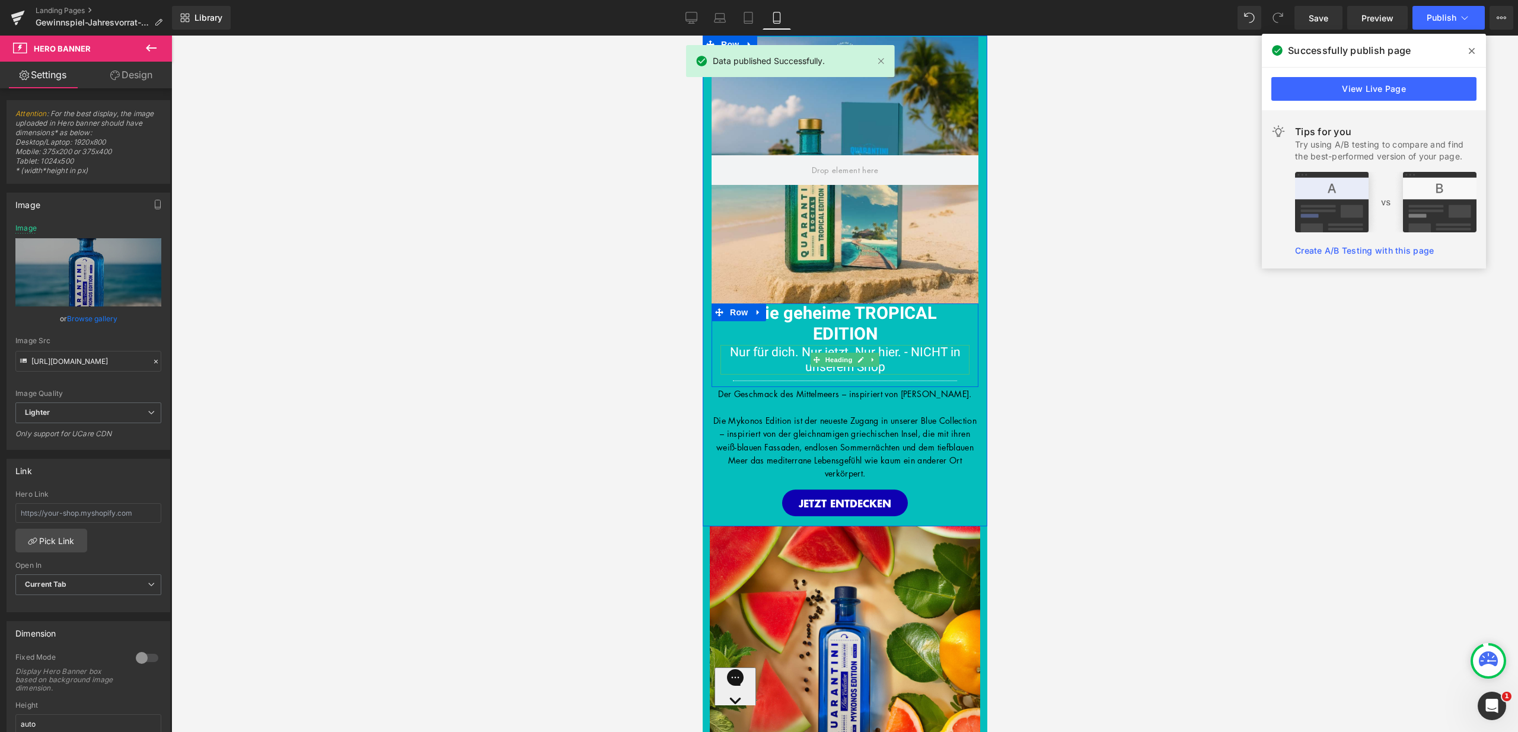
click at [913, 369] on h1 "Nur für dich. Nur jetzt. Nur hier. - NICHT in unserem Shop" at bounding box center [844, 360] width 249 height 30
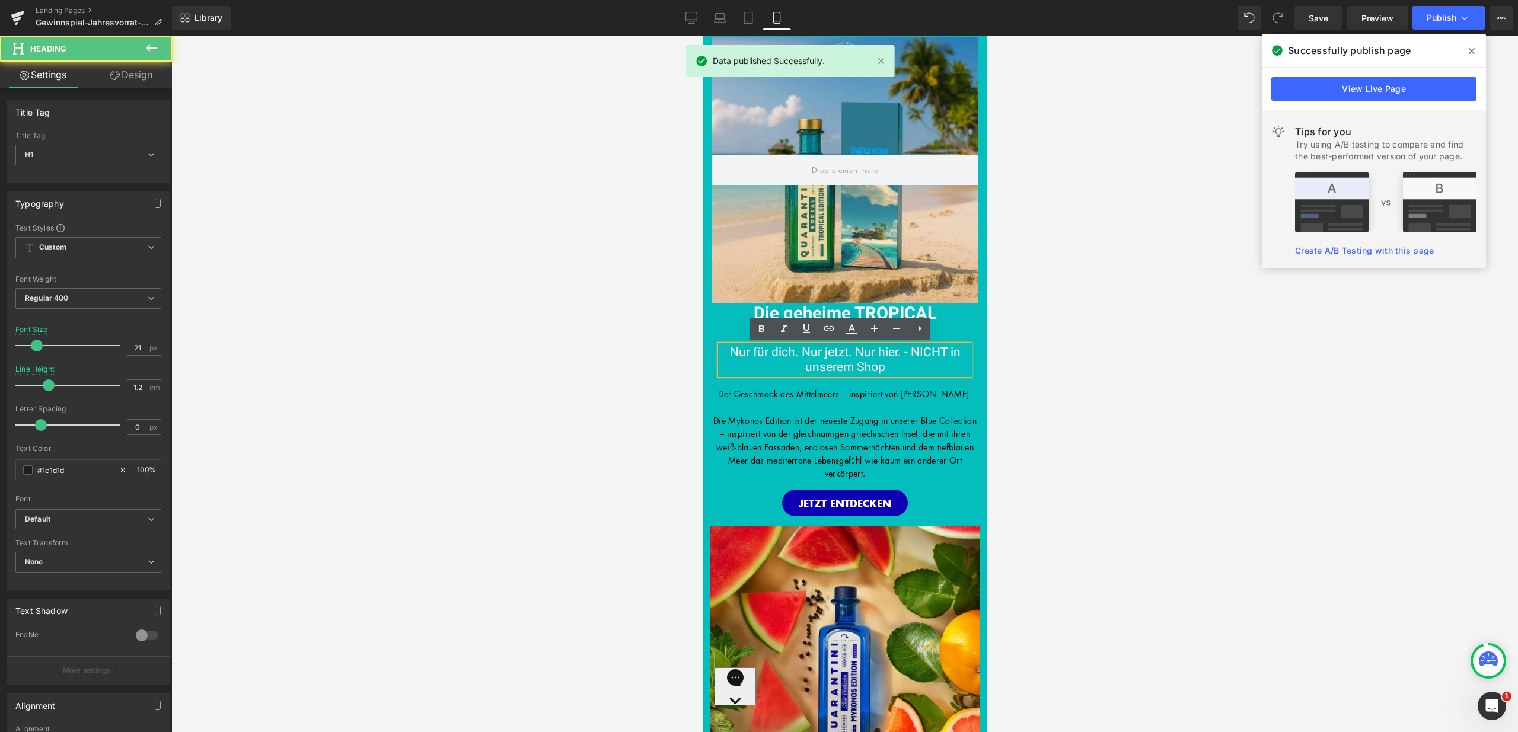
click at [898, 370] on h1 "Nur für dich. Nur jetzt. Nur hier. - NICHT in unserem Shop" at bounding box center [844, 360] width 249 height 30
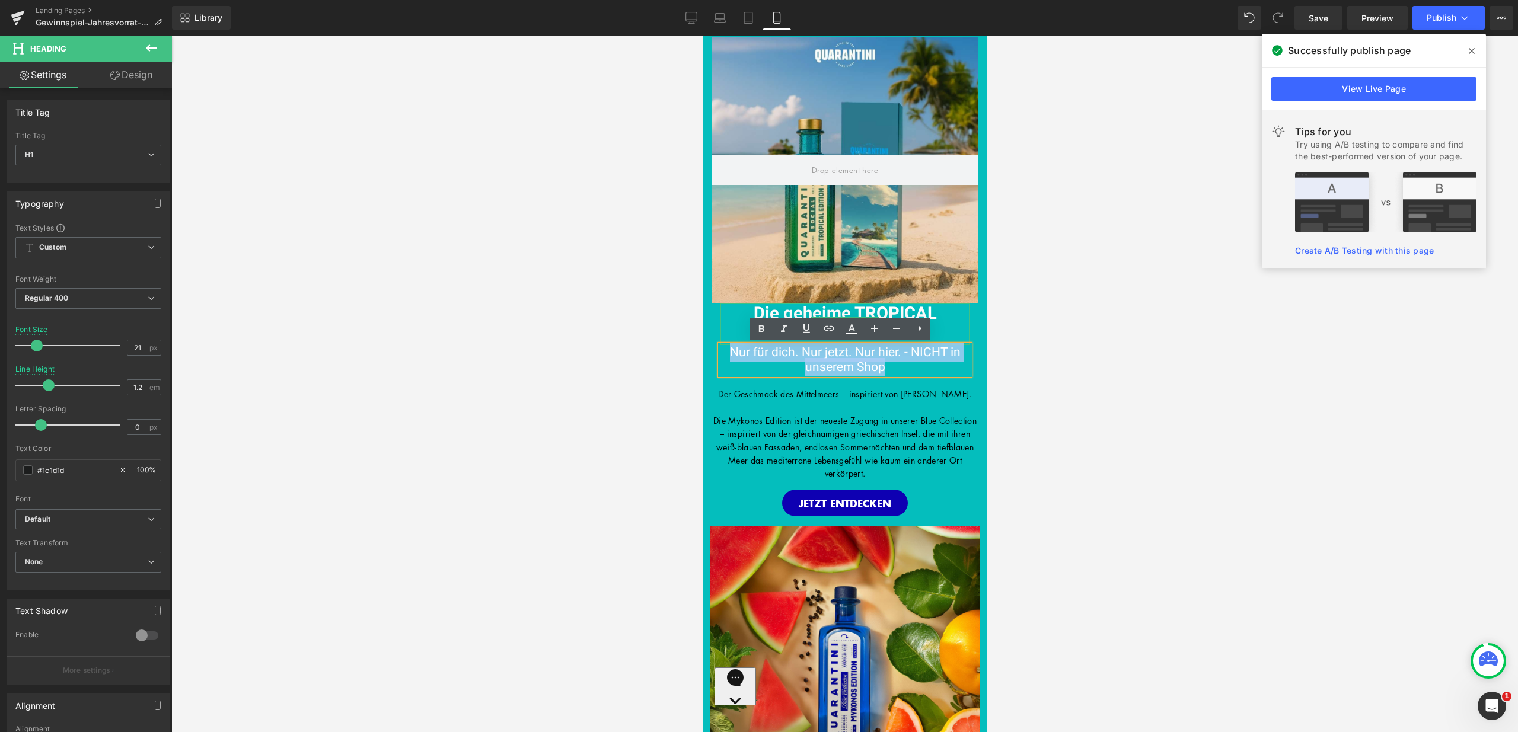
drag, startPoint x: 894, startPoint y: 369, endPoint x: 756, endPoint y: 310, distance: 149.8
click at [756, 310] on div "Die geheime TROPICAL EDITION Heading Nur für dich. Nur jetzt. Nur hier. - NICHT…" at bounding box center [844, 346] width 267 height 84
click at [776, 310] on span "Die geheime TROPICAL EDITION" at bounding box center [844, 324] width 183 height 46
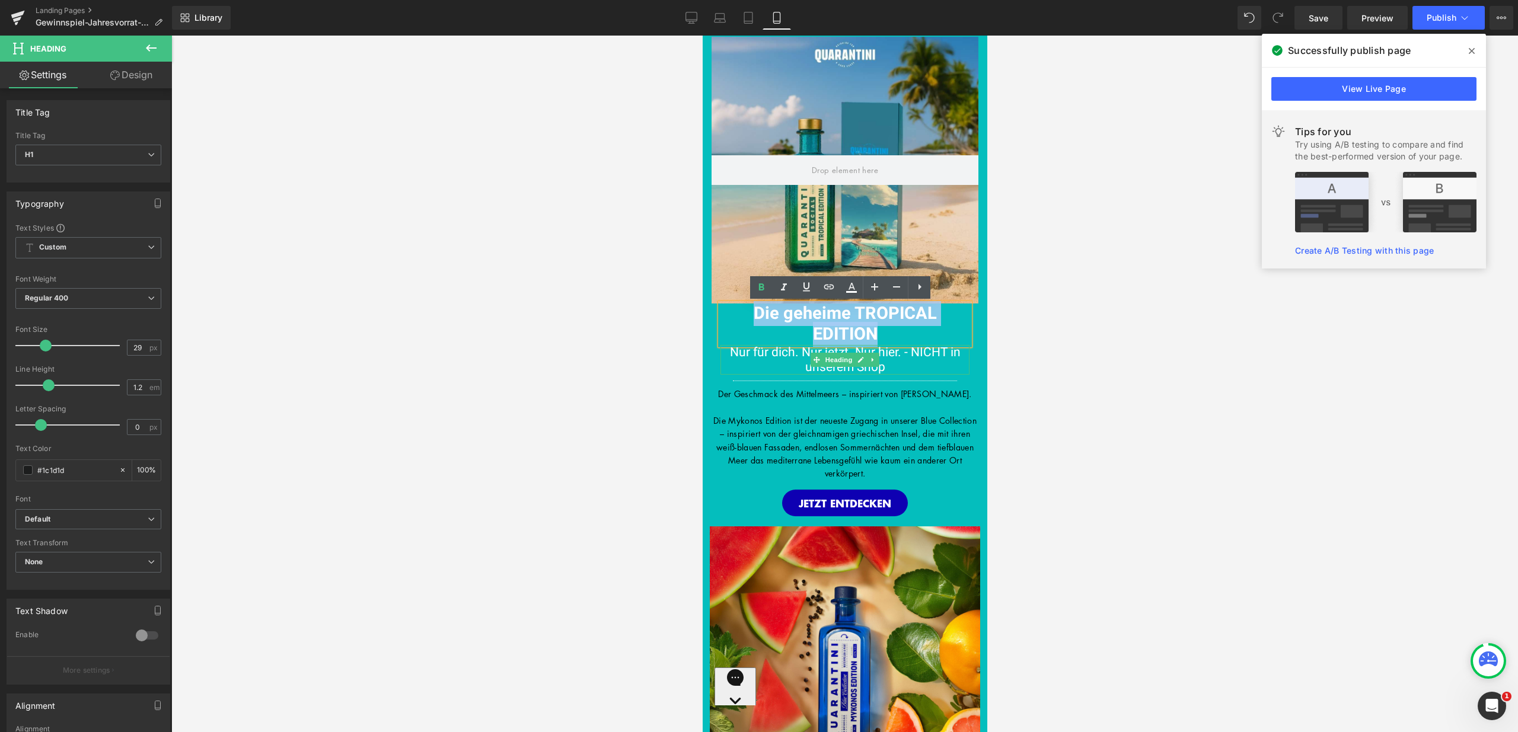
drag, startPoint x: 749, startPoint y: 313, endPoint x: 893, endPoint y: 365, distance: 152.5
click at [893, 365] on div "Die geheime TROPICAL EDITION Heading Nur für dich. Nur jetzt. Nur hier. - NICHT…" at bounding box center [844, 346] width 267 height 84
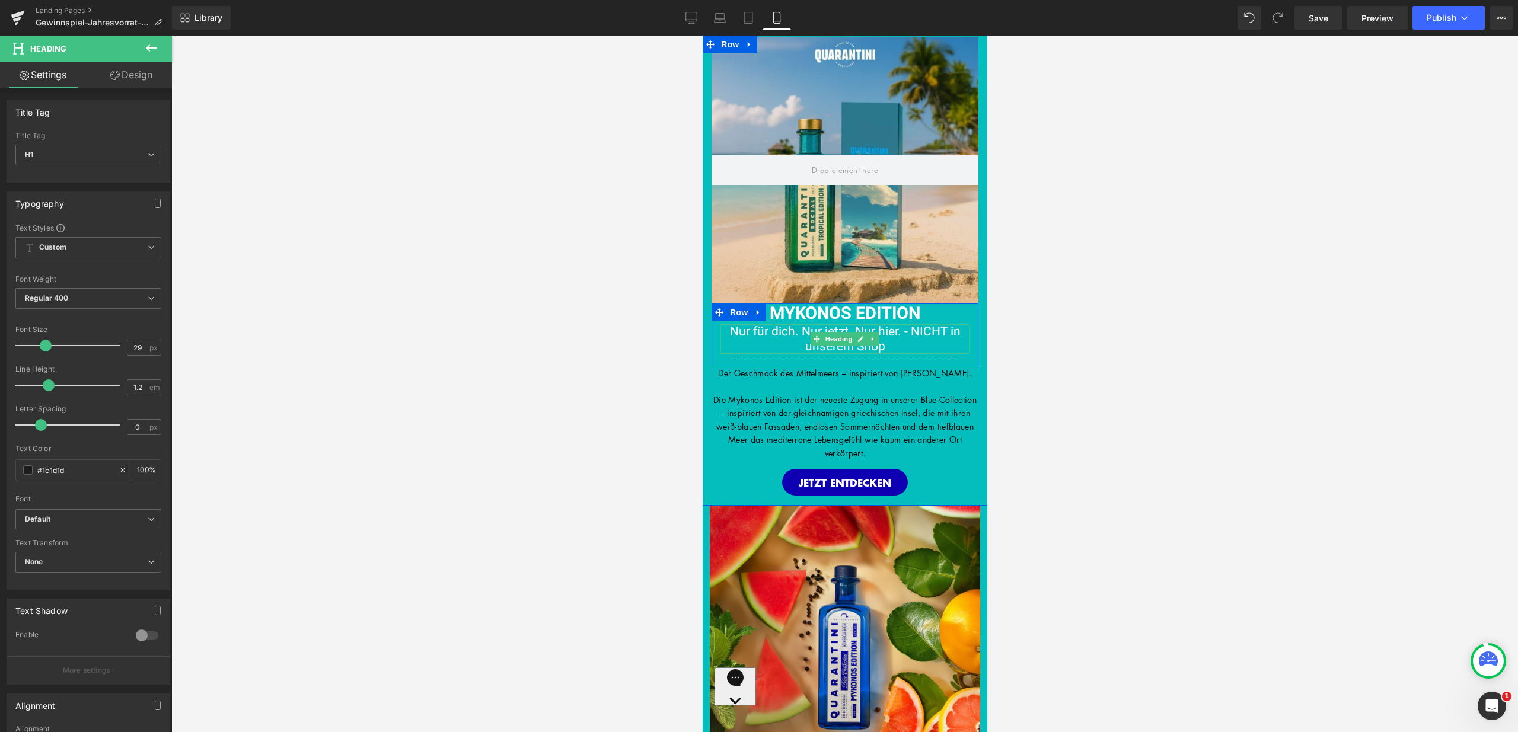
click at [910, 347] on h1 "Nur für dich. Nur jetzt. Nur hier. - NICHT in unserem Shop" at bounding box center [844, 339] width 249 height 30
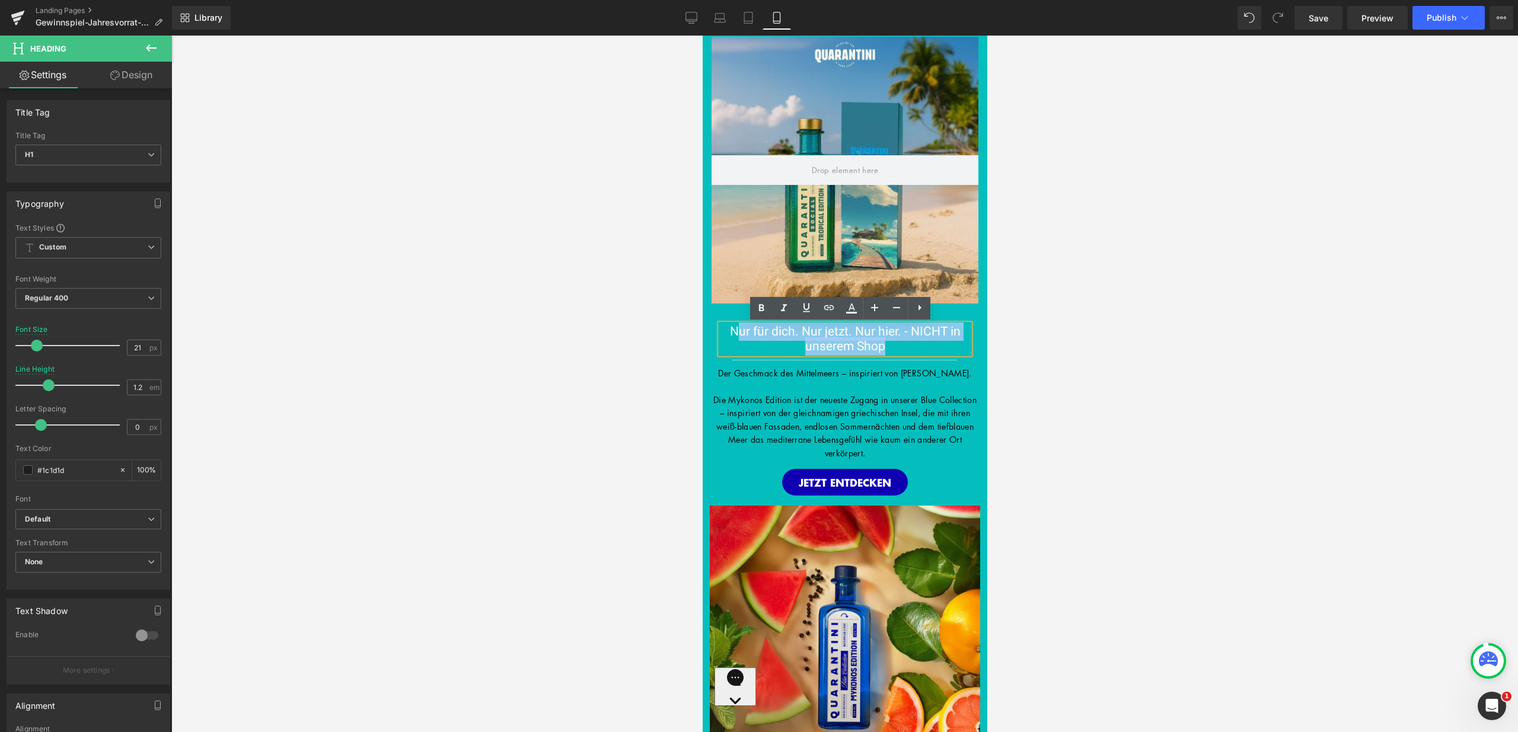
drag, startPoint x: 893, startPoint y: 346, endPoint x: 730, endPoint y: 330, distance: 163.2
click at [730, 330] on h1 "Nur für dich. Nur jetzt. Nur hier. - NICHT in unserem Shop" at bounding box center [844, 339] width 249 height 30
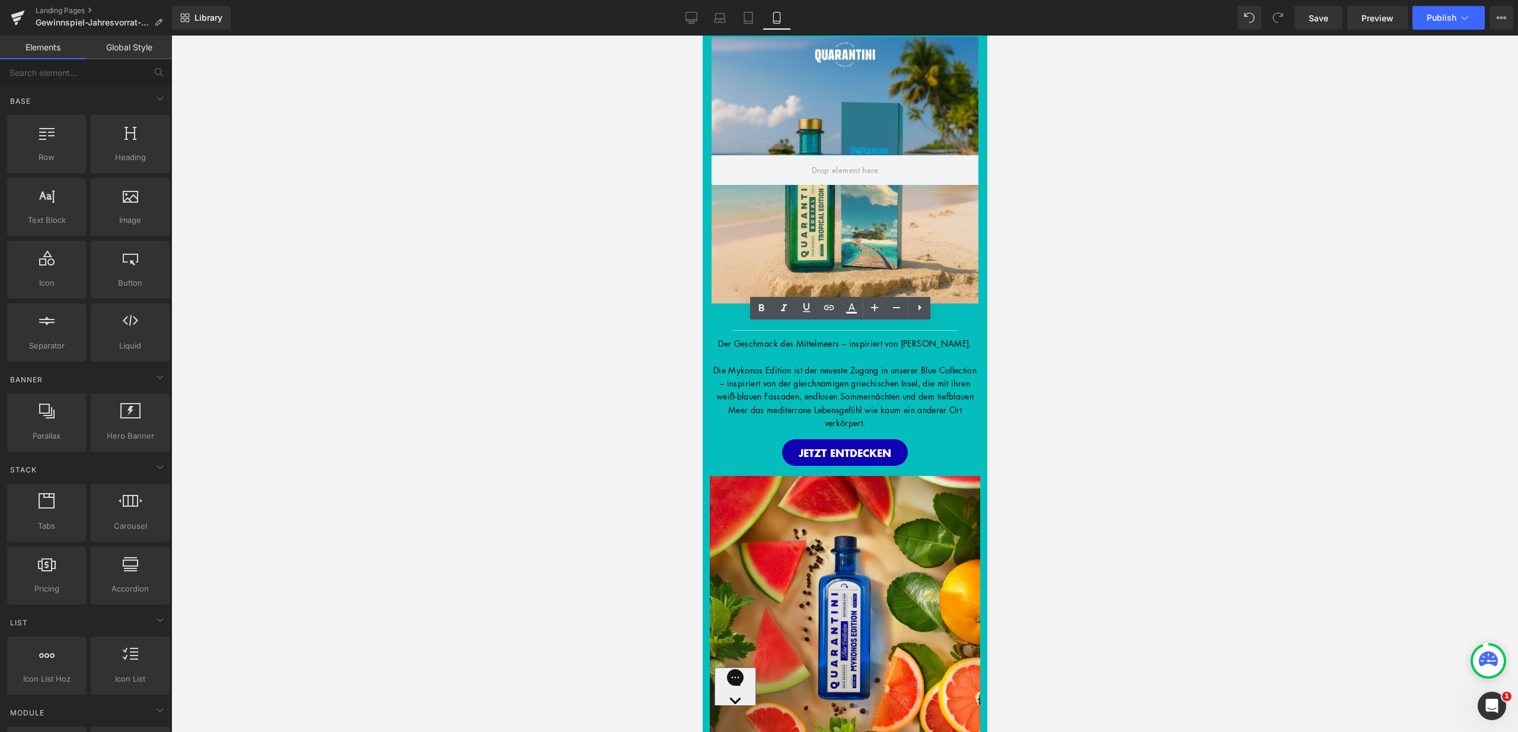
click at [1031, 398] on div at bounding box center [844, 384] width 1347 height 697
click at [895, 247] on div at bounding box center [844, 170] width 267 height 267
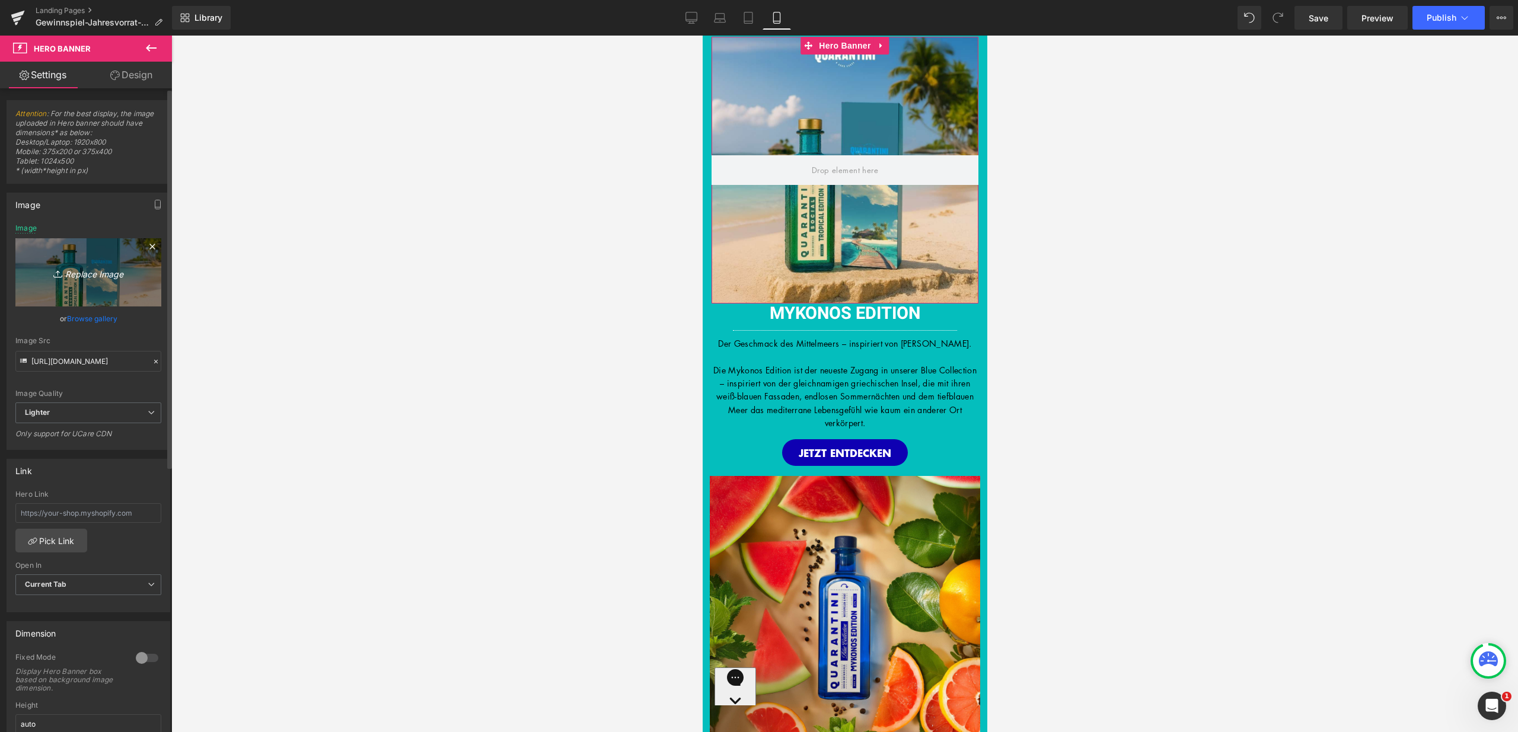
click at [84, 283] on link "Replace Image" at bounding box center [88, 272] width 146 height 68
type input "C:\fakepath\24.jpg"
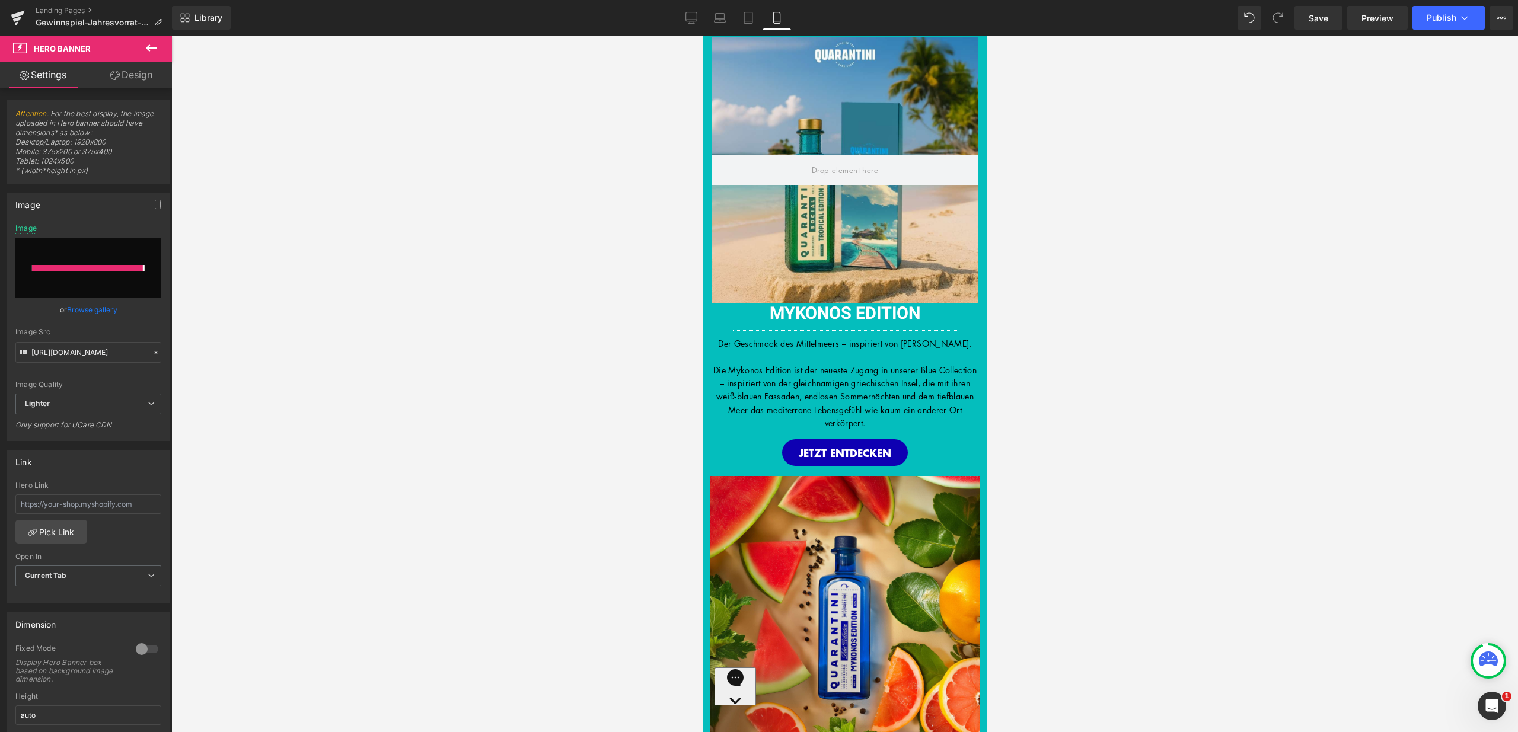
type input "https://ucarecdn.com/fba8a853-431d-4a24-9be8-82f892595c3f/-/format/auto/-/previ…"
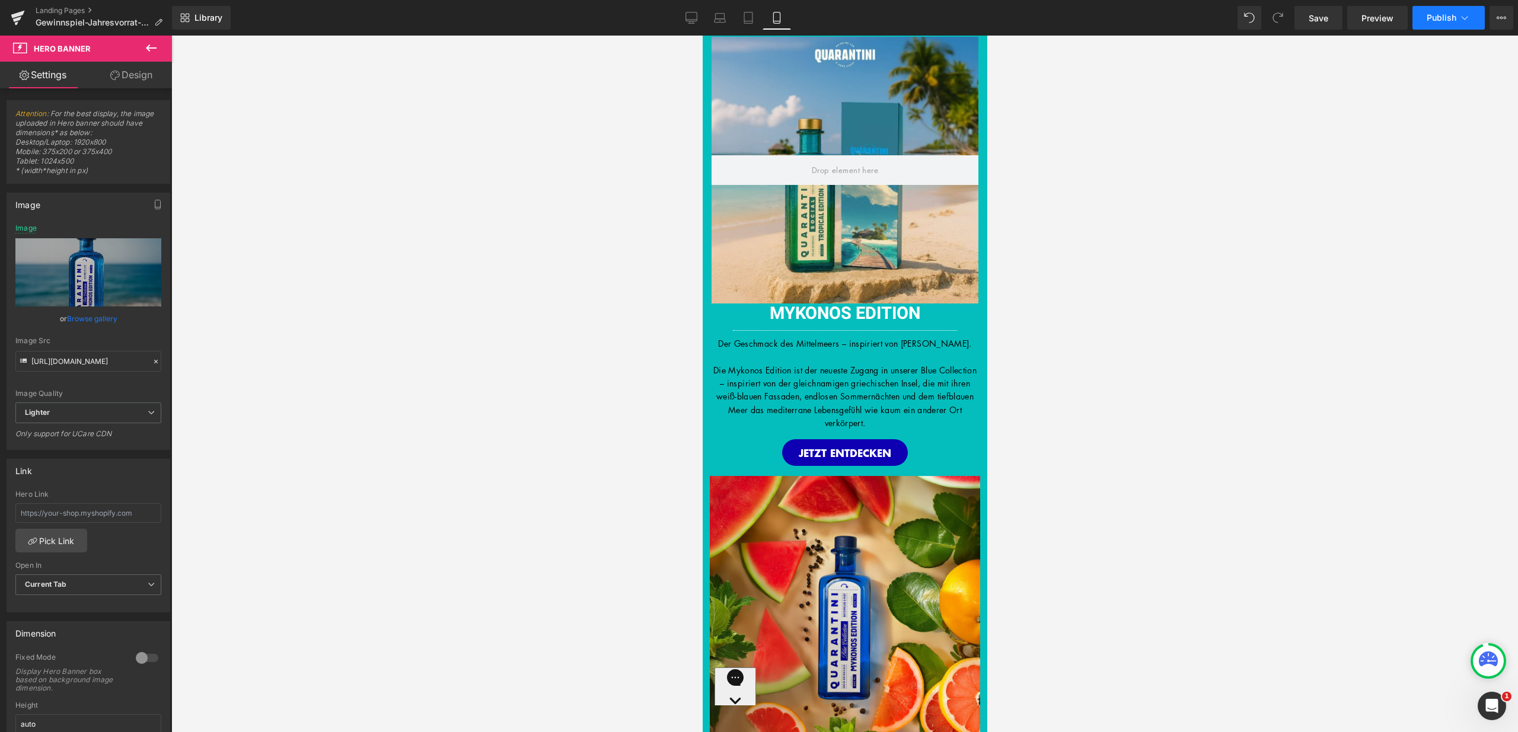
click at [1437, 21] on span "Publish" at bounding box center [1442, 17] width 30 height 9
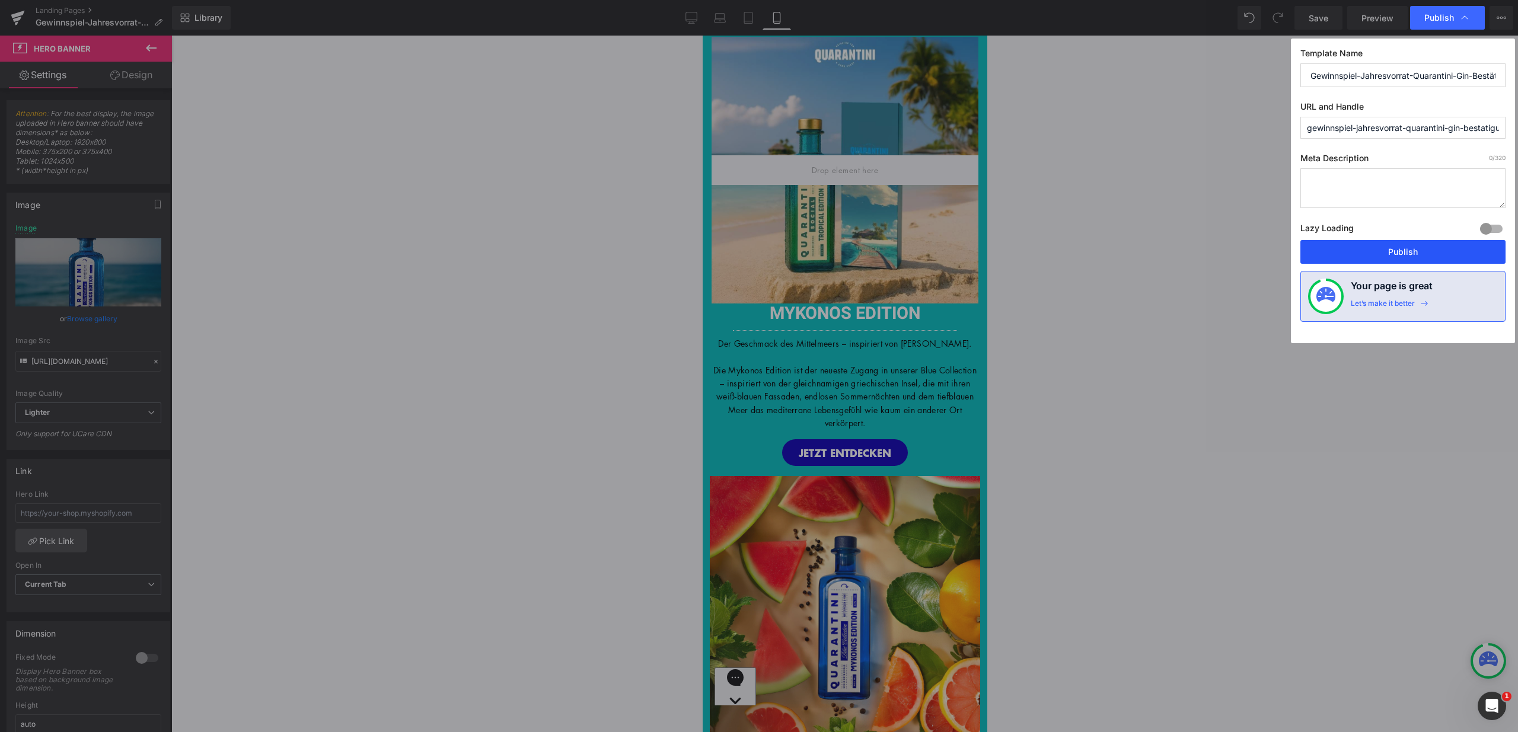
click at [1402, 252] on button "Publish" at bounding box center [1402, 252] width 205 height 24
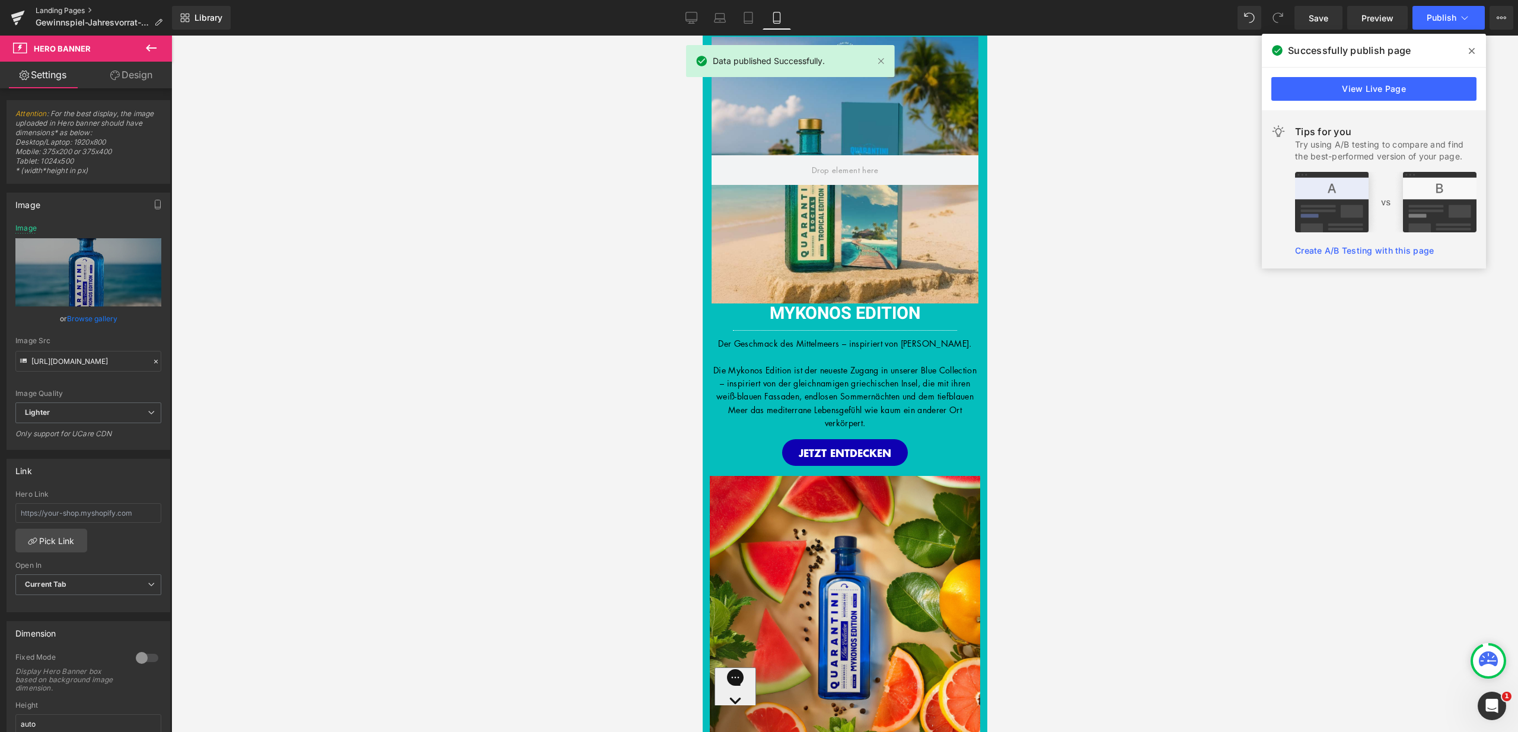
click at [73, 11] on link "Landing Pages" at bounding box center [104, 10] width 136 height 9
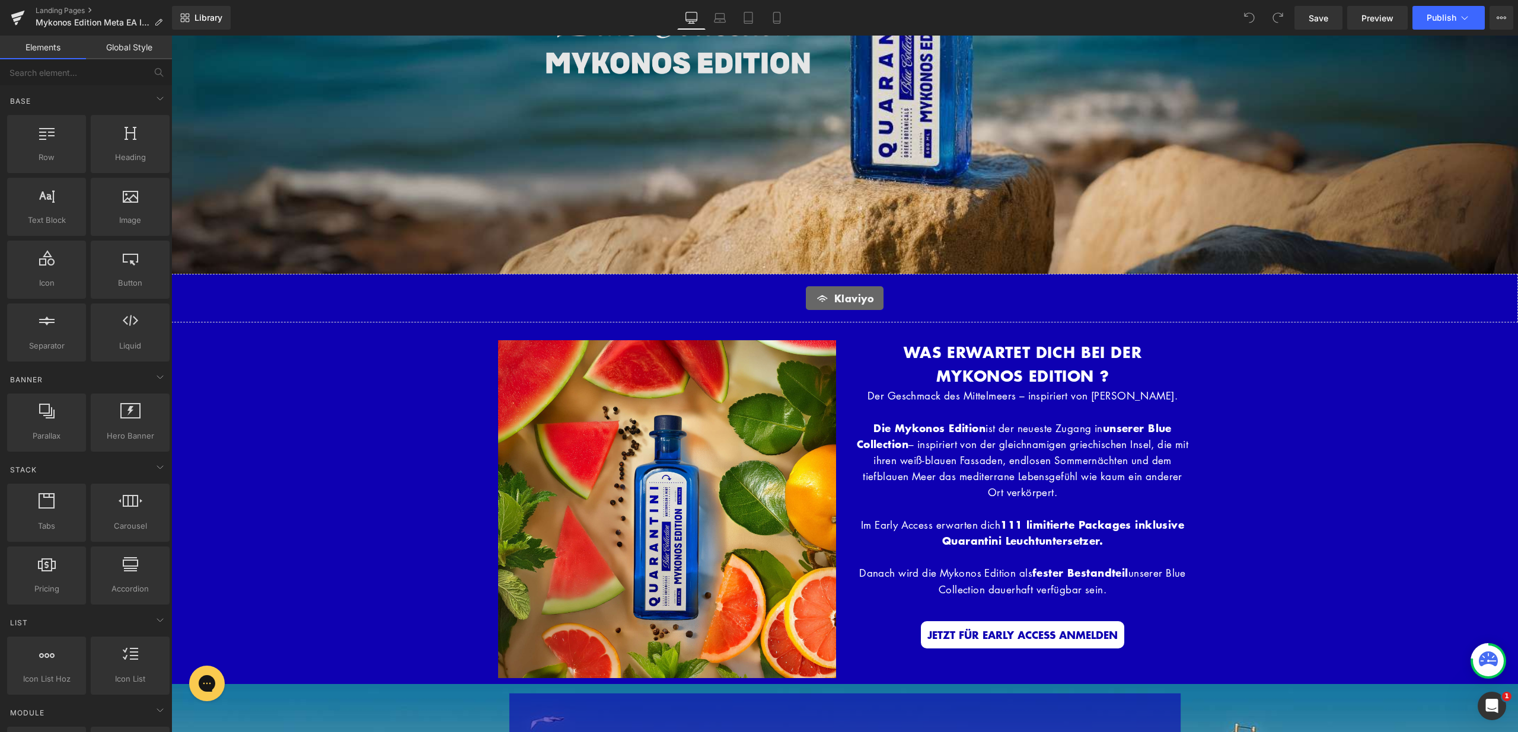
scroll to position [145, 0]
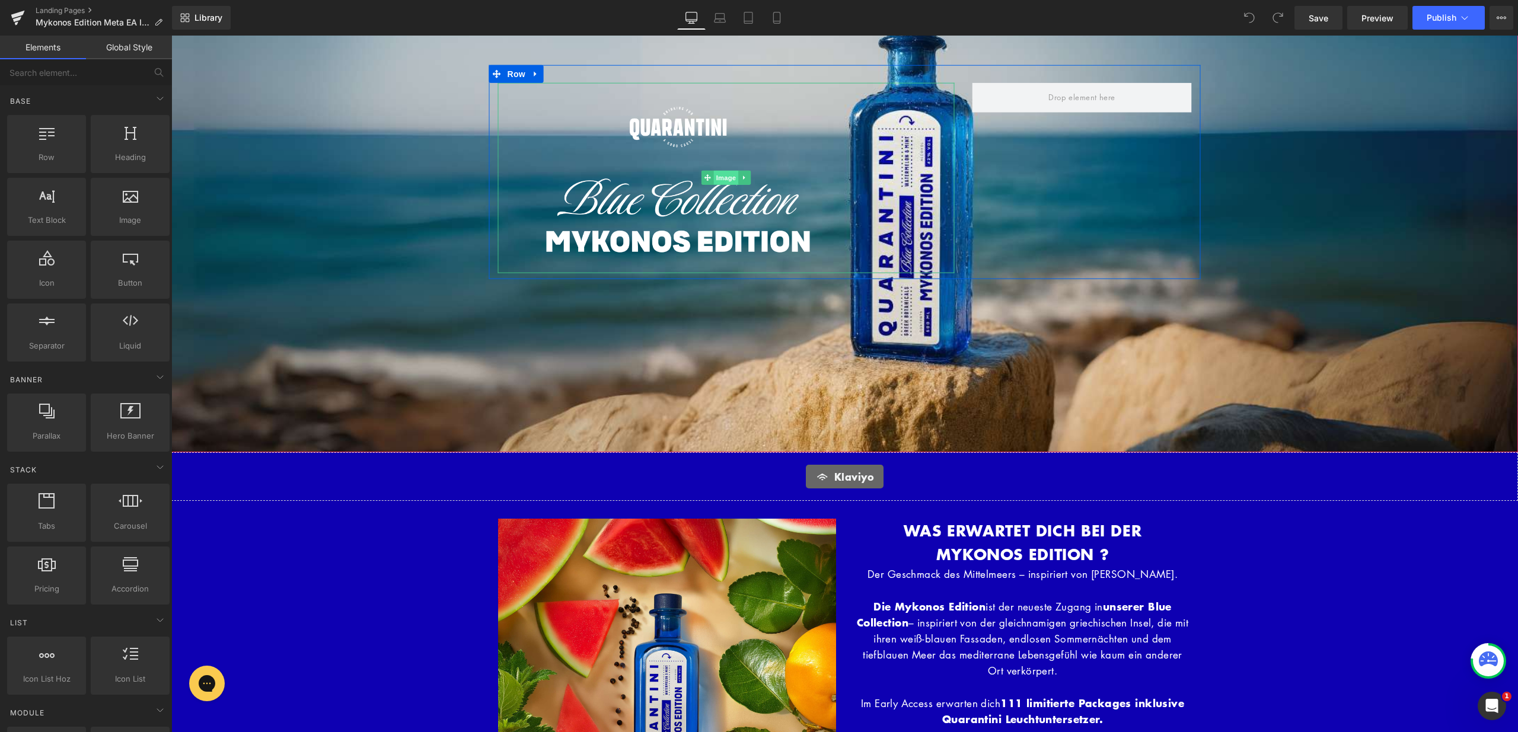
click at [724, 176] on span "Image" at bounding box center [726, 178] width 25 height 14
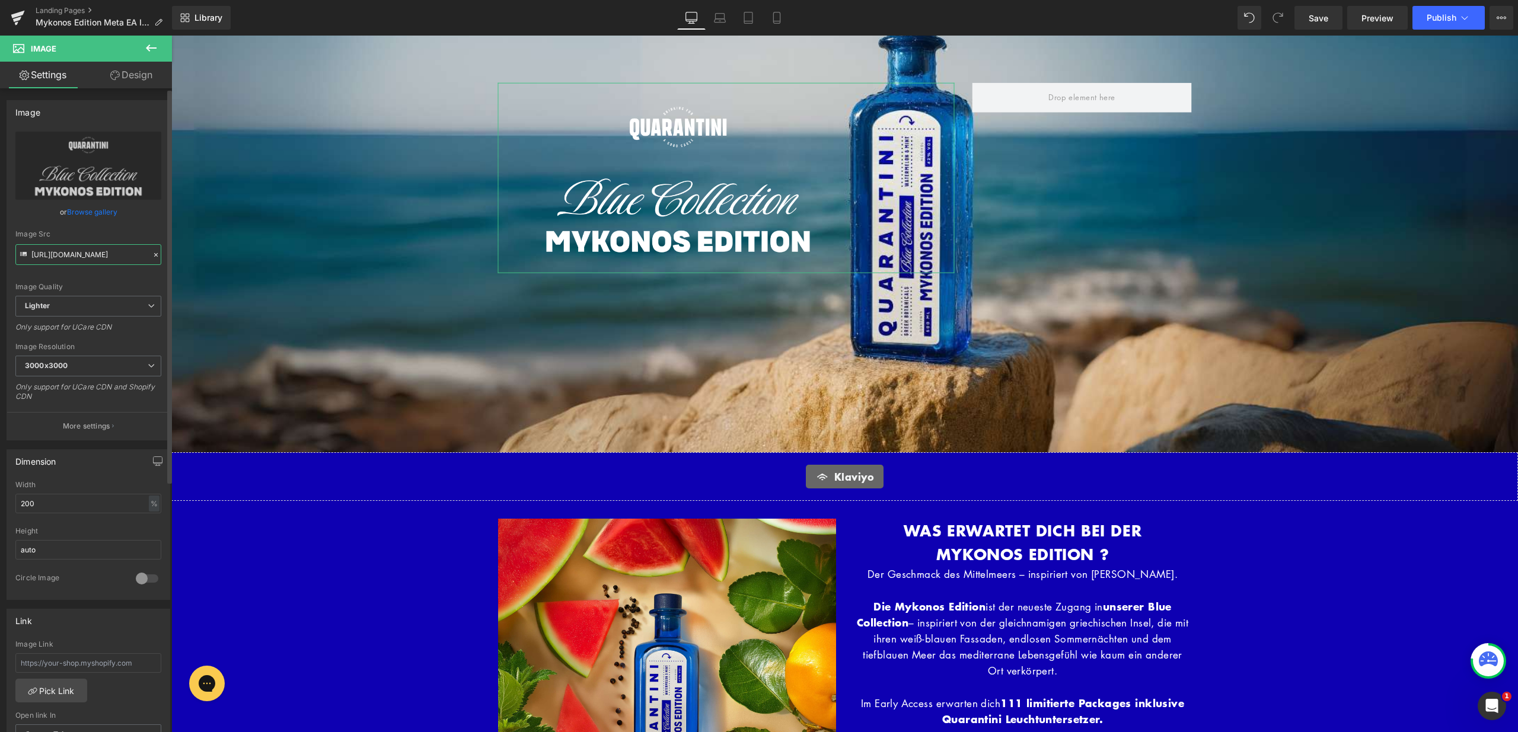
click at [95, 256] on input "[URL][DOMAIN_NAME]" at bounding box center [88, 254] width 146 height 21
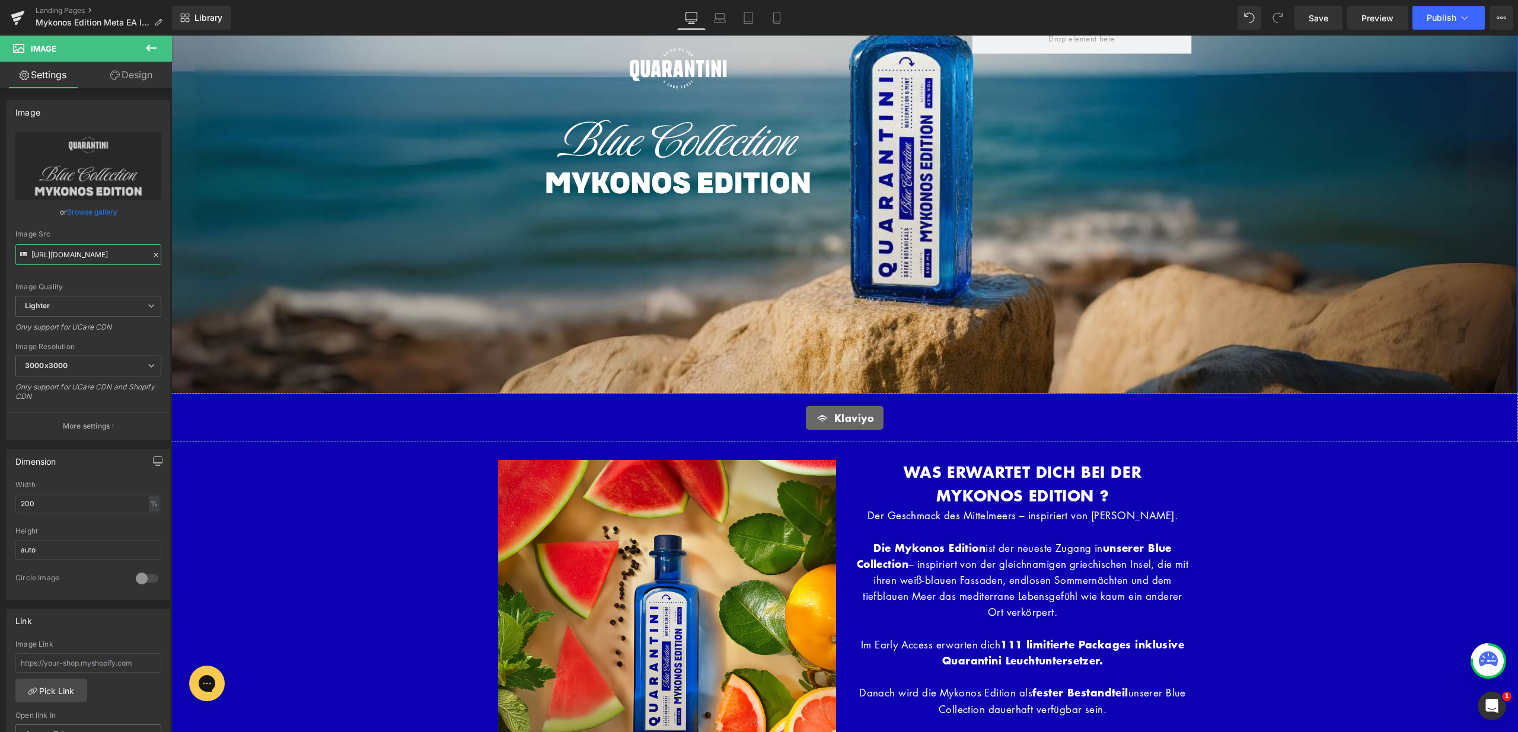
scroll to position [463, 0]
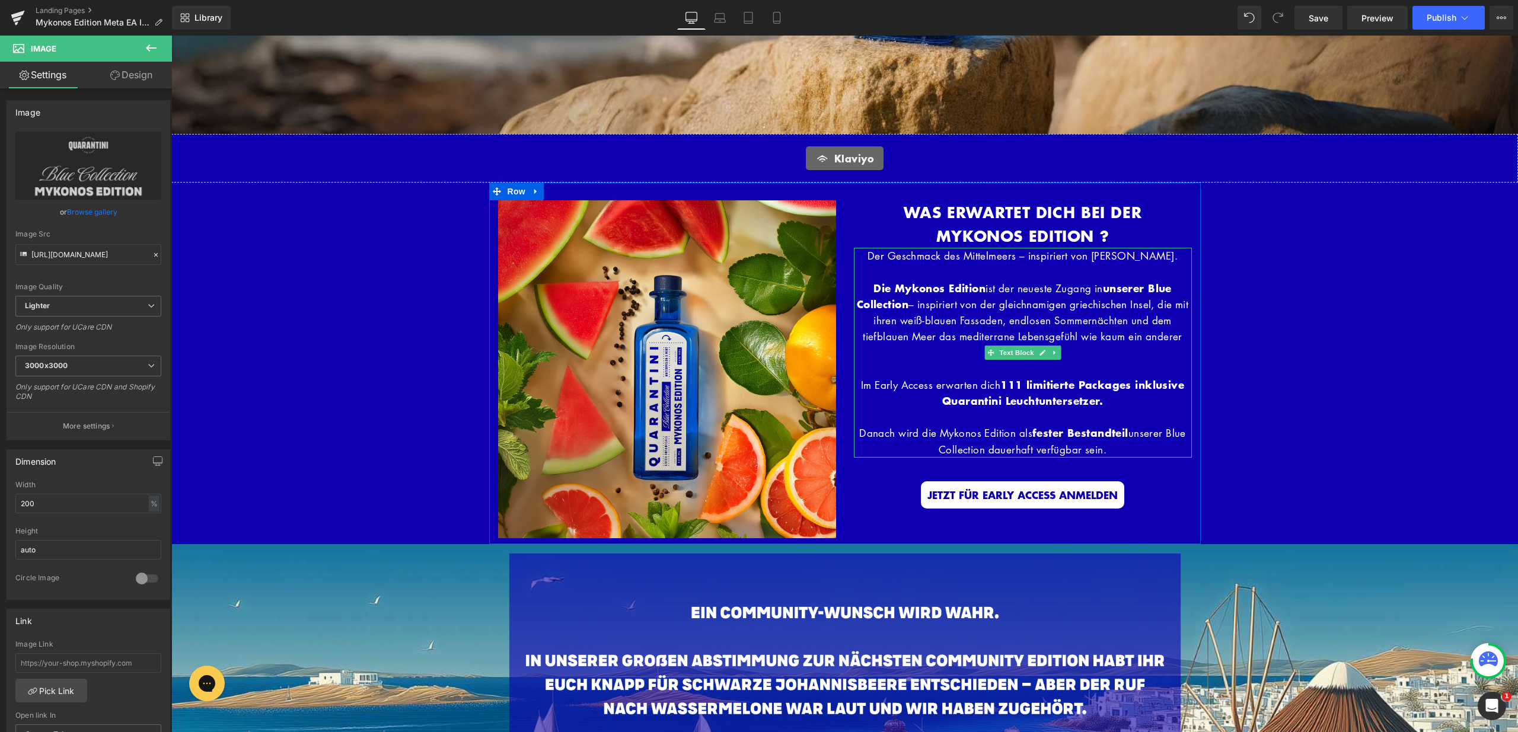
click at [924, 269] on p at bounding box center [1023, 272] width 338 height 16
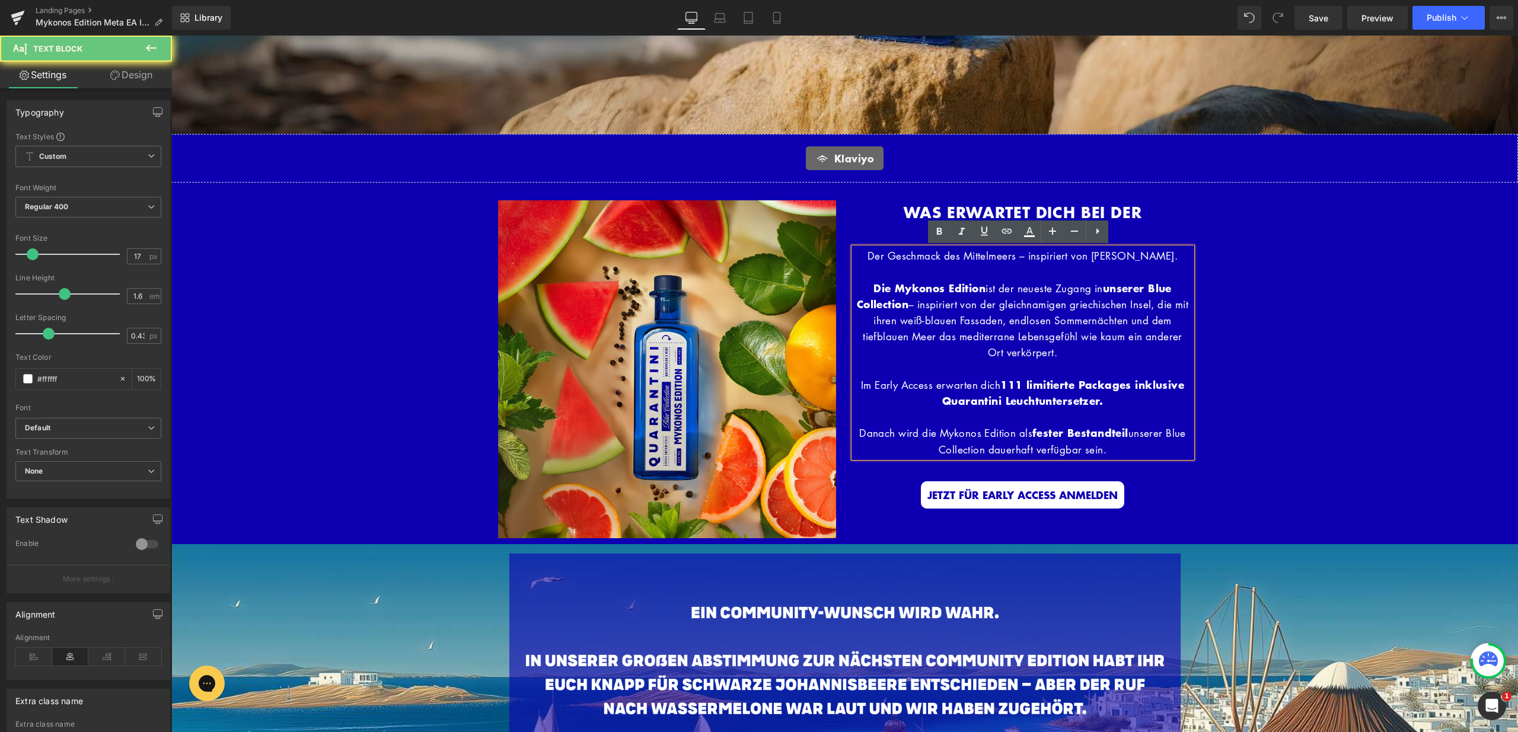
click at [893, 264] on p at bounding box center [1023, 272] width 338 height 16
drag, startPoint x: 876, startPoint y: 251, endPoint x: 1082, endPoint y: 348, distance: 228.1
click at [1082, 348] on div "Der Geschmack des Mittelmeers – inspiriert von [PERSON_NAME]. Die Mykonos Editi…" at bounding box center [1023, 352] width 338 height 209
copy div "Der Geschmack des Mittelmeers – inspiriert von [PERSON_NAME]. Die Mykonos Editi…"
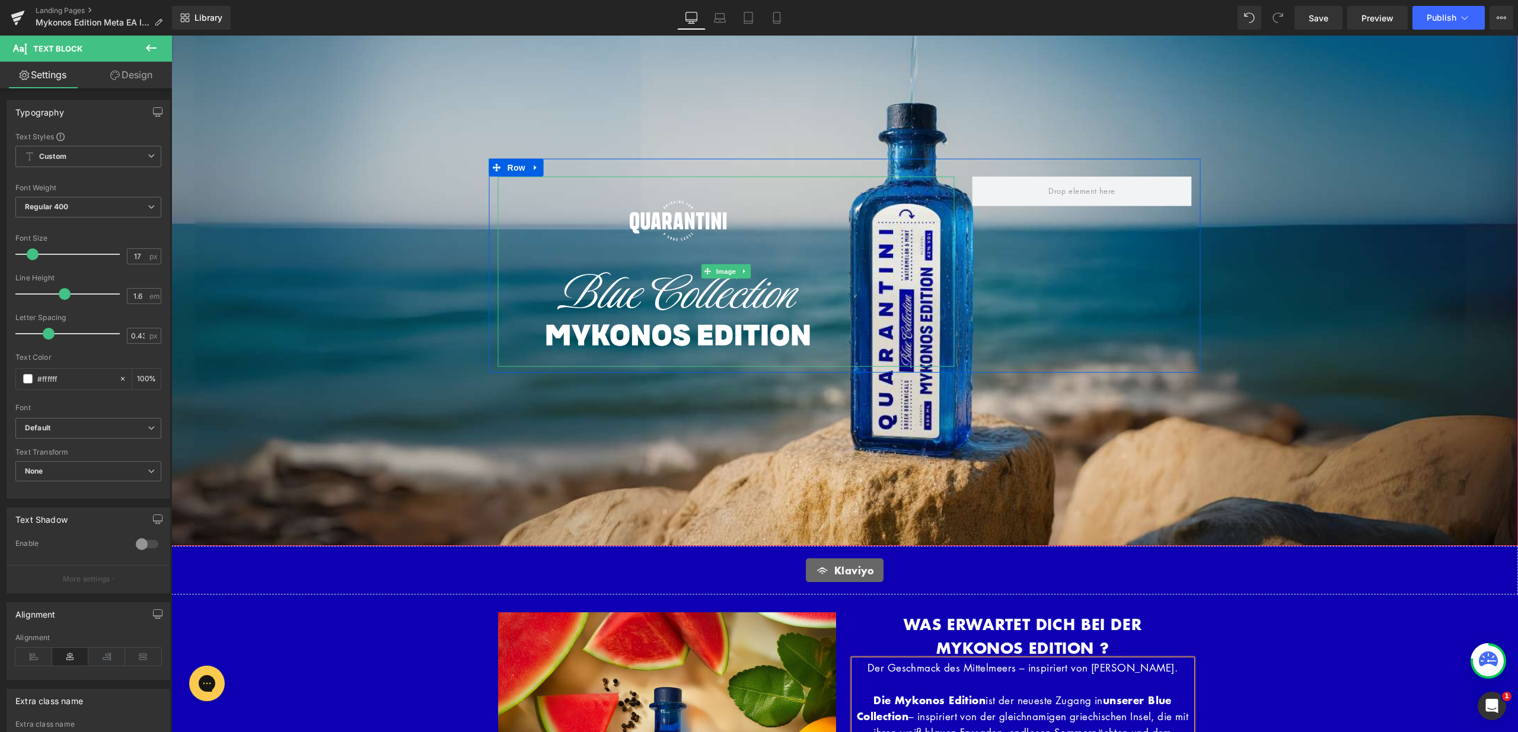
scroll to position [0, 0]
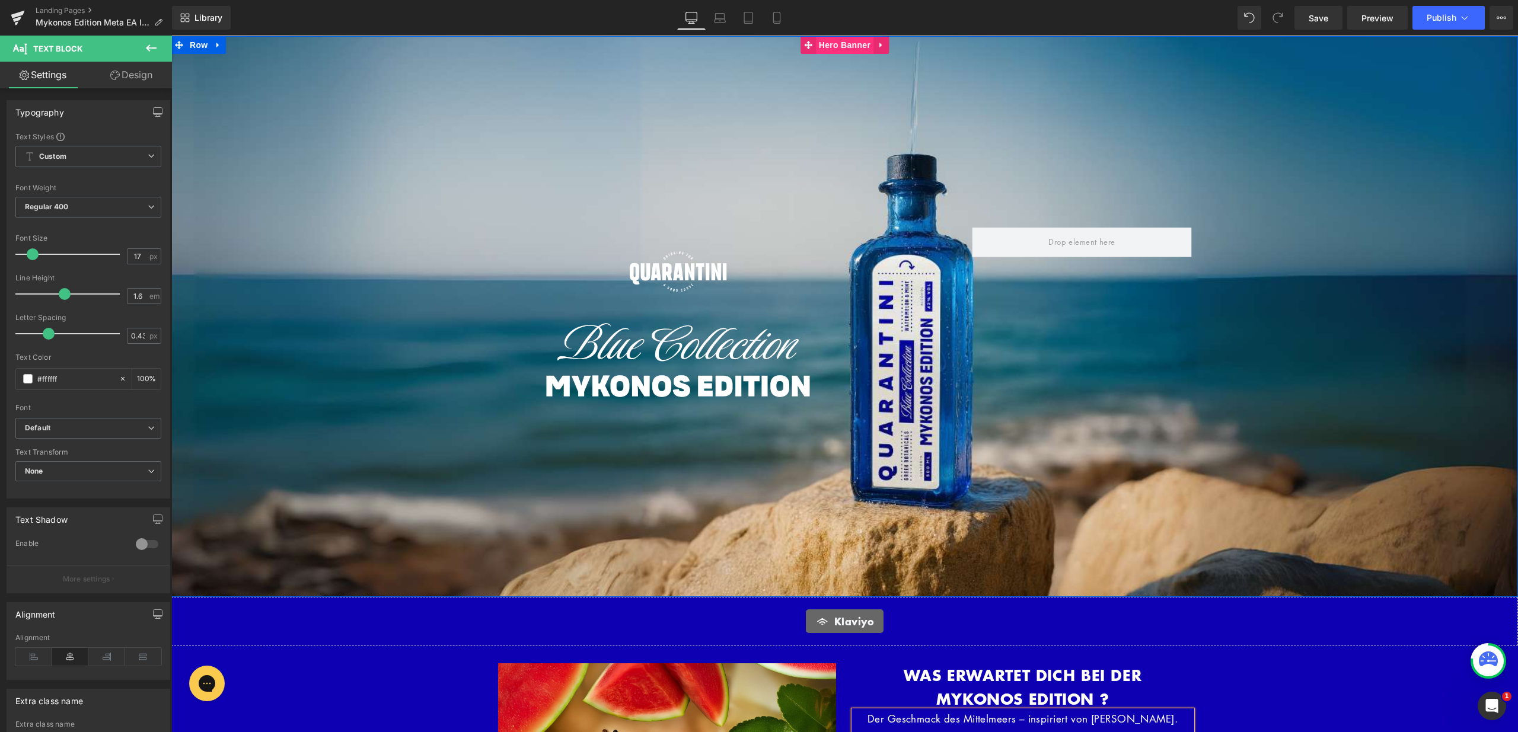
click at [846, 47] on span "Hero Banner" at bounding box center [845, 45] width 58 height 18
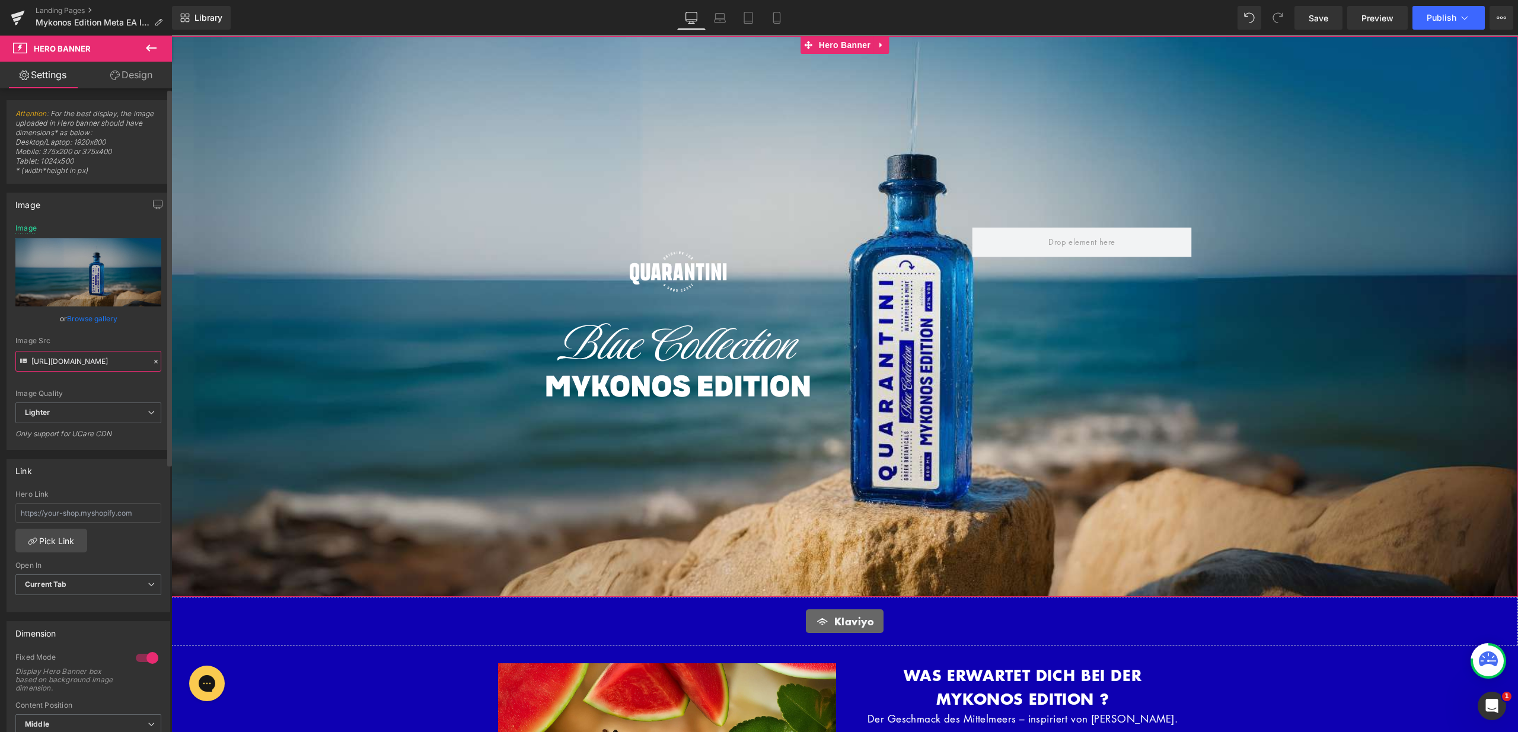
click at [88, 353] on input "[URL][DOMAIN_NAME]" at bounding box center [88, 361] width 146 height 21
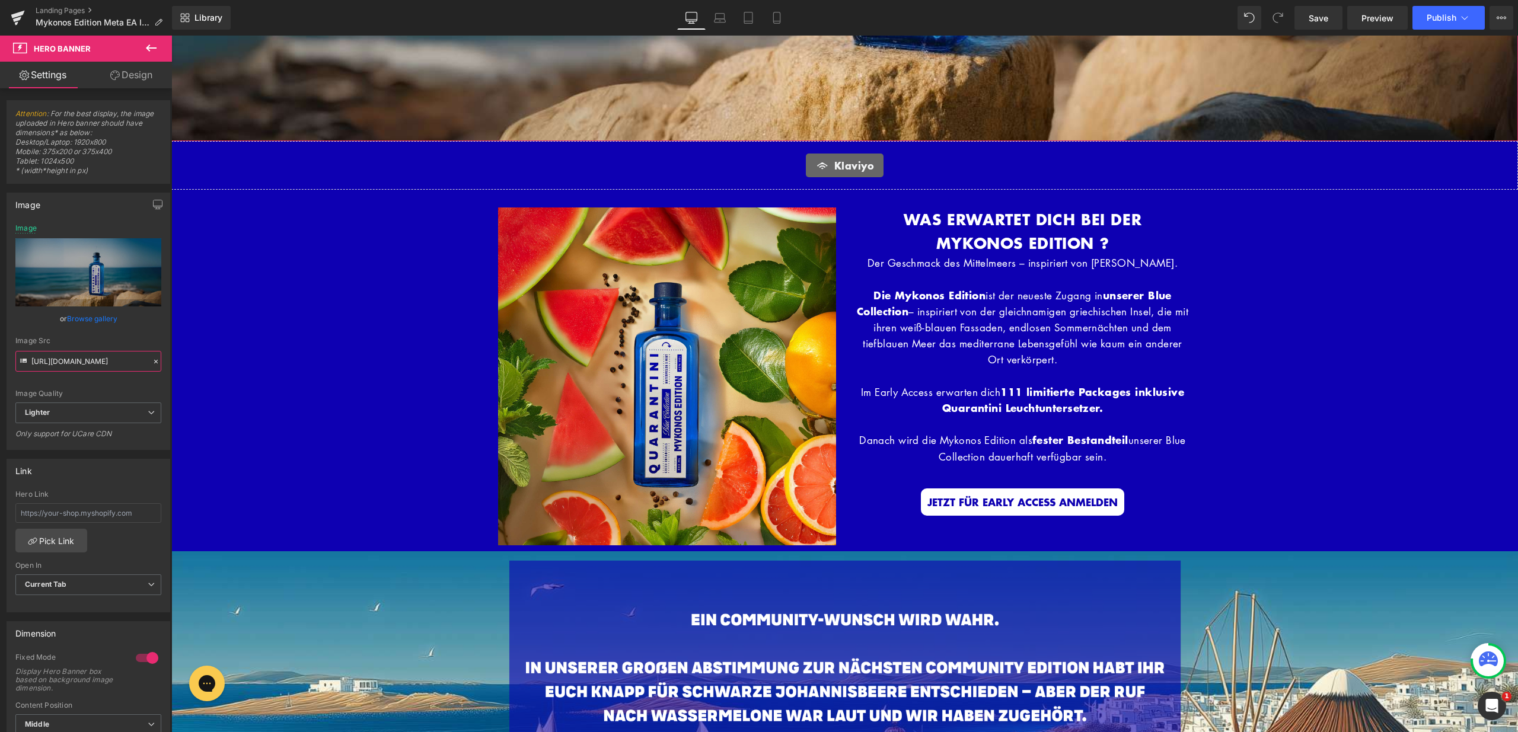
scroll to position [471, 0]
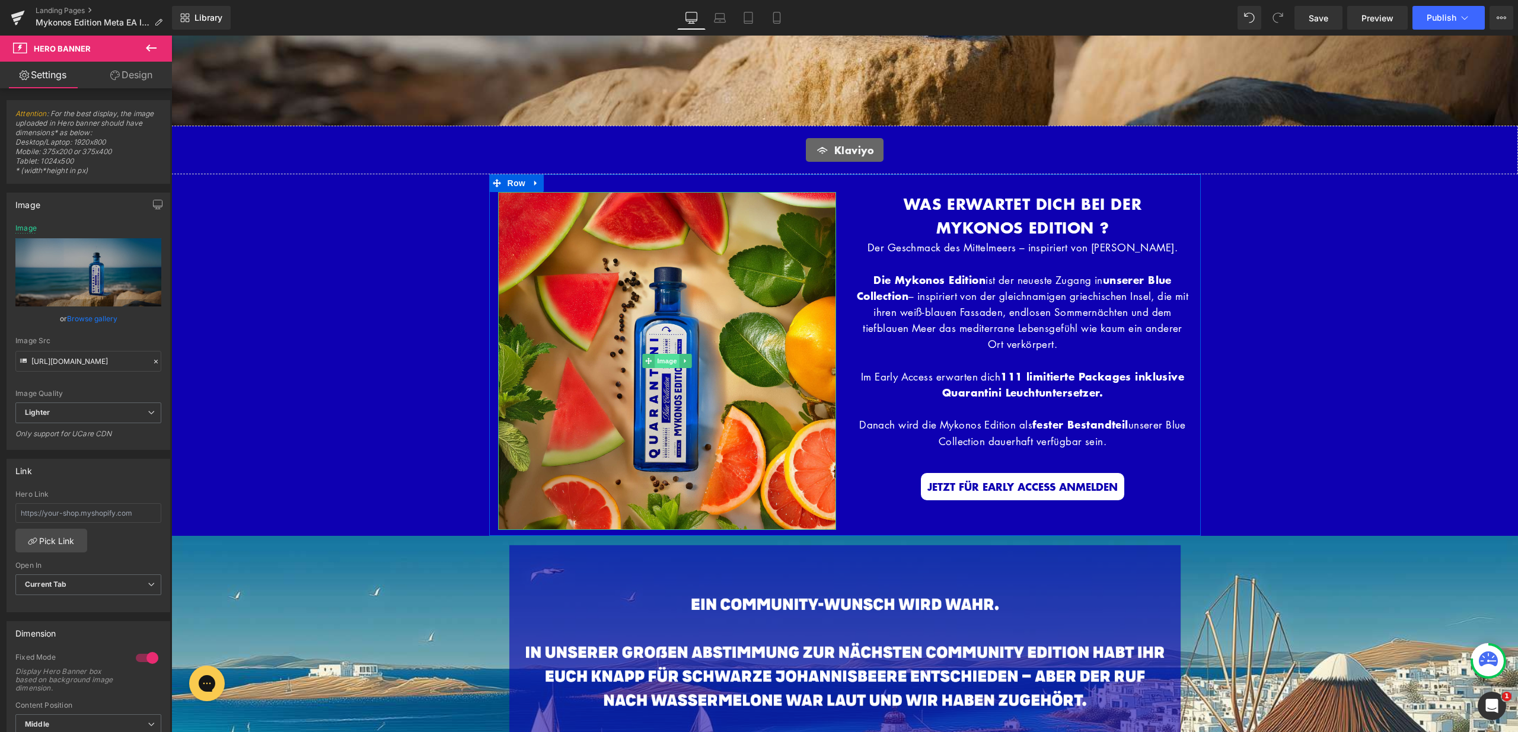
click at [664, 362] on span "Image" at bounding box center [667, 361] width 25 height 14
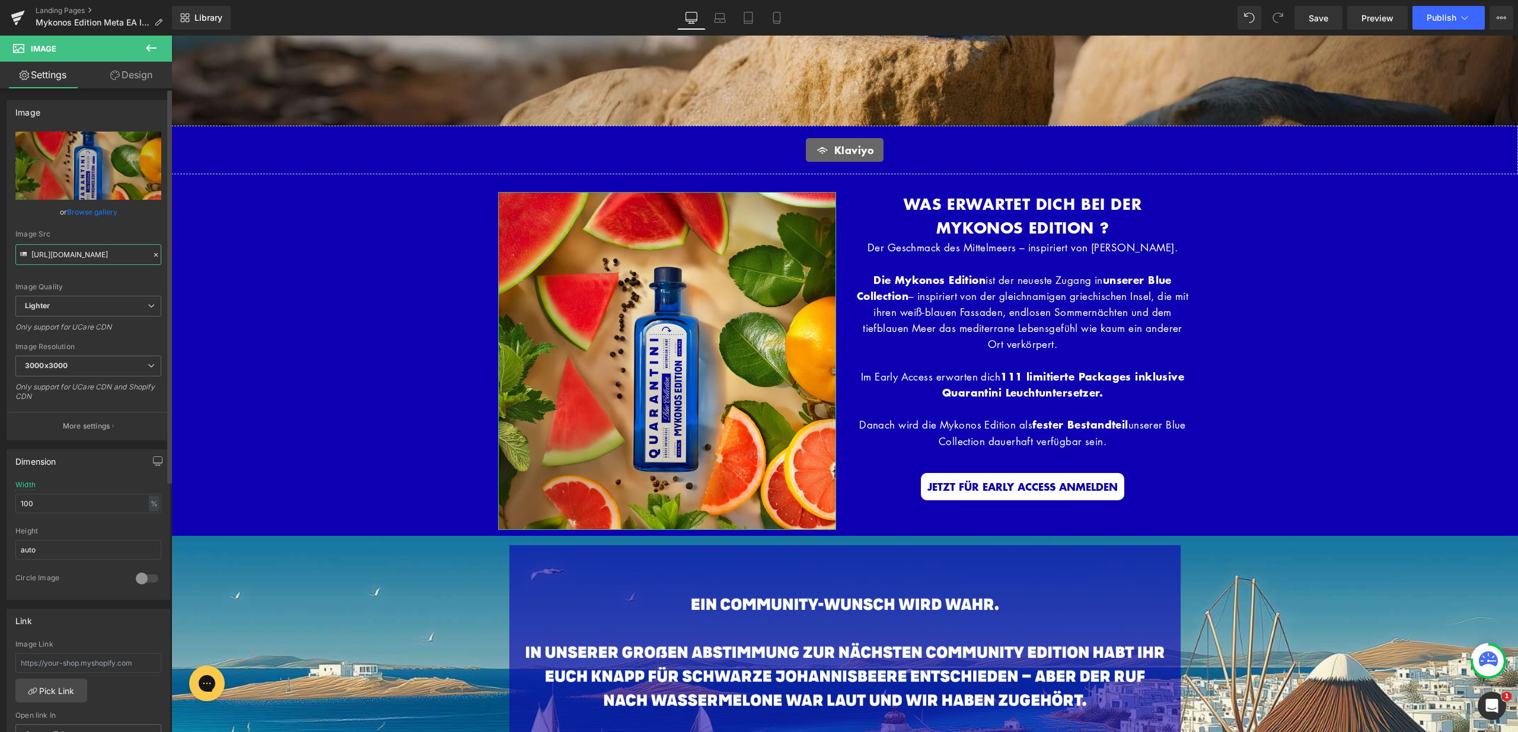
click at [94, 254] on input "[URL][DOMAIN_NAME]" at bounding box center [88, 254] width 146 height 21
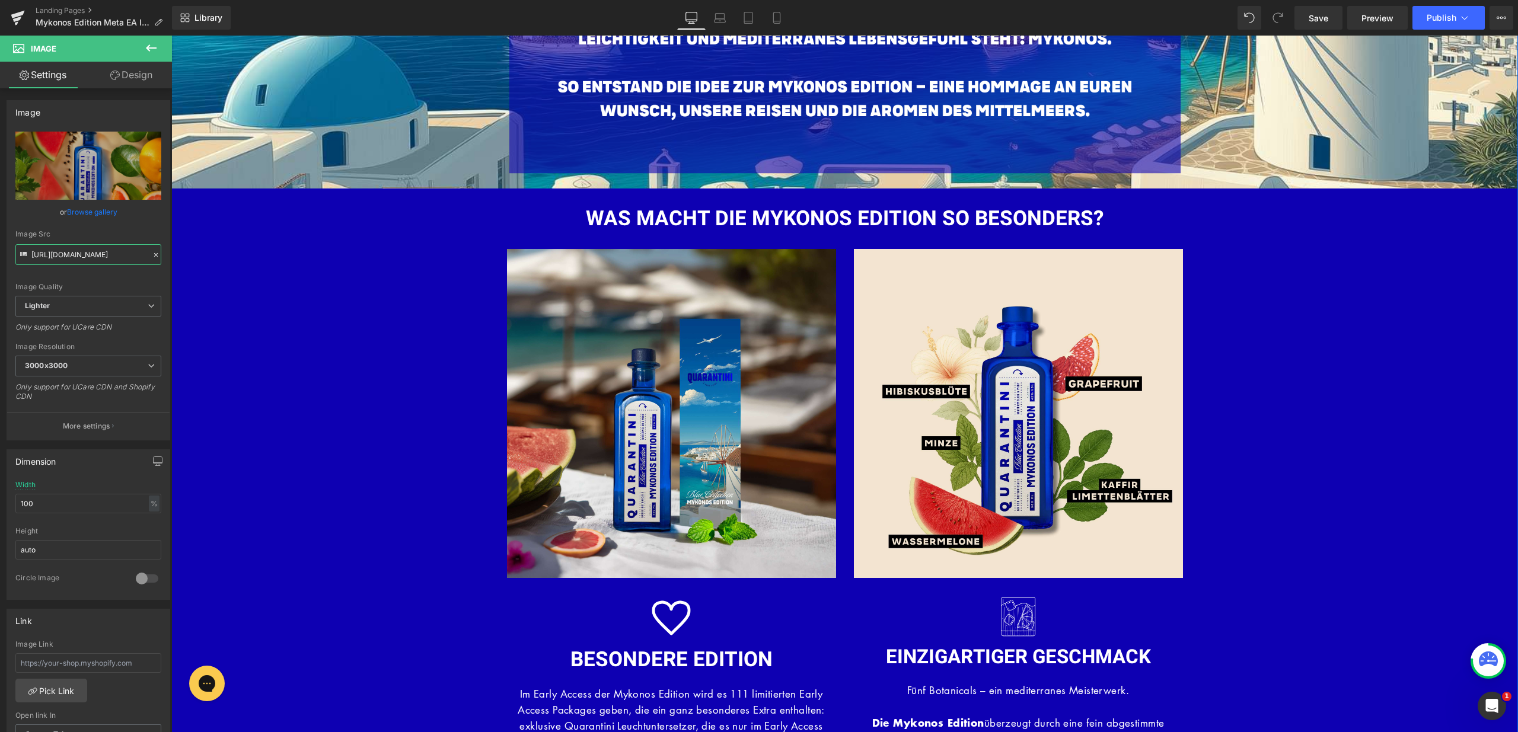
scroll to position [1368, 0]
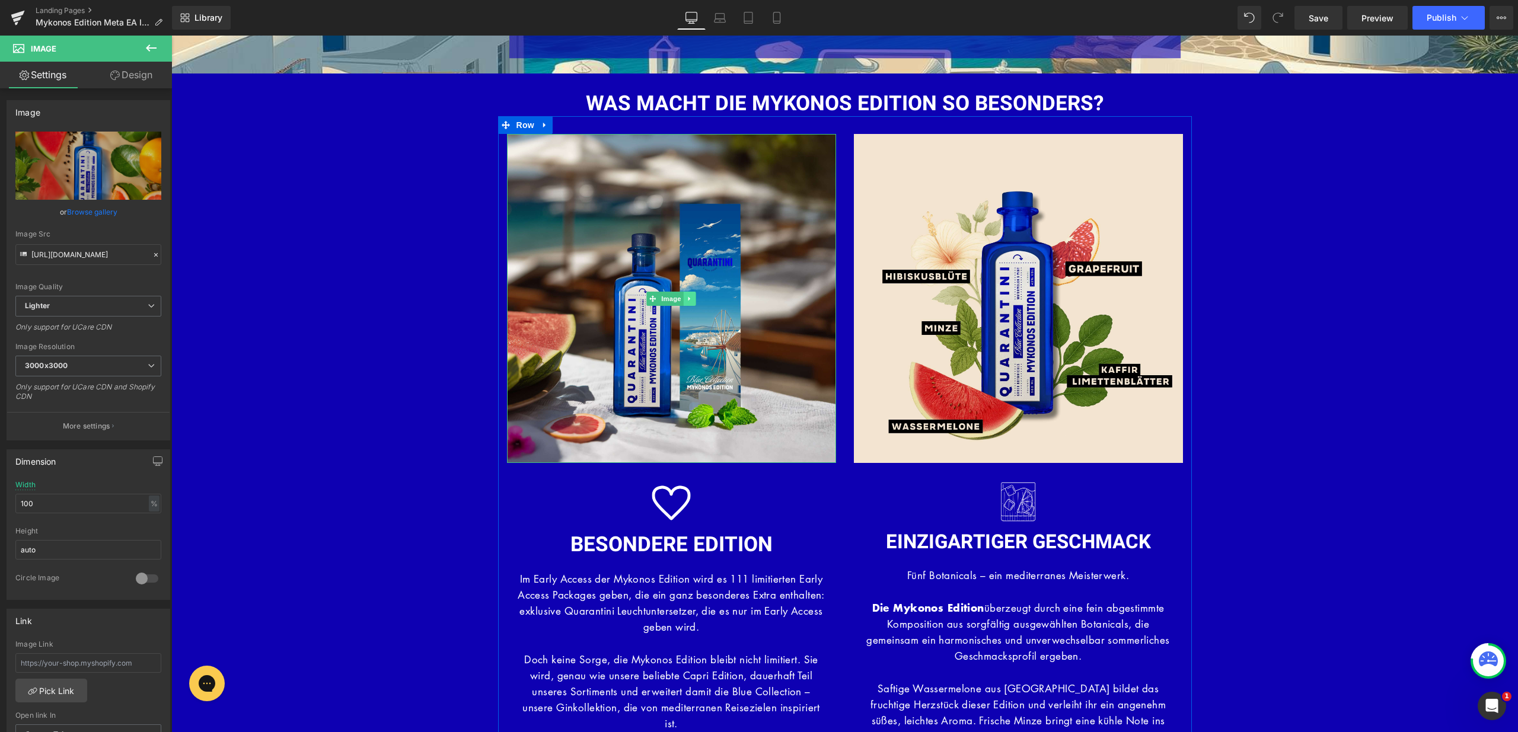
click at [684, 292] on link at bounding box center [690, 299] width 12 height 14
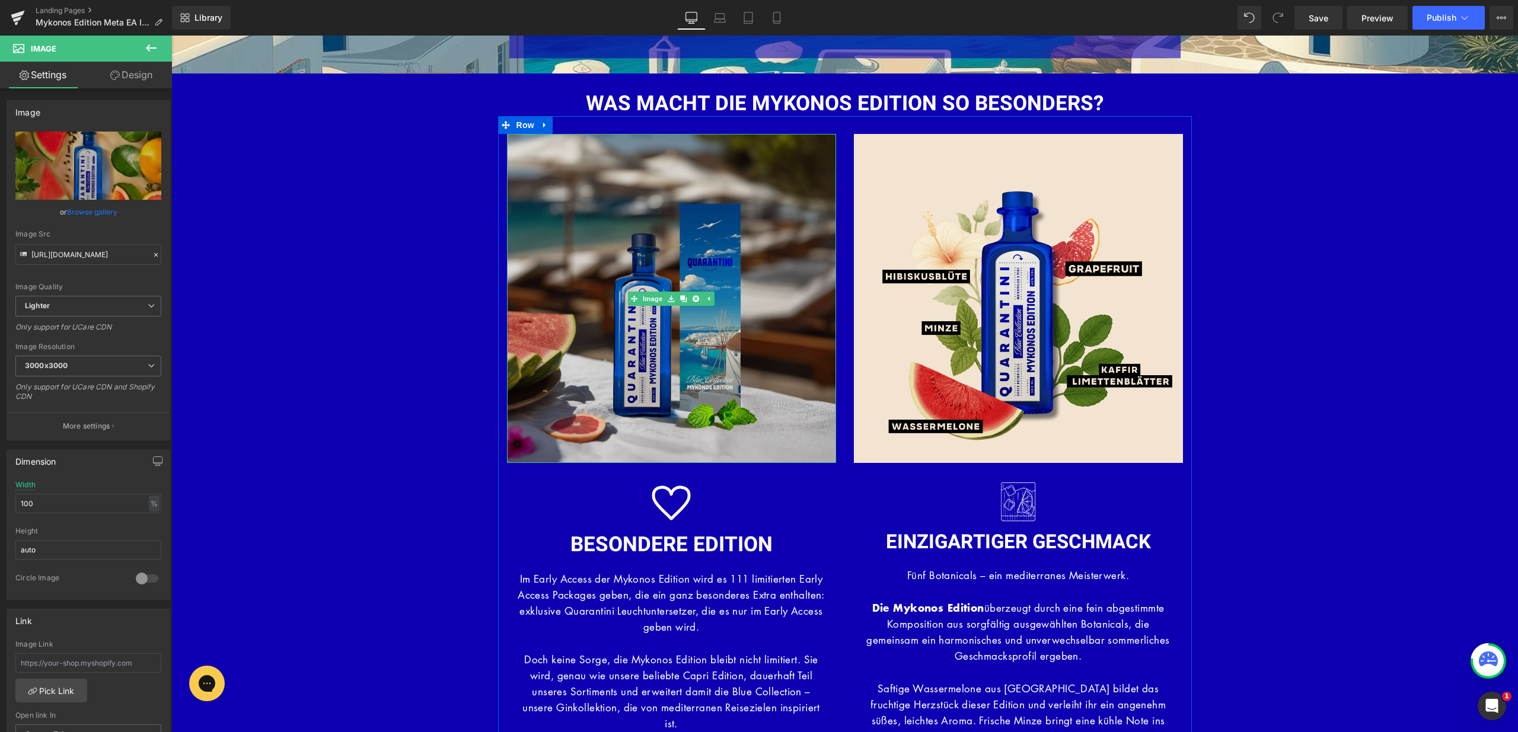
click at [656, 245] on img at bounding box center [671, 298] width 329 height 329
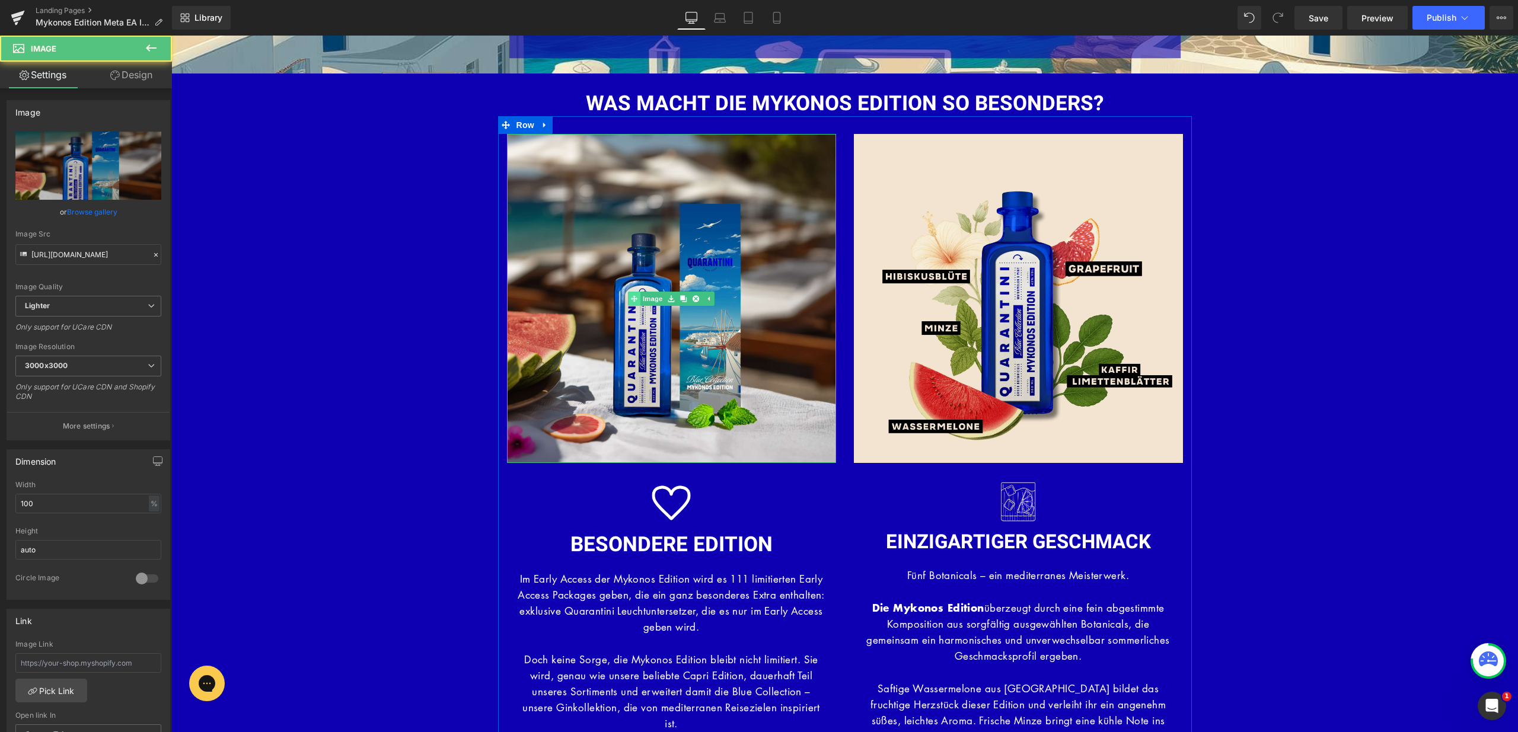
click at [643, 302] on link "Image" at bounding box center [646, 299] width 37 height 14
click at [106, 251] on input "[URL][DOMAIN_NAME]" at bounding box center [88, 254] width 146 height 21
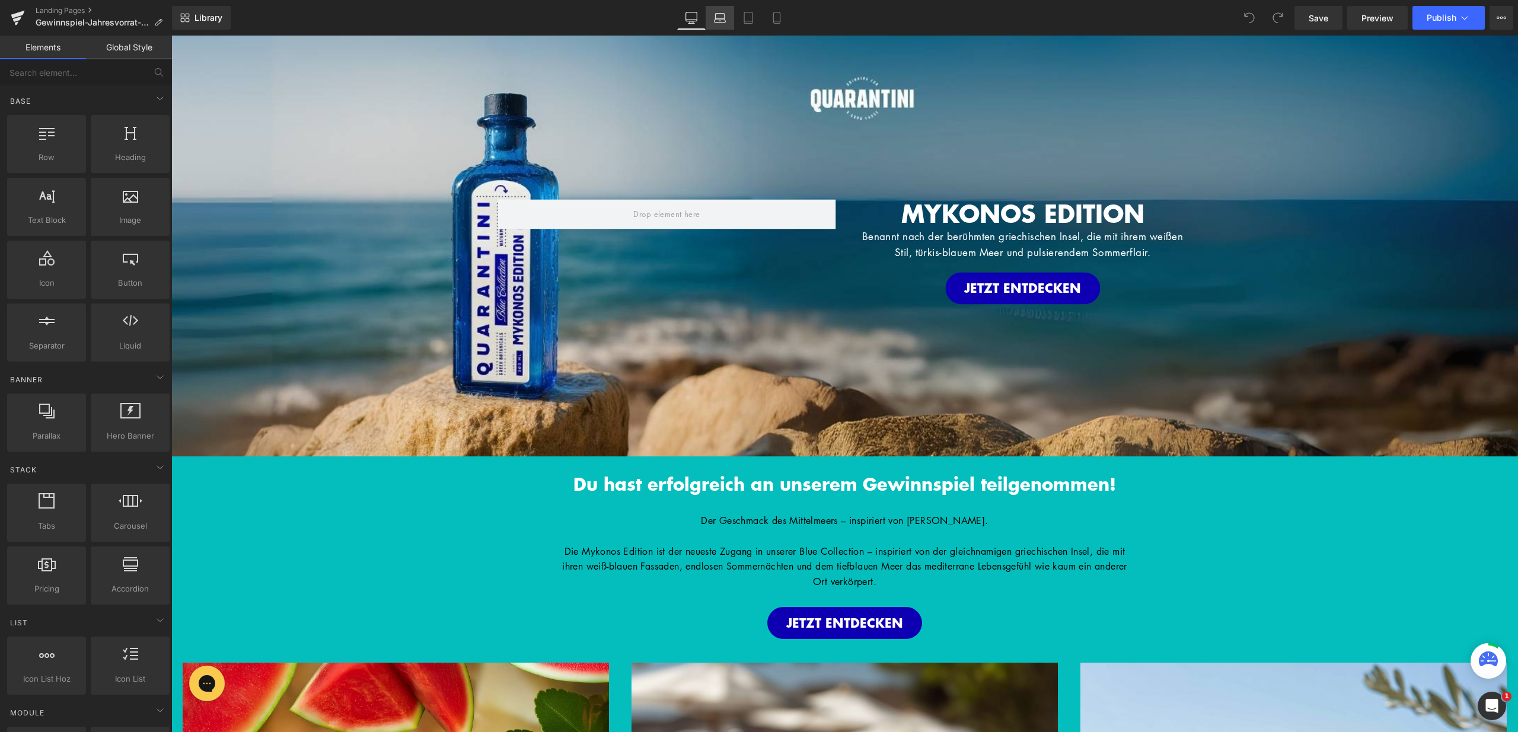
click at [707, 10] on link "Laptop" at bounding box center [720, 18] width 28 height 24
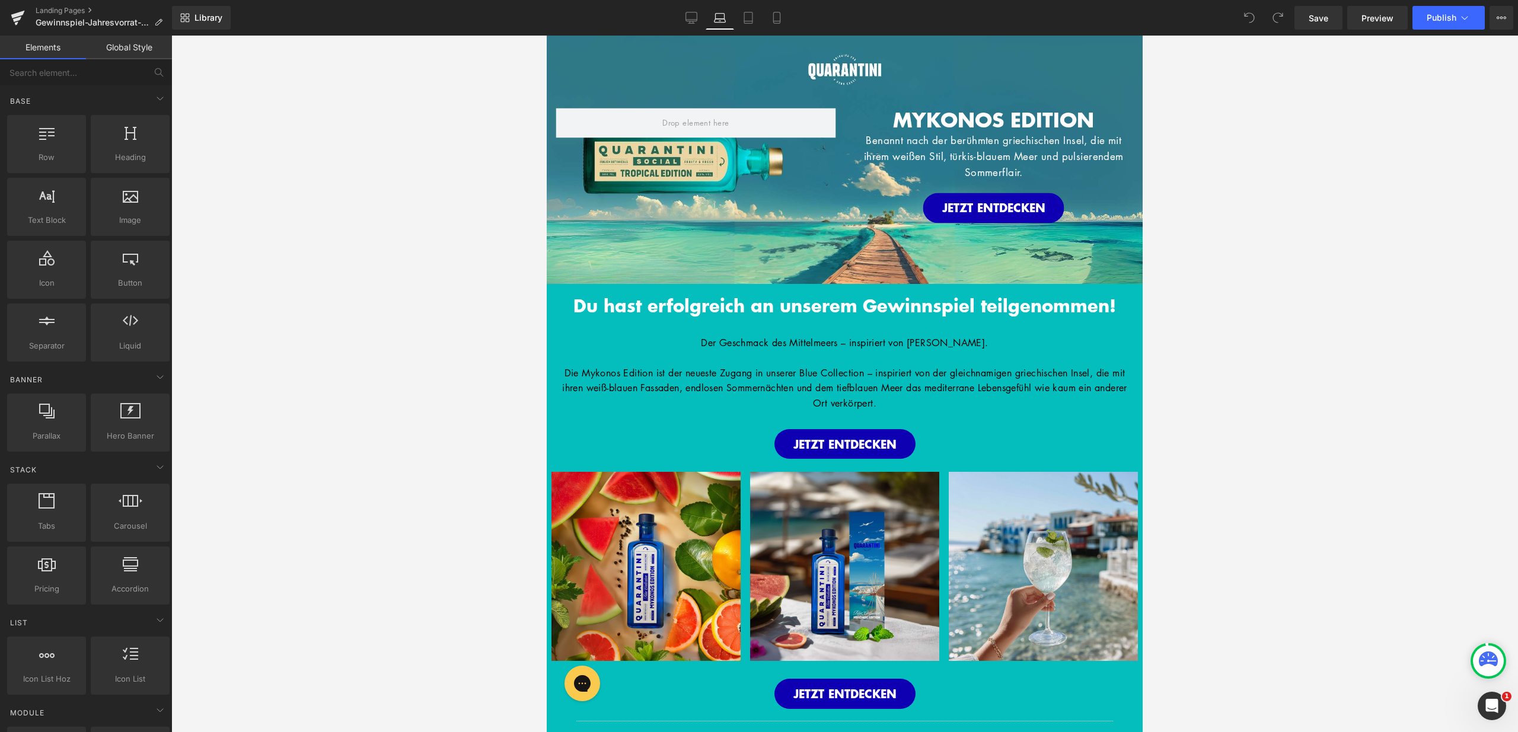
click at [823, 72] on div "MYKONOS EDITION Heading Benannt nach der berühmten griechischen Insel, die mit …" at bounding box center [845, 160] width 596 height 248
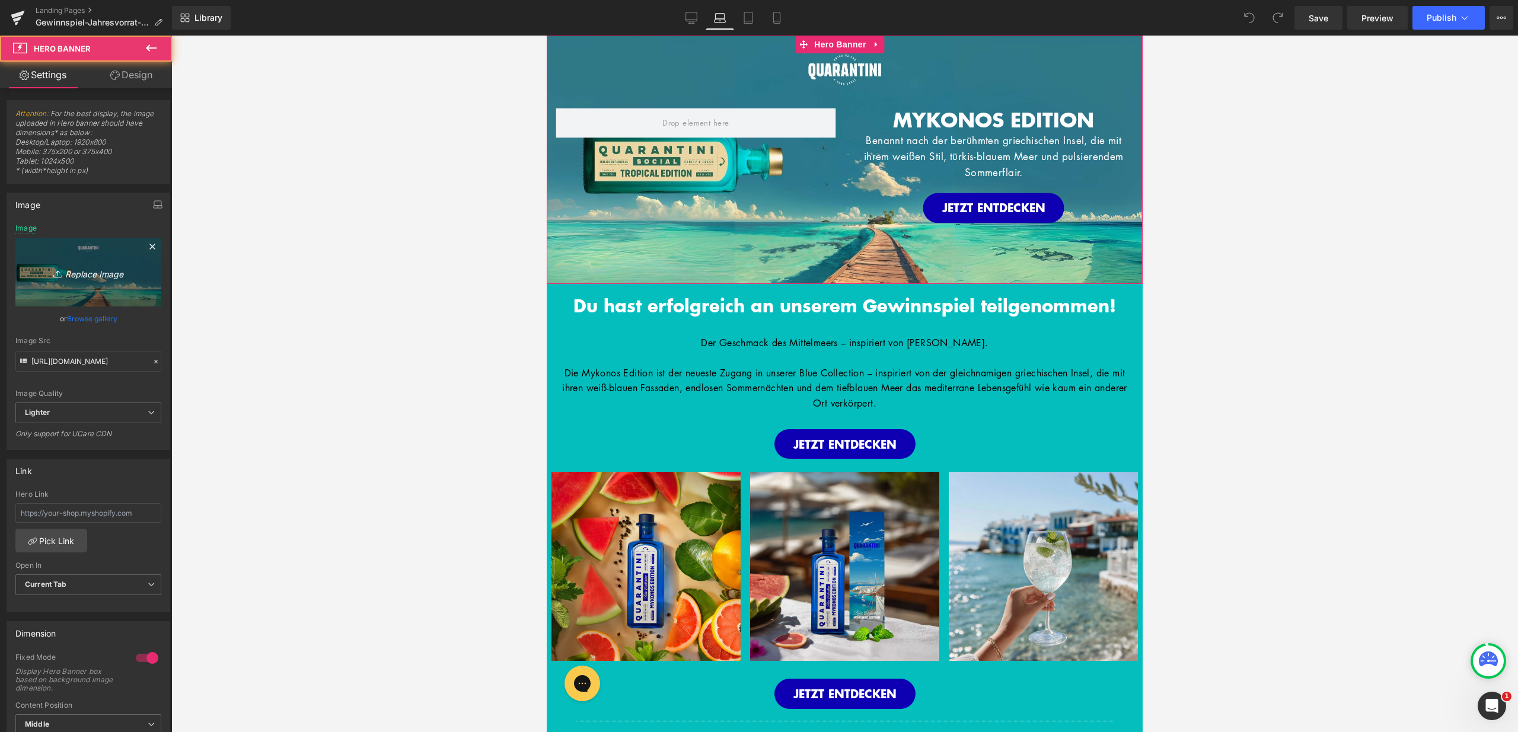
click at [125, 259] on link "Replace Image" at bounding box center [88, 272] width 146 height 68
type input "C:\fakepath\26.jpg"
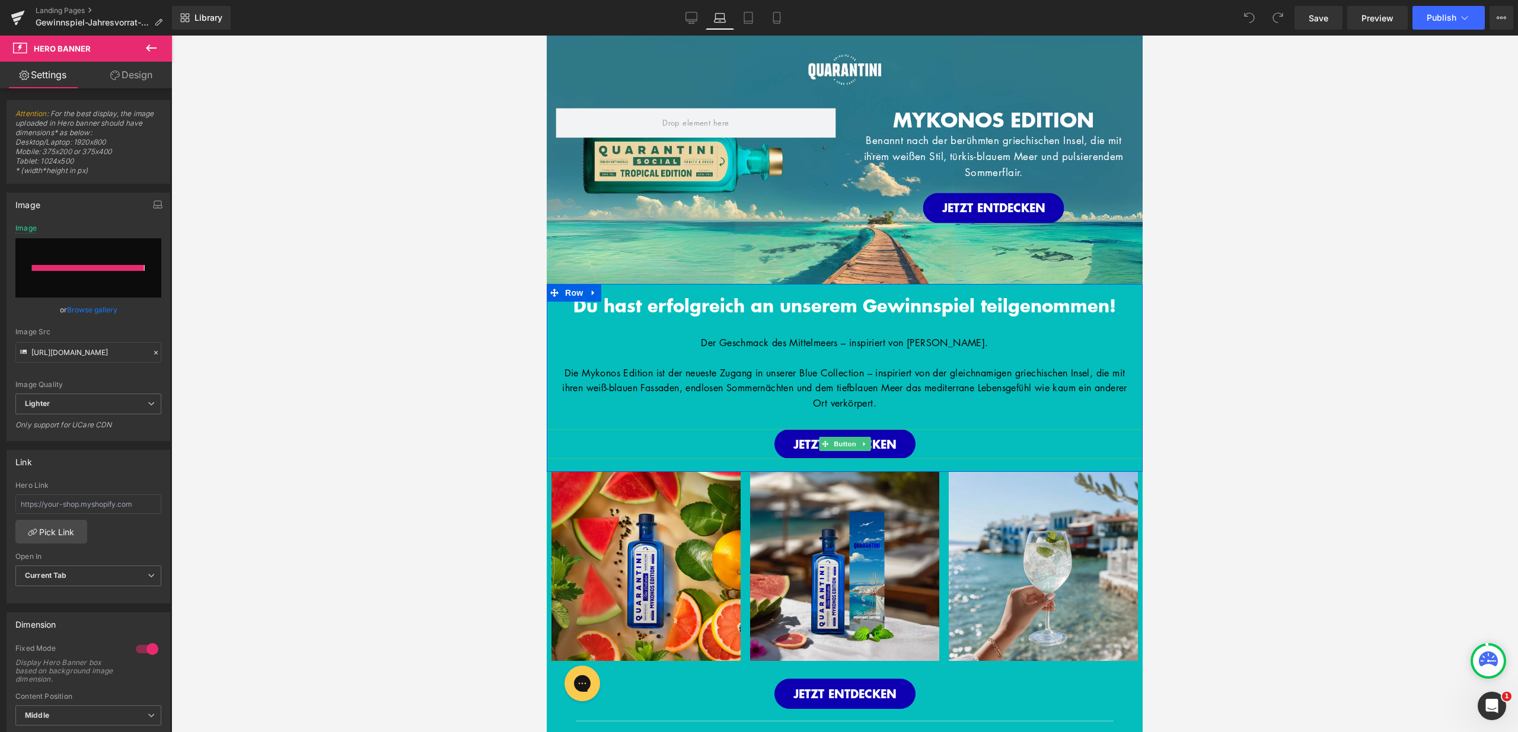
type input "https://ucarecdn.com/5295b516-ec76-44c5-91e8-f06f672de2fd/-/format/auto/-/previ…"
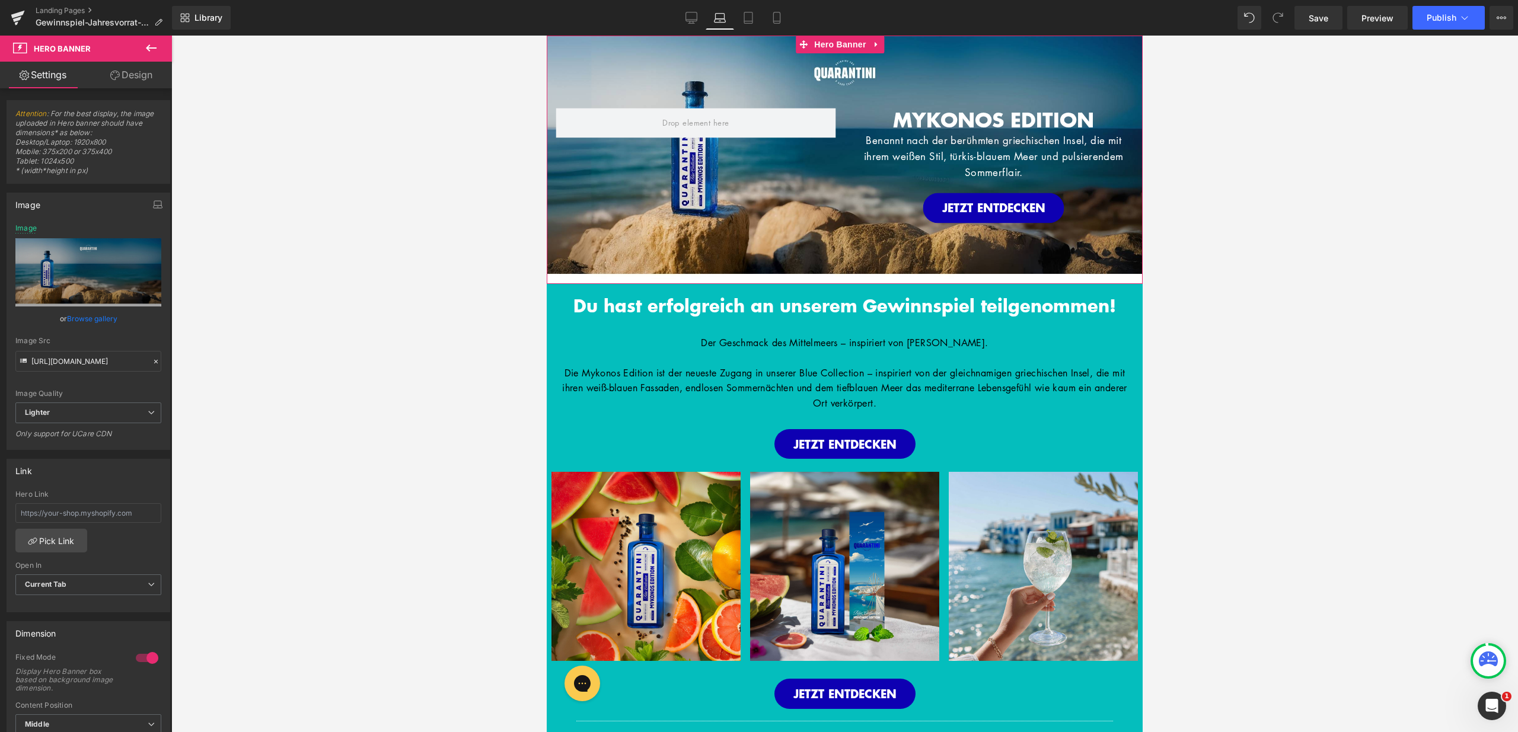
click at [819, 276] on div "MYKONOS EDITION Heading Benannt nach der berühmten griechischen Insel, die mit …" at bounding box center [845, 160] width 596 height 248
click at [53, 276] on icon at bounding box center [59, 274] width 12 height 12
type input "C:\fakepath\27.jpg"
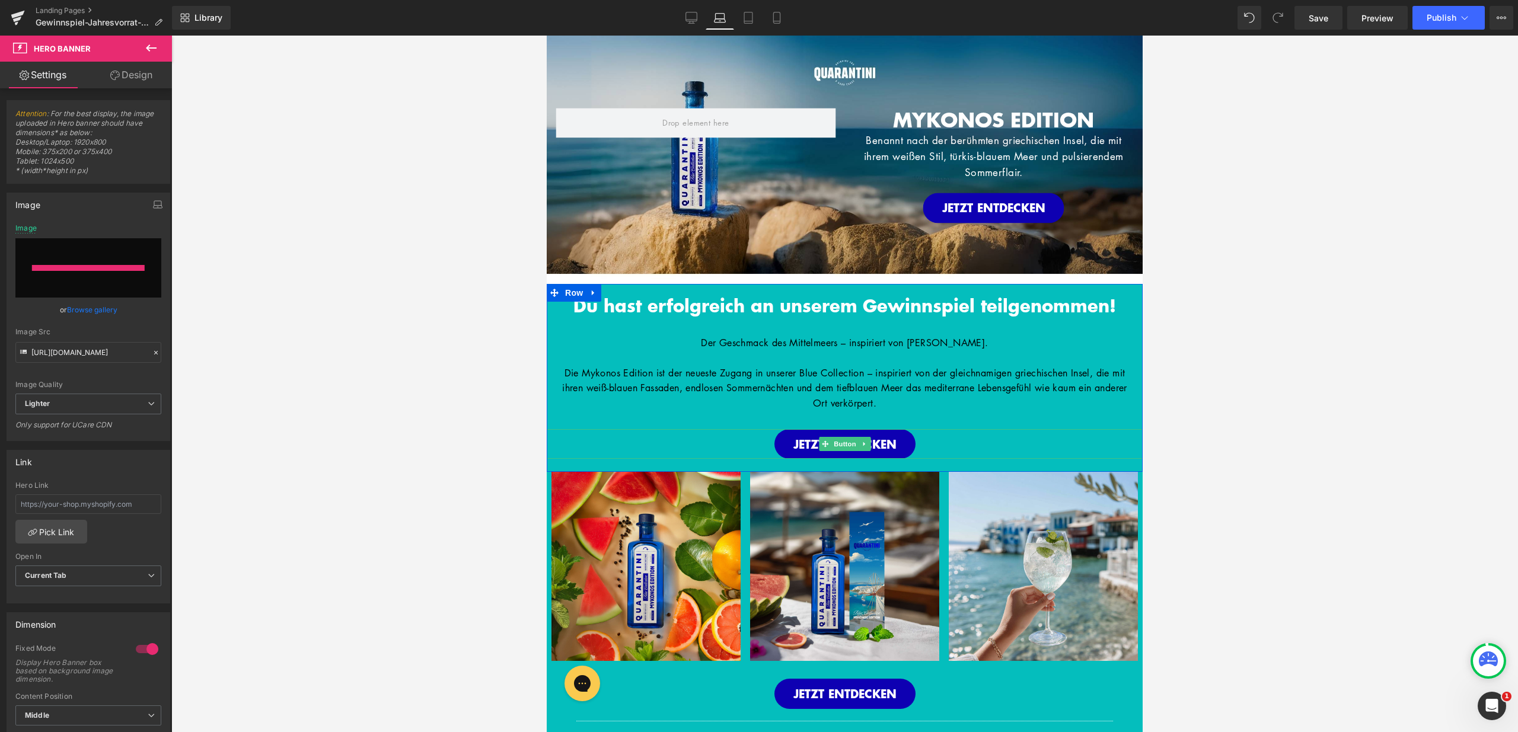
type input "https://ucarecdn.com/37cbea47-eacf-4b1a-8880-58408162ccb0/-/format/auto/-/previ…"
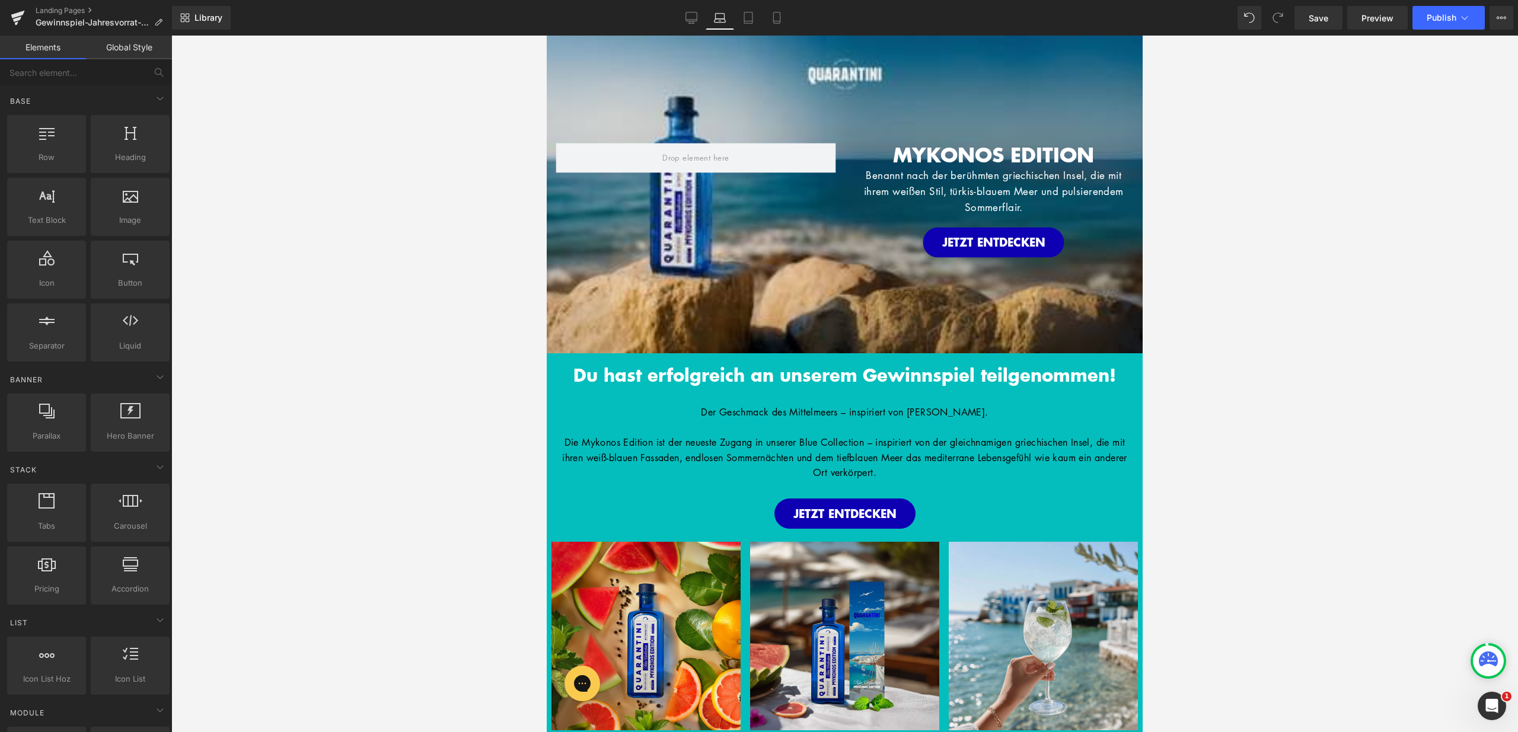
click at [381, 334] on div at bounding box center [844, 384] width 1347 height 697
click at [608, 298] on div "MYKONOS EDITION Heading Benannt nach der berühmten griechischen Insel, die mit …" at bounding box center [845, 195] width 596 height 318
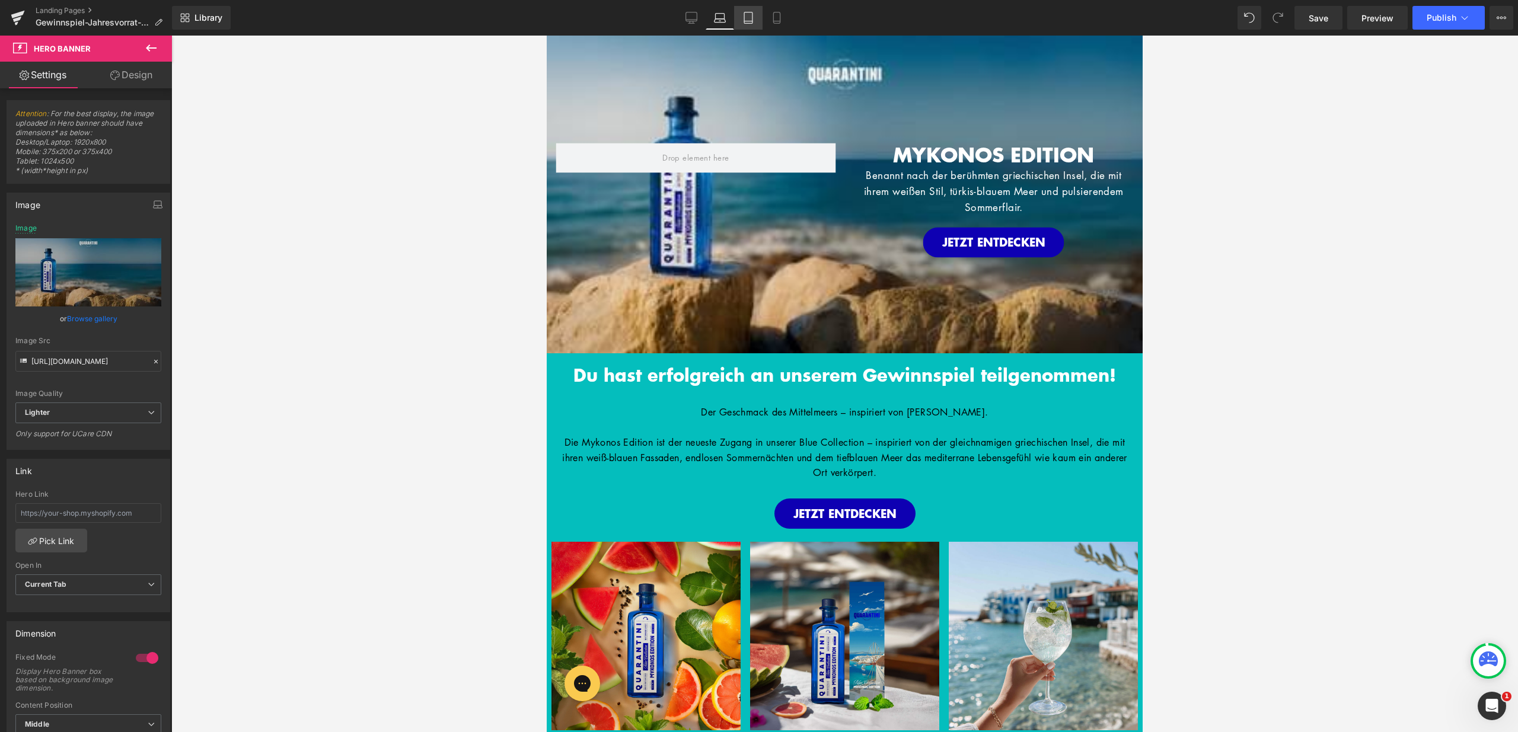
click at [757, 12] on link "Tablet" at bounding box center [748, 18] width 28 height 24
type input "https://ucarecdn.com/33370d65-a2bf-41ff-b74b-35da5d94ff54/-/format/auto/-/previ…"
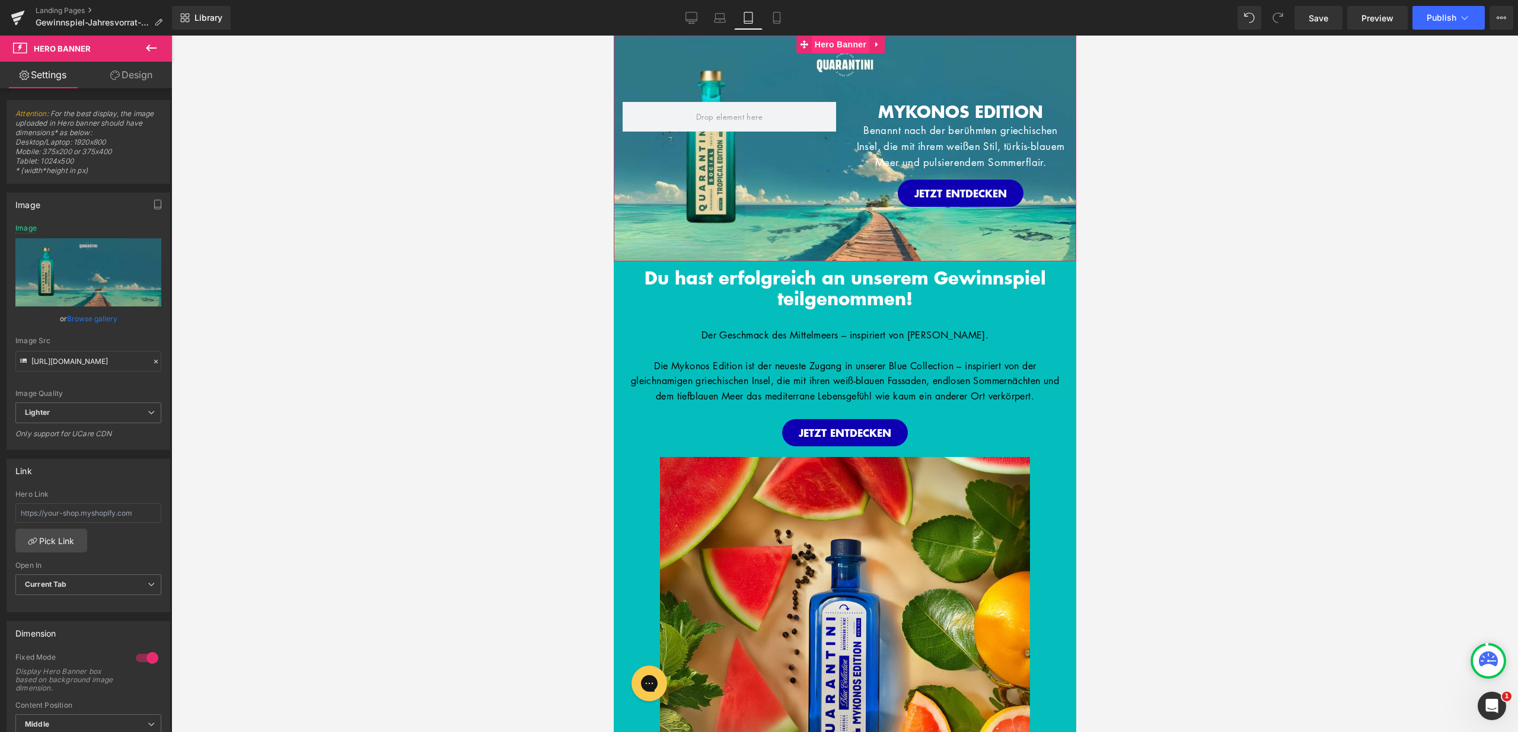
click at [826, 42] on span "Hero Banner" at bounding box center [840, 45] width 58 height 18
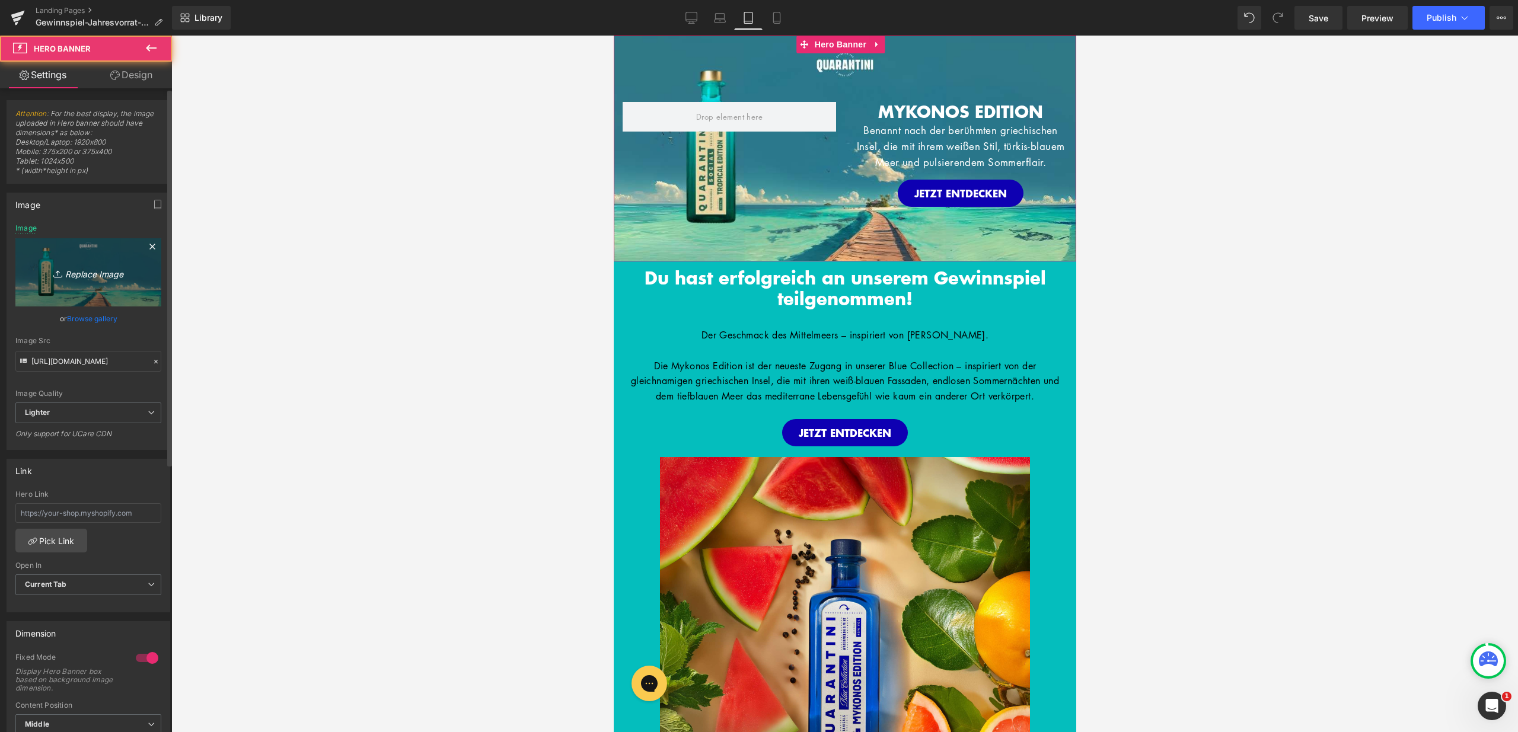
click at [117, 269] on icon "Replace Image" at bounding box center [88, 272] width 95 height 15
type input "C:\fakepath\27.jpg"
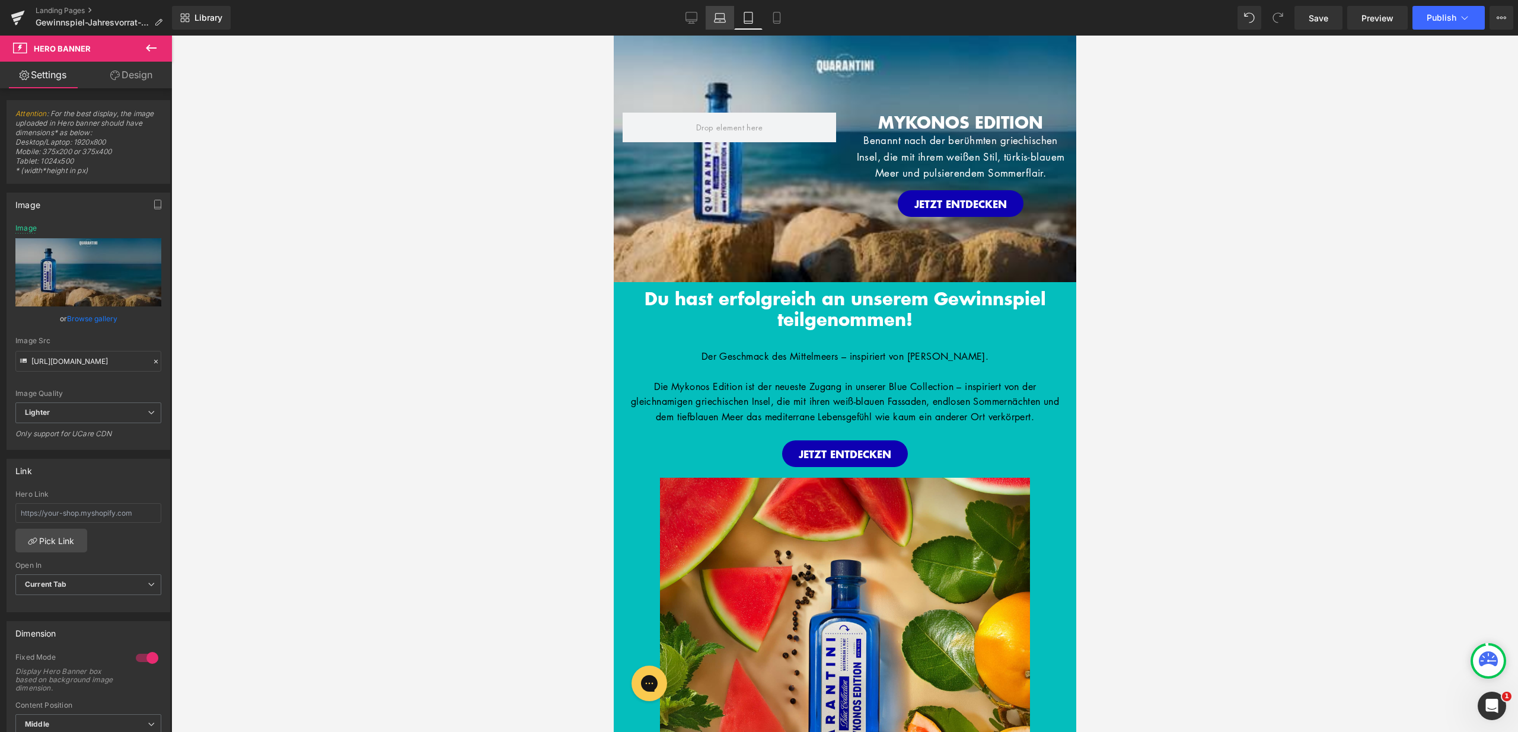
click at [717, 17] on icon at bounding box center [720, 18] width 12 height 12
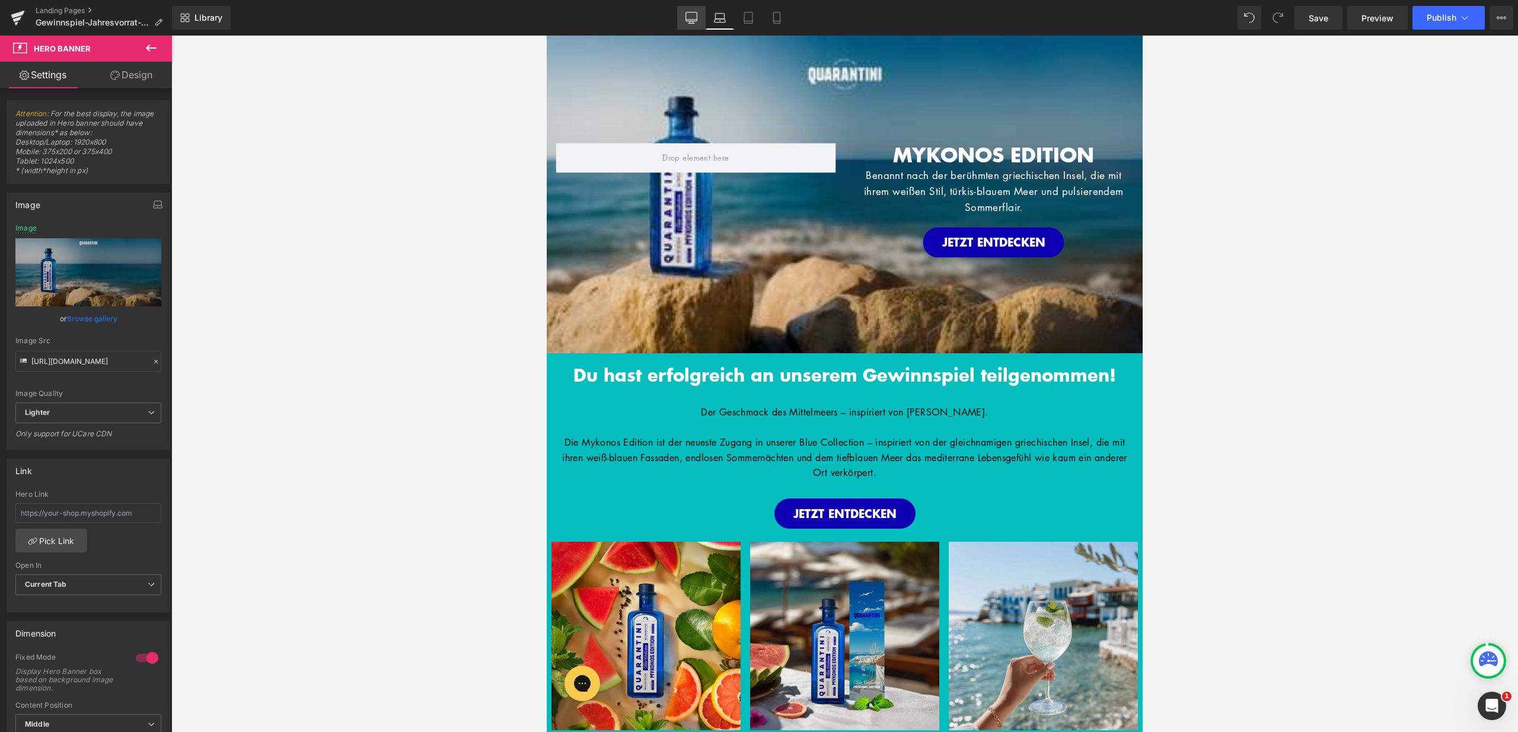
click at [685, 18] on icon at bounding box center [691, 18] width 12 height 12
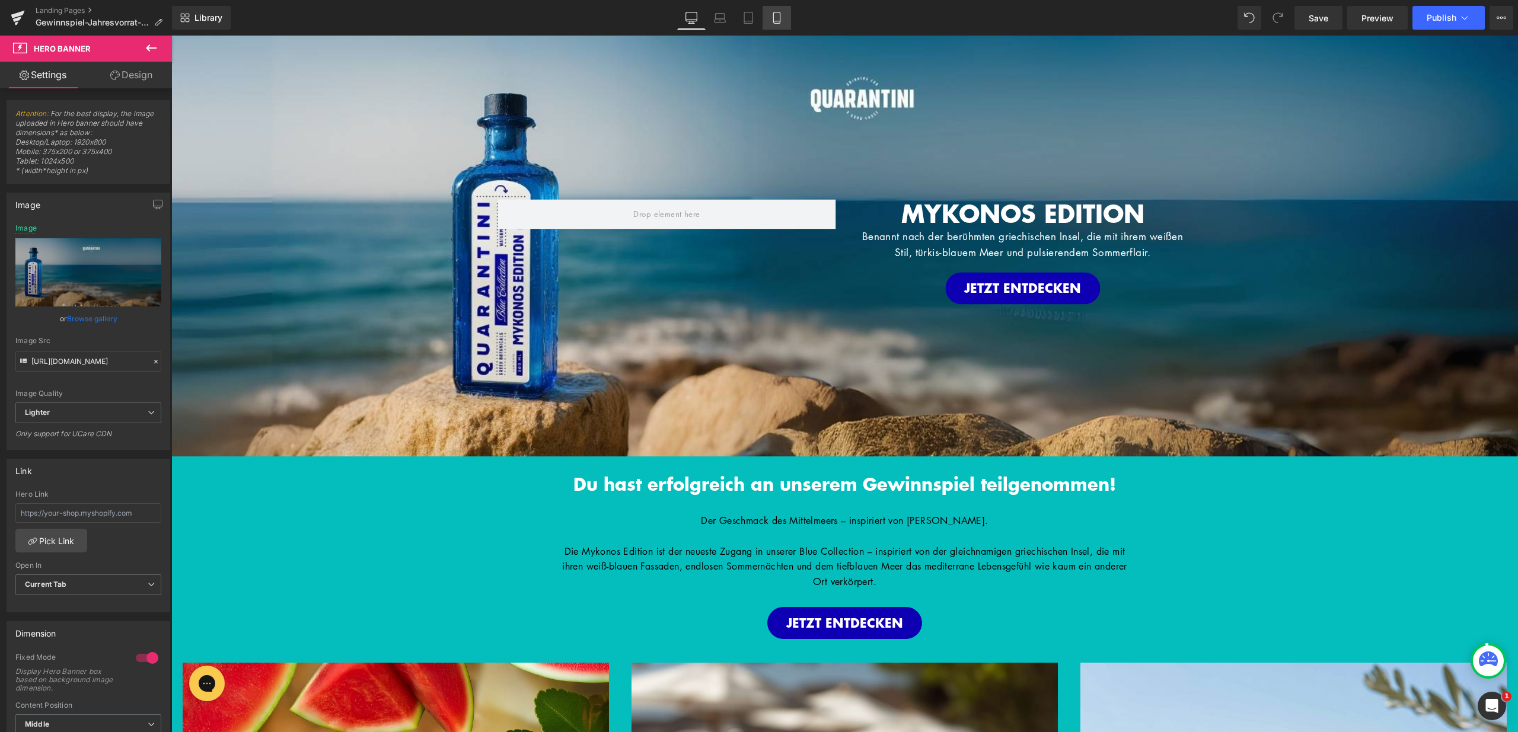
click at [771, 23] on icon at bounding box center [777, 18] width 12 height 12
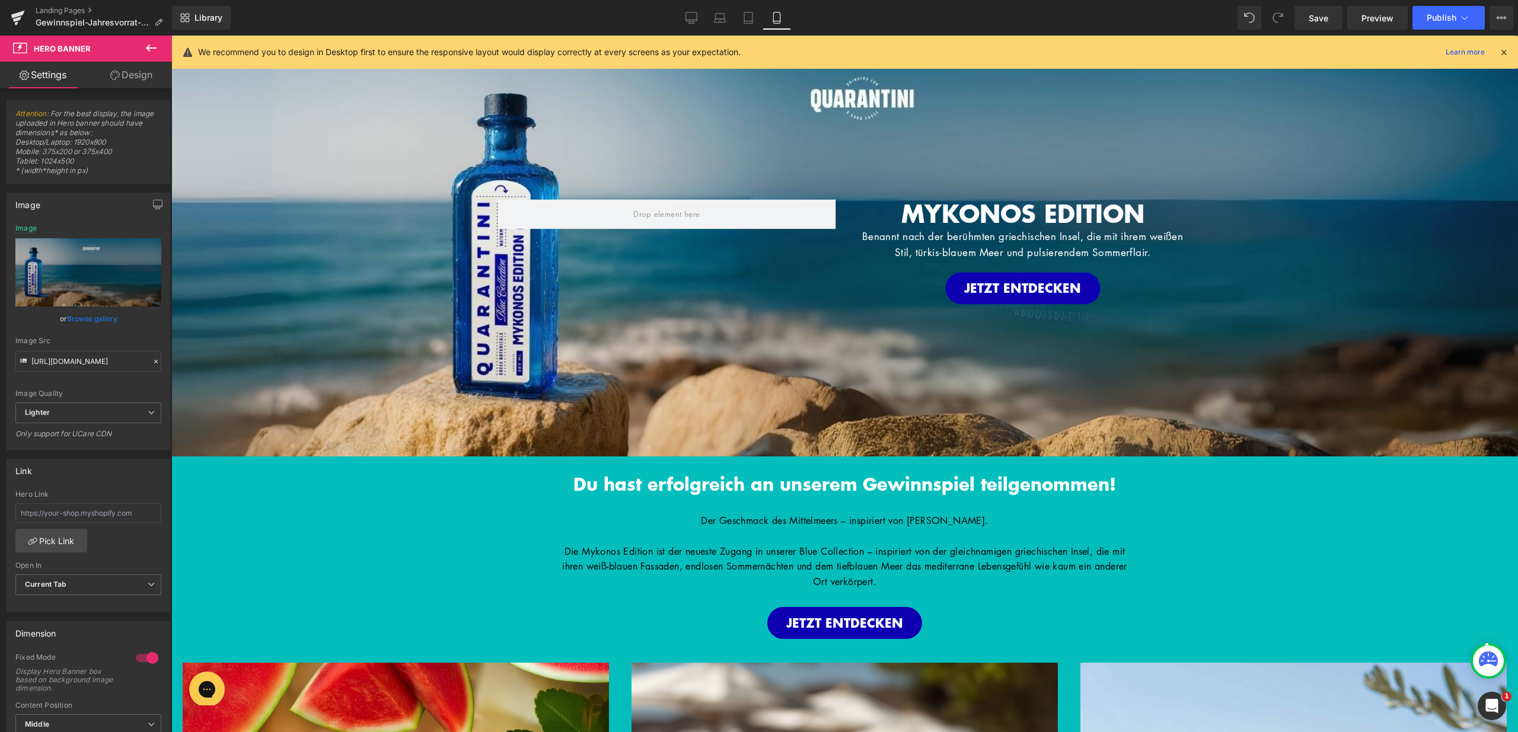
type input "https://ucarecdn.com/1694238f-6869-4ed3-9f96-f0d400f56f19/-/format/auto/-/previ…"
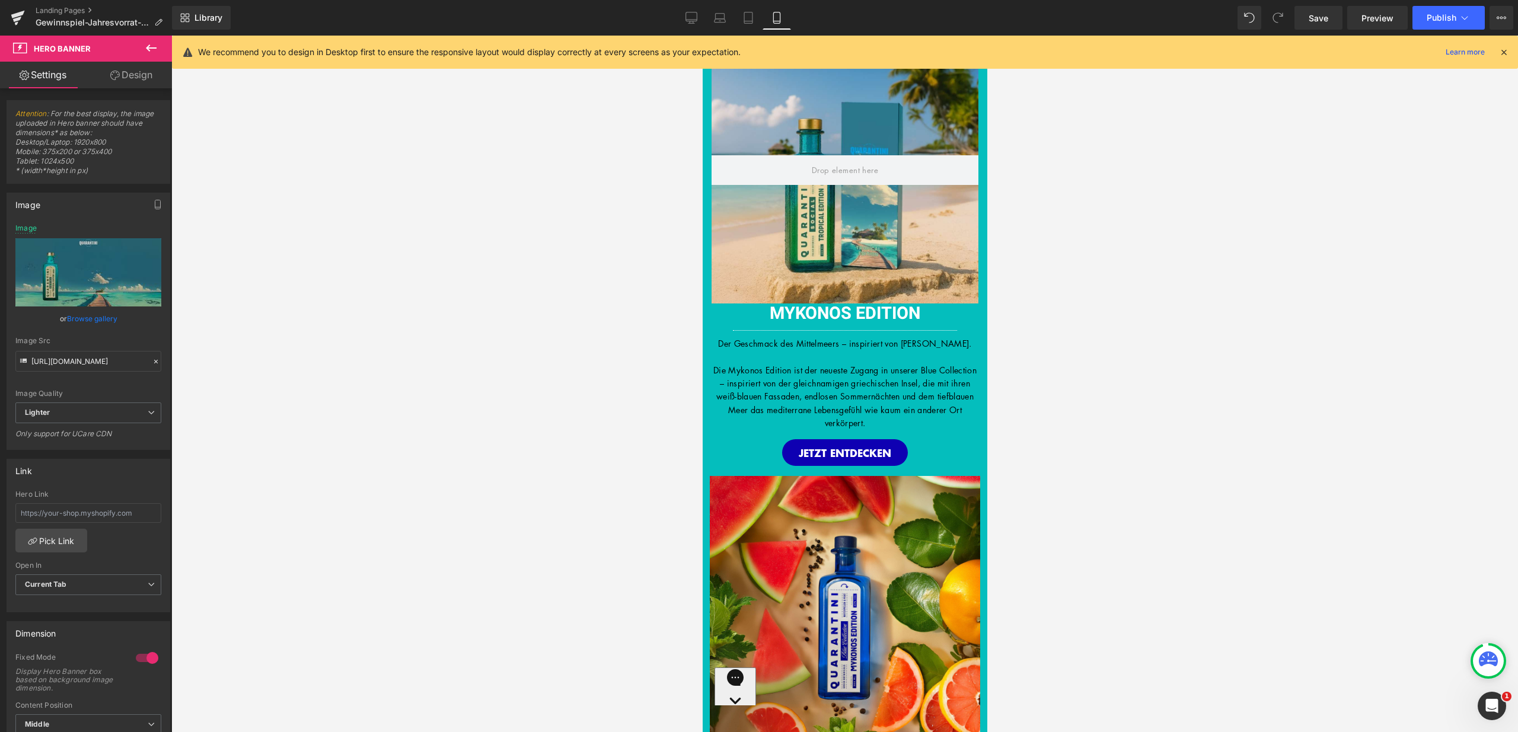
click at [806, 85] on div at bounding box center [844, 170] width 267 height 267
click at [59, 274] on icon at bounding box center [59, 274] width 12 height 12
type input "C:\fakepath\24.jpg"
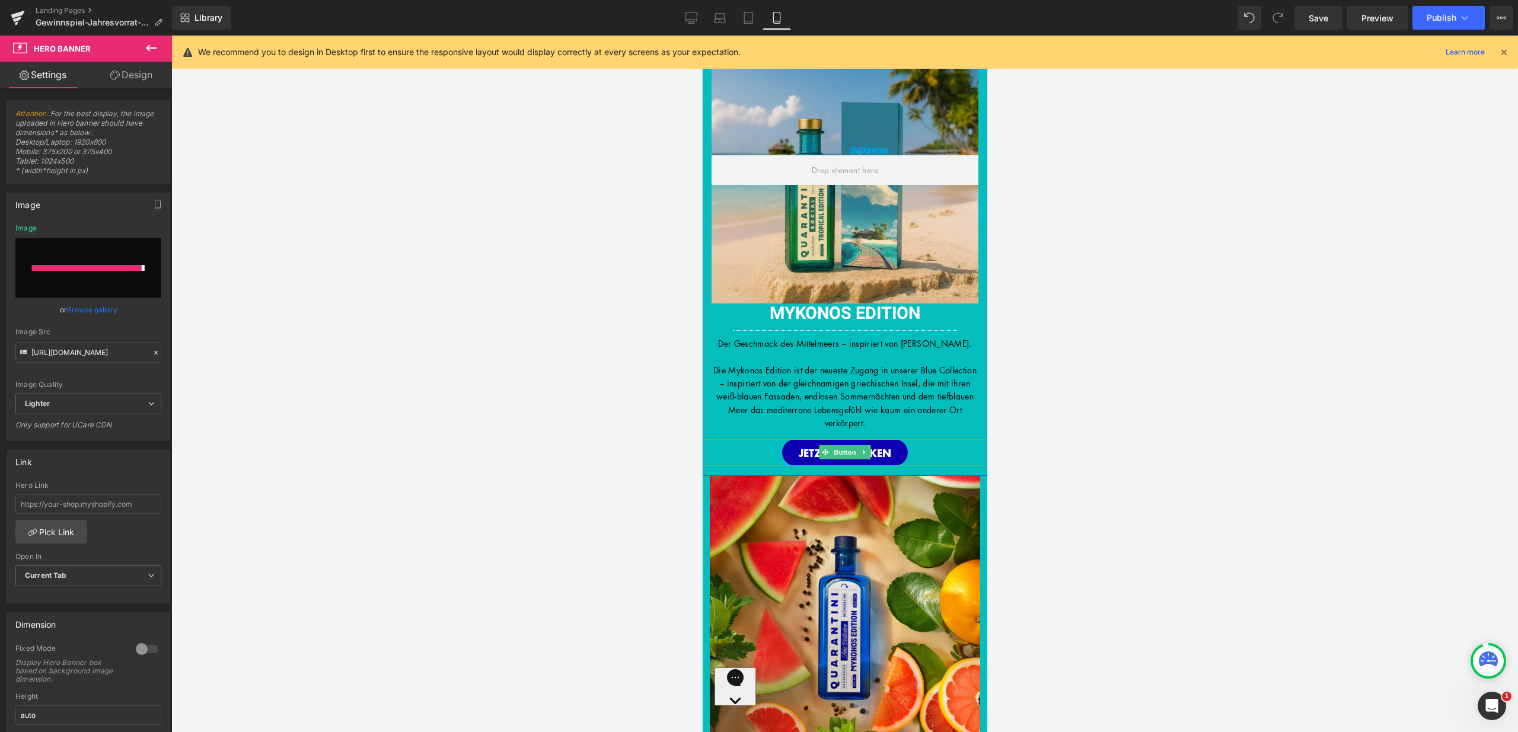
type input "https://ucarecdn.com/9fed936b-653b-40d2-ac90-d397d1b9172b/-/format/auto/-/previ…"
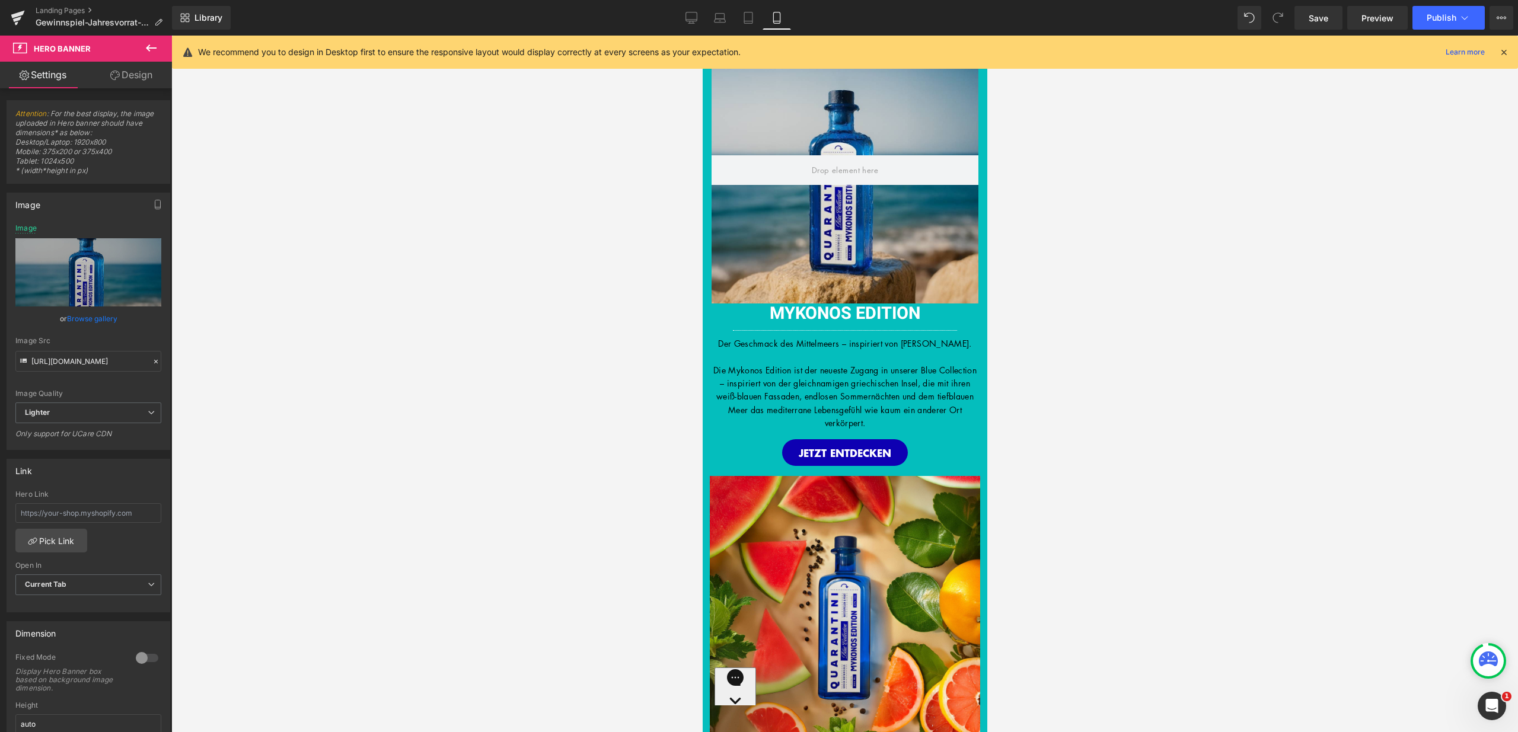
click at [1503, 49] on icon at bounding box center [1503, 52] width 11 height 11
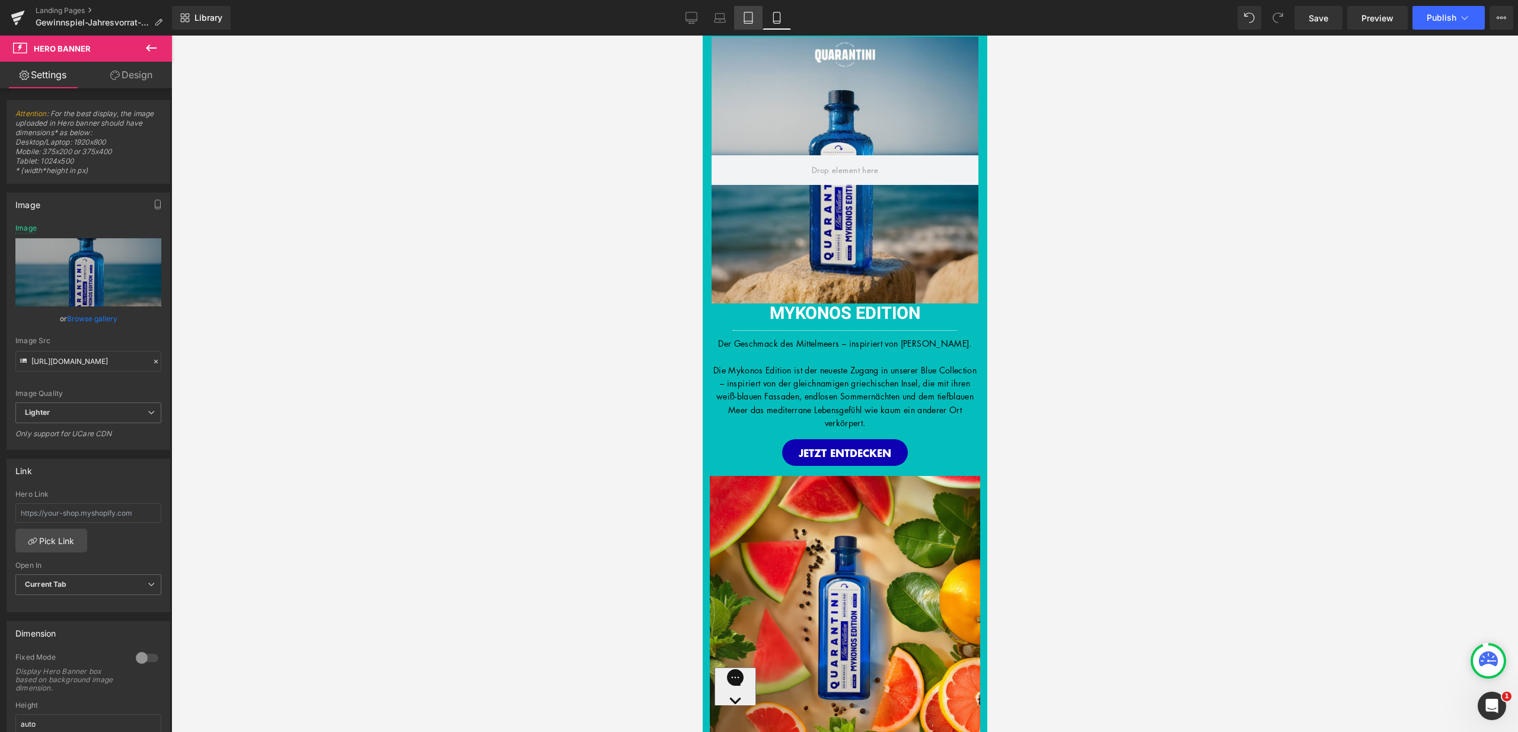
click at [746, 21] on icon at bounding box center [748, 21] width 8 height 0
type input "https://d1um8515vdn9kb.cloudfront.net/images/hero.jpg"
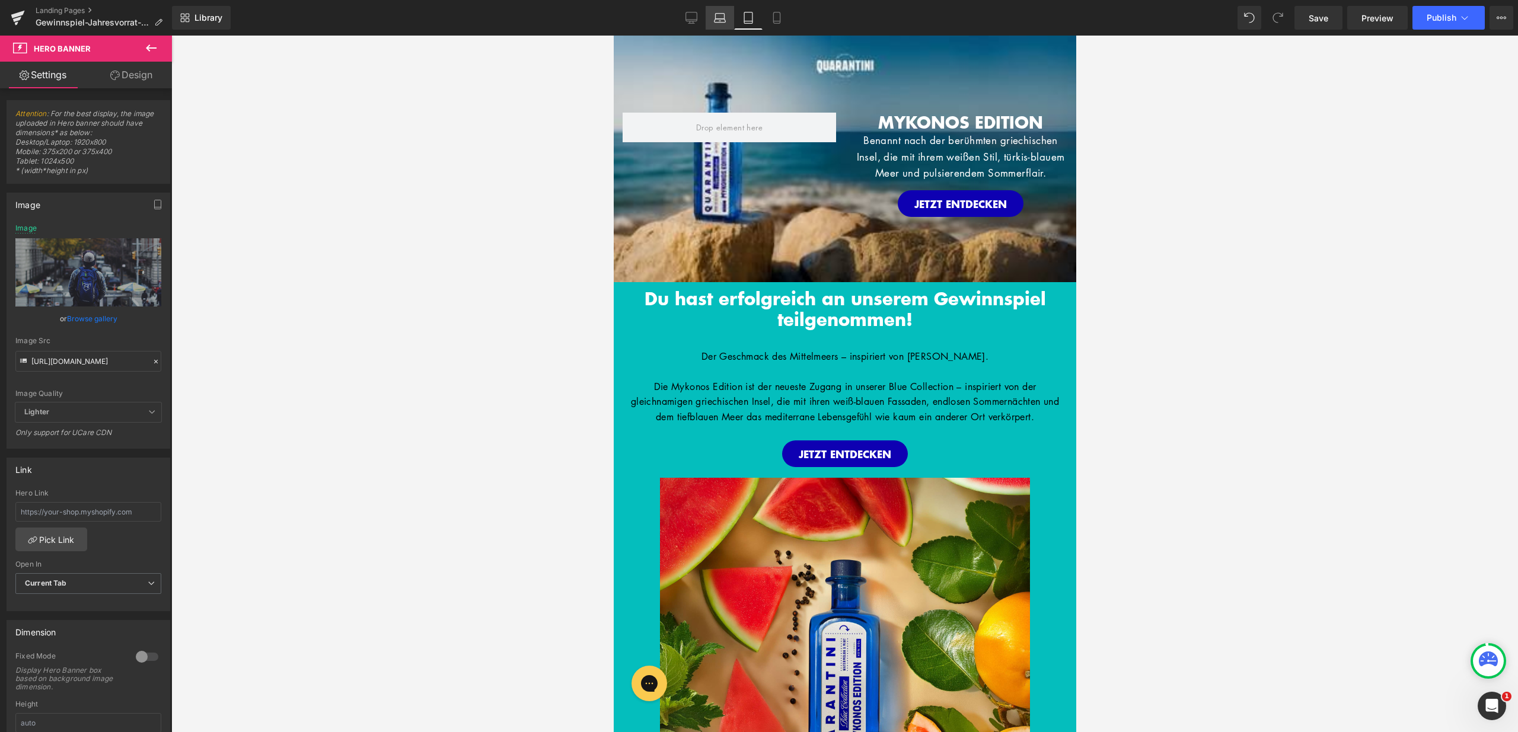
click at [719, 20] on icon at bounding box center [720, 18] width 12 height 12
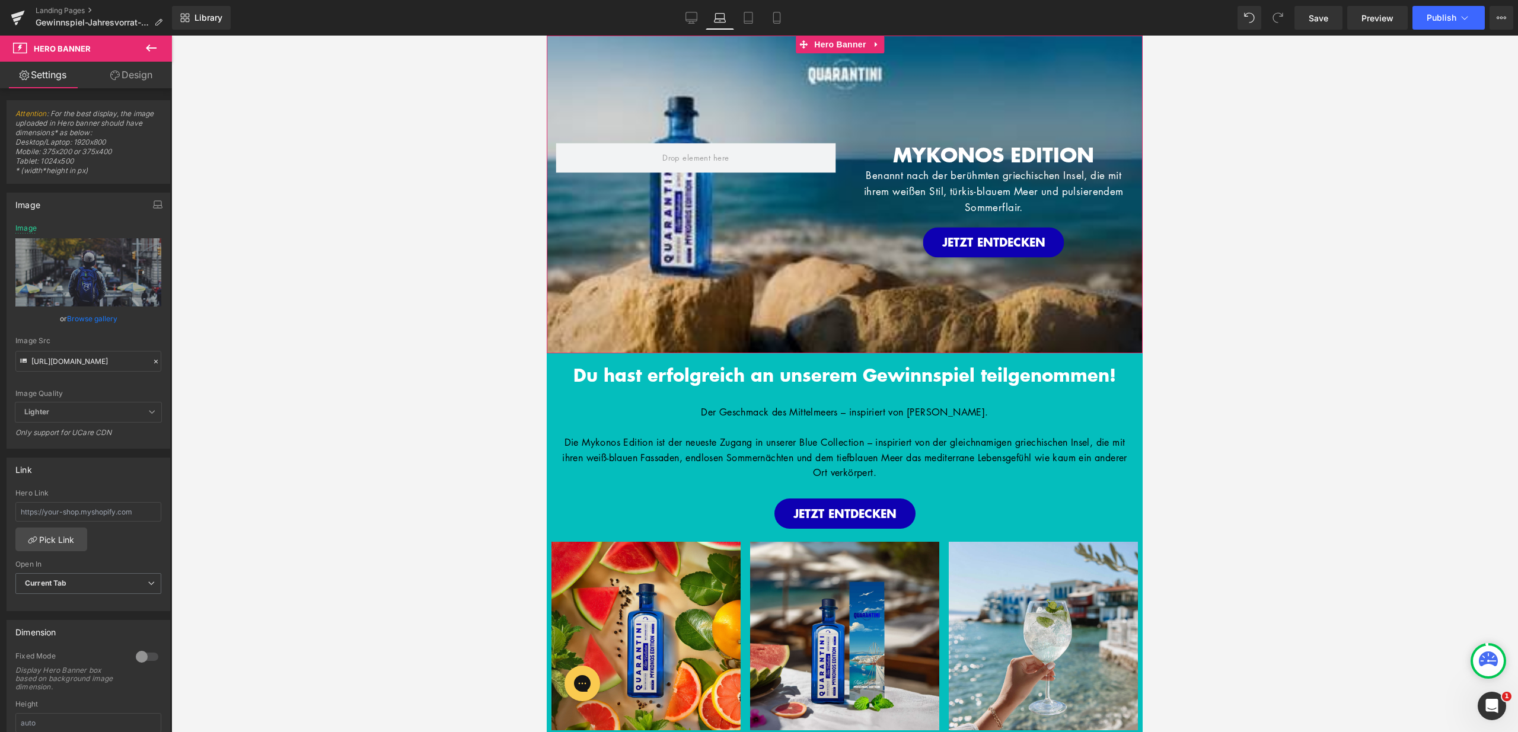
click at [809, 103] on div "MYKONOS EDITION Heading Benannt nach der berühmten griechischen Insel, die mit …" at bounding box center [845, 195] width 596 height 318
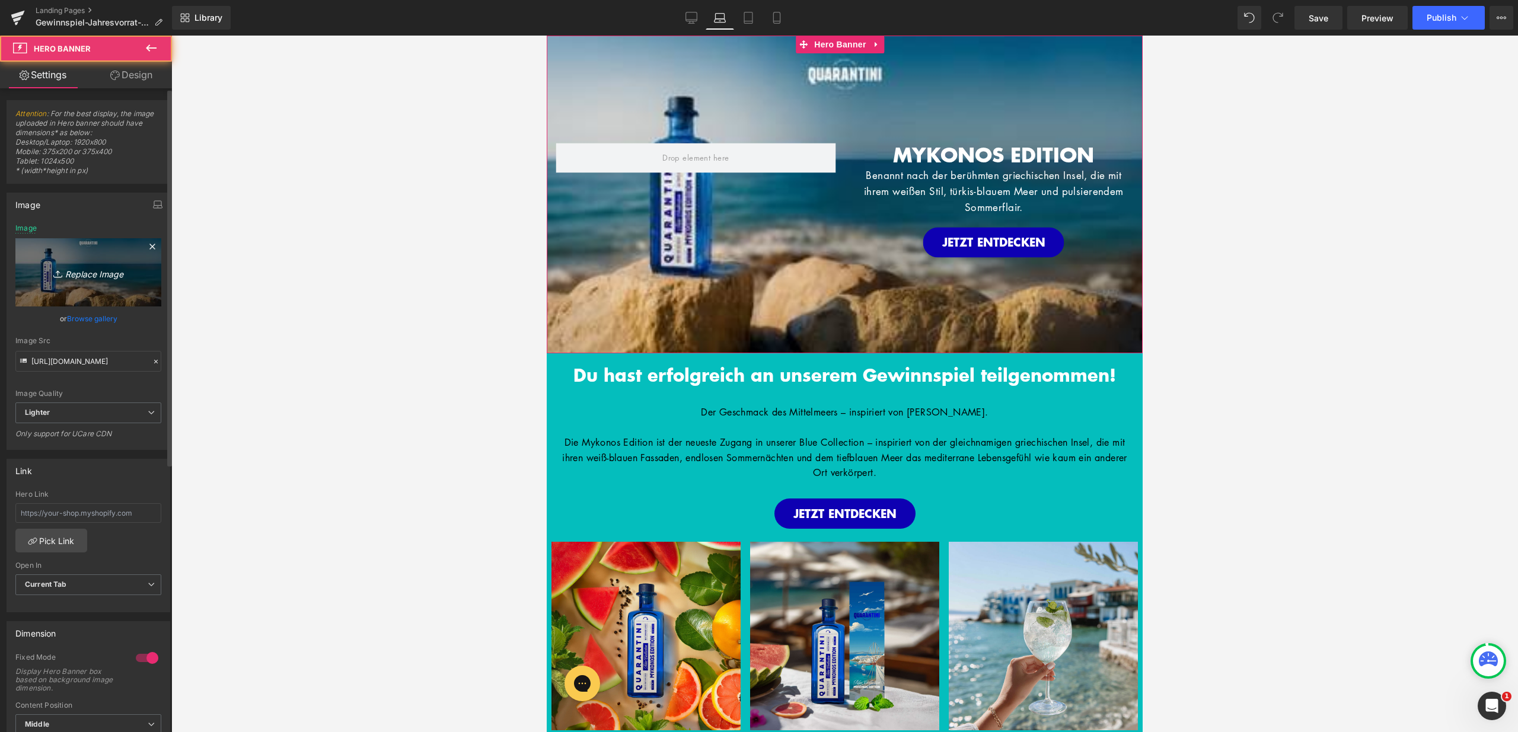
click at [130, 264] on link "Replace Image" at bounding box center [88, 272] width 146 height 68
type input "C:\fakepath\Bilder_Tropcial Edition (5).jpg"
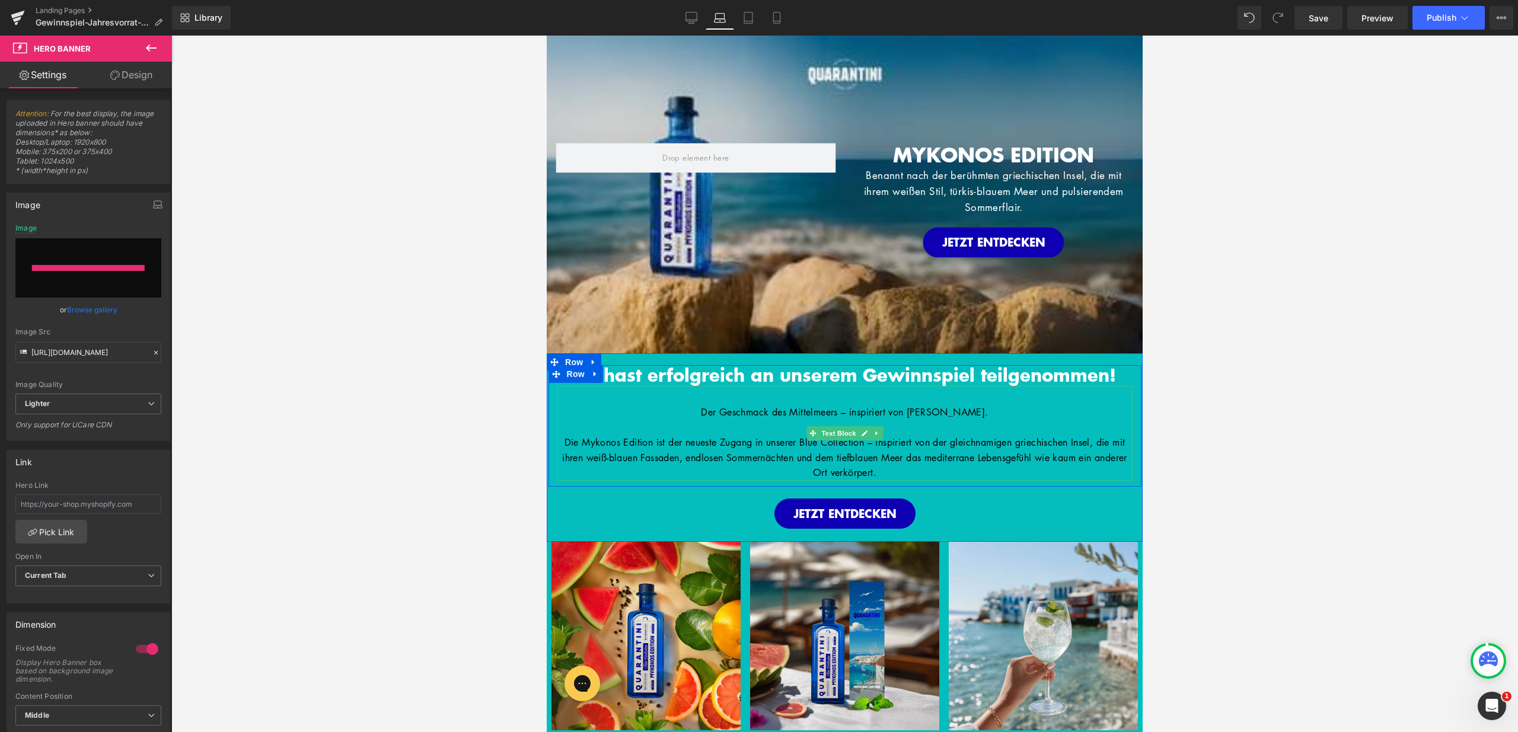
type input "https://ucarecdn.com/7d01f5e3-5f4a-4d94-b019-60fc36482e01/-/format/auto/-/previ…"
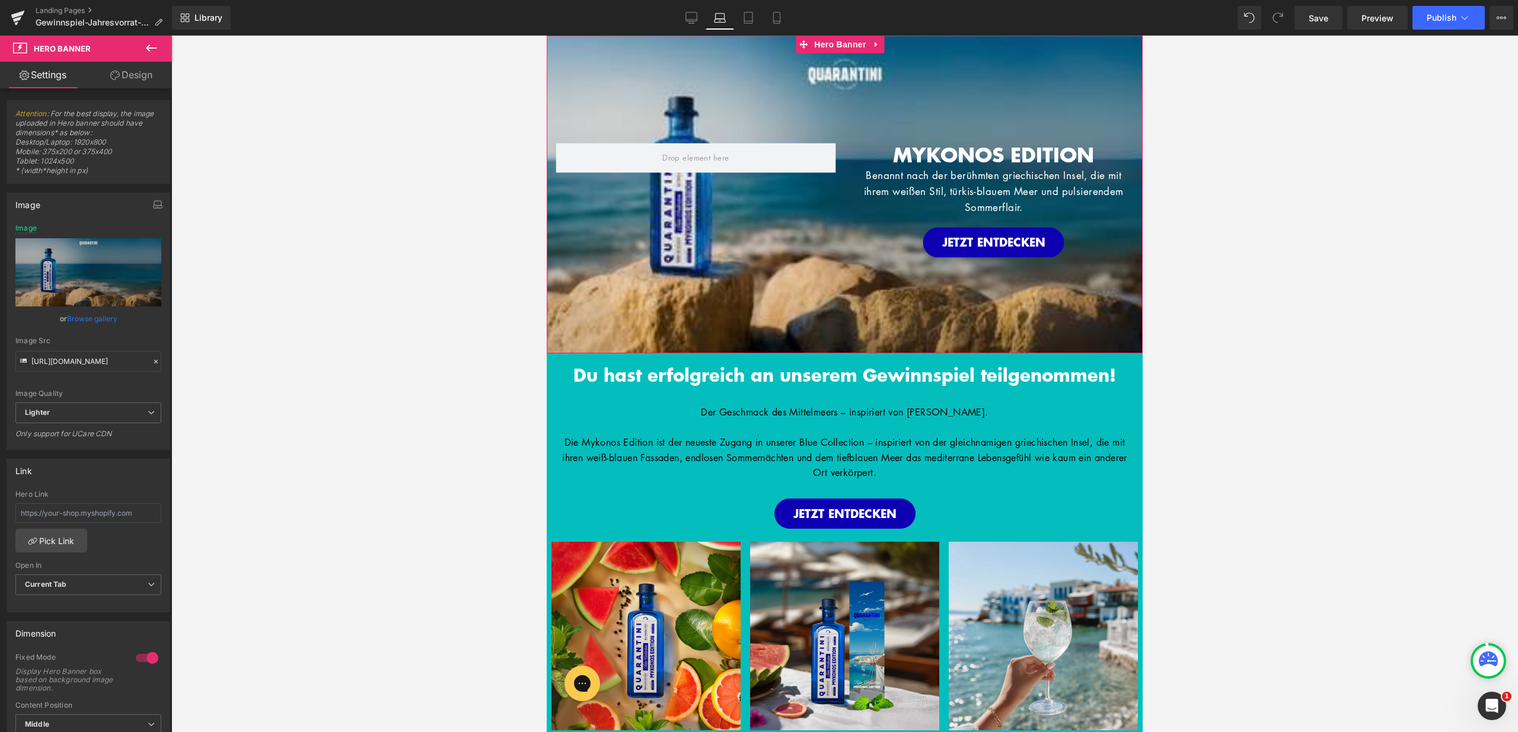
click at [837, 69] on div "MYKONOS EDITION Heading Benannt nach der berühmten griechischen Insel, die mit …" at bounding box center [845, 195] width 596 height 318
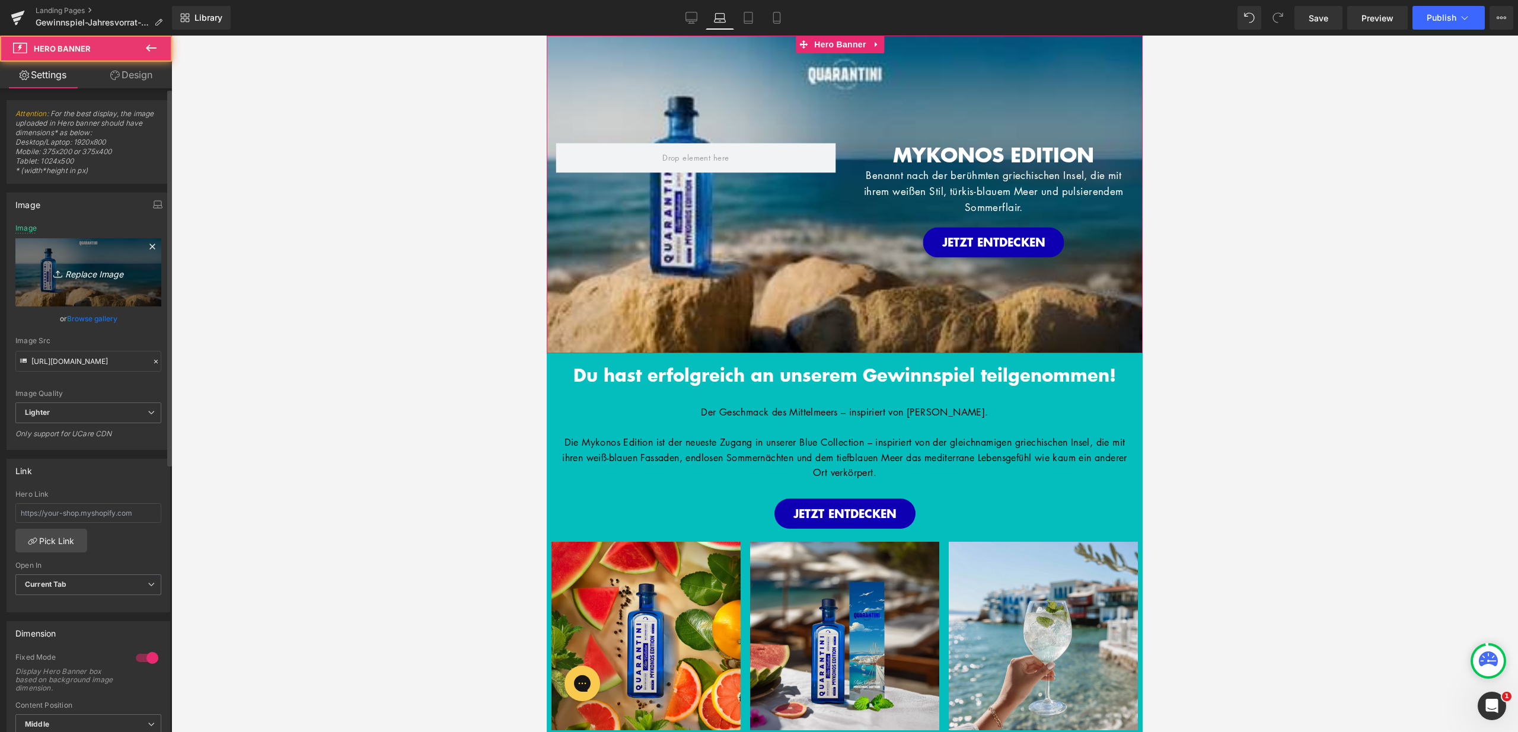
click at [148, 264] on link "Replace Image" at bounding box center [88, 272] width 146 height 68
type input "C:\fakepath\Bilder_Tropcial Edition (5).jpg"
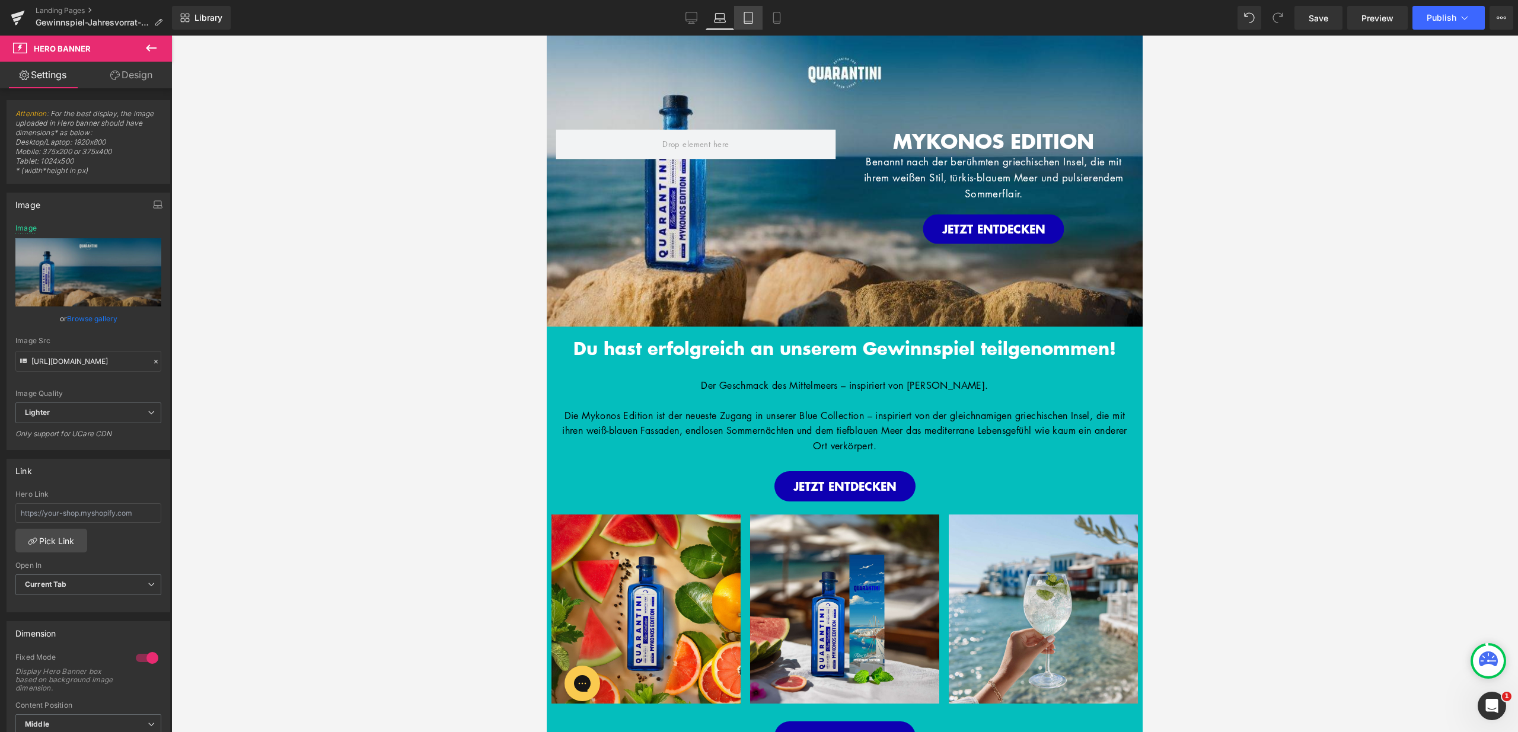
click at [752, 18] on icon at bounding box center [748, 17] width 8 height 11
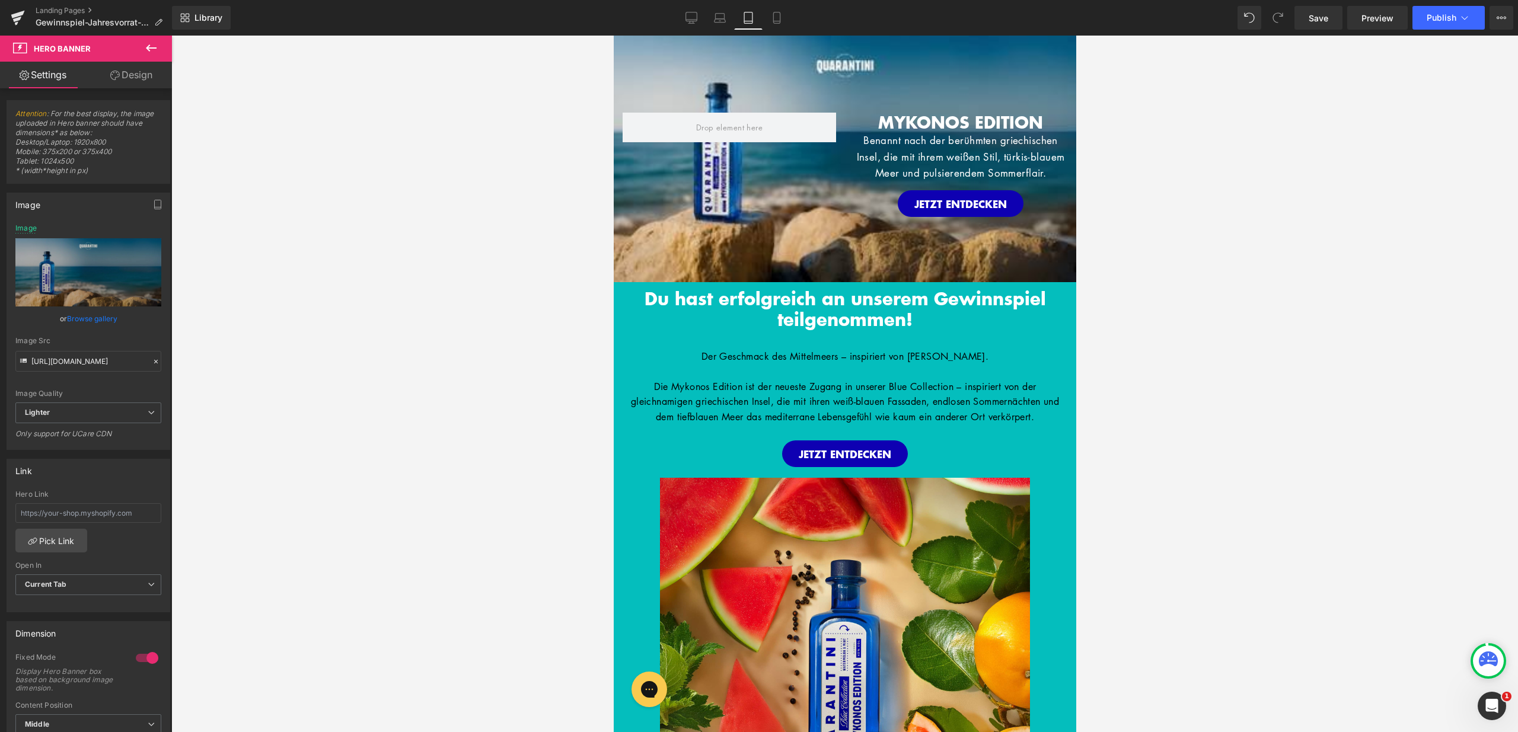
type input "https://ucarecdn.com/f667b2bc-f2c4-40e7-9b47-013e3f2eff46/-/format/auto/-/previ…"
click at [761, 43] on div "MYKONOS EDITION Heading Benannt nach der berühmten griechischen Insel, die mit …" at bounding box center [844, 159] width 462 height 247
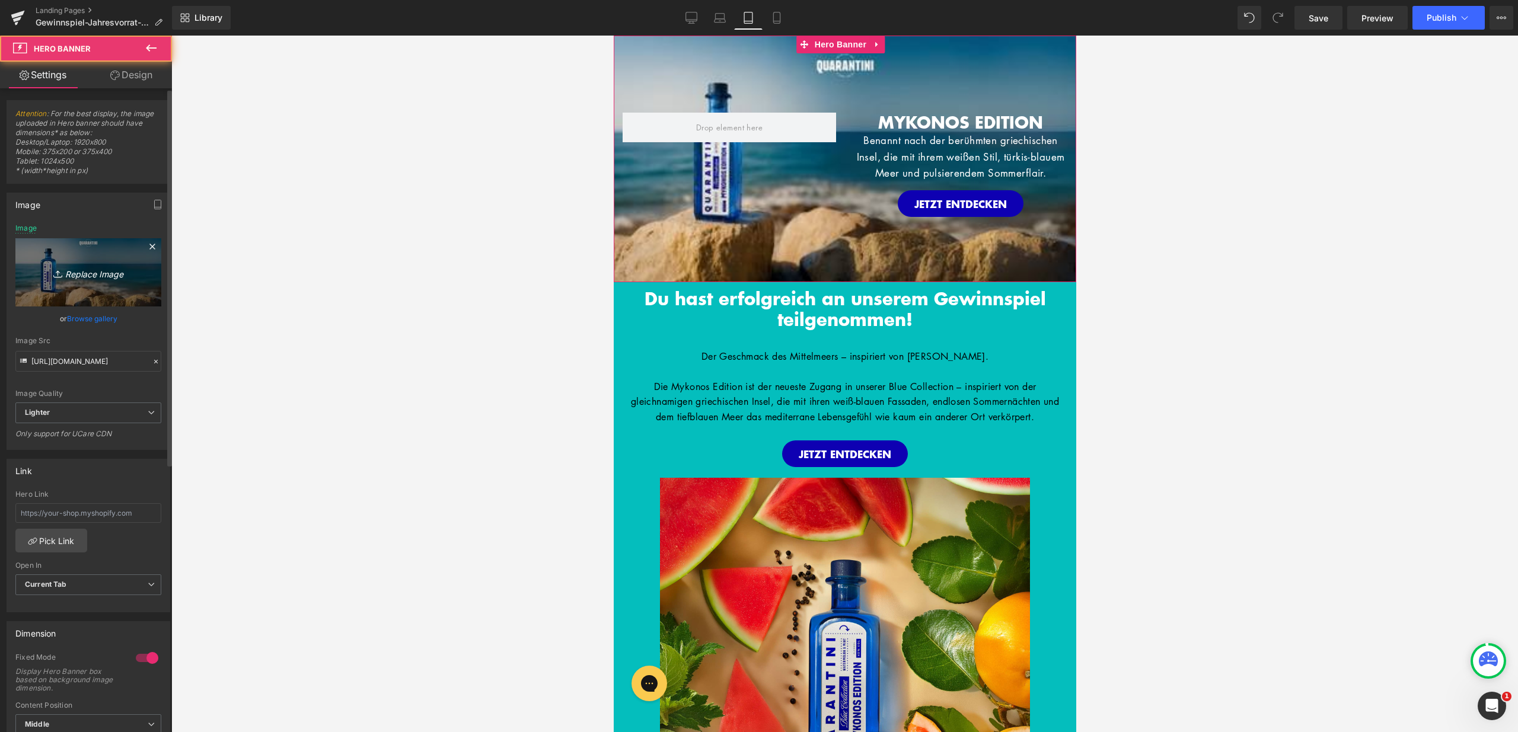
click at [71, 293] on link "Replace Image" at bounding box center [88, 272] width 146 height 68
type input "C:\fakepath\Bilder_Tropcial Edition (5).jpg"
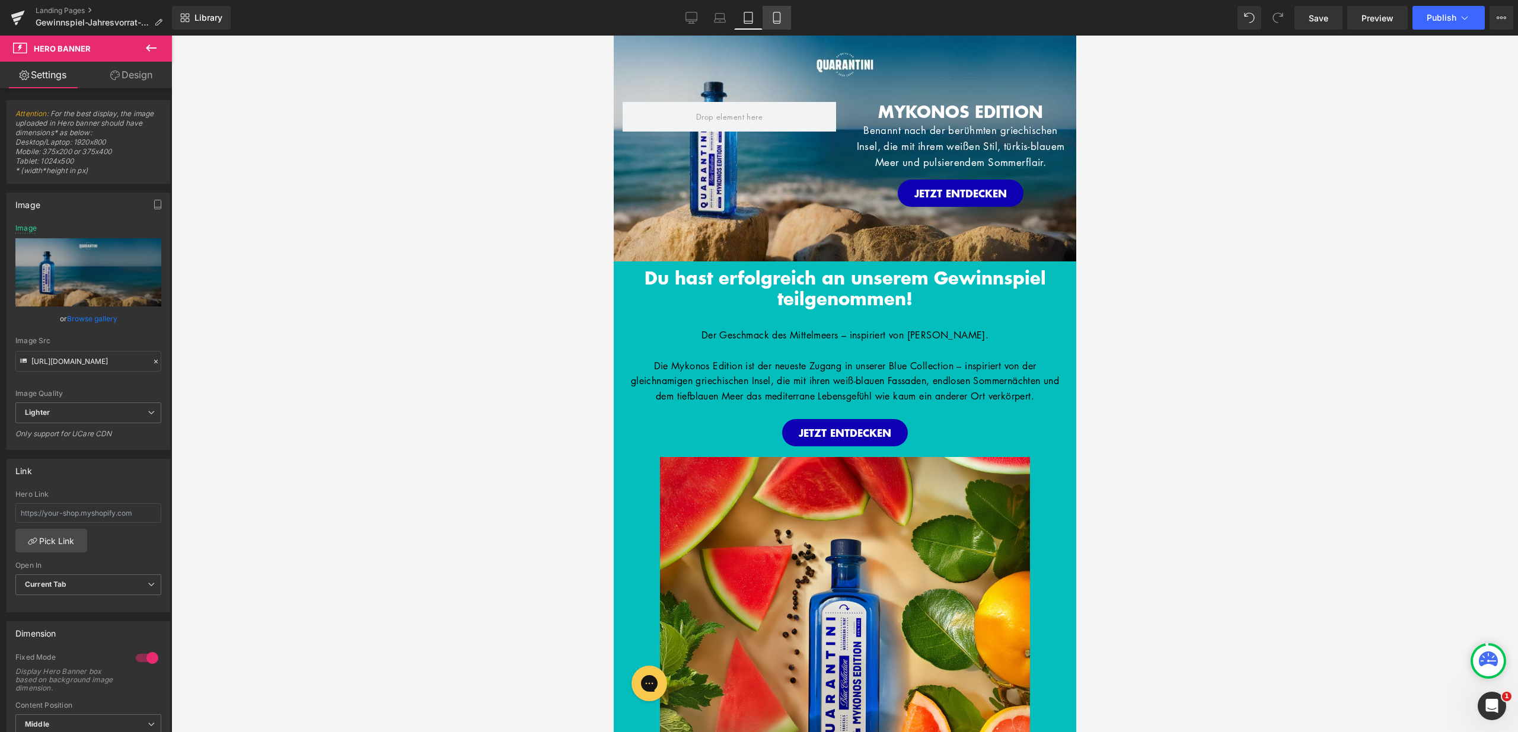
click at [782, 16] on icon at bounding box center [777, 18] width 12 height 12
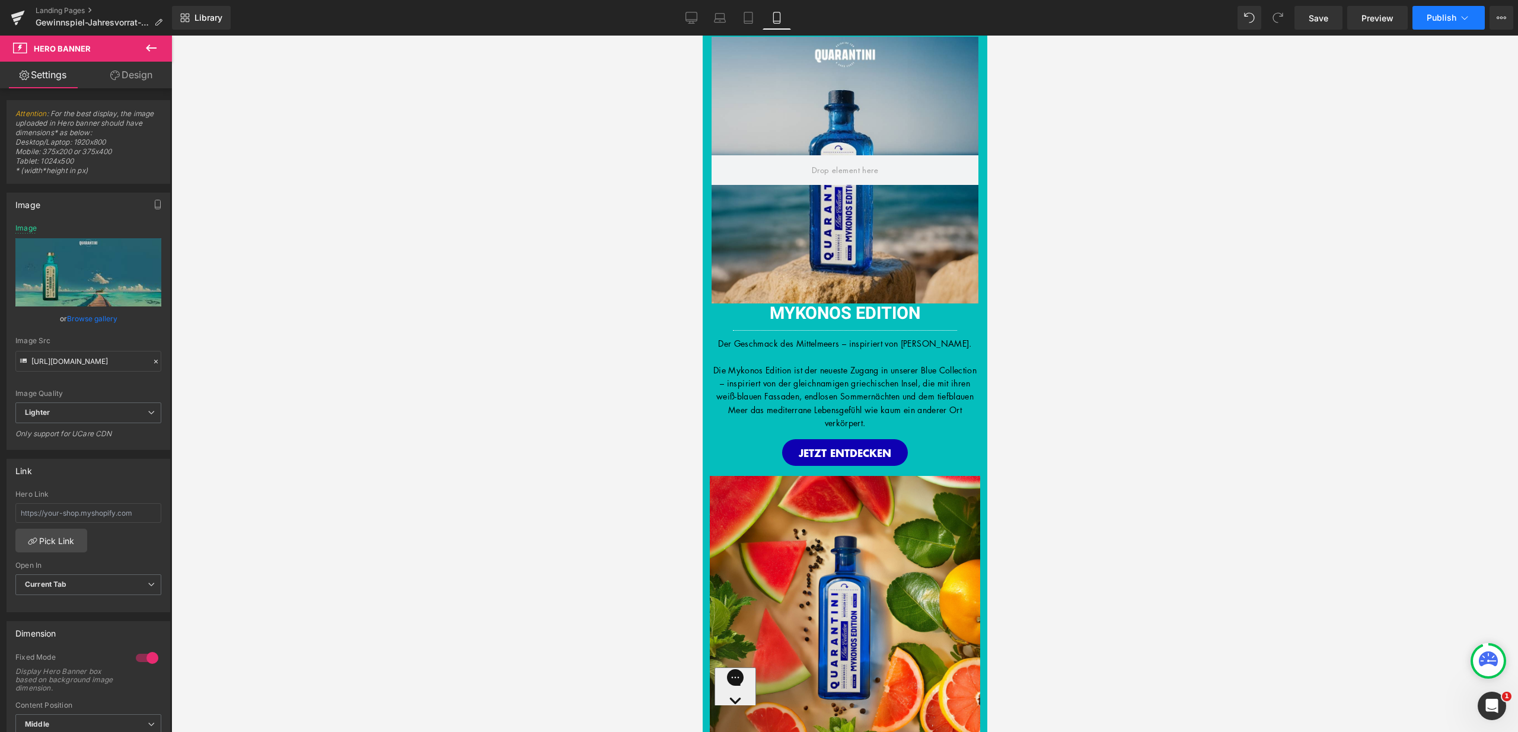
click at [1454, 24] on button "Publish" at bounding box center [1448, 18] width 72 height 24
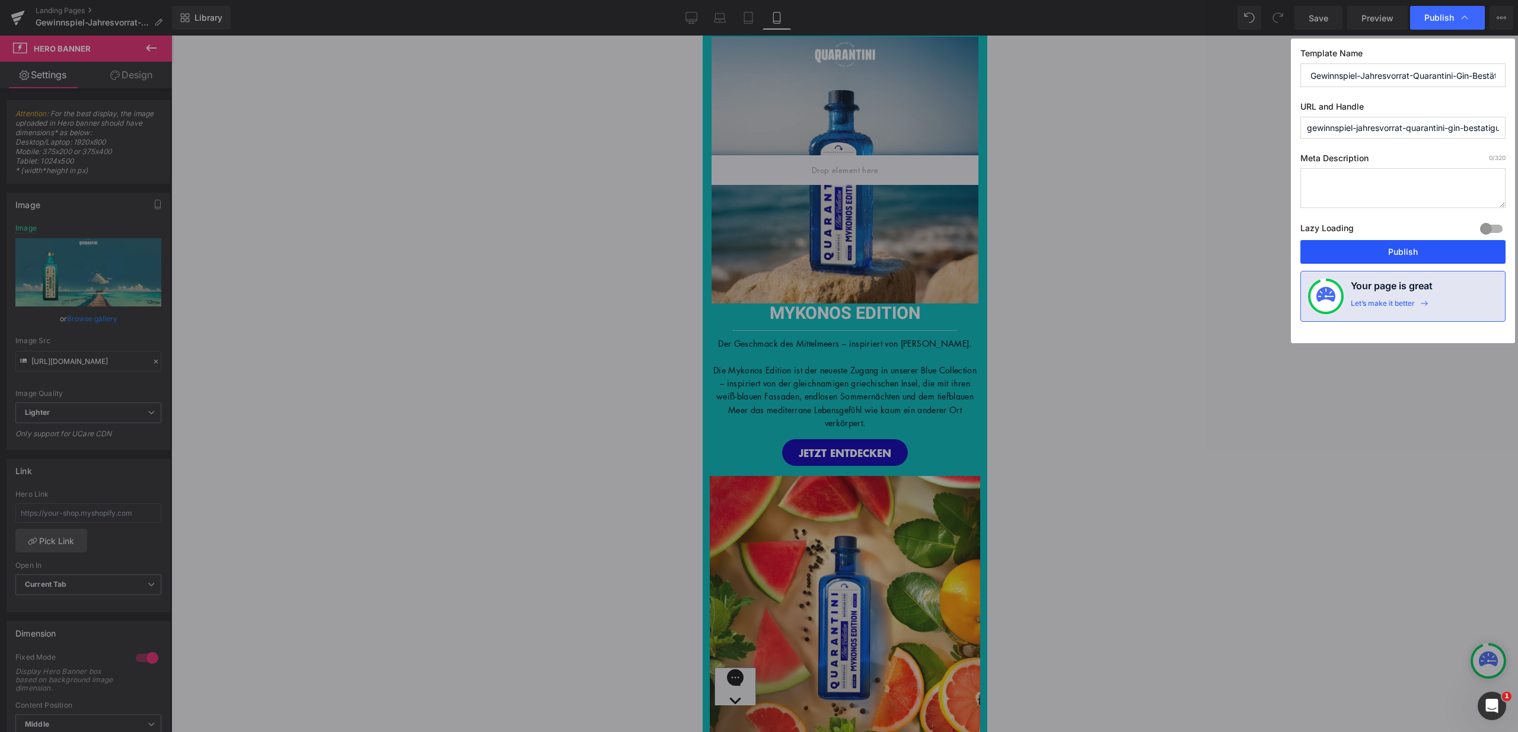
click at [1404, 255] on button "Publish" at bounding box center [1402, 252] width 205 height 24
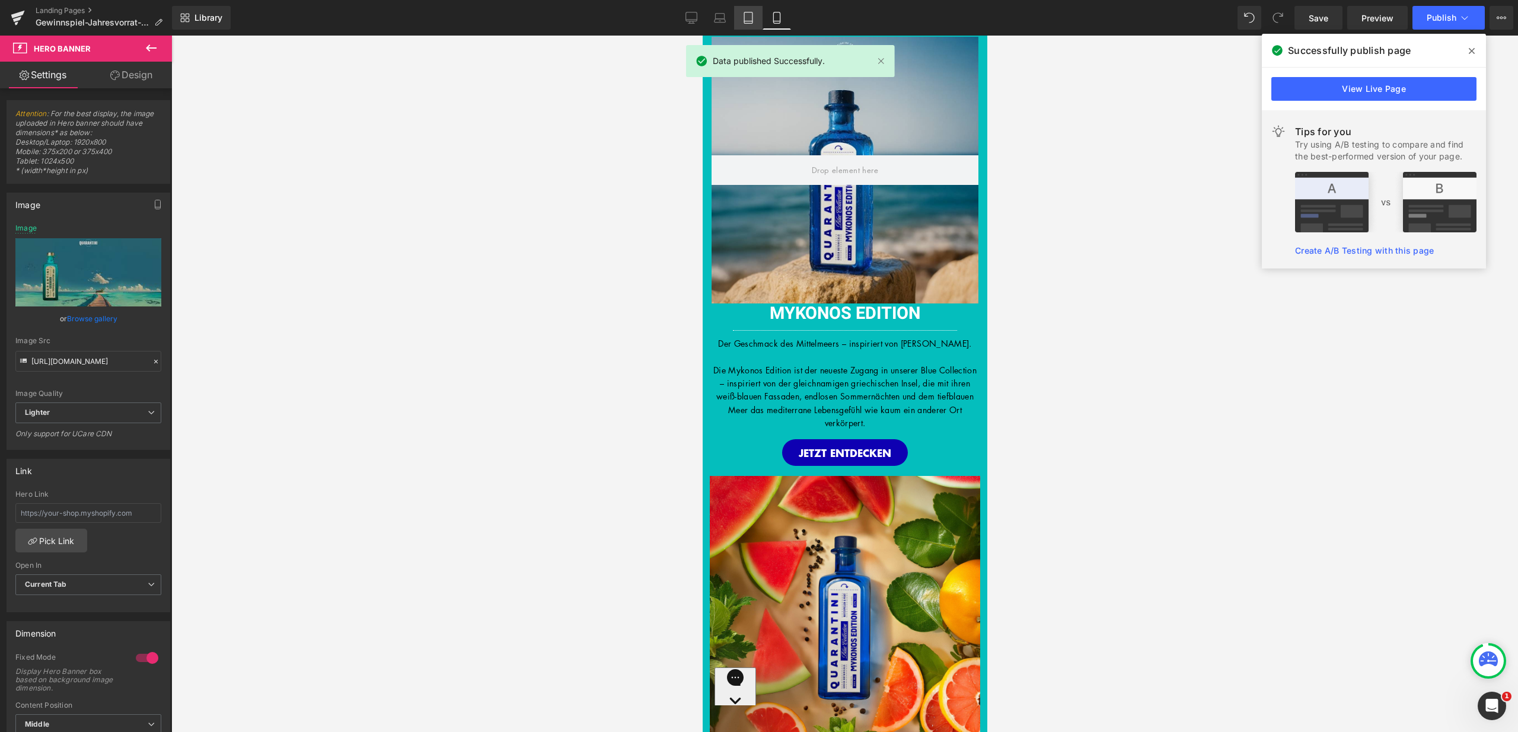
click at [754, 22] on icon at bounding box center [748, 18] width 12 height 12
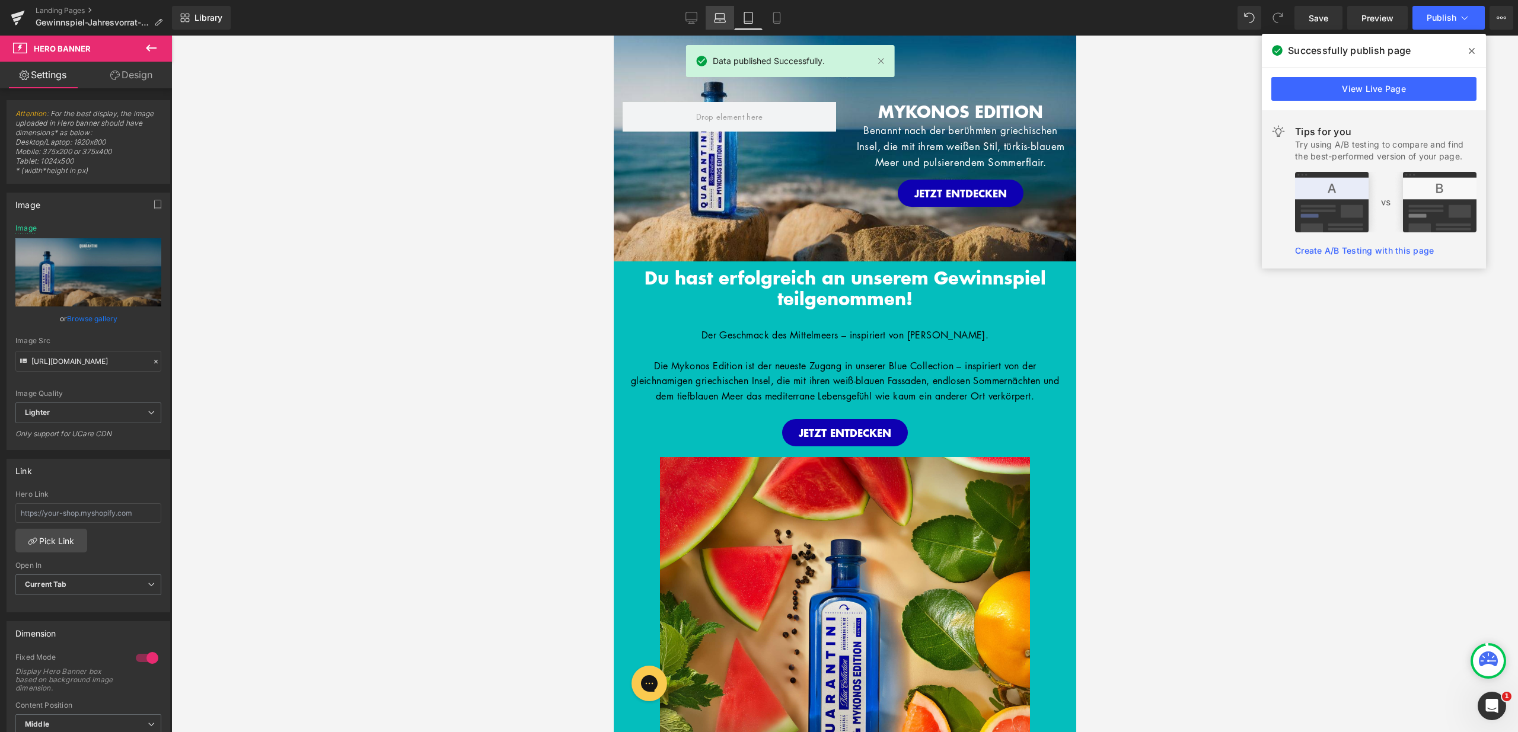
click at [720, 22] on icon at bounding box center [719, 21] width 11 height 4
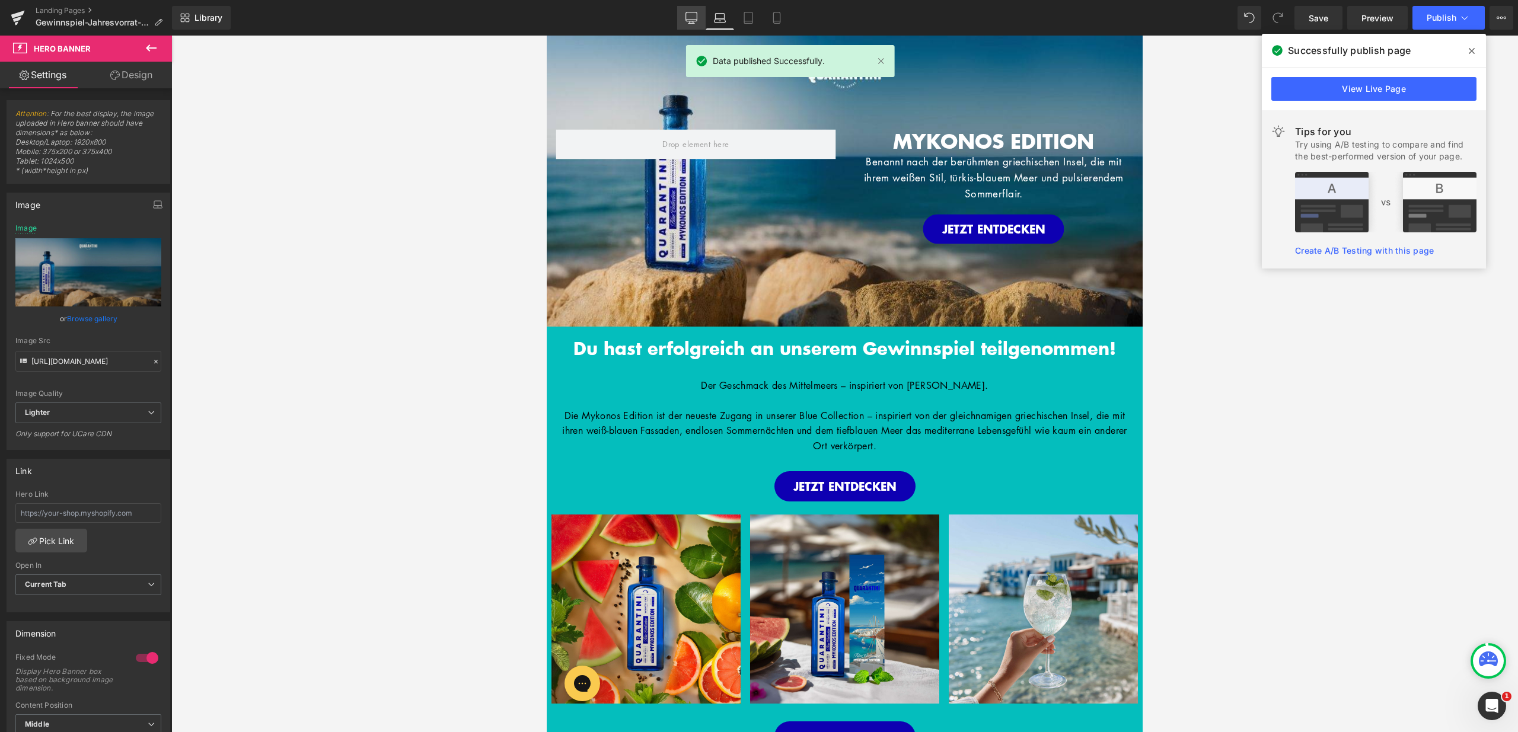
click at [703, 17] on link "Desktop" at bounding box center [691, 18] width 28 height 24
type input "https://ucarecdn.com/aa0911a9-7cb1-47cb-9c87-9cc472fe16e4/-/format/auto/-/previ…"
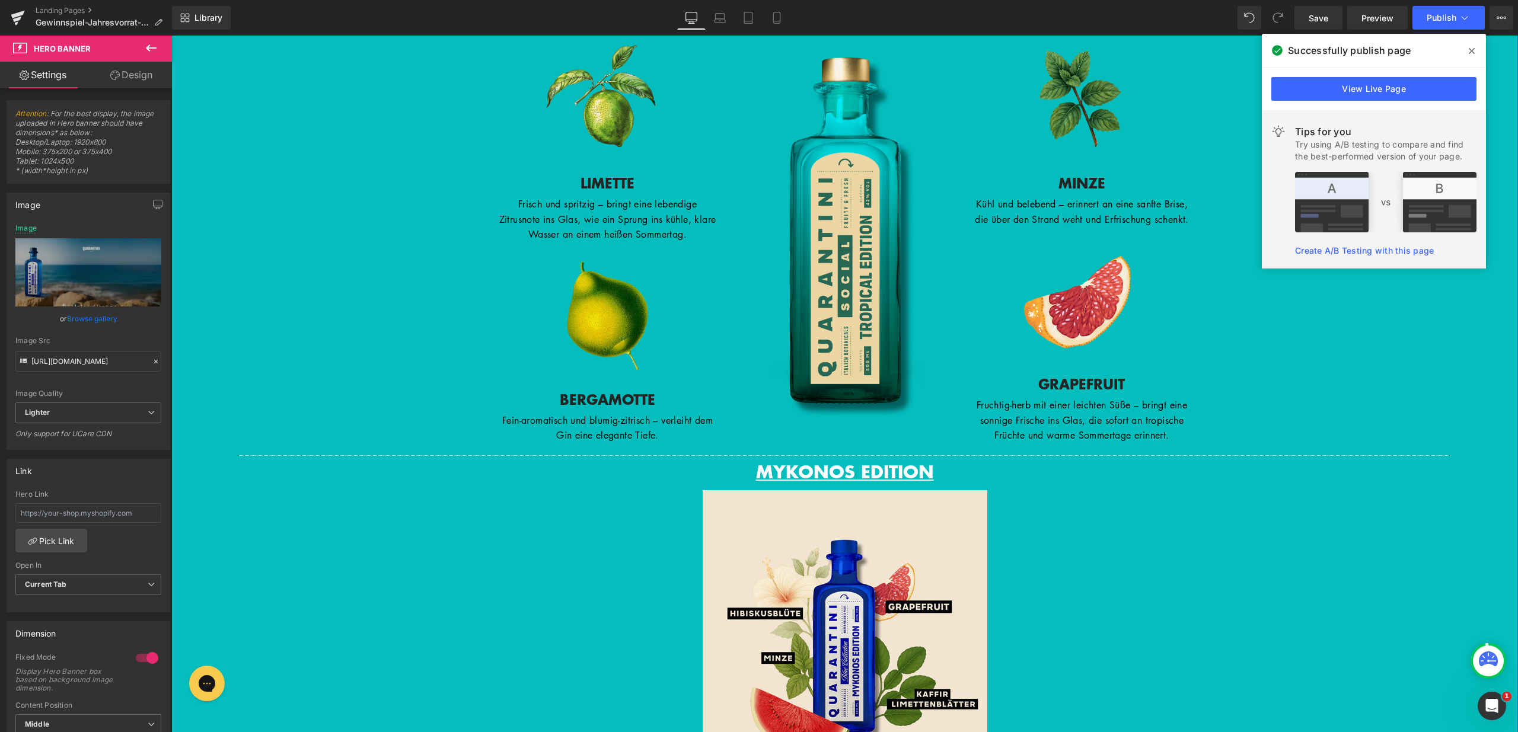
scroll to position [1167, 0]
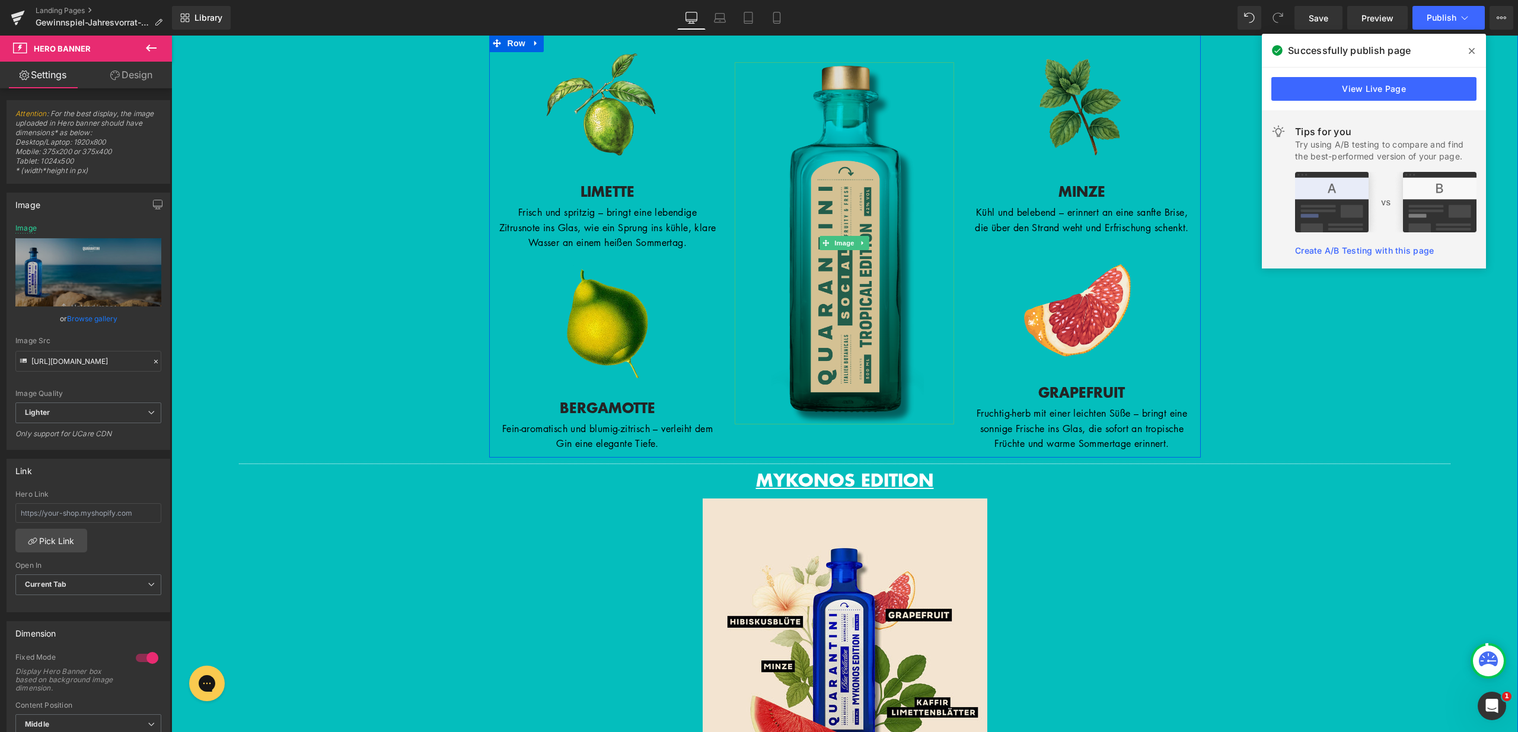
click at [800, 231] on img at bounding box center [844, 243] width 219 height 362
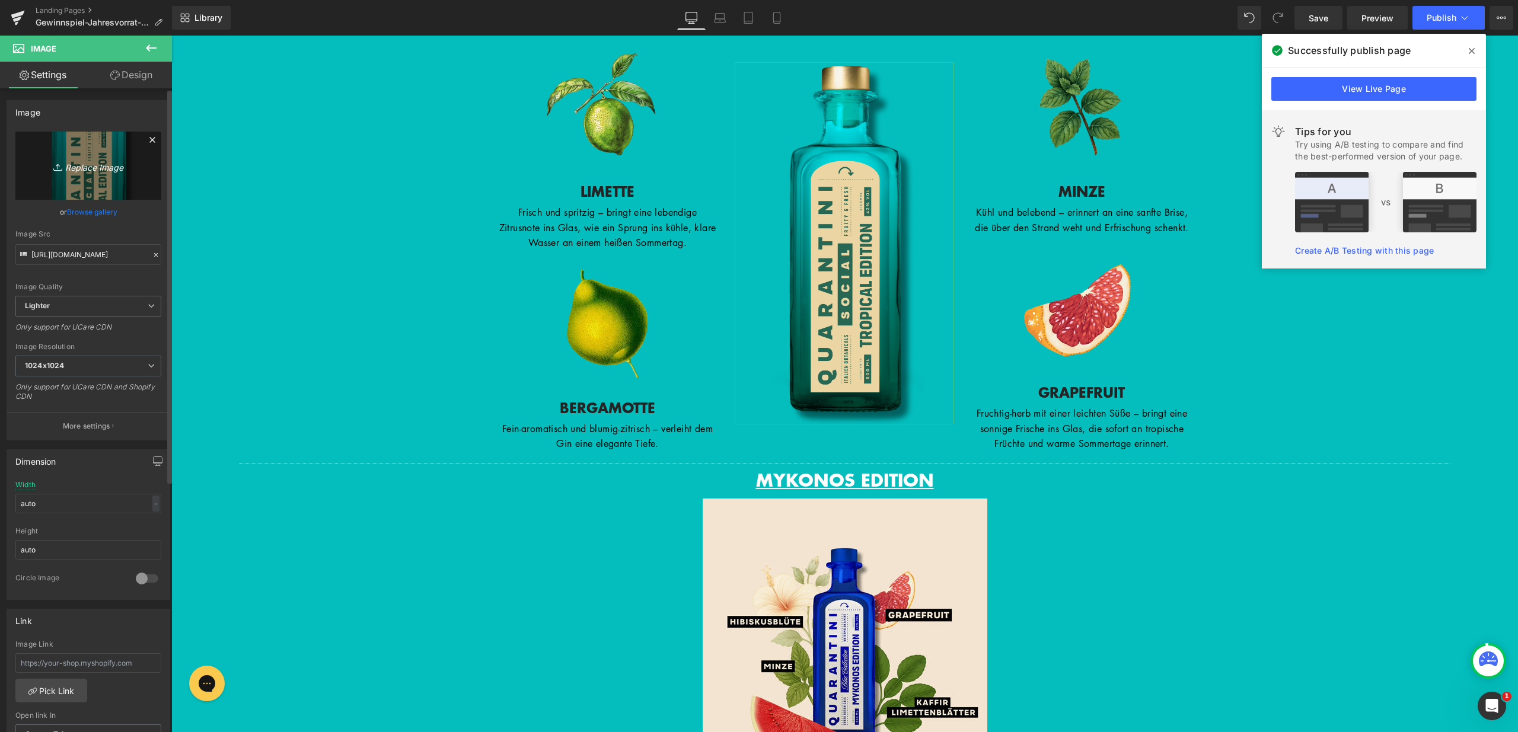
click at [99, 163] on icon "Replace Image" at bounding box center [88, 165] width 95 height 15
type input "C:\fakepath\Bilder_Tropcial Edition (2).png"
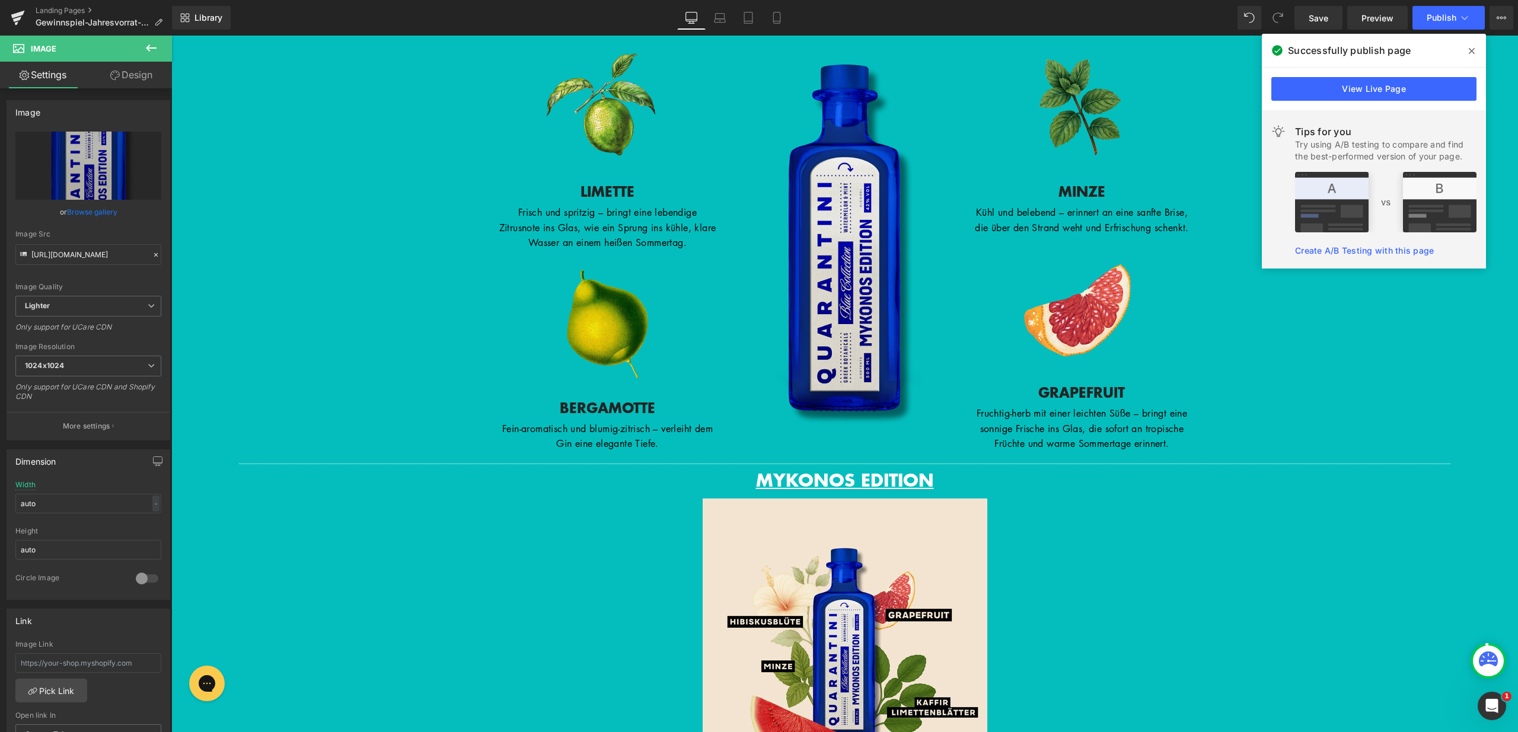
type input "https://ucarecdn.com/c008ecf6-c2f3-42d3-aaa0-b1ba9421dc0a/-/format/auto/-/previ…"
click at [1469, 49] on icon at bounding box center [1472, 50] width 6 height 9
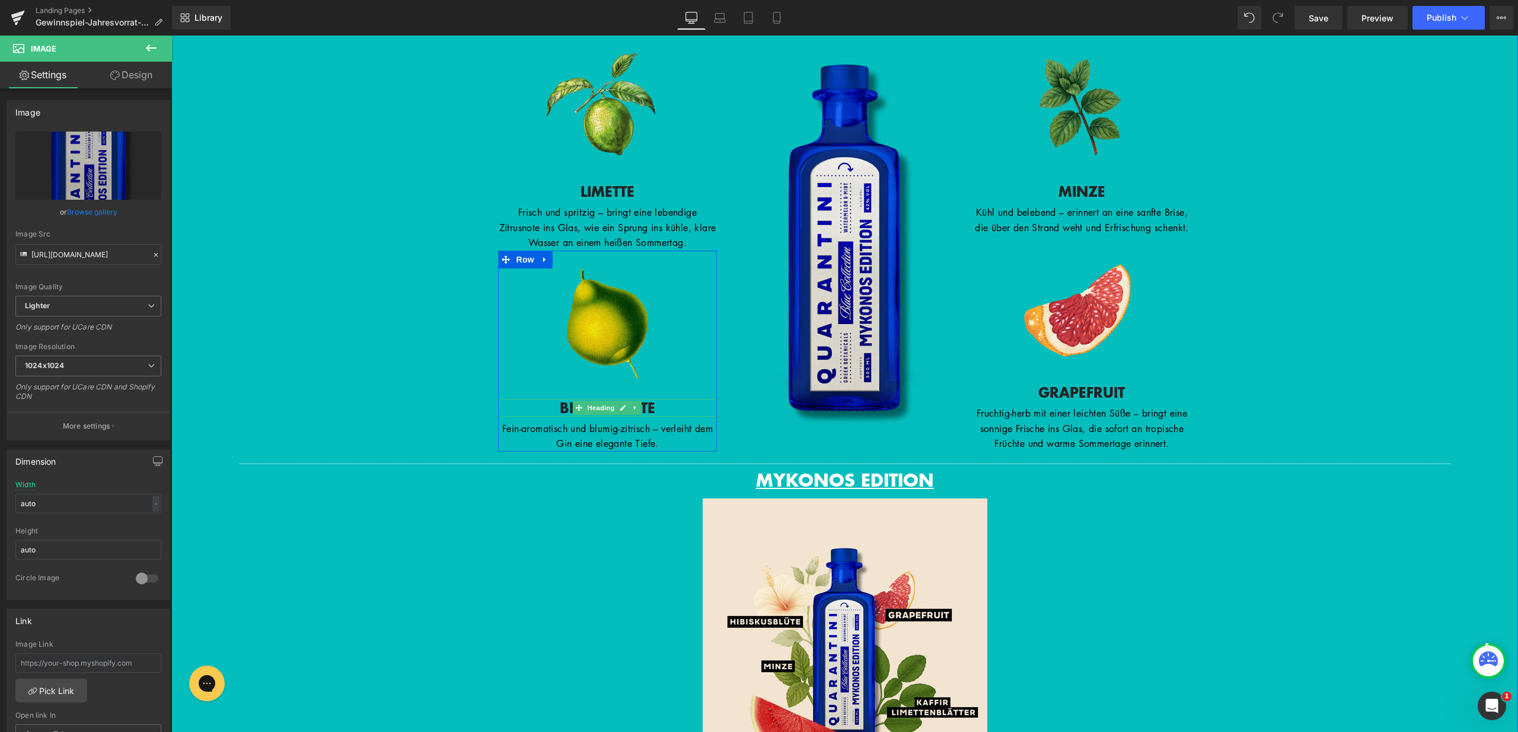
click at [563, 417] on h3 "BERGAMOTTE" at bounding box center [607, 408] width 219 height 18
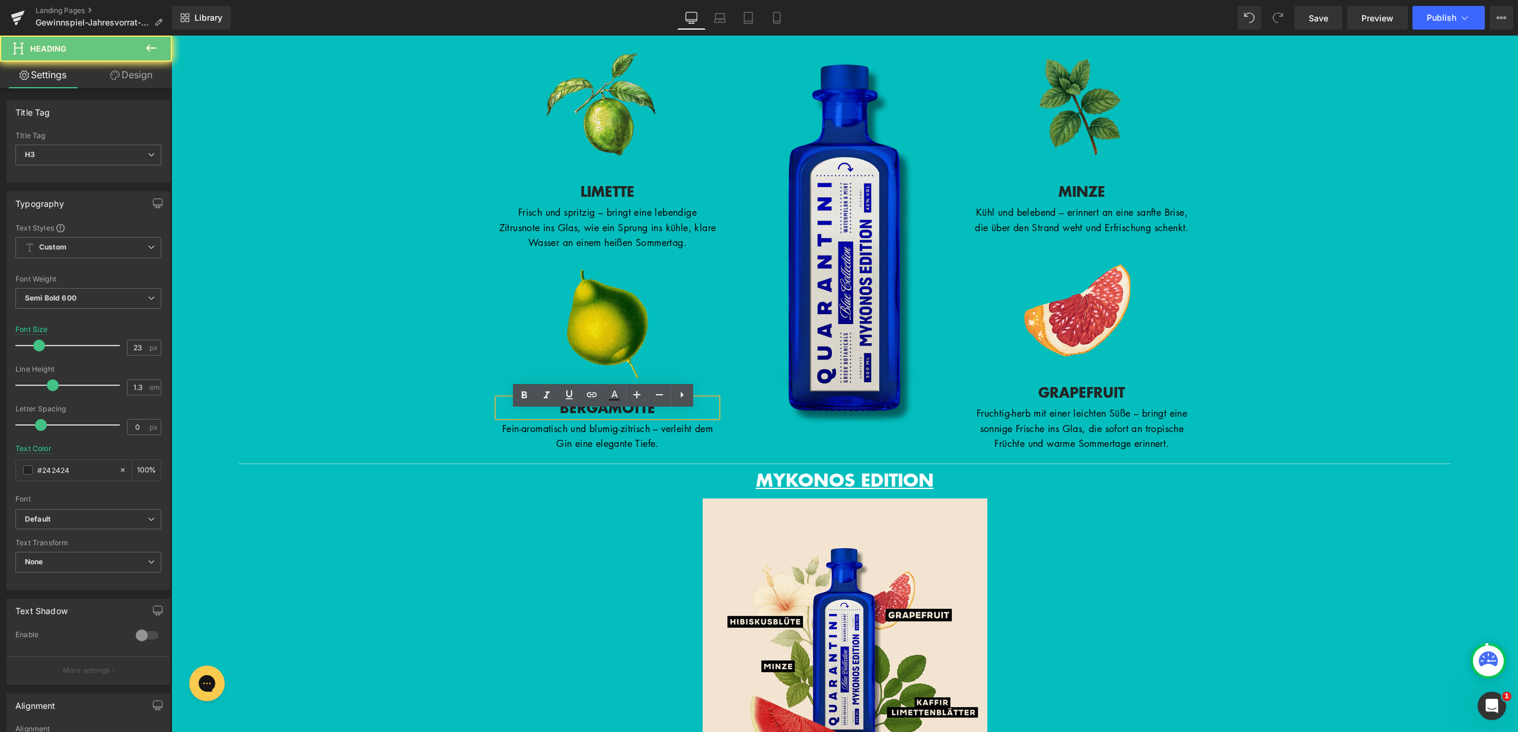
click at [558, 417] on h3 "BERGAMOTTE" at bounding box center [607, 408] width 219 height 18
drag, startPoint x: 548, startPoint y: 420, endPoint x: 678, endPoint y: 428, distance: 130.1
click at [678, 417] on h3 "BERGAMOTTE" at bounding box center [607, 408] width 219 height 18
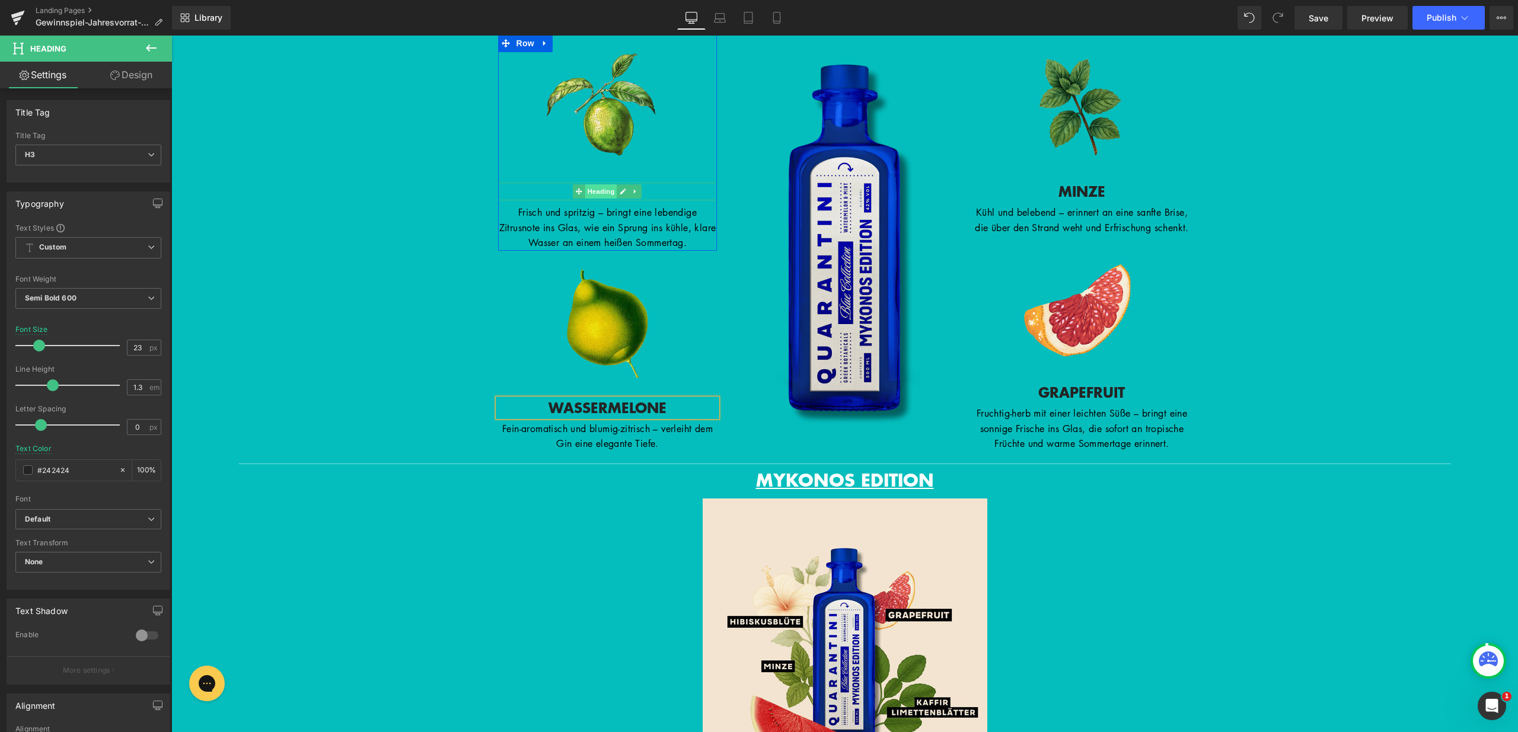
click at [597, 199] on span "Heading" at bounding box center [601, 191] width 32 height 14
click at [646, 200] on h3 "LIMETTE" at bounding box center [607, 192] width 219 height 18
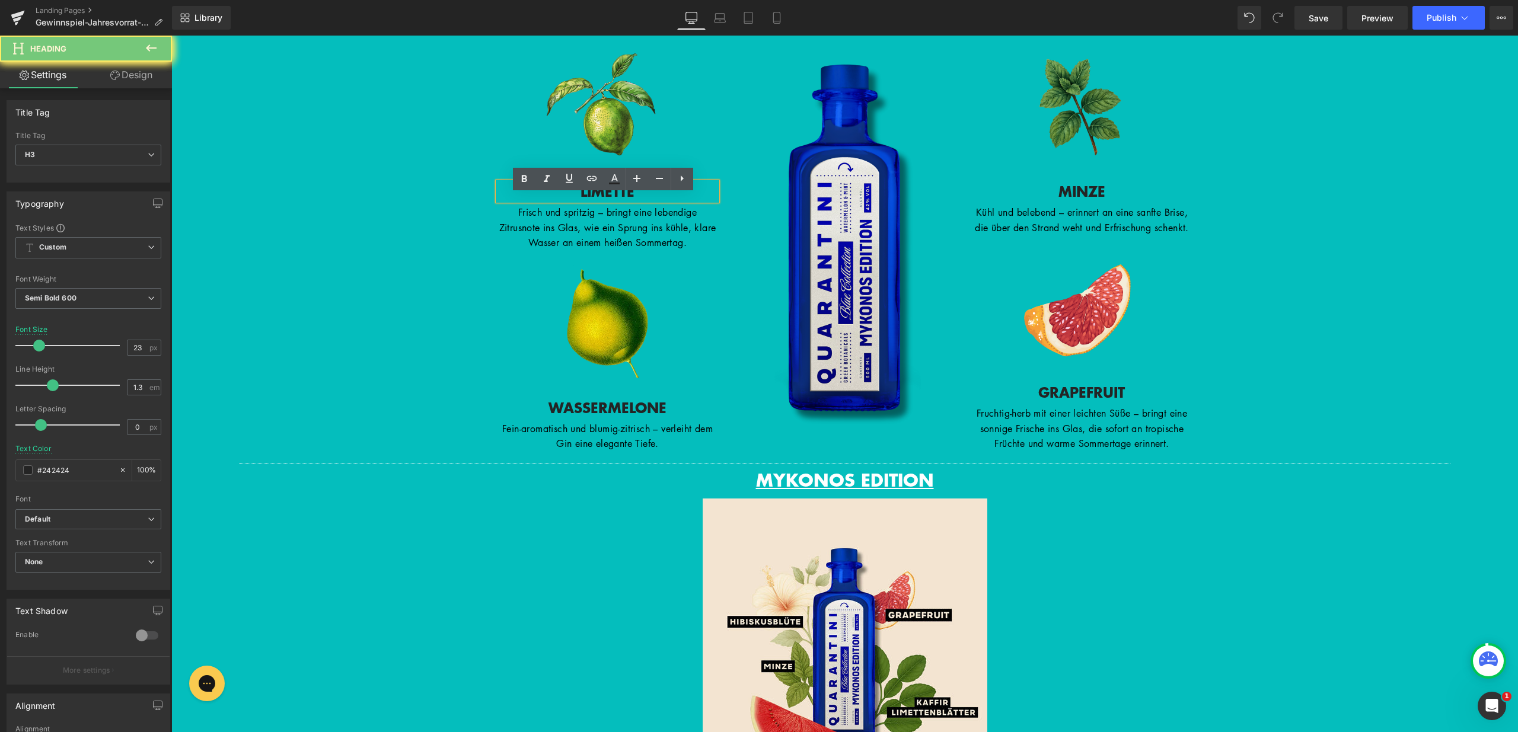
click at [648, 200] on h3 "LIMETTE" at bounding box center [607, 192] width 219 height 18
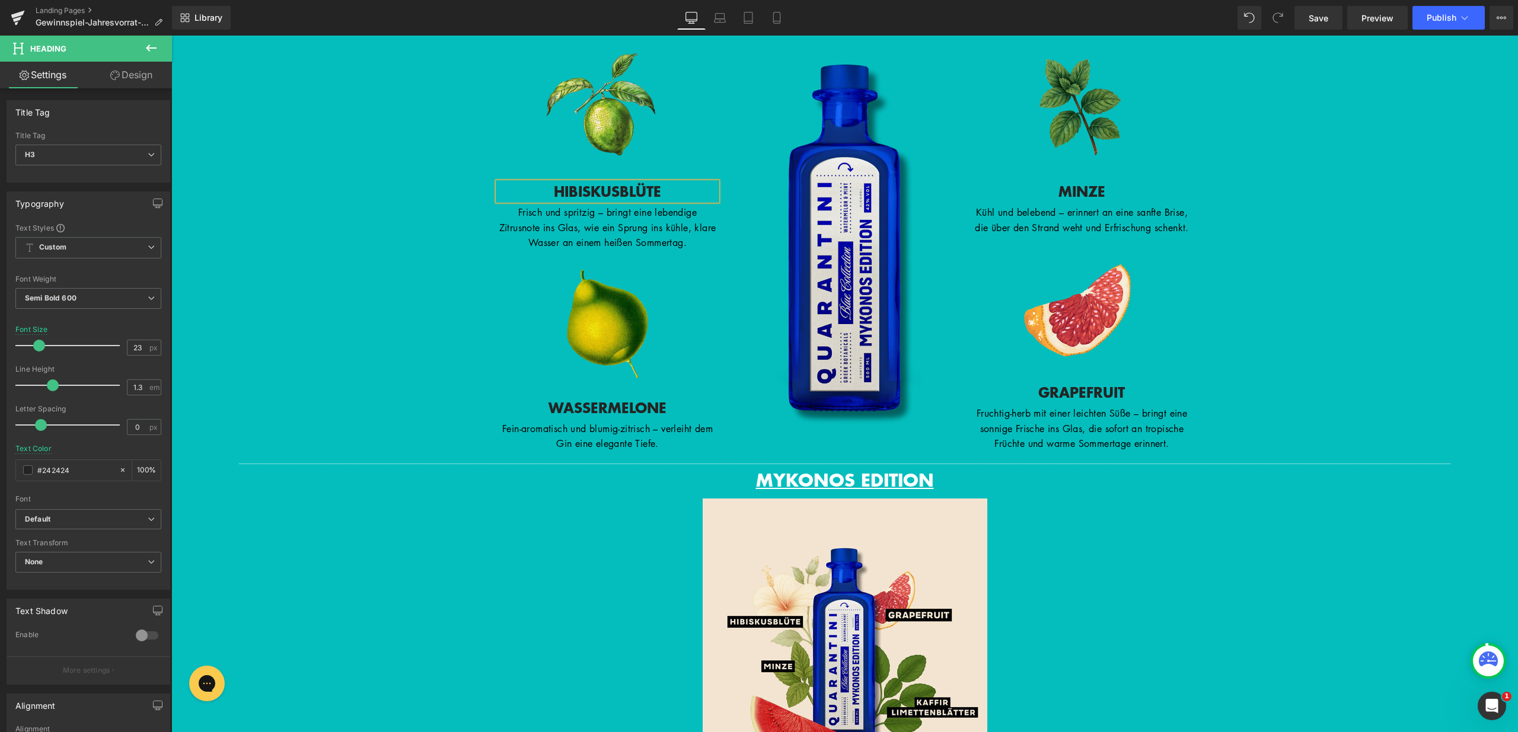
click at [325, 264] on div "Separator DIE MYKONOS EDITION Heading Row Image Row Image HIBISKUSBLÜTE Heading…" at bounding box center [844, 446] width 1347 height 936
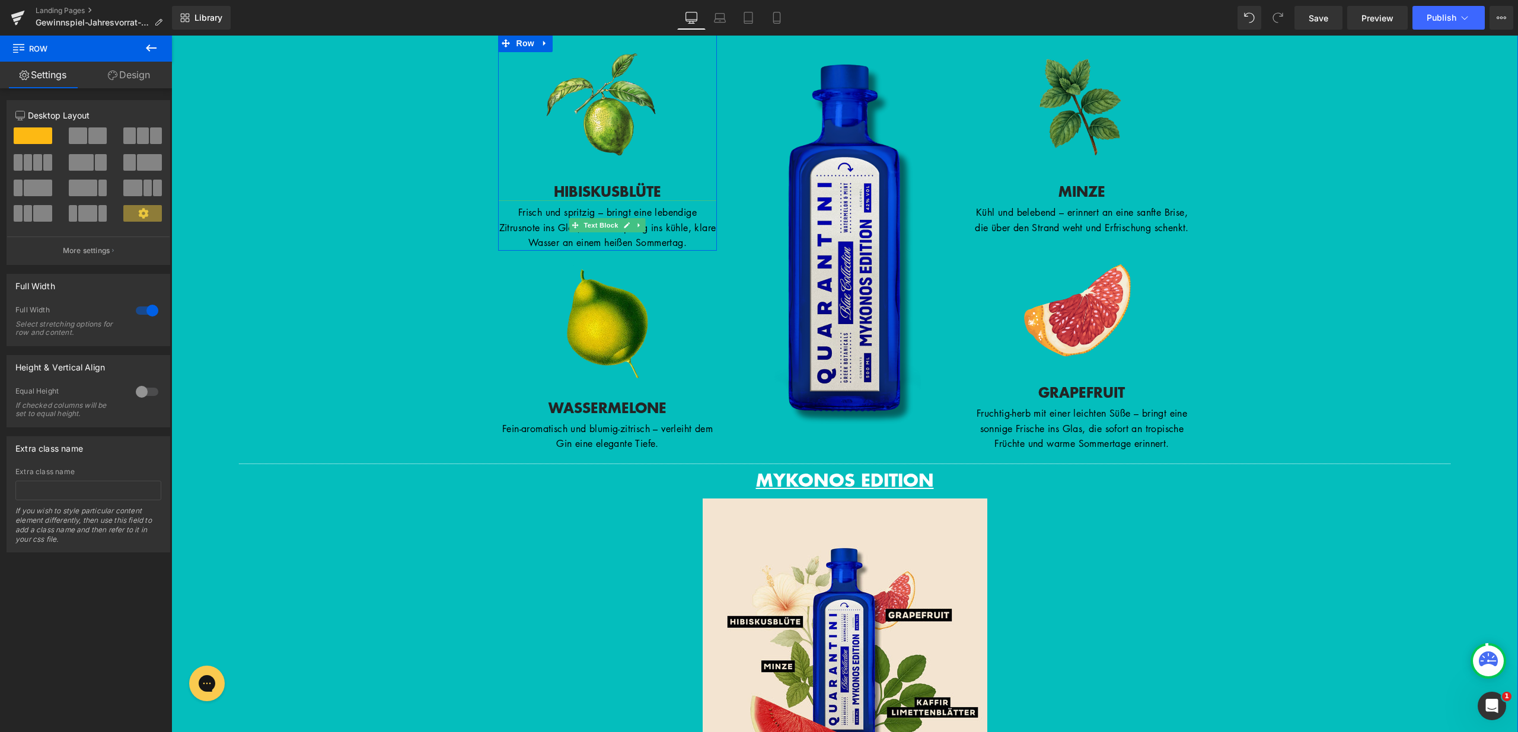
click at [670, 246] on span "Frisch und spritzig – bringt eine lebendige Zitrusnote ins Glas, wie ein Sprung…" at bounding box center [607, 227] width 217 height 43
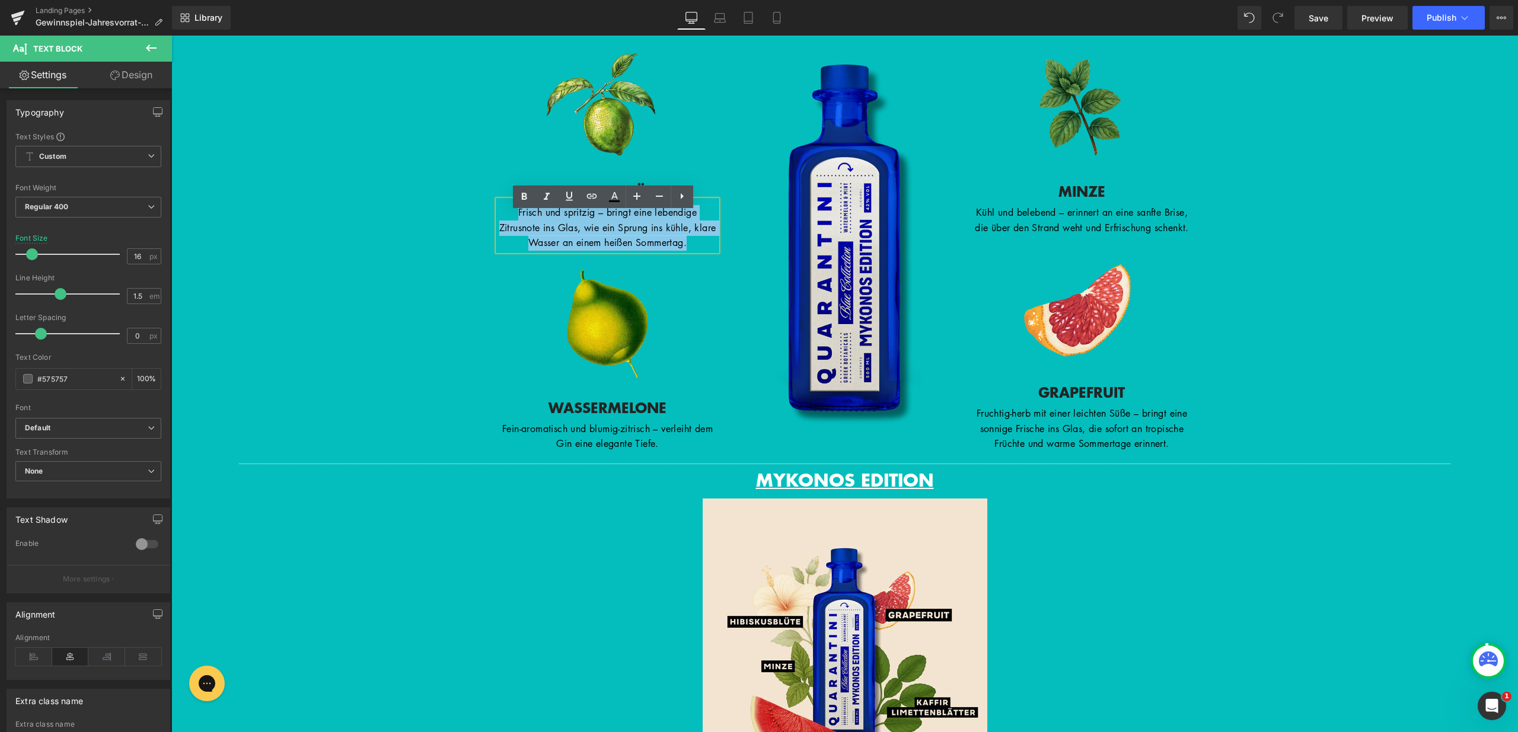
drag, startPoint x: 703, startPoint y: 256, endPoint x: 499, endPoint y: 221, distance: 206.9
click at [499, 221] on p "Frisch und spritzig – bringt eine lebendige Zitrusnote ins Glas, wie ein Sprung…" at bounding box center [607, 228] width 219 height 46
copy span "Frisch und spritzig – bringt eine lebendige Zitrusnote ins Glas, wie ein Sprung…"
click at [656, 451] on span "Fein-aromatisch und blumig-zitrisch – verleiht dem Gin eine elegante Tiefe." at bounding box center [607, 436] width 210 height 28
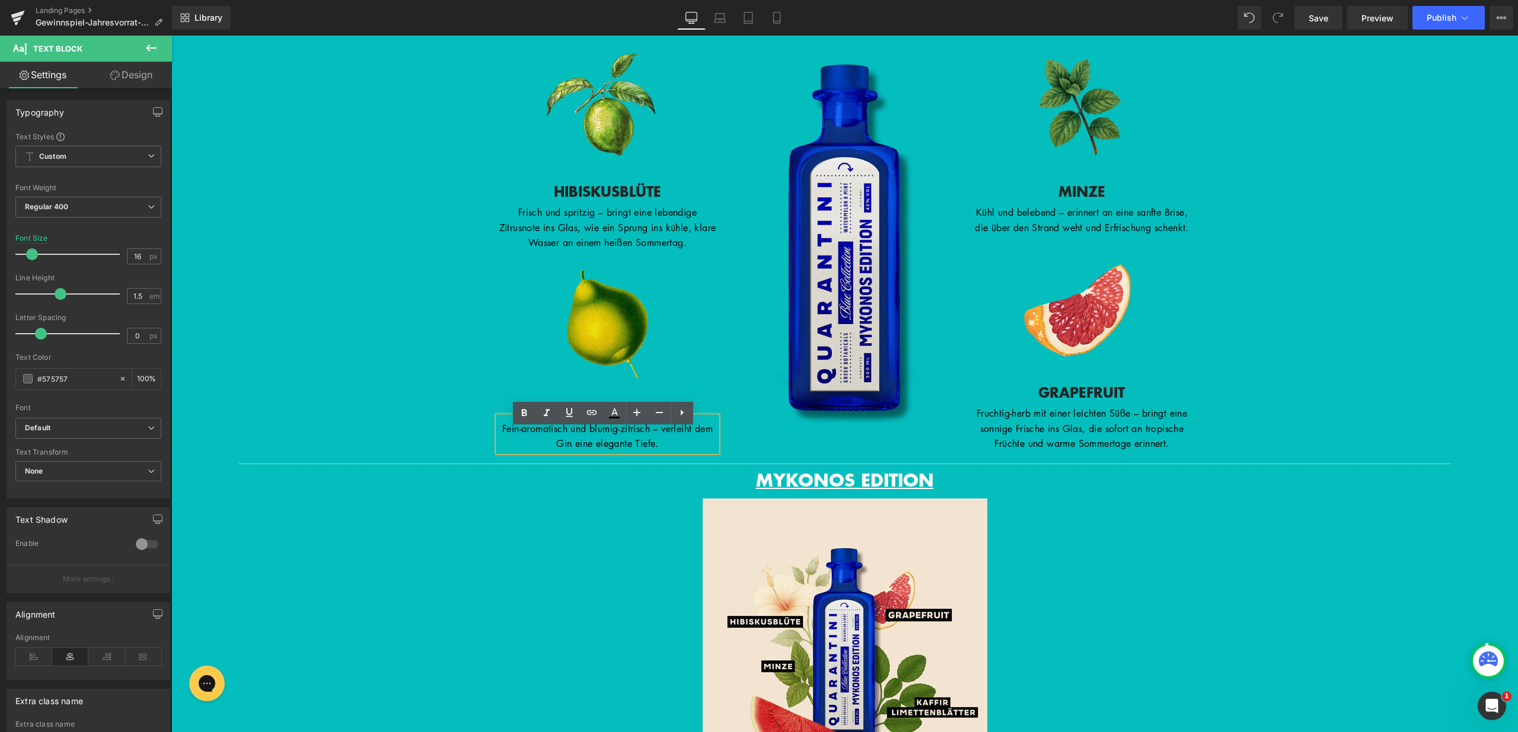
drag, startPoint x: 678, startPoint y: 456, endPoint x: 492, endPoint y: 442, distance: 186.7
click at [498, 442] on div "Fein-aromatisch und blumig-zitrisch – verleiht dem Gin eine elegante Tiefe." at bounding box center [607, 434] width 219 height 35
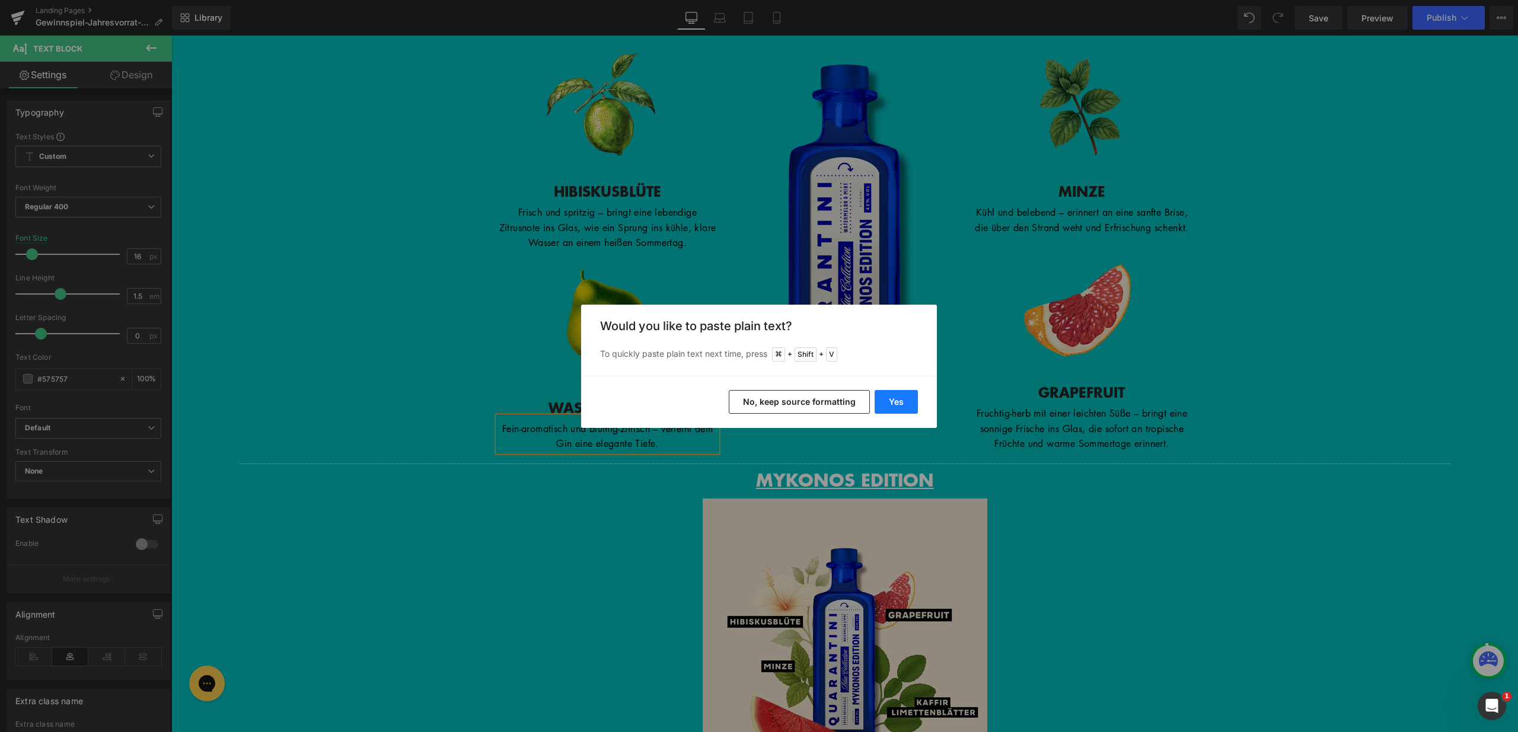
click at [898, 401] on button "Yes" at bounding box center [896, 402] width 43 height 24
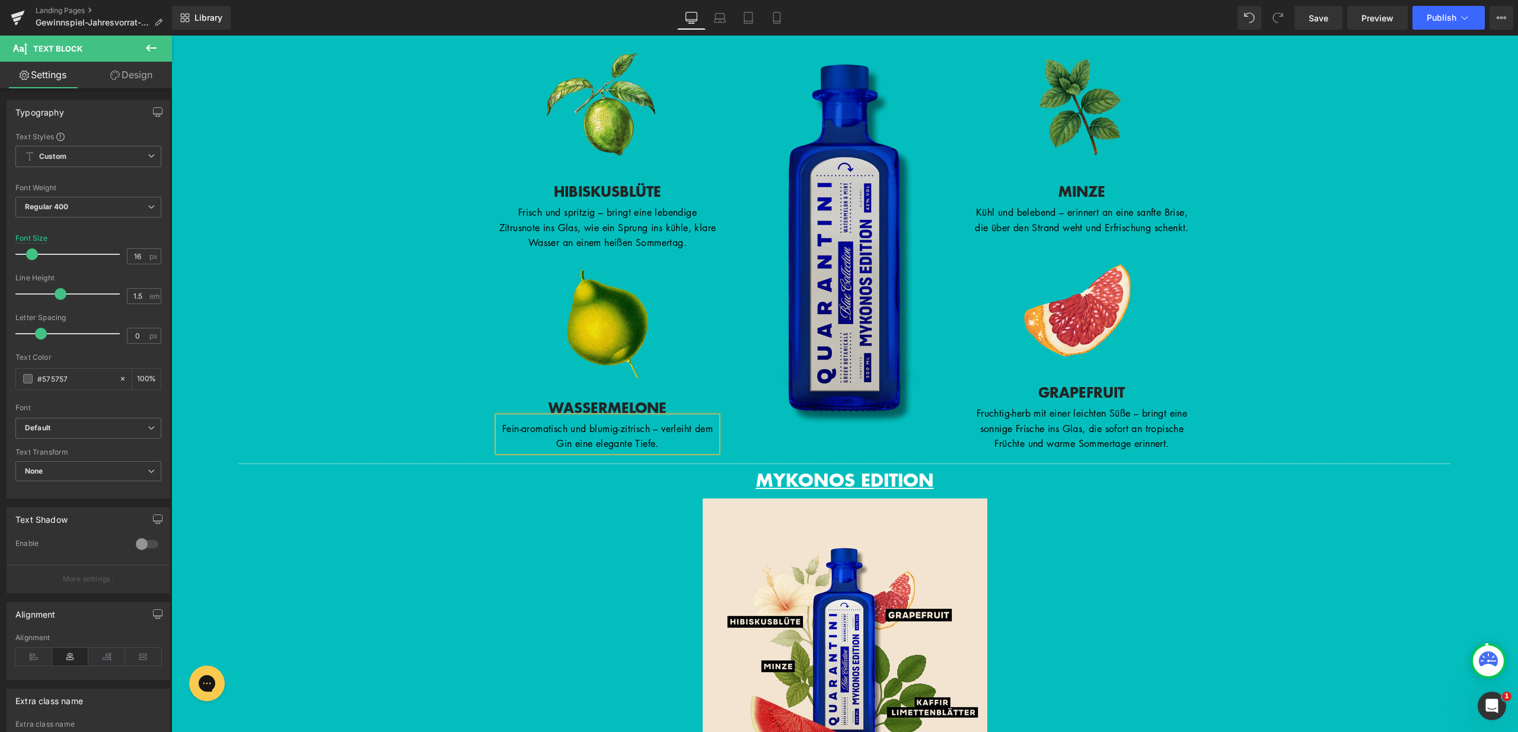
scroll to position [1152, 0]
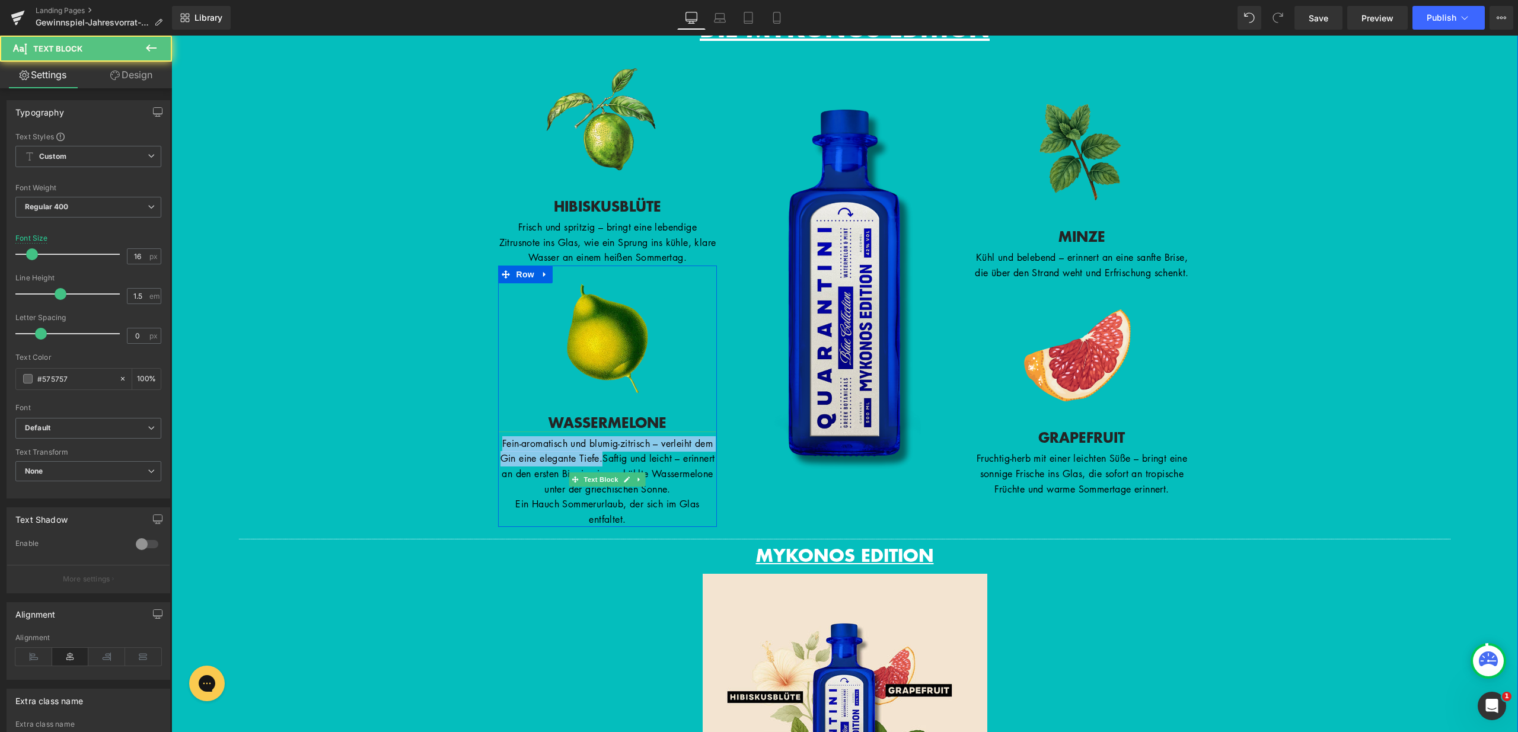
drag, startPoint x: 630, startPoint y: 460, endPoint x: 497, endPoint y: 437, distance: 134.2
click at [498, 437] on p "Fein-aromatisch und blumig-zitrisch – verleiht dem Gin eine elegante Tiefe.Saft…" at bounding box center [607, 466] width 219 height 60
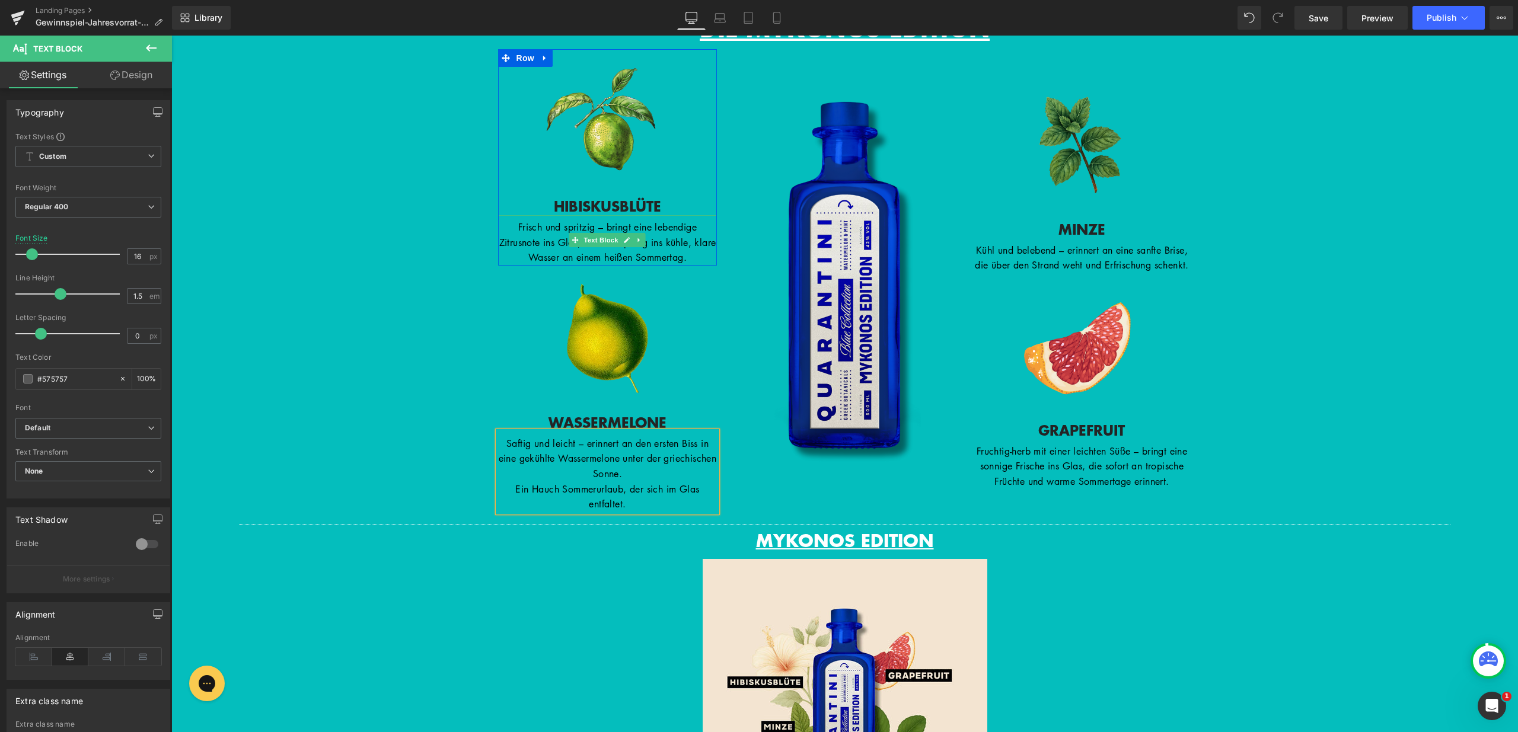
click at [611, 239] on span "Text Block" at bounding box center [601, 240] width 39 height 14
click at [687, 246] on p "Frisch und spritzig – bringt eine lebendige Zitrusnote ins Glas, wie ein Sprung…" at bounding box center [607, 243] width 219 height 46
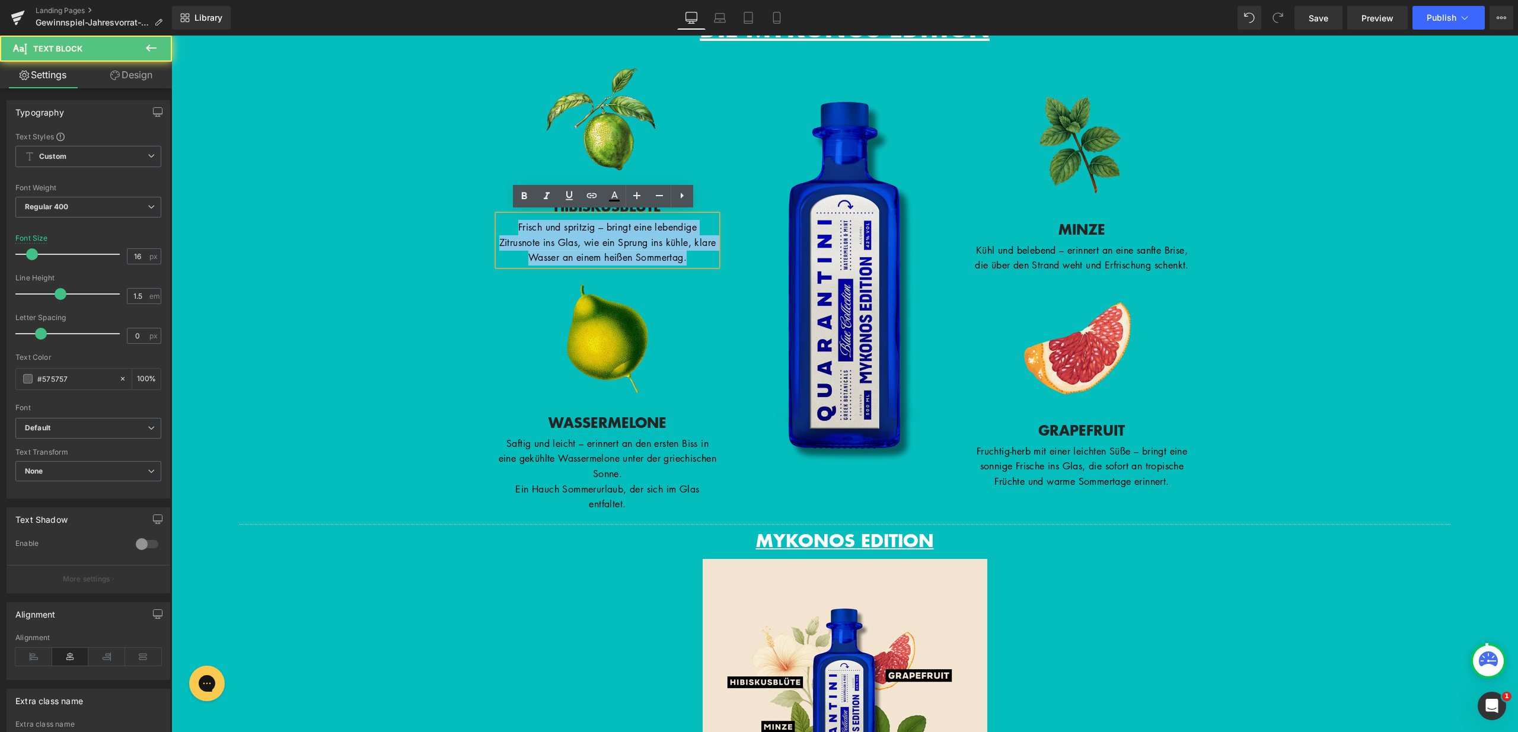
drag, startPoint x: 703, startPoint y: 256, endPoint x: 506, endPoint y: 222, distance: 200.3
click at [506, 222] on p "Frisch und spritzig – bringt eine lebendige Zitrusnote ins Glas, wie ein Sprung…" at bounding box center [607, 243] width 219 height 46
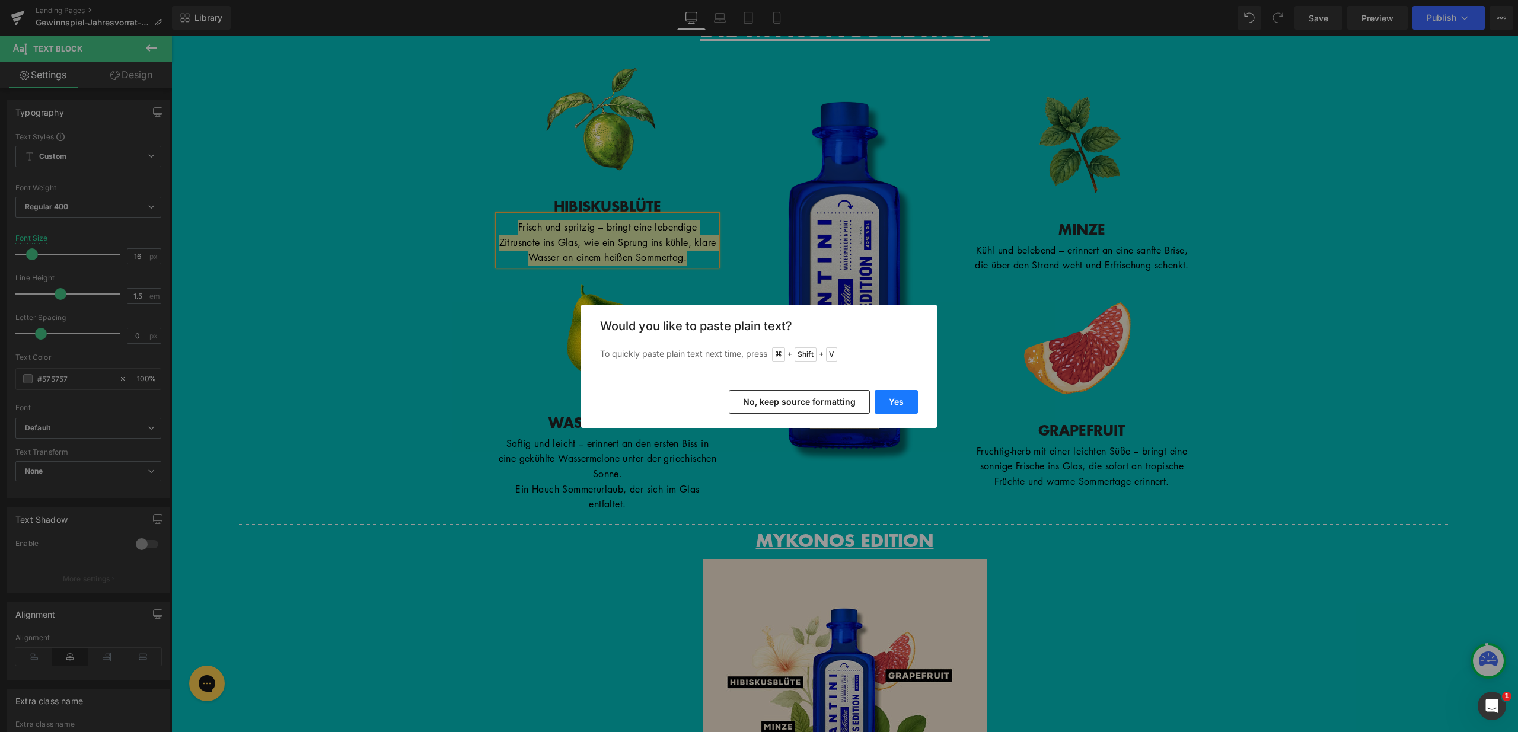
drag, startPoint x: 884, startPoint y: 404, endPoint x: 714, endPoint y: 368, distance: 173.3
click at [884, 404] on button "Yes" at bounding box center [896, 402] width 43 height 24
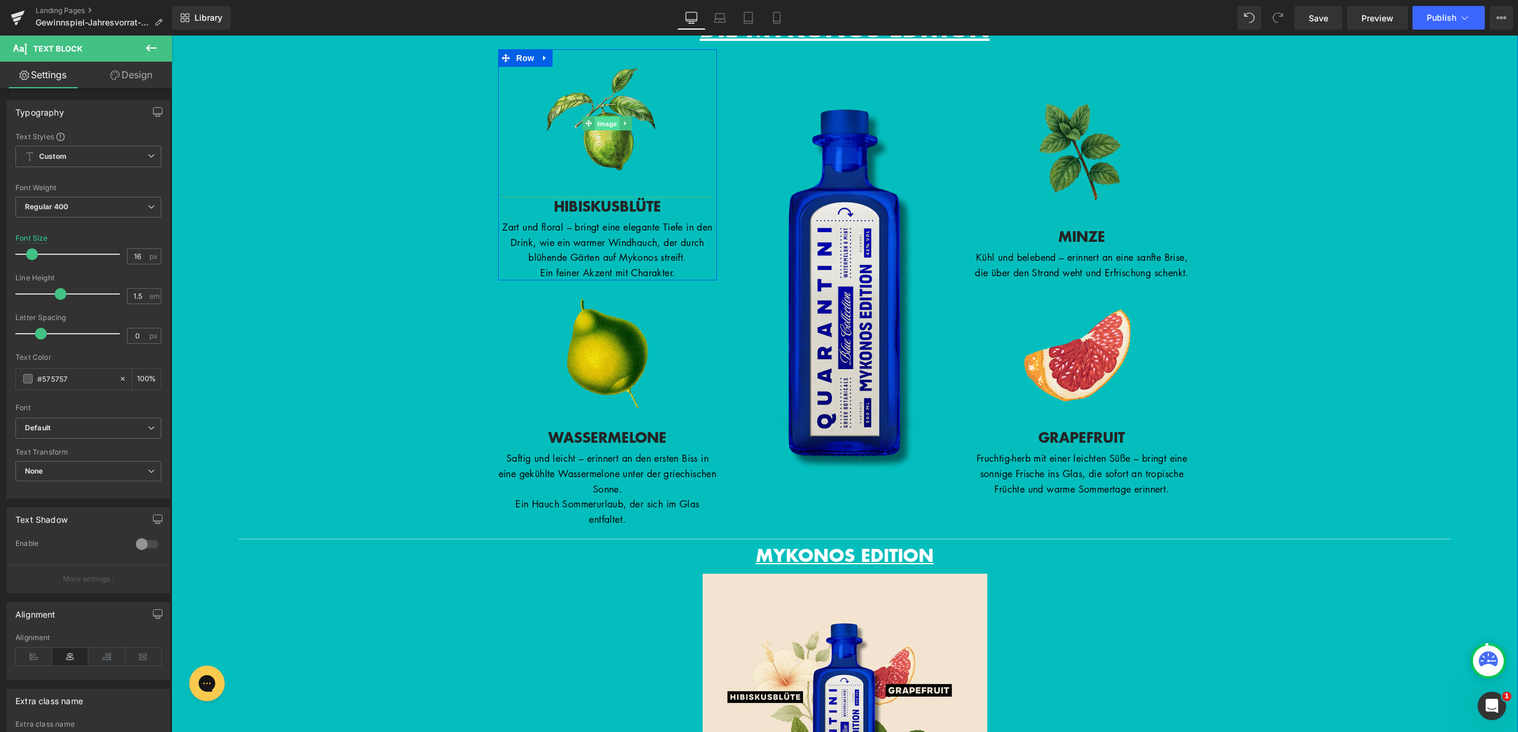
click at [608, 124] on span "Image" at bounding box center [607, 124] width 25 height 14
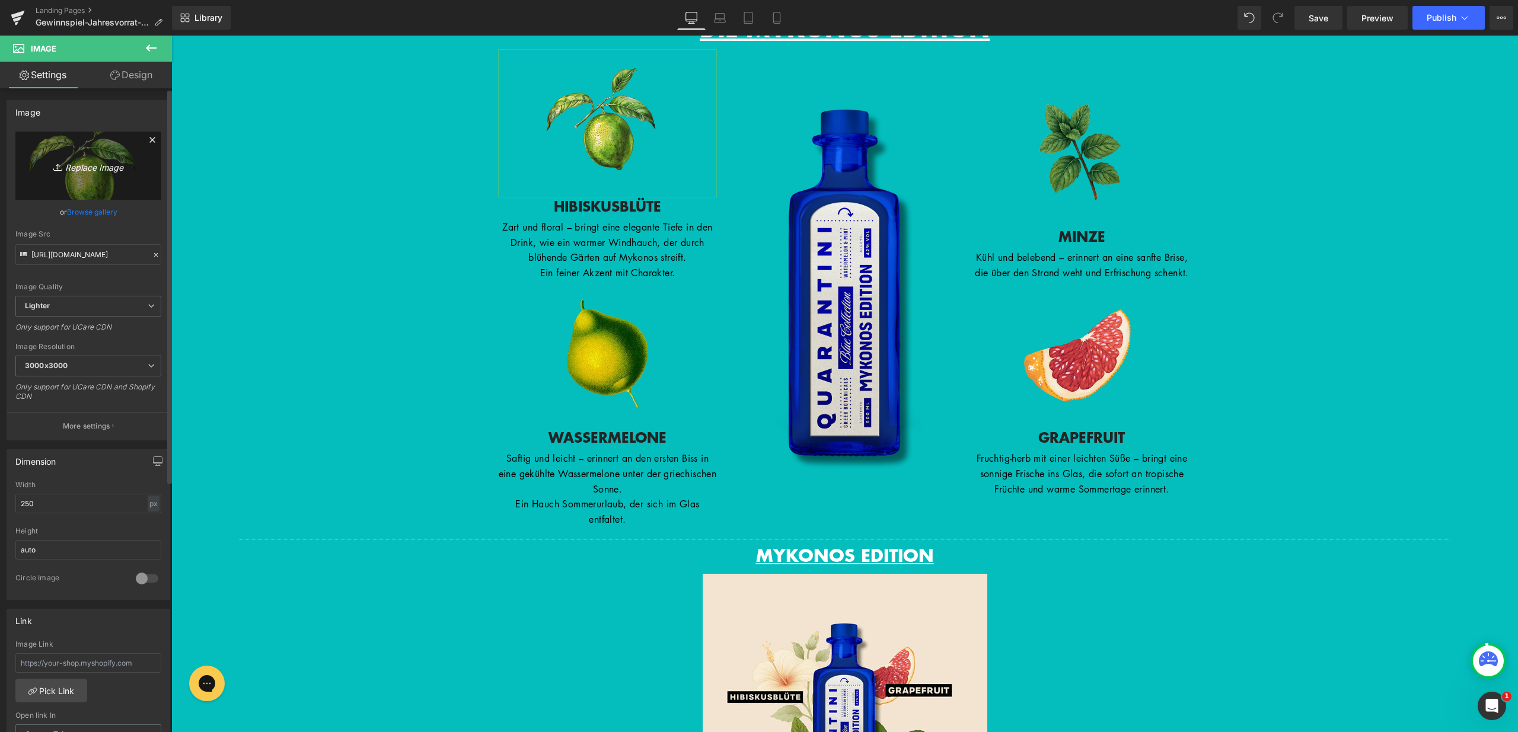
click at [86, 173] on link "Replace Image" at bounding box center [88, 166] width 146 height 68
click at [602, 129] on img at bounding box center [607, 123] width 148 height 148
click at [110, 171] on icon "Replace Image" at bounding box center [88, 165] width 95 height 15
type input "C:\fakepath\25.png"
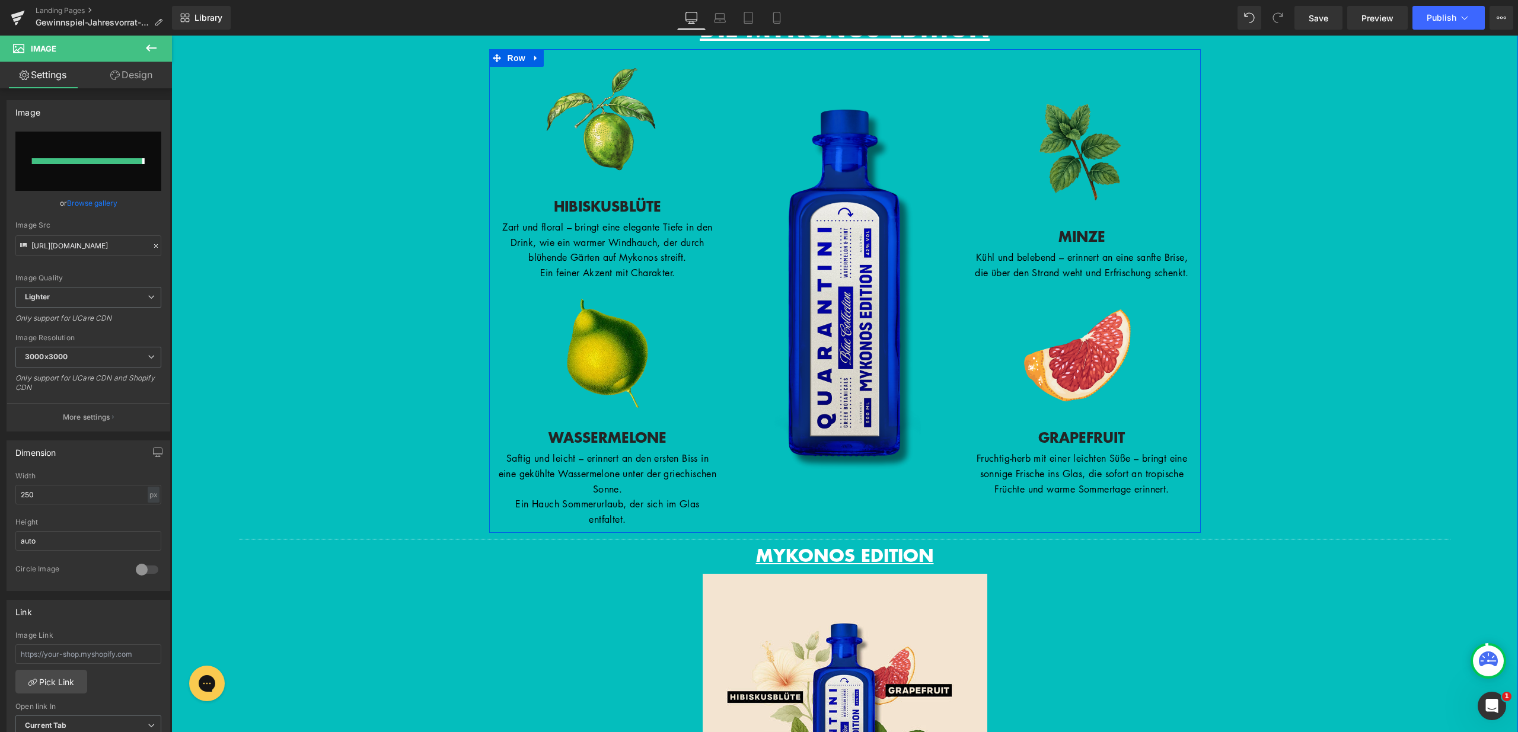
type input "https://ucarecdn.com/0aac610a-ad18-4aad-84c9-621b2174555a/-/format/auto/-/previ…"
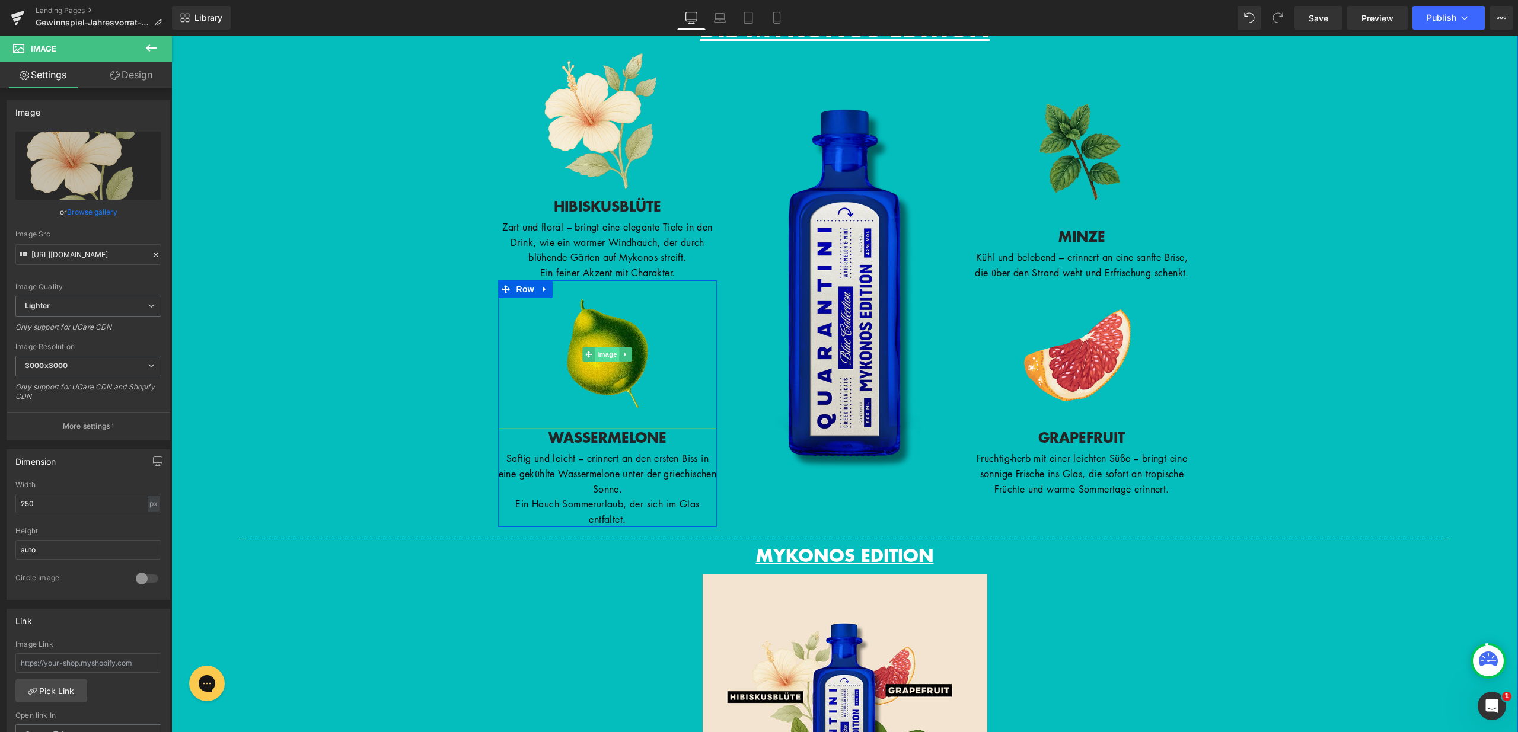
click at [601, 350] on span "Image" at bounding box center [607, 354] width 25 height 14
click at [88, 172] on icon "Replace Image" at bounding box center [88, 165] width 95 height 15
type input "C:\fakepath\26.png"
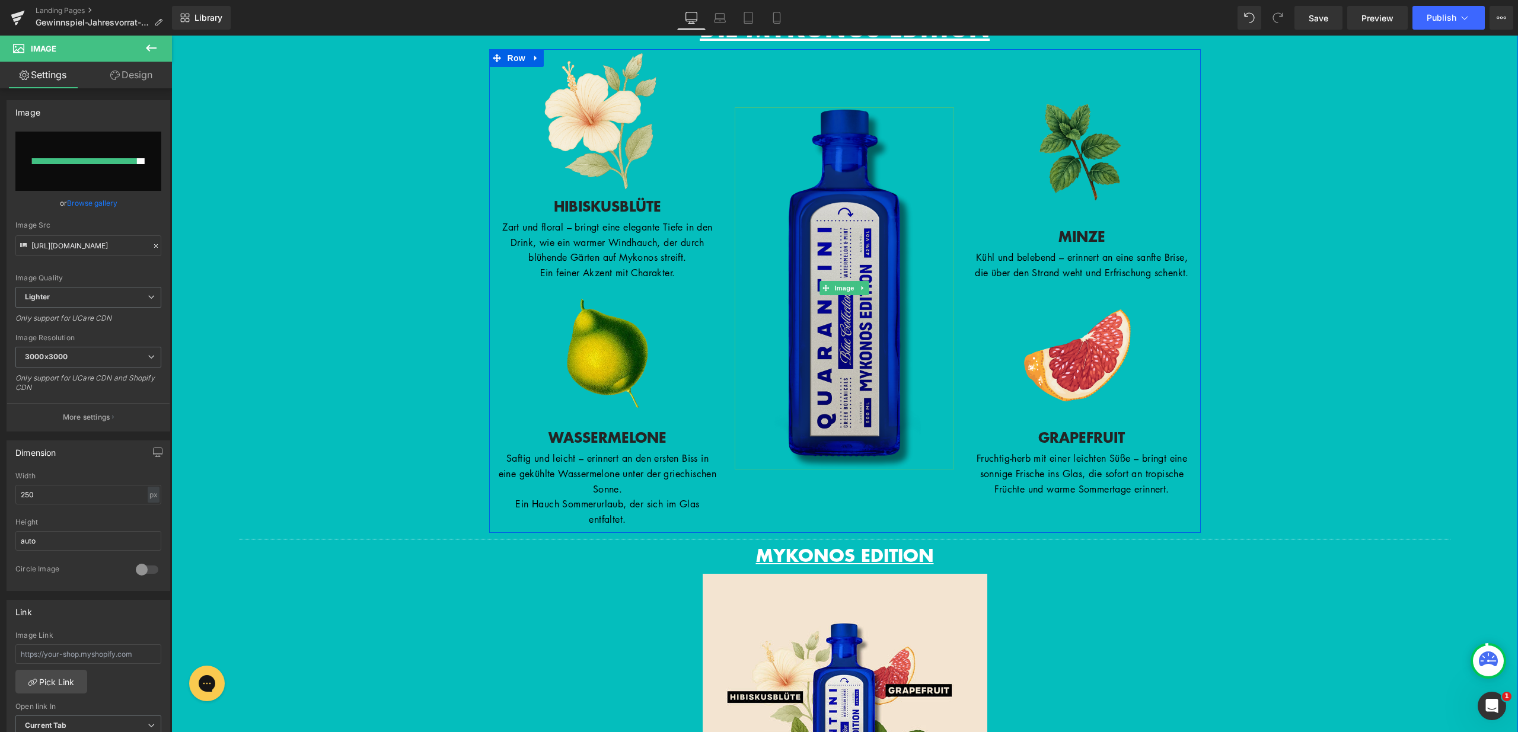
type input "https://ucarecdn.com/556f4e2a-d77a-44ed-960a-8927b7a0064f/-/format/auto/-/previ…"
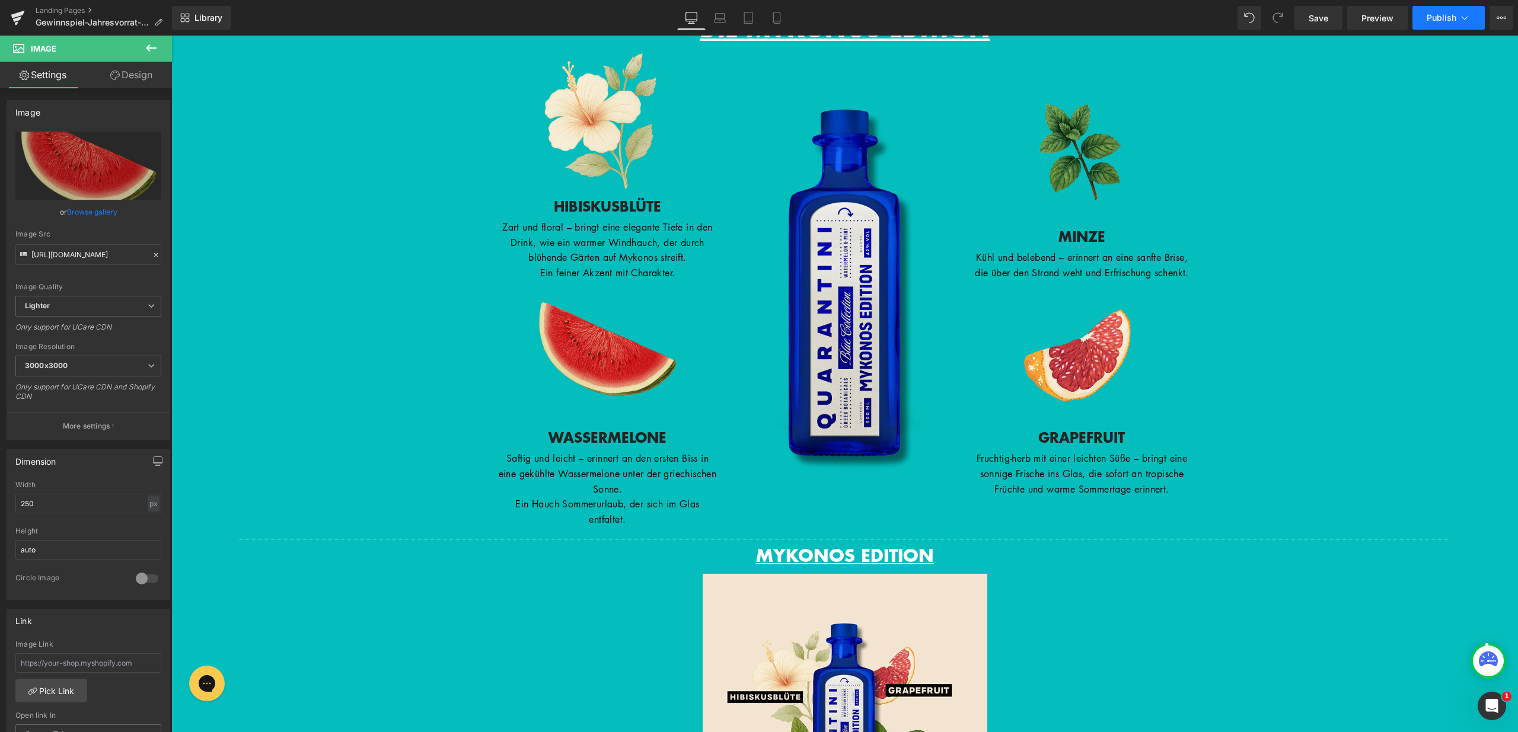
click at [1471, 12] on button "Publish" at bounding box center [1448, 18] width 72 height 24
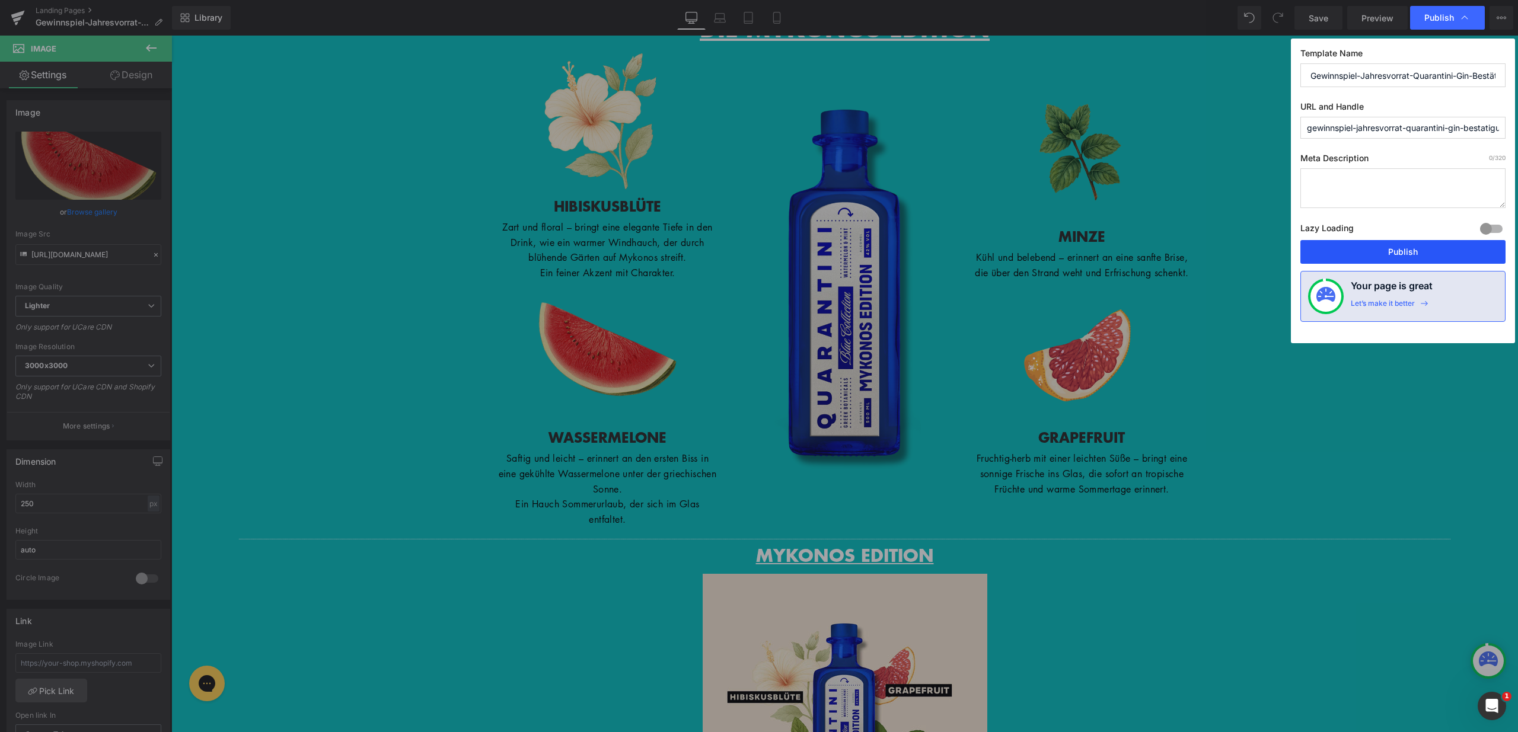
click at [1405, 260] on button "Publish" at bounding box center [1402, 252] width 205 height 24
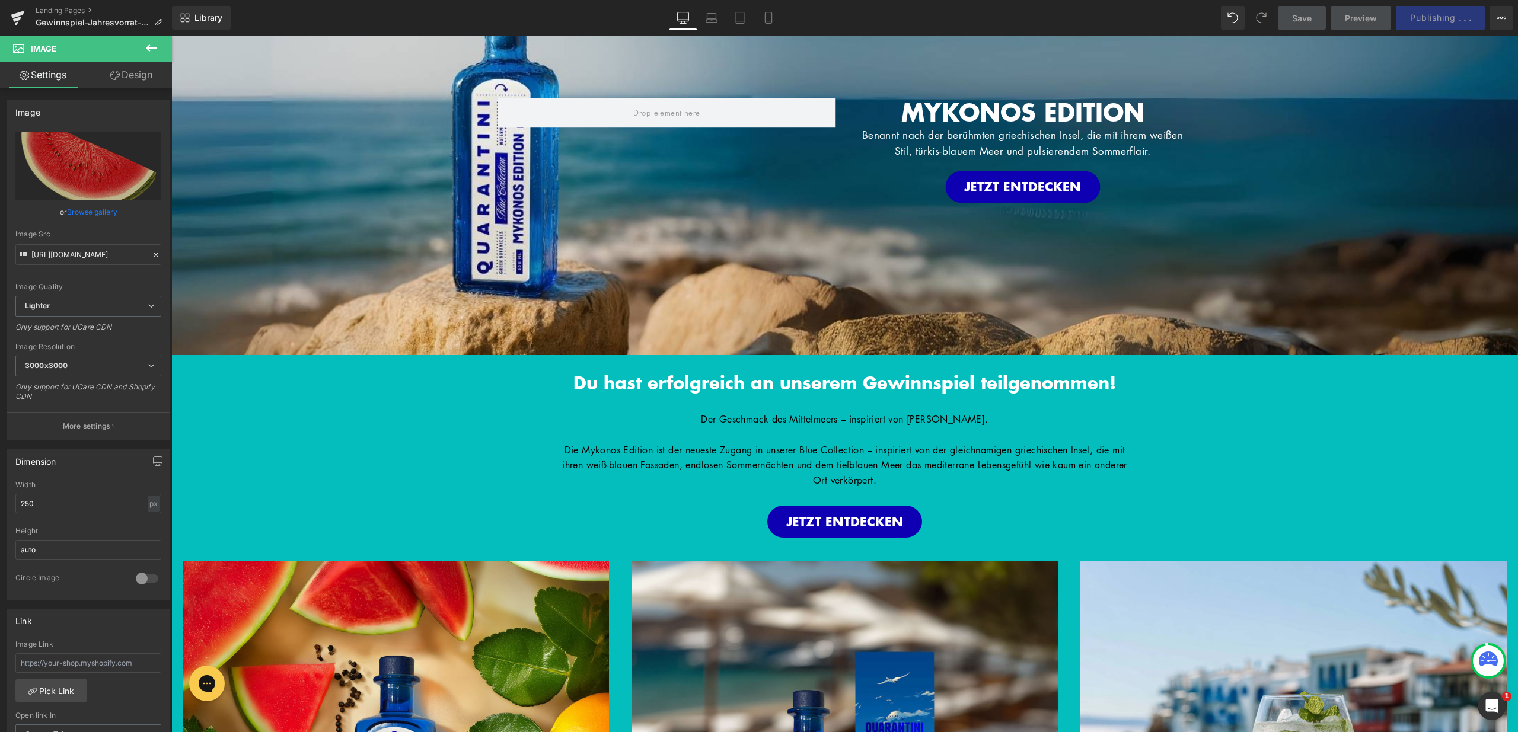
scroll to position [78, 0]
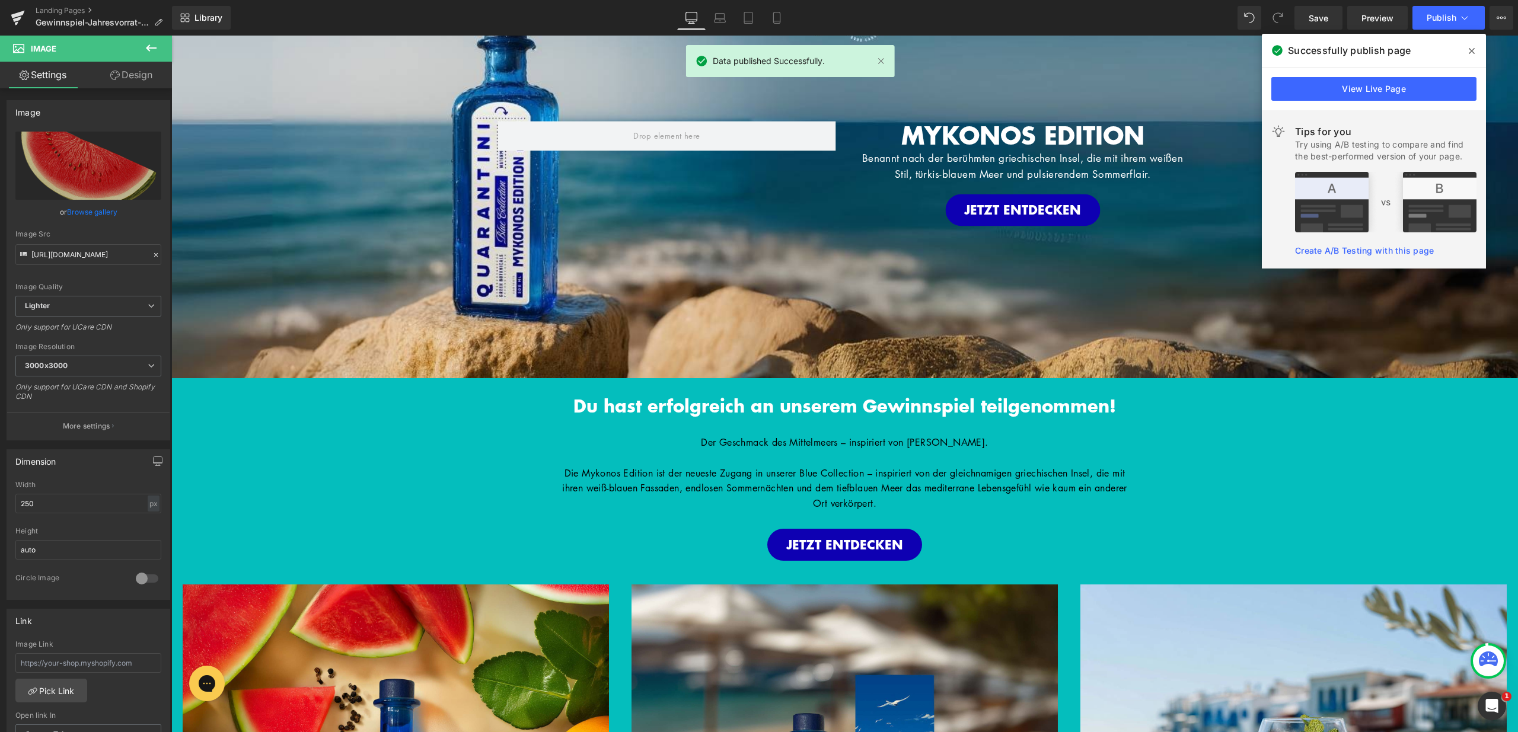
drag, startPoint x: 1471, startPoint y: 51, endPoint x: 1121, endPoint y: 2, distance: 353.9
click at [1471, 51] on icon at bounding box center [1472, 51] width 6 height 6
